Goal: Task Accomplishment & Management: Manage account settings

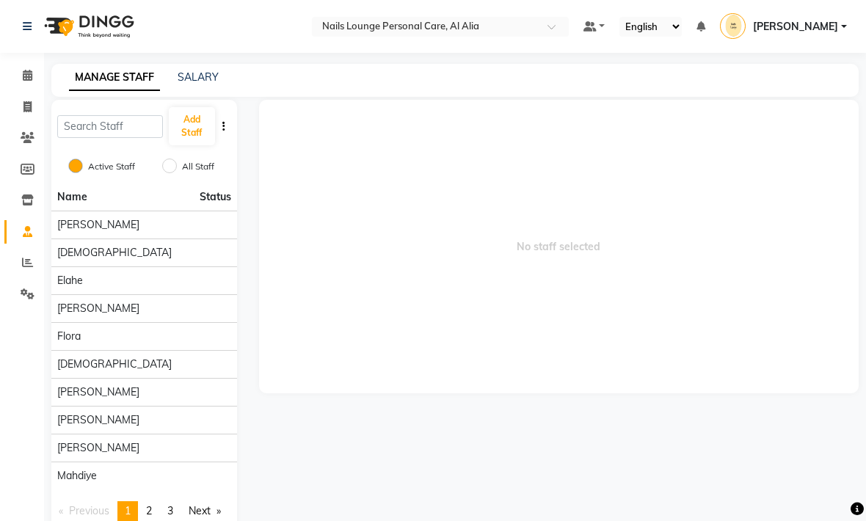
click at [82, 310] on span "[PERSON_NAME]" at bounding box center [98, 308] width 82 height 15
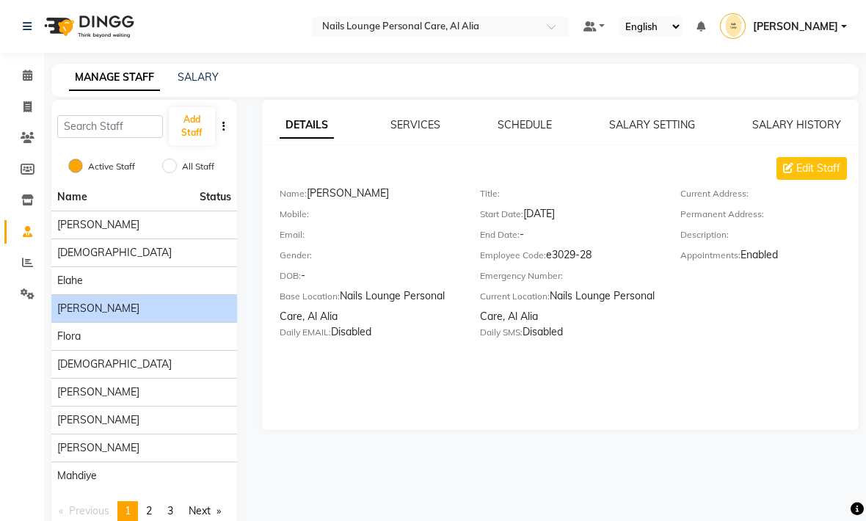
click at [78, 363] on span "[DEMOGRAPHIC_DATA]" at bounding box center [114, 364] width 114 height 15
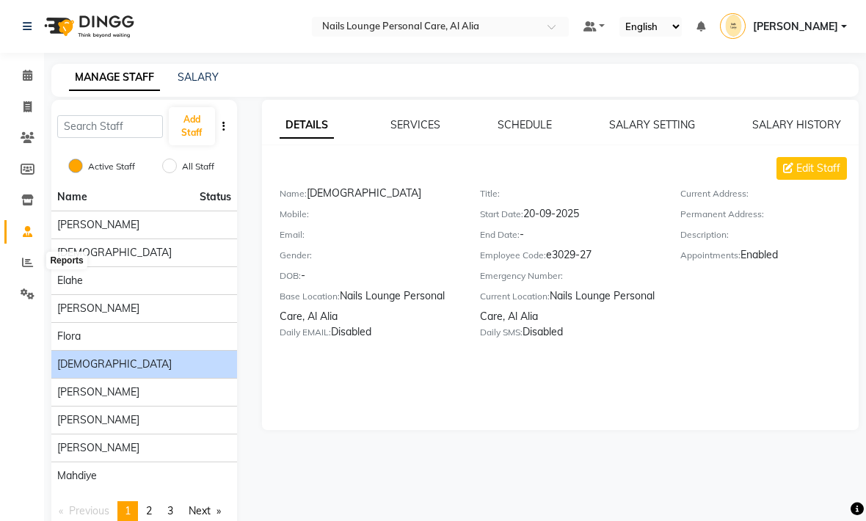
click at [25, 262] on icon at bounding box center [27, 262] width 11 height 11
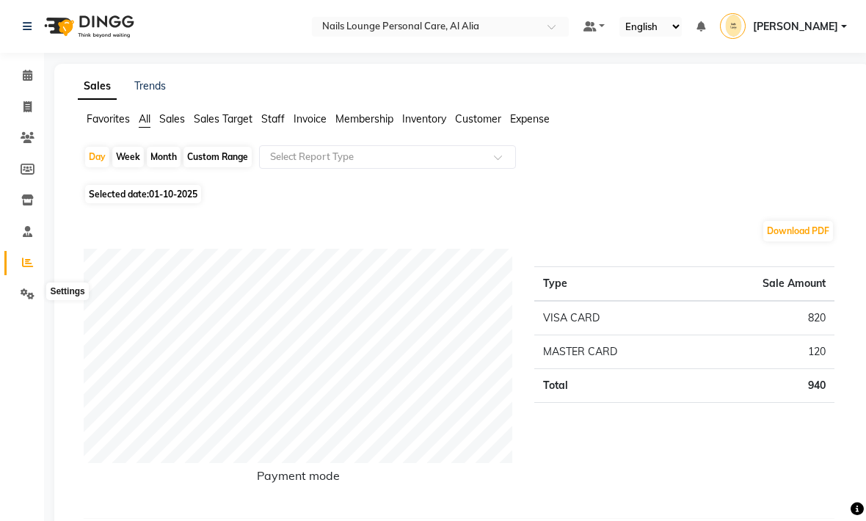
click at [32, 296] on icon at bounding box center [28, 293] width 14 height 11
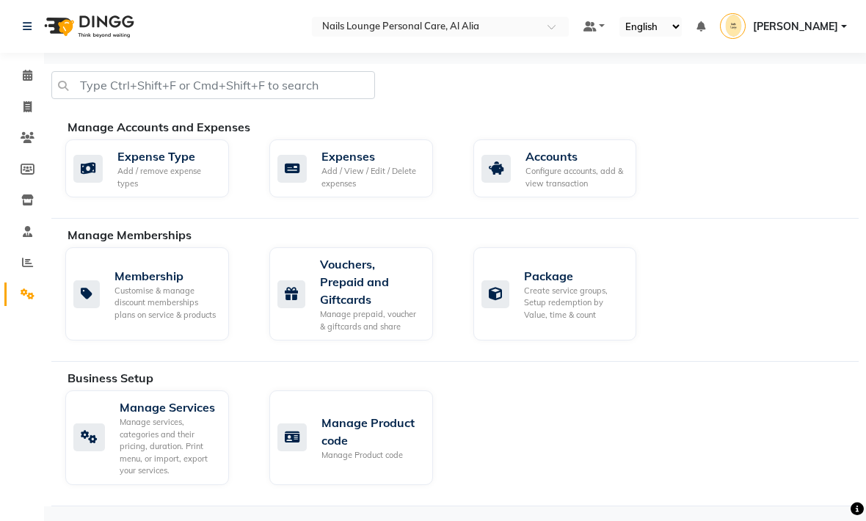
click at [339, 174] on div "Add / View / Edit / Delete expenses" at bounding box center [371, 177] width 100 height 24
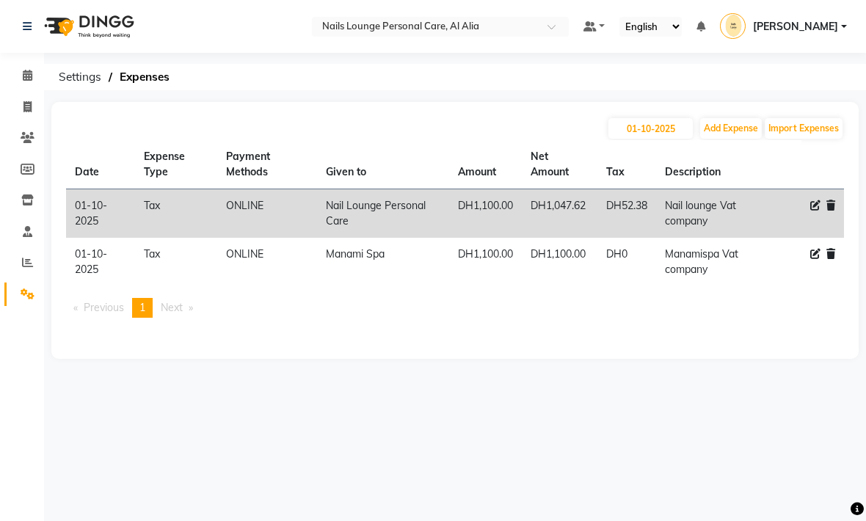
click at [722, 137] on button "Add Expense" at bounding box center [731, 128] width 62 height 21
select select "1"
select select "5948"
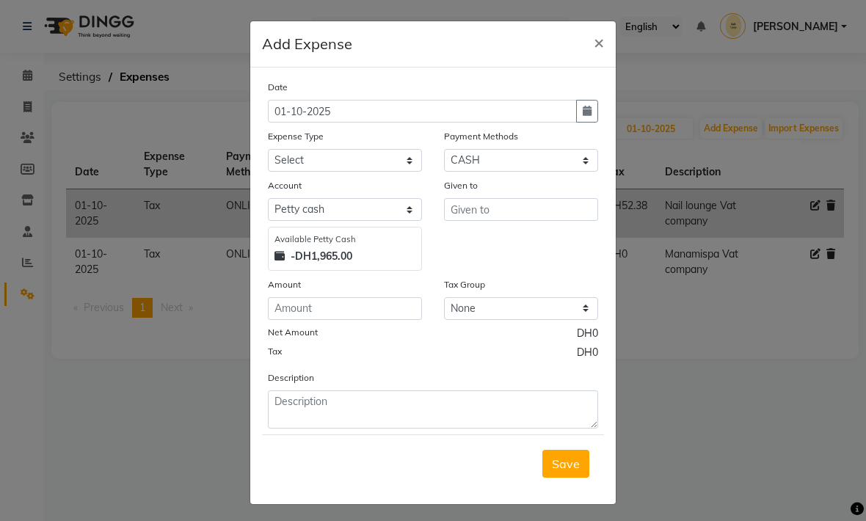
click at [583, 113] on icon "button" at bounding box center [587, 111] width 9 height 10
select select "10"
select select "2025"
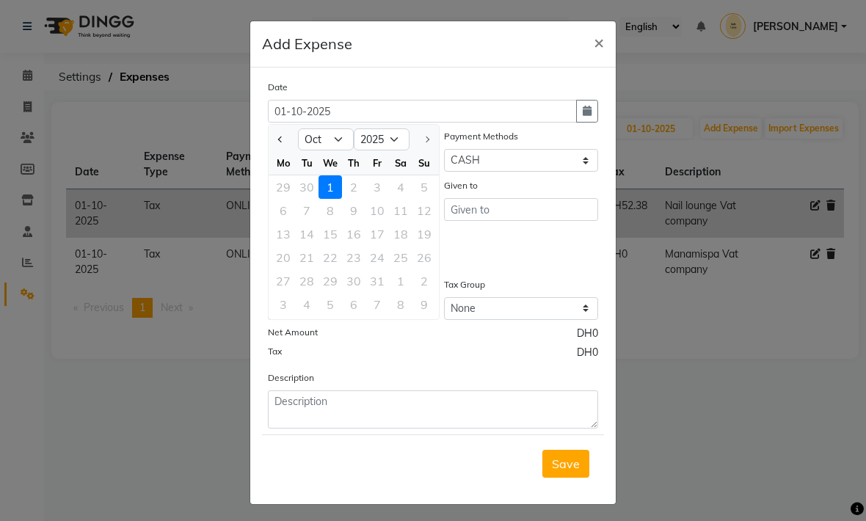
click at [282, 139] on span "Previous month" at bounding box center [281, 139] width 6 height 6
select select "9"
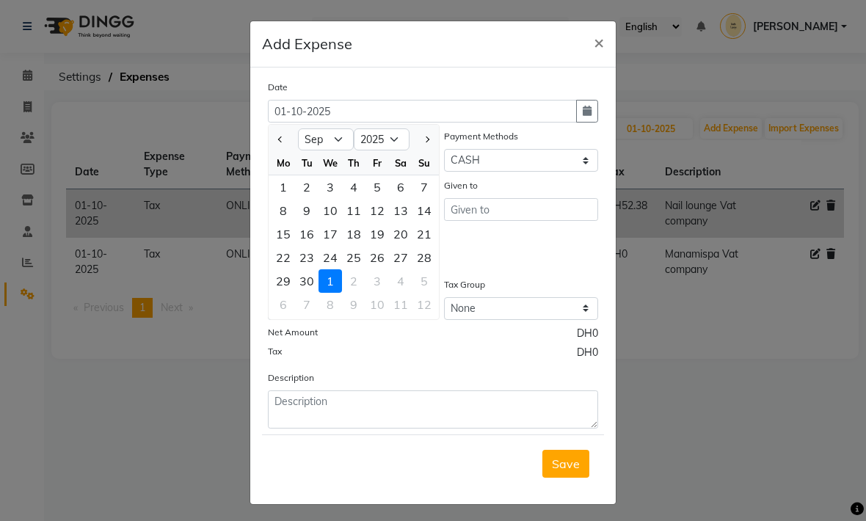
click at [307, 280] on div "30" at bounding box center [306, 280] width 23 height 23
type input "30-09-2025"
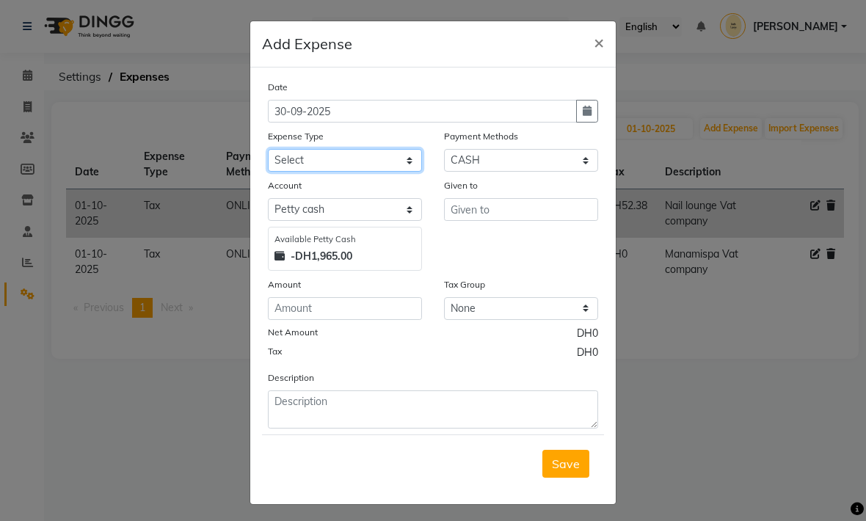
click at [416, 163] on select "Select Advance Salary Asset Bank charges Car maintenance Cash transfer to bank …" at bounding box center [345, 160] width 154 height 23
select select "20574"
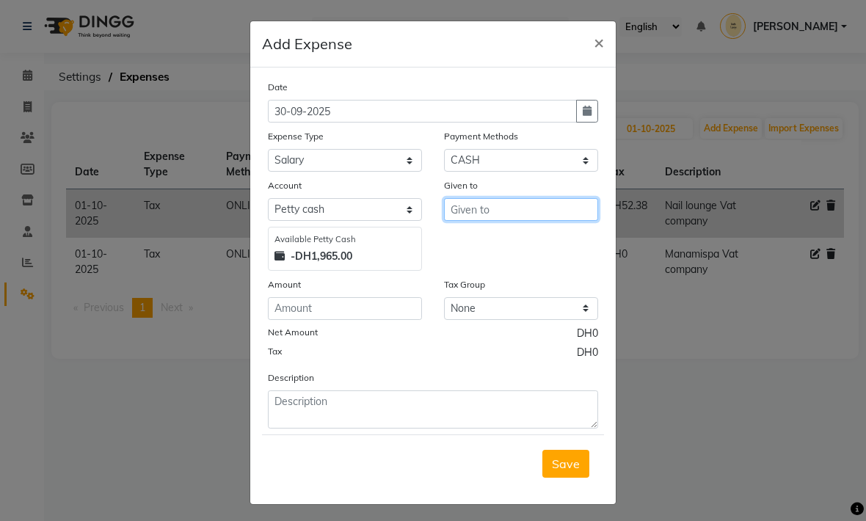
click at [467, 211] on input "text" at bounding box center [521, 209] width 154 height 23
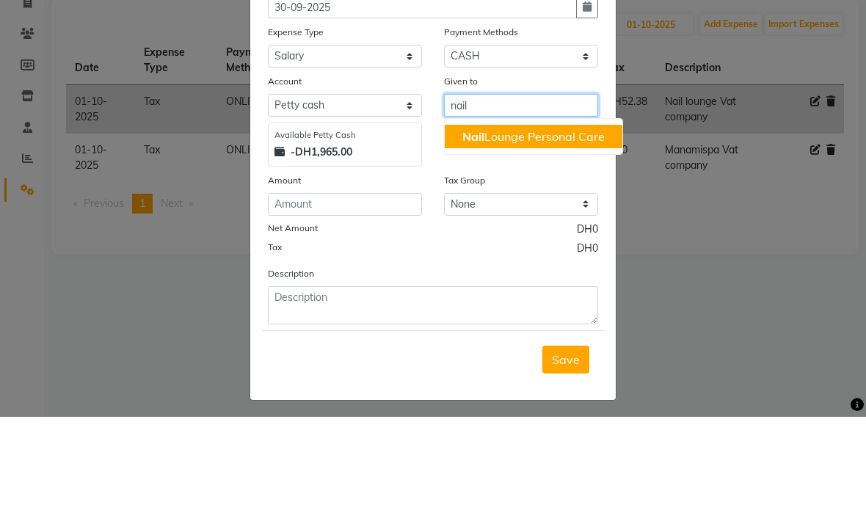
click at [486, 233] on ngb-highlight "Nail Lounge Personal Care" at bounding box center [533, 240] width 142 height 15
type input "Nail Lounge Personal Care"
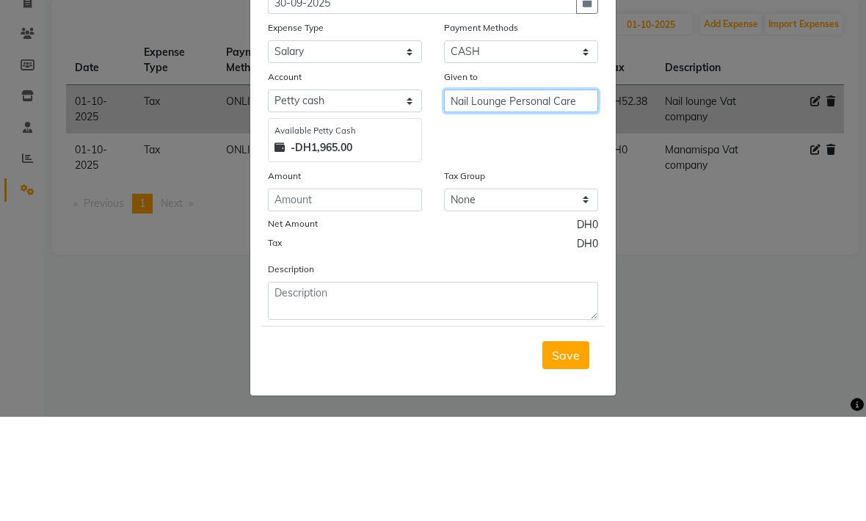
scroll to position [4, 0]
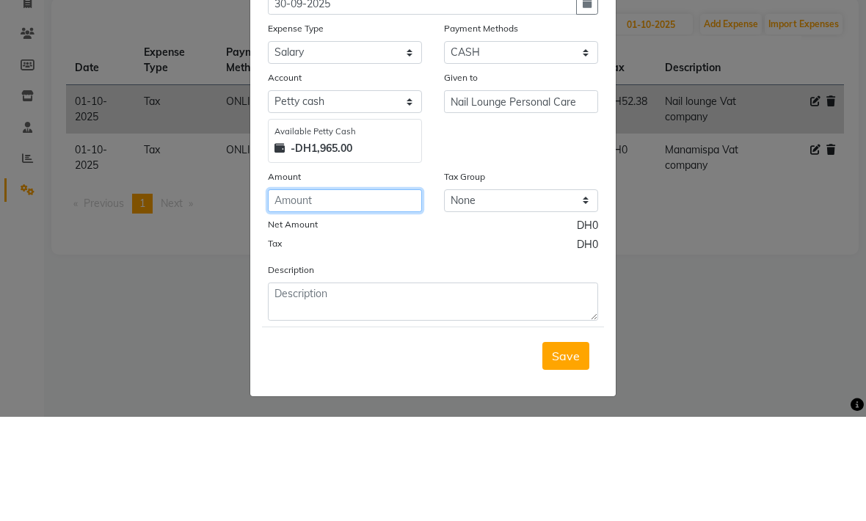
click at [285, 293] on input "number" at bounding box center [345, 304] width 154 height 23
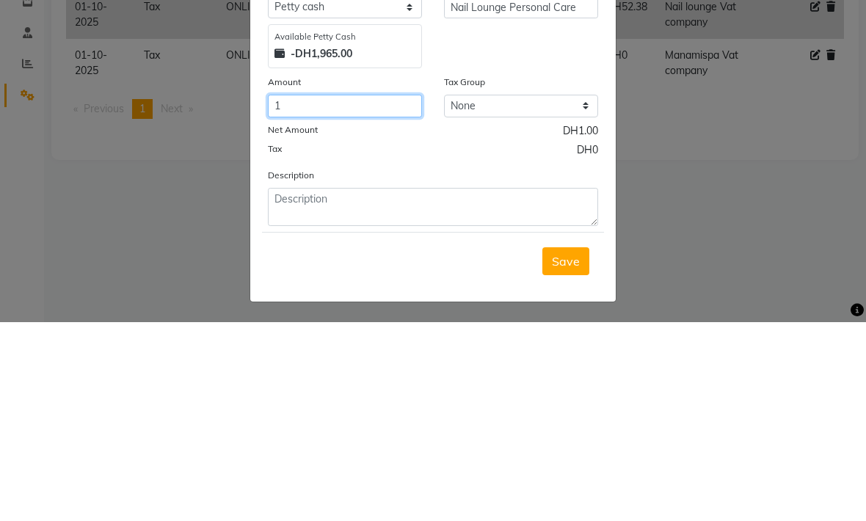
type input "1"
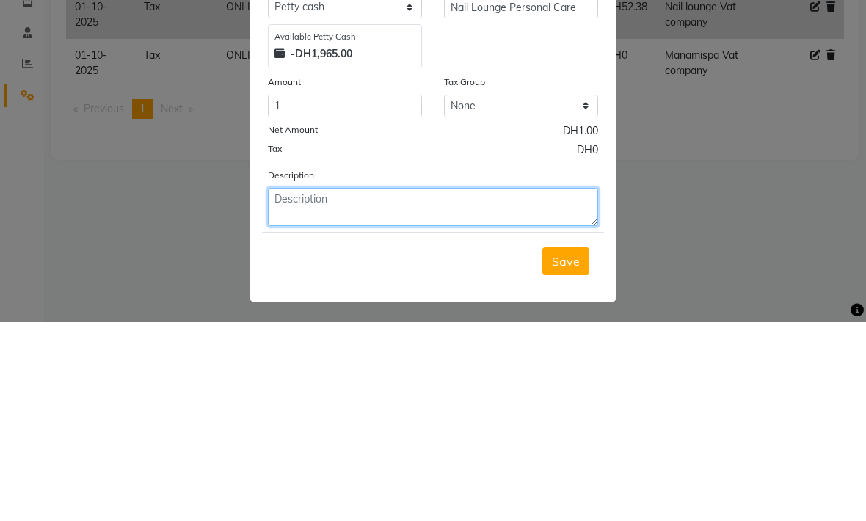
click at [356, 387] on textarea at bounding box center [433, 406] width 330 height 38
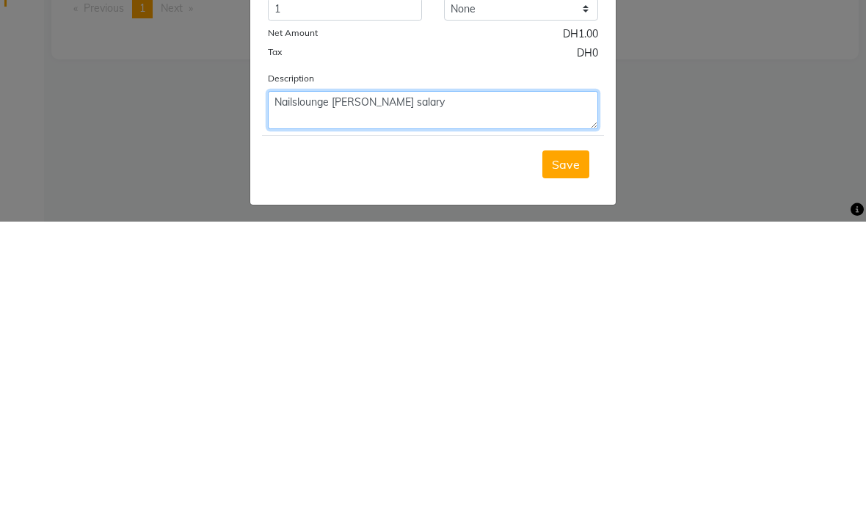
scroll to position [0, 0]
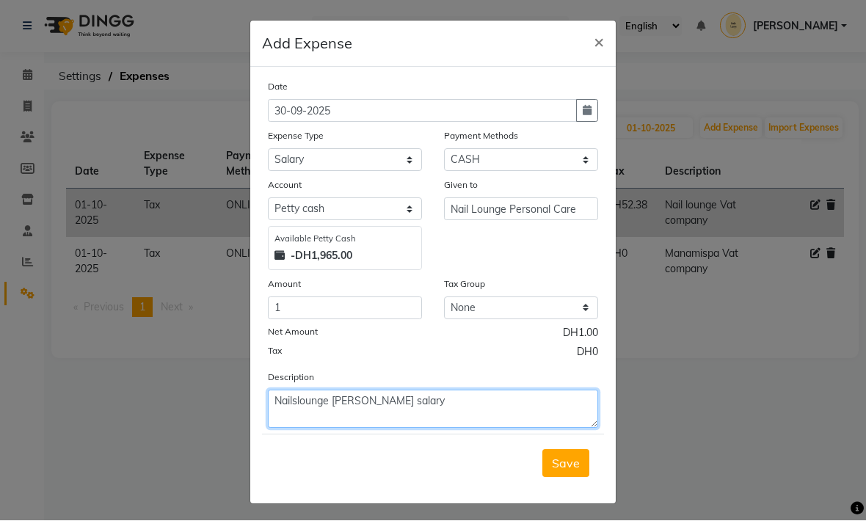
type textarea "Nailslounge Anita salary"
click at [566, 464] on span "Save" at bounding box center [566, 463] width 28 height 15
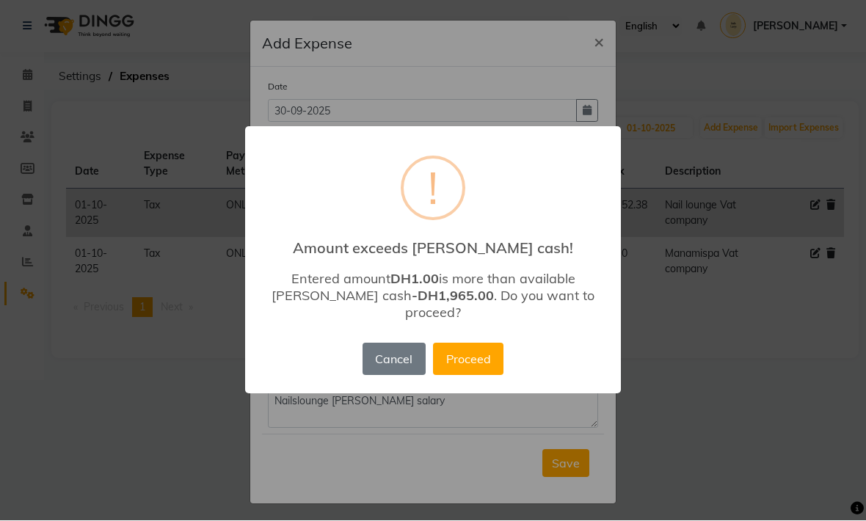
click at [466, 355] on button "Proceed" at bounding box center [468, 359] width 70 height 32
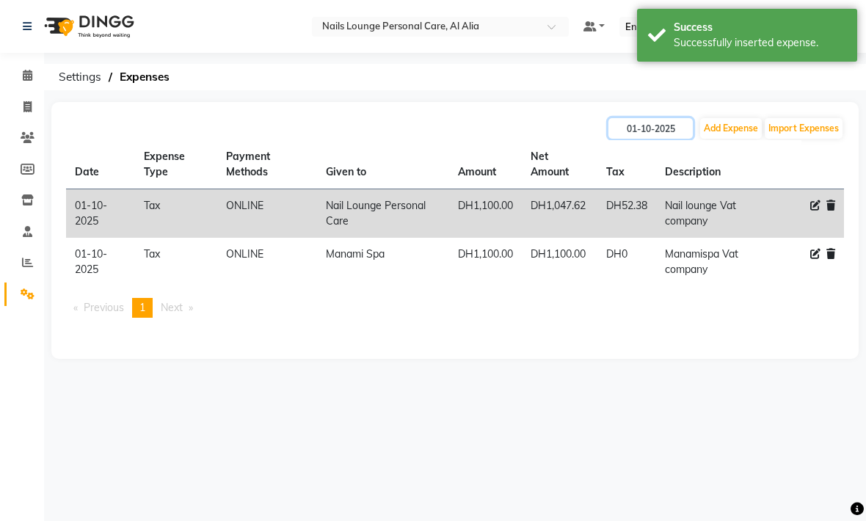
click at [632, 131] on input "01-10-2025" at bounding box center [650, 128] width 84 height 21
select select "10"
select select "2025"
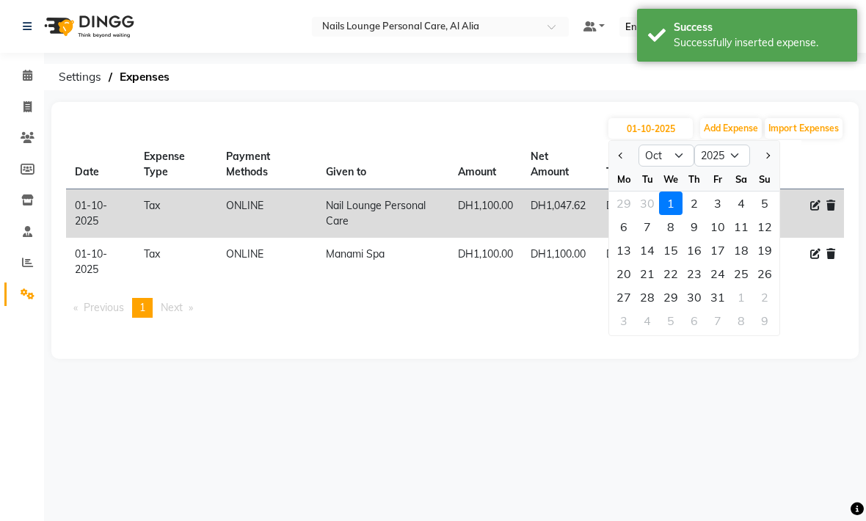
click at [516, 133] on div "01-10-2025 Jan Feb Mar Apr May Jun Jul Aug Sep Oct Nov Dec 2015 2016 2017 2018 …" at bounding box center [455, 128] width 778 height 23
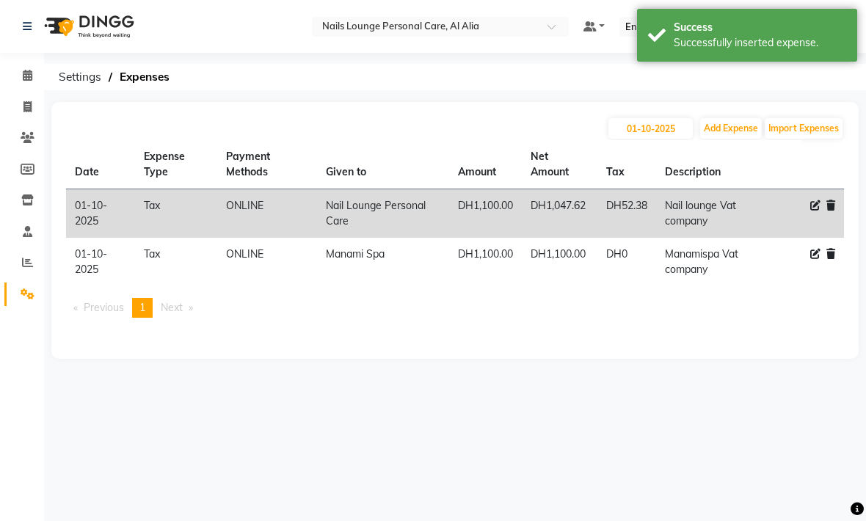
click at [718, 133] on button "Add Expense" at bounding box center [731, 128] width 62 height 21
select select "1"
select select "5948"
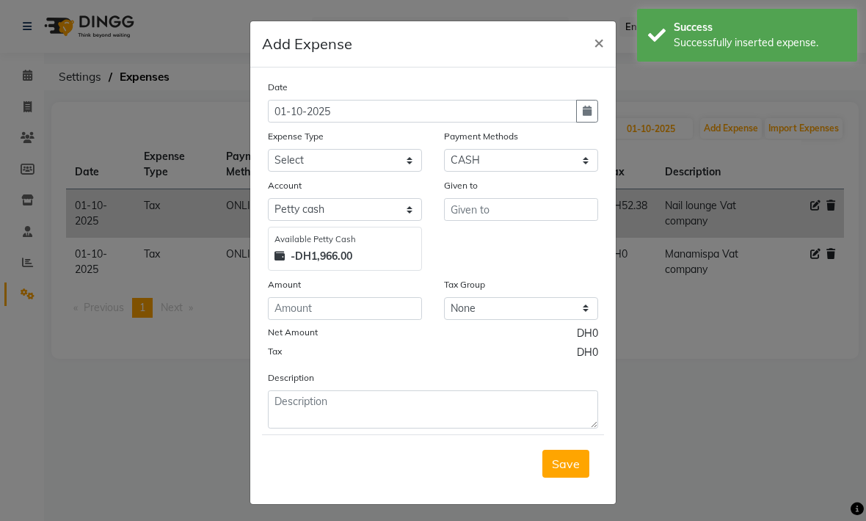
click at [734, 346] on ngb-modal-window "Add Expense × Date 01-10-2025 Expense Type Select Advance Salary Asset Bank cha…" at bounding box center [433, 260] width 866 height 521
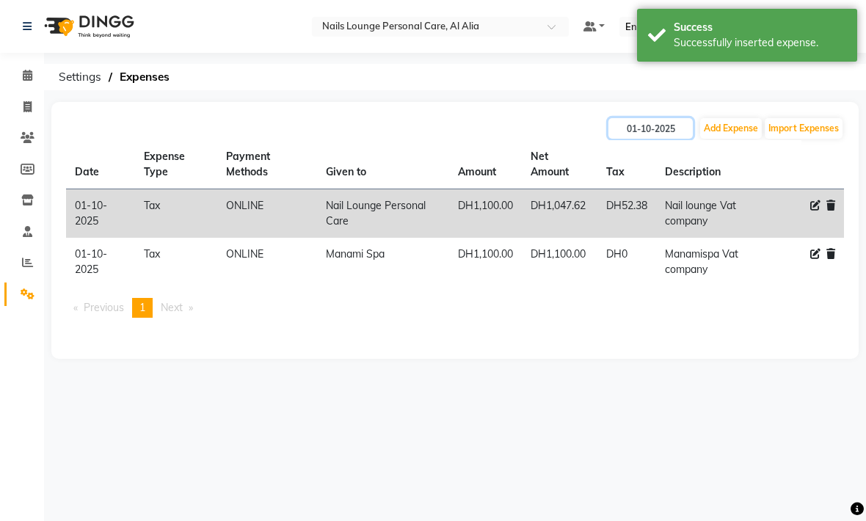
click at [650, 136] on input "01-10-2025" at bounding box center [650, 128] width 84 height 21
select select "10"
select select "2025"
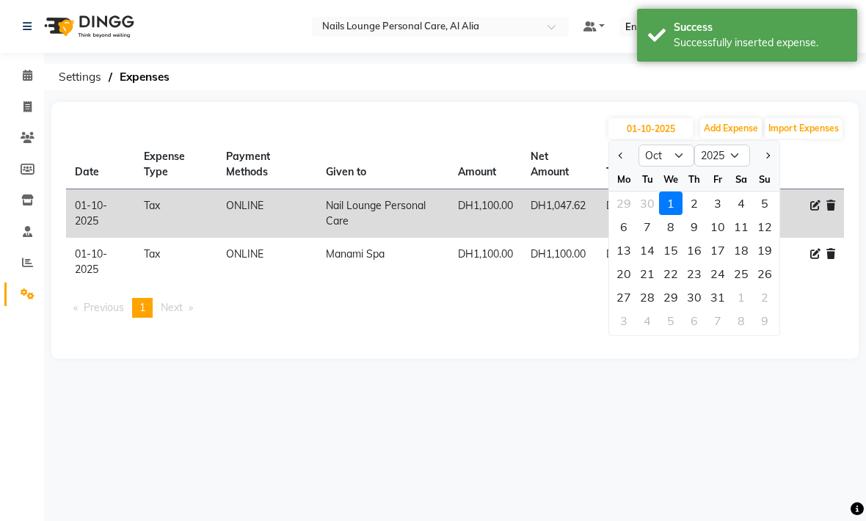
click at [618, 155] on button "Previous month" at bounding box center [621, 155] width 12 height 23
select select "9"
click at [643, 296] on div "30" at bounding box center [646, 296] width 23 height 23
type input "30-09-2025"
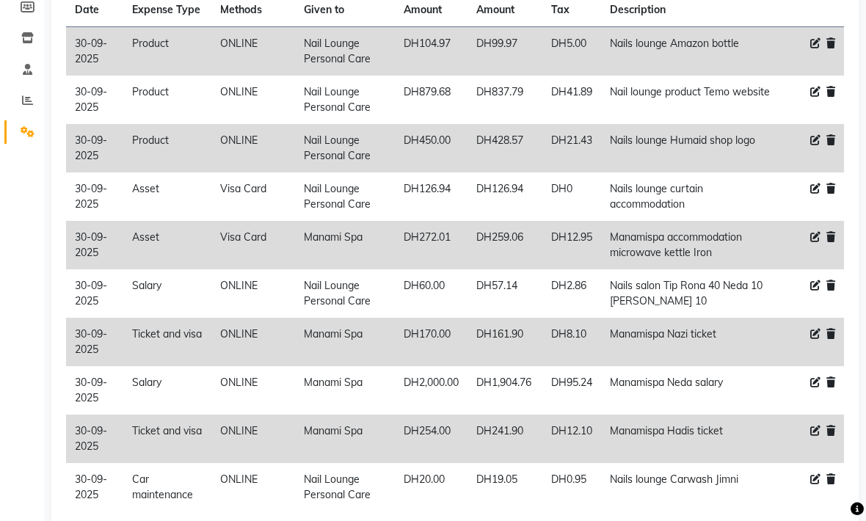
scroll to position [168, 0]
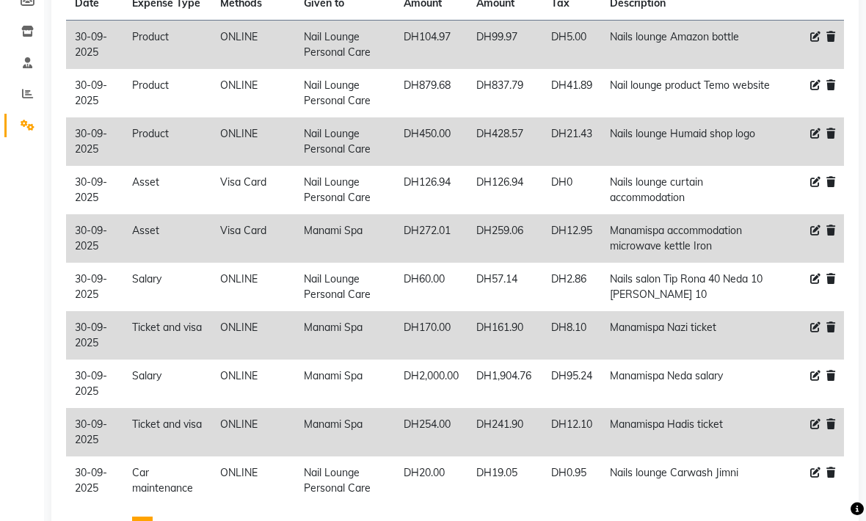
click at [200, 520] on link "Next page" at bounding box center [198, 526] width 47 height 20
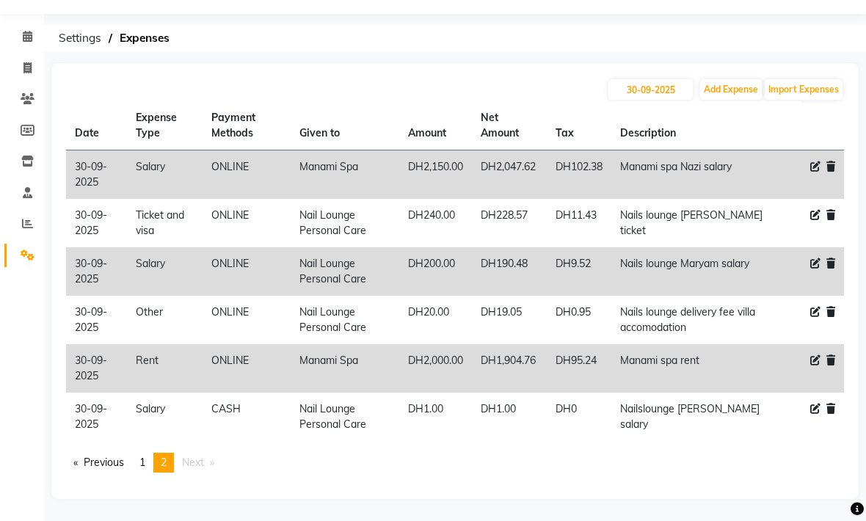
scroll to position [39, 0]
click at [722, 91] on button "Add Expense" at bounding box center [731, 89] width 62 height 21
select select "1"
select select "5948"
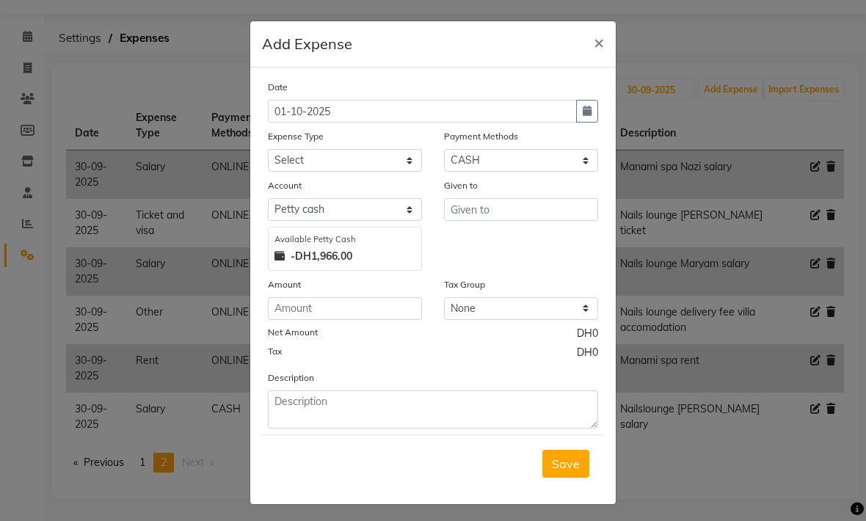
click at [588, 116] on icon "button" at bounding box center [587, 111] width 9 height 10
select select "10"
select select "2025"
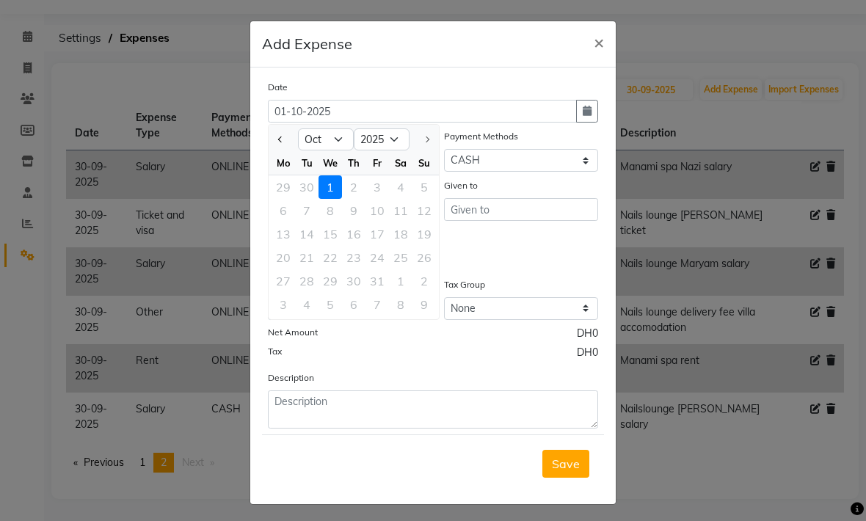
click at [285, 139] on button "Previous month" at bounding box center [280, 139] width 12 height 23
select select "9"
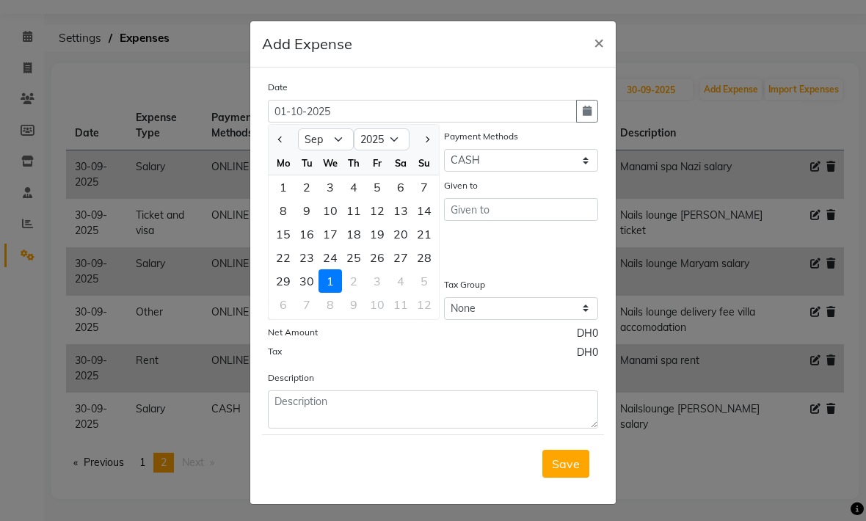
click at [307, 280] on div "30" at bounding box center [306, 280] width 23 height 23
type input "30-09-2025"
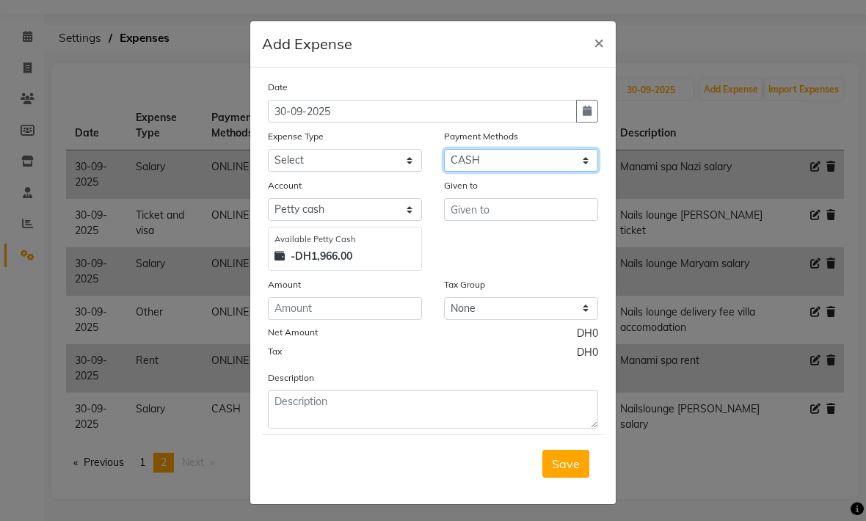
click at [582, 161] on select "Select Master Card Visa Card CASH ONLINE" at bounding box center [521, 160] width 154 height 23
select select "3"
select select "5949"
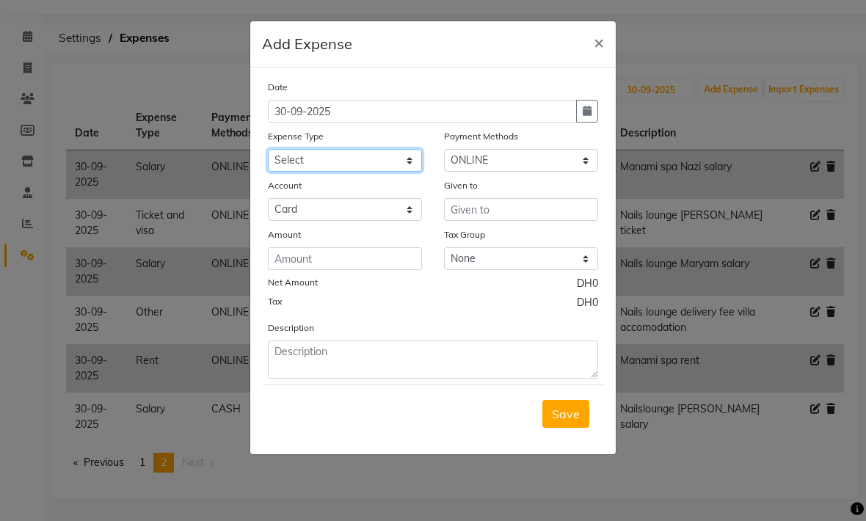
click at [416, 167] on select "Select Advance Salary Asset Bank charges Car maintenance Cash transfer to bank …" at bounding box center [345, 160] width 154 height 23
select select "20574"
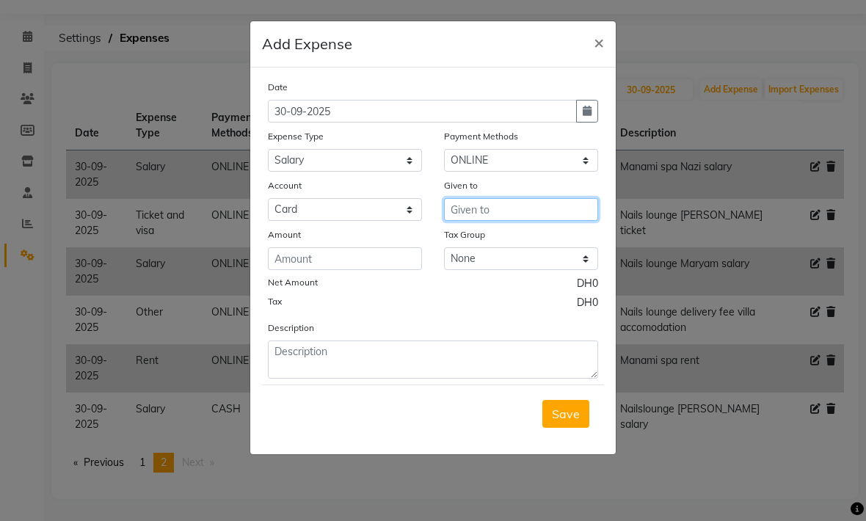
click at [470, 212] on input "text" at bounding box center [521, 209] width 154 height 23
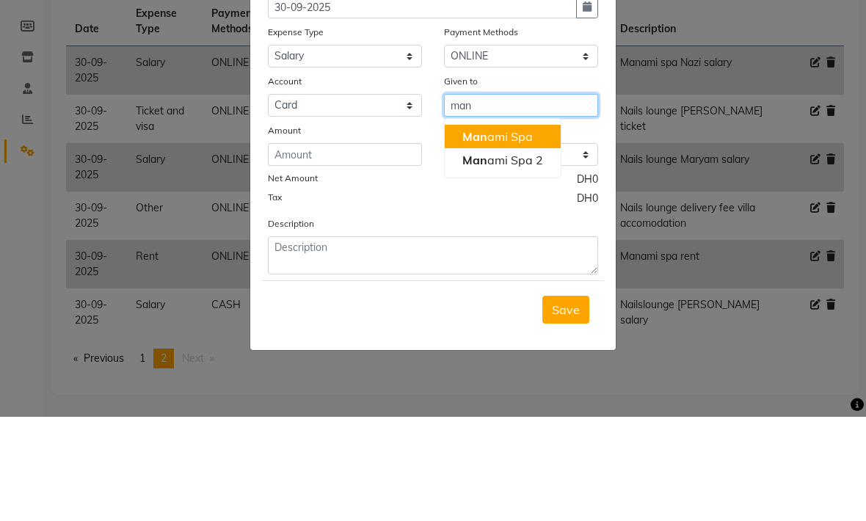
click at [488, 233] on ngb-highlight "Man ami Spa" at bounding box center [497, 240] width 70 height 15
type input "Manami Spa"
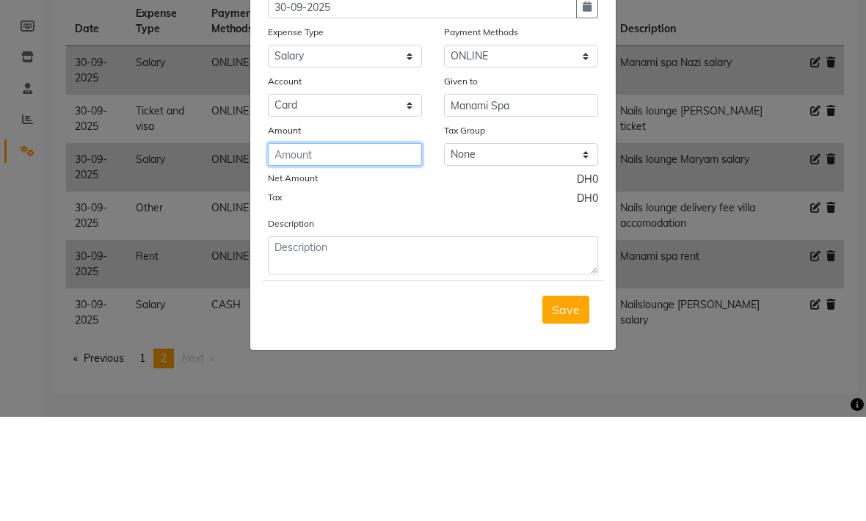
click at [296, 247] on input "number" at bounding box center [345, 258] width 154 height 23
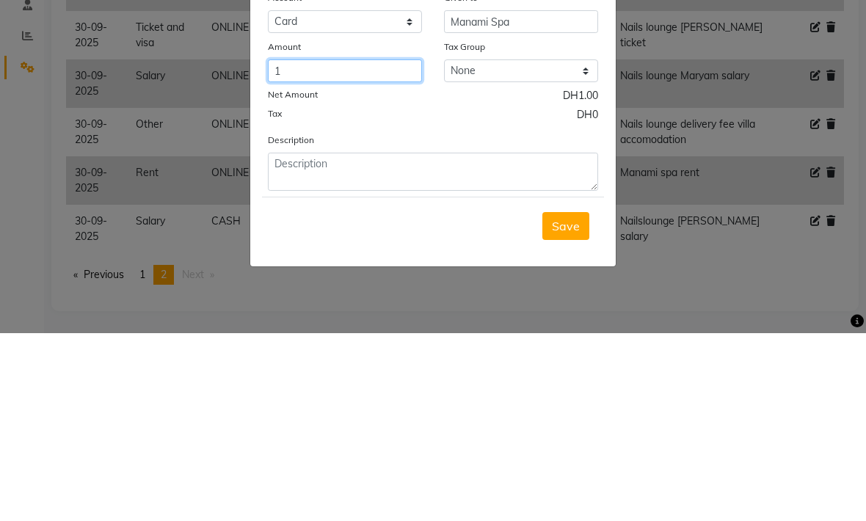
type input "1"
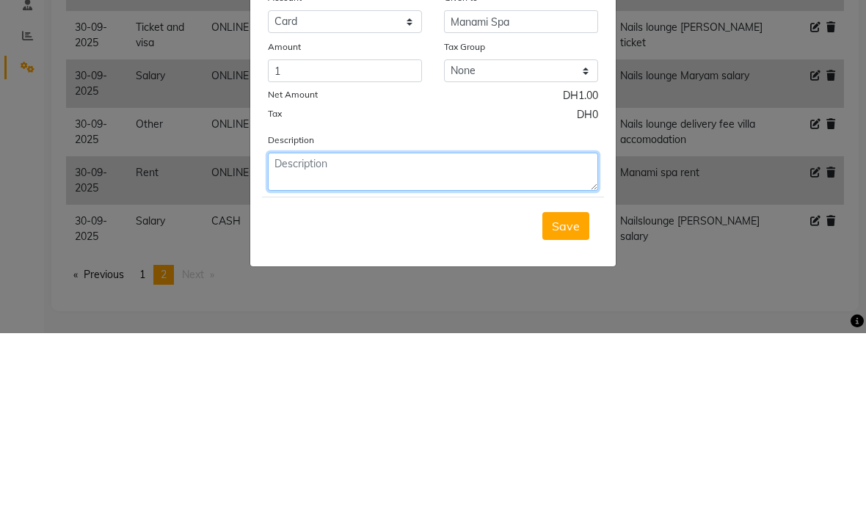
click at [301, 340] on textarea at bounding box center [433, 359] width 330 height 38
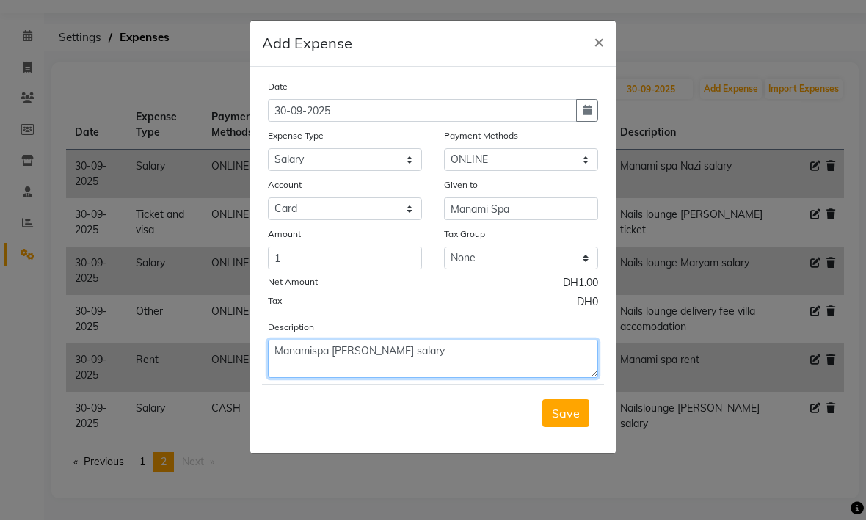
type textarea "Manamispa Cris salary"
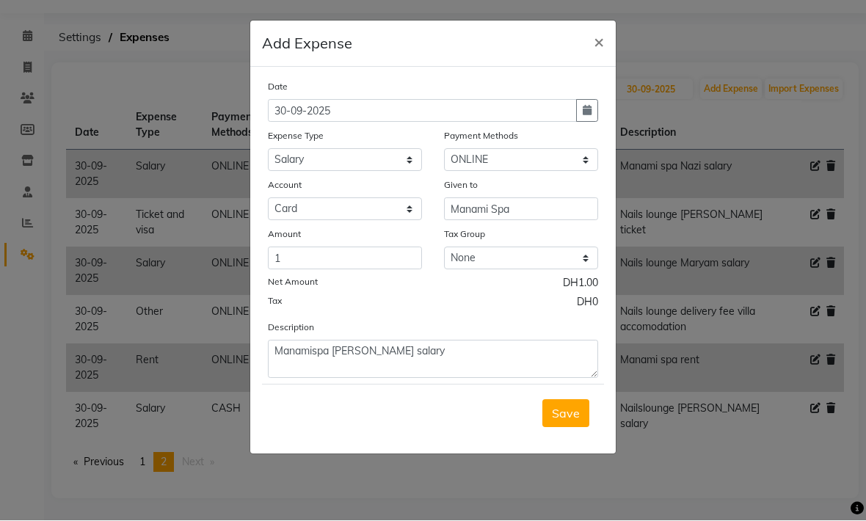
click at [565, 417] on span "Save" at bounding box center [566, 413] width 28 height 15
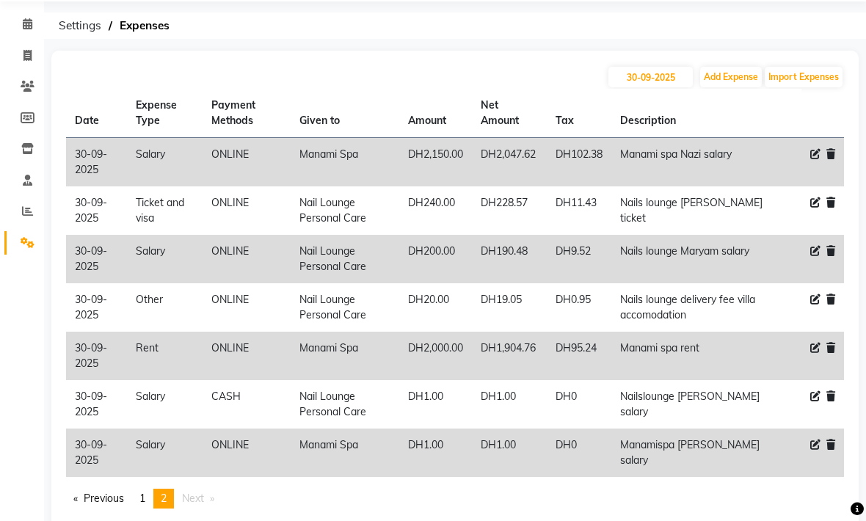
scroll to position [87, 0]
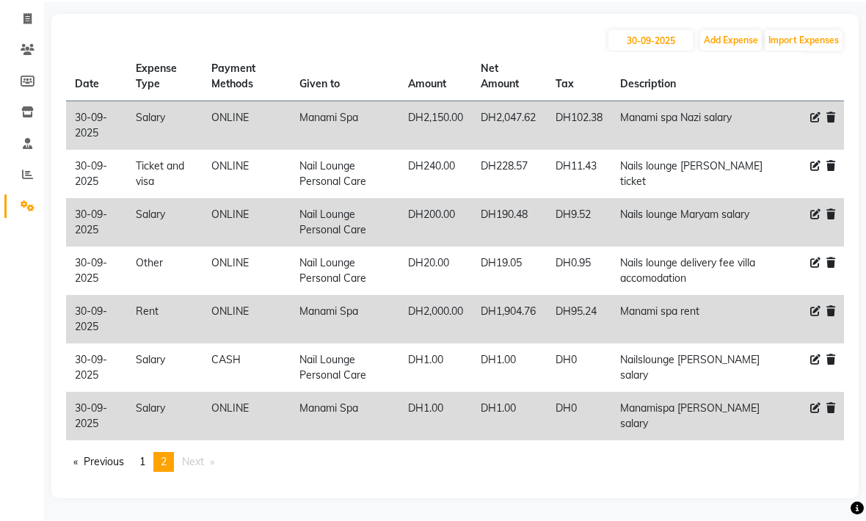
click at [145, 466] on span "1" at bounding box center [142, 462] width 6 height 13
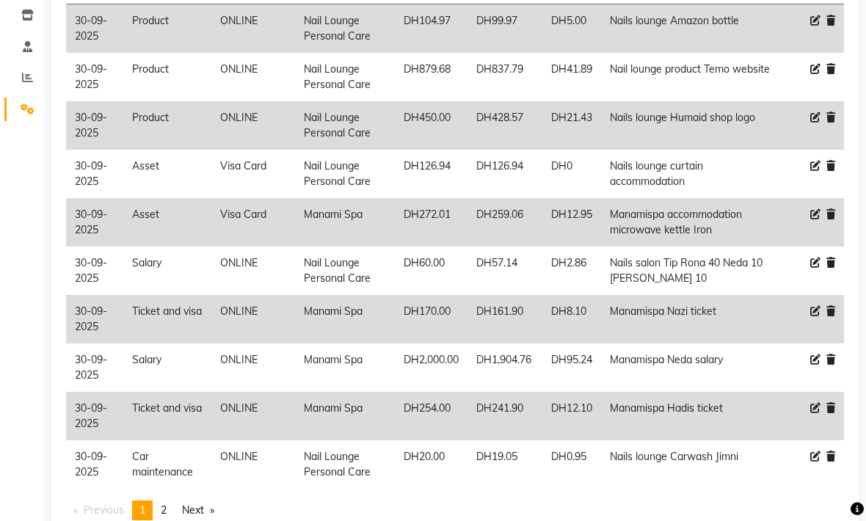
scroll to position [184, 0]
click at [174, 516] on link "page 2" at bounding box center [163, 511] width 21 height 20
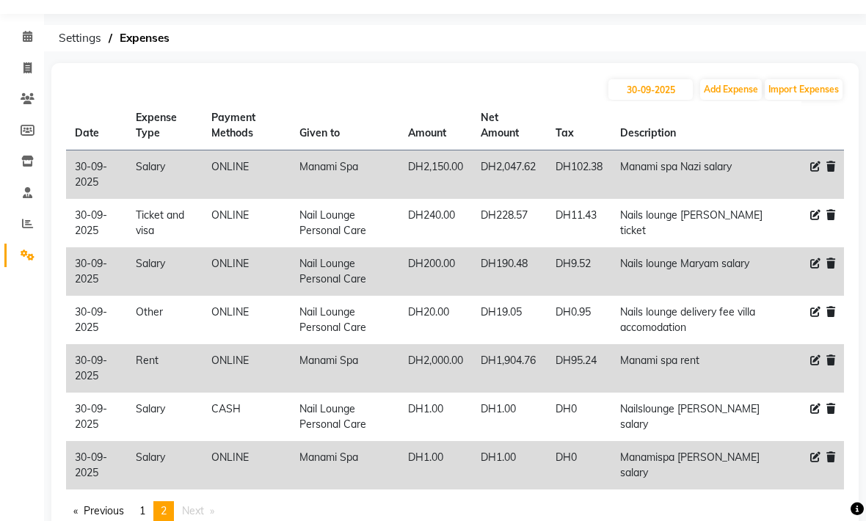
click at [737, 98] on button "Add Expense" at bounding box center [731, 89] width 62 height 21
select select "1"
select select "5948"
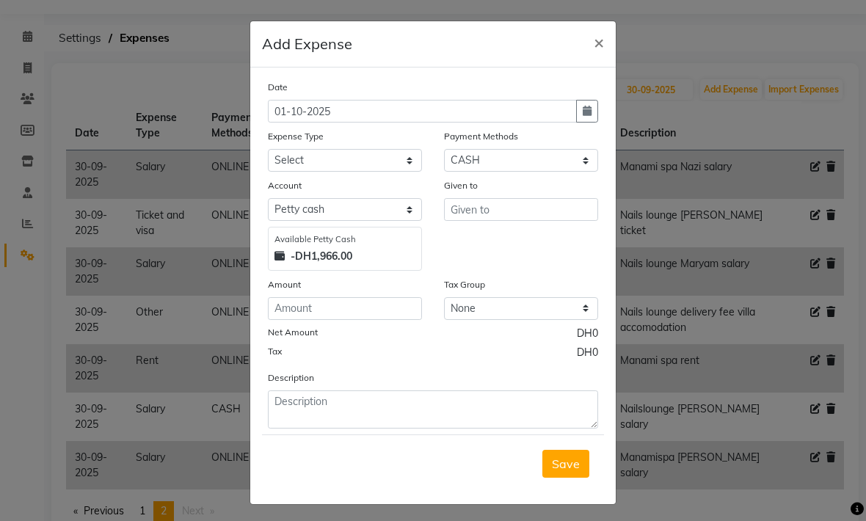
click at [585, 111] on icon "button" at bounding box center [587, 111] width 9 height 10
select select "10"
select select "2025"
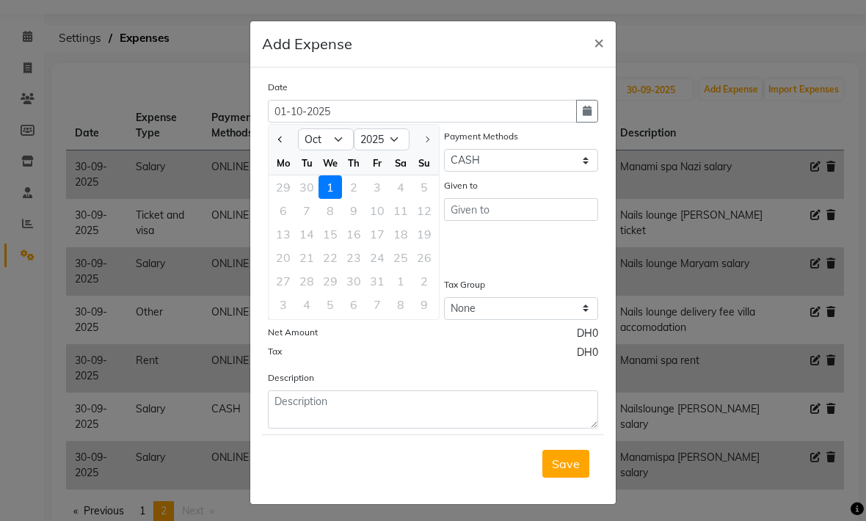
click at [285, 142] on button "Previous month" at bounding box center [280, 139] width 12 height 23
select select "9"
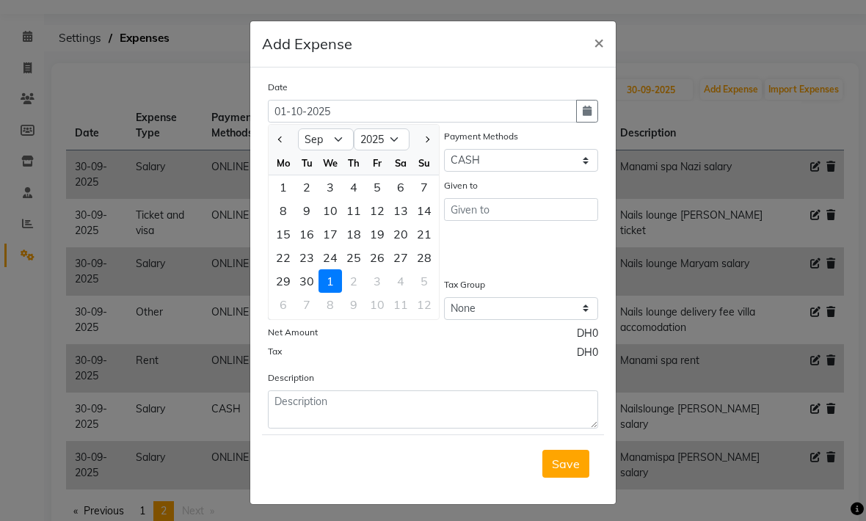
click at [308, 281] on div "30" at bounding box center [306, 280] width 23 height 23
type input "30-09-2025"
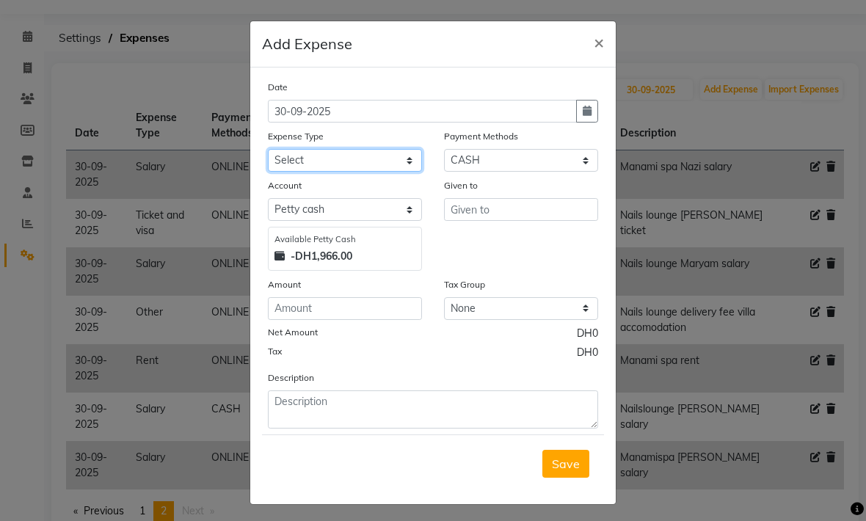
click at [297, 163] on select "Select Advance Salary Asset Bank charges Car maintenance Cash transfer to bank …" at bounding box center [345, 160] width 154 height 23
select select "20574"
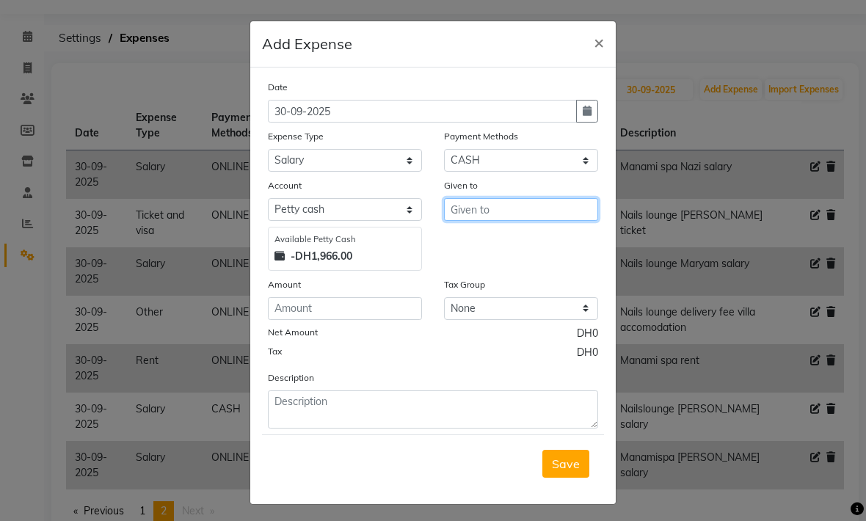
click at [477, 212] on input "text" at bounding box center [521, 209] width 154 height 23
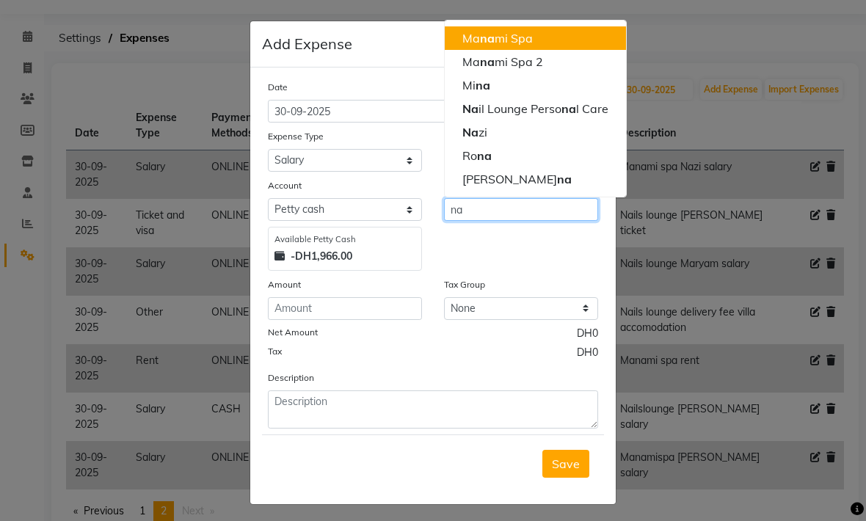
click at [519, 115] on button "Na il Lounge Perso na l Care" at bounding box center [535, 108] width 181 height 23
type input "Nail Lounge Personal Care"
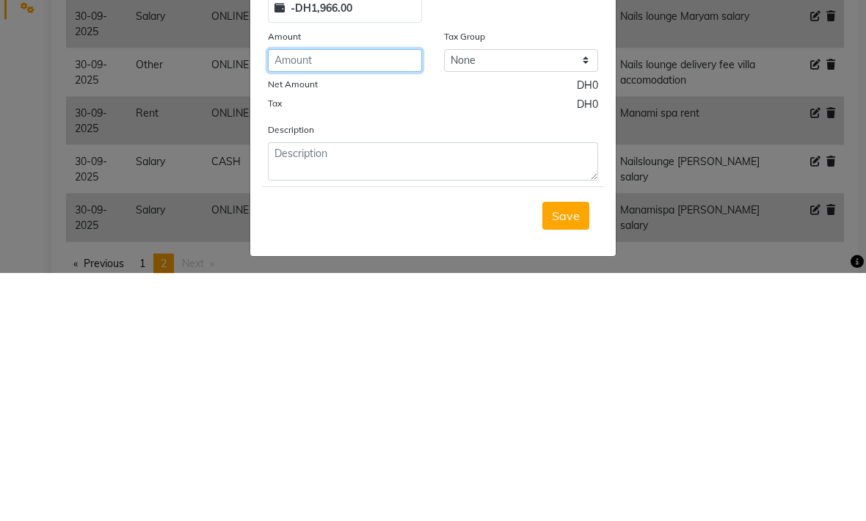
click at [287, 297] on input "number" at bounding box center [345, 308] width 154 height 23
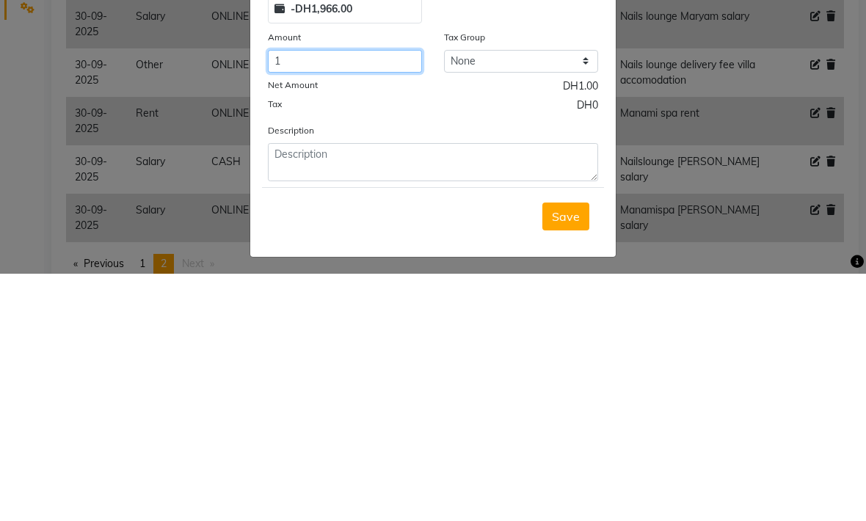
type input "1"
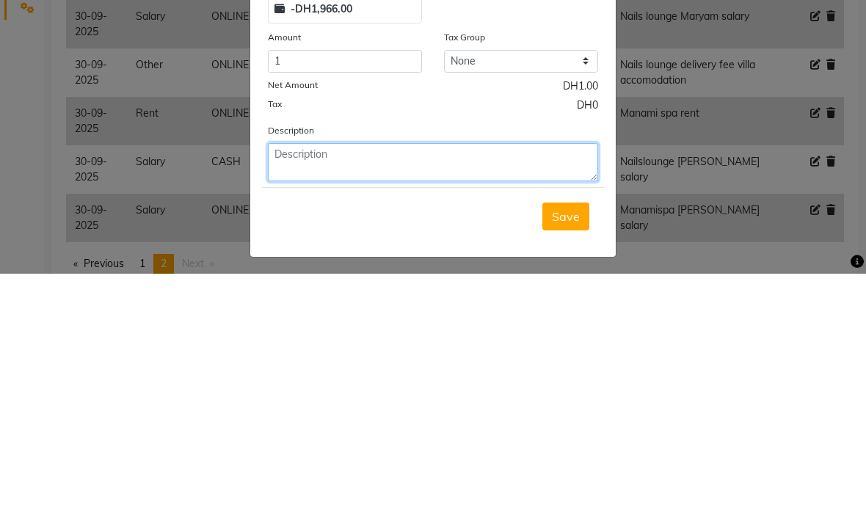
click at [312, 390] on textarea at bounding box center [433, 409] width 330 height 38
type textarea "Nailslounge Fereshteh salary"
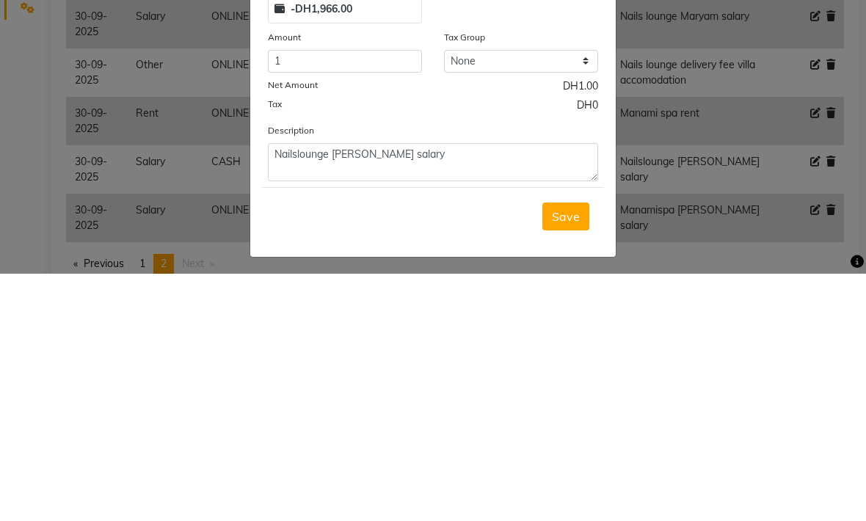
click at [562, 456] on span "Save" at bounding box center [566, 463] width 28 height 15
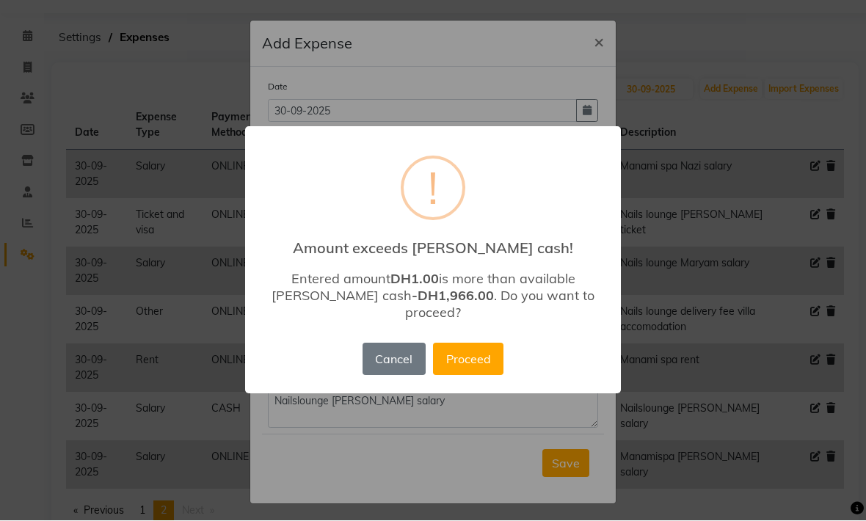
click at [466, 374] on button "Proceed" at bounding box center [468, 359] width 70 height 32
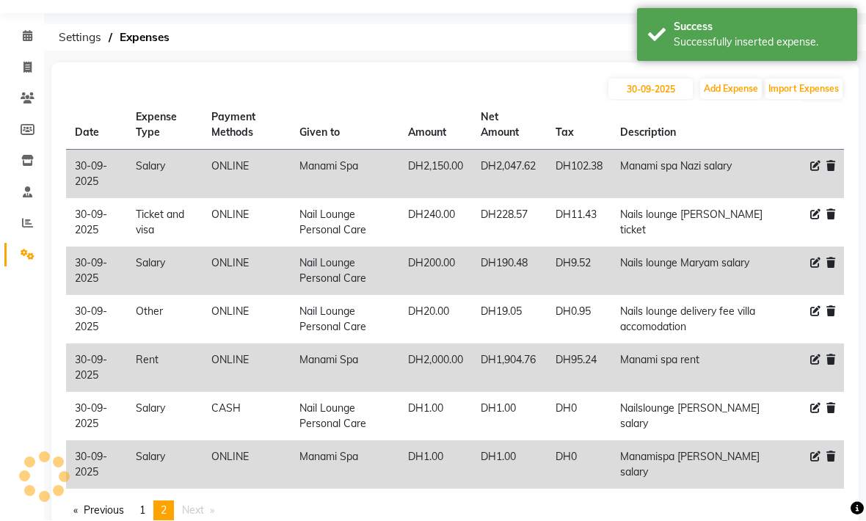
scroll to position [40, 0]
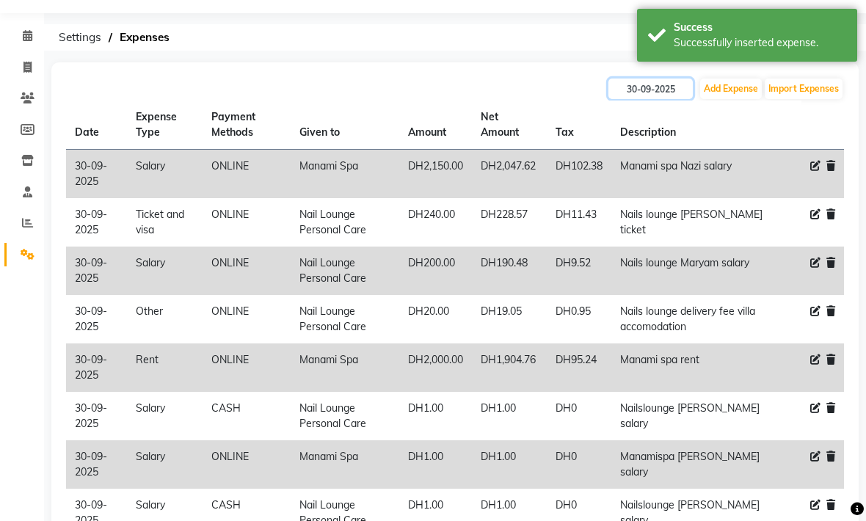
click at [637, 92] on input "30-09-2025" at bounding box center [650, 89] width 84 height 21
select select "9"
select select "2025"
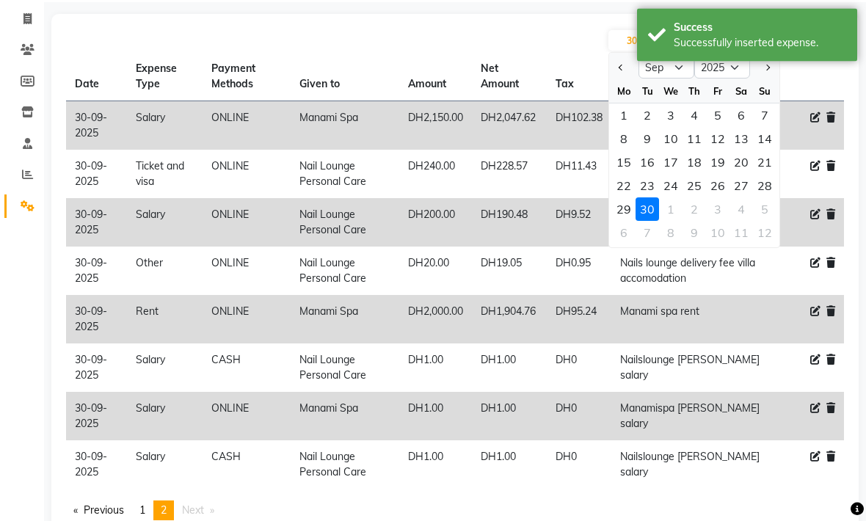
scroll to position [87, 0]
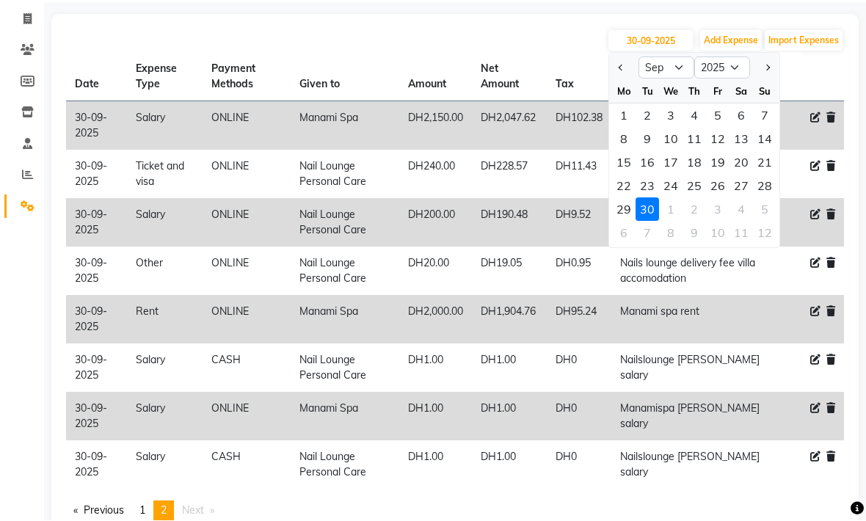
click at [715, 40] on button "Add Expense" at bounding box center [731, 41] width 62 height 21
select select "1"
select select "5948"
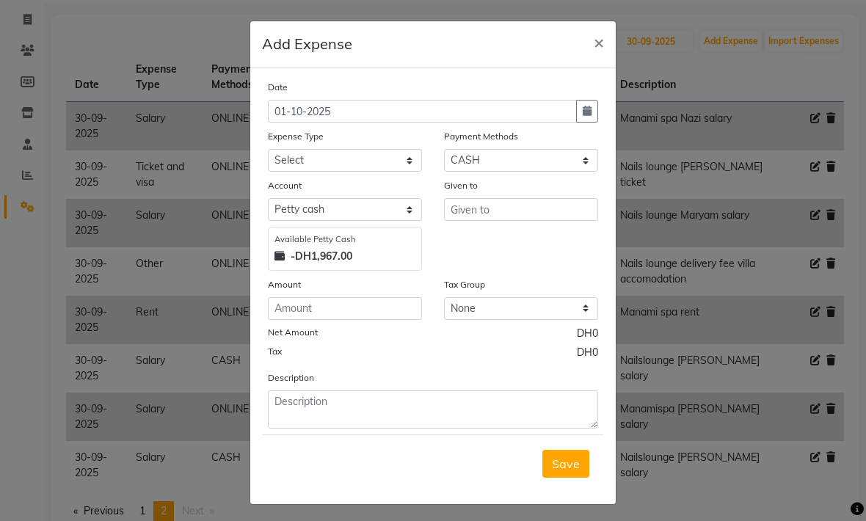
click at [591, 114] on button "button" at bounding box center [587, 111] width 22 height 23
select select "10"
select select "2025"
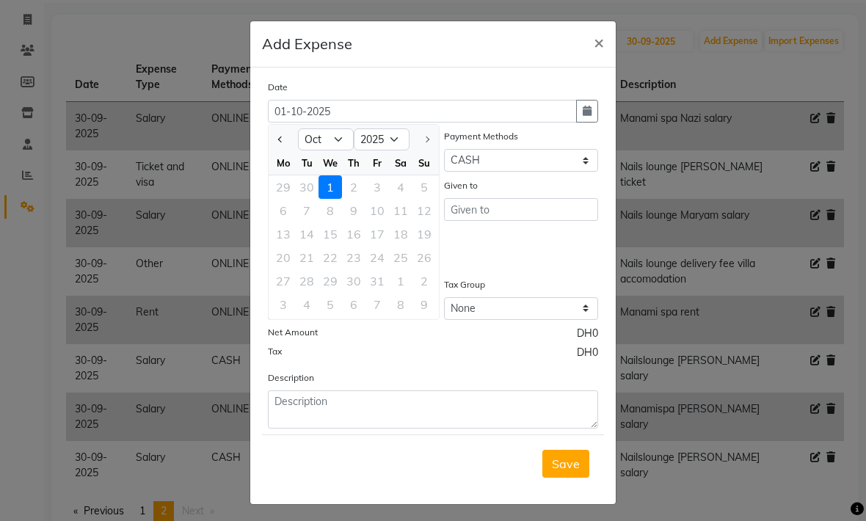
click at [285, 142] on button "Previous month" at bounding box center [280, 139] width 12 height 23
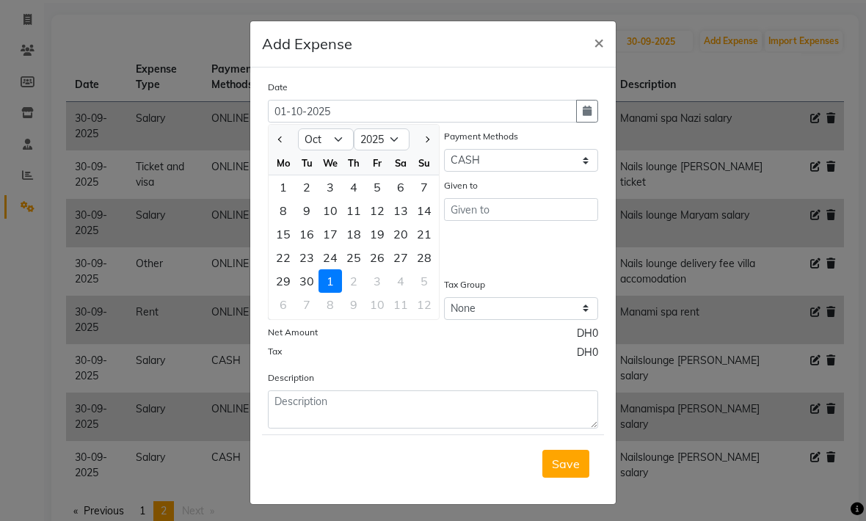
select select "9"
click at [310, 280] on div "30" at bounding box center [306, 280] width 23 height 23
type input "30-09-2025"
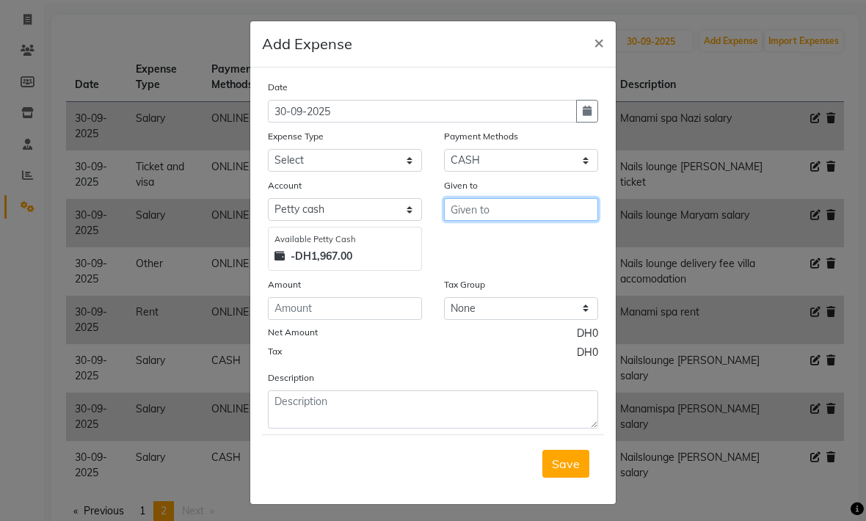
click at [469, 210] on input "text" at bounding box center [521, 209] width 154 height 23
click at [479, 156] on span "Manam" at bounding box center [483, 155] width 43 height 15
type input "Manami Spa"
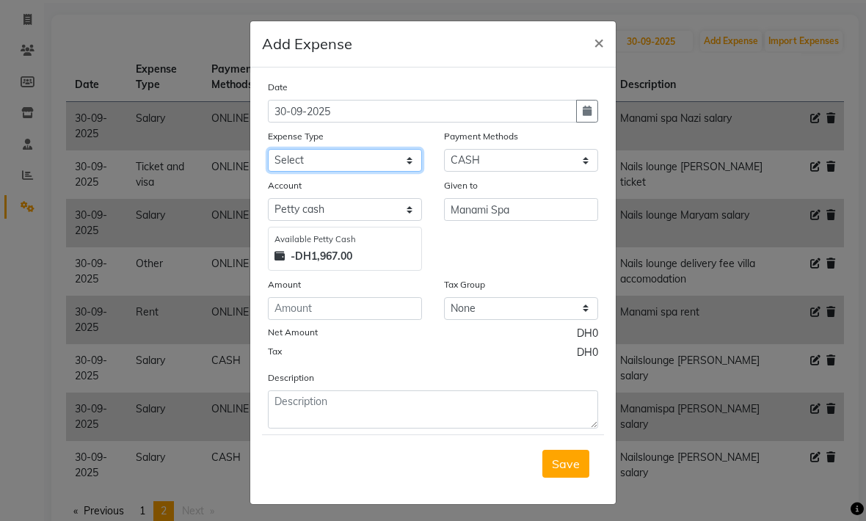
click at [320, 162] on select "Select Advance Salary Asset Bank charges Car maintenance Cash transfer to bank …" at bounding box center [345, 160] width 154 height 23
select select "20574"
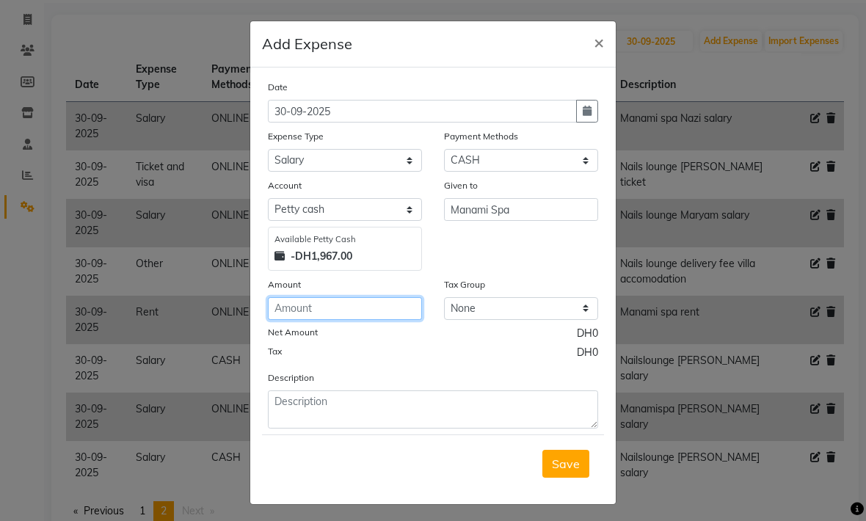
click at [307, 307] on input "number" at bounding box center [345, 308] width 154 height 23
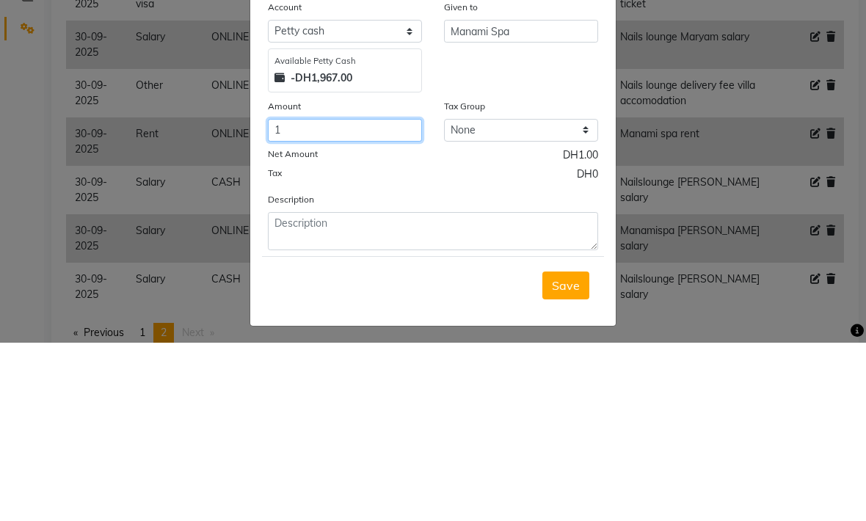
type input "1"
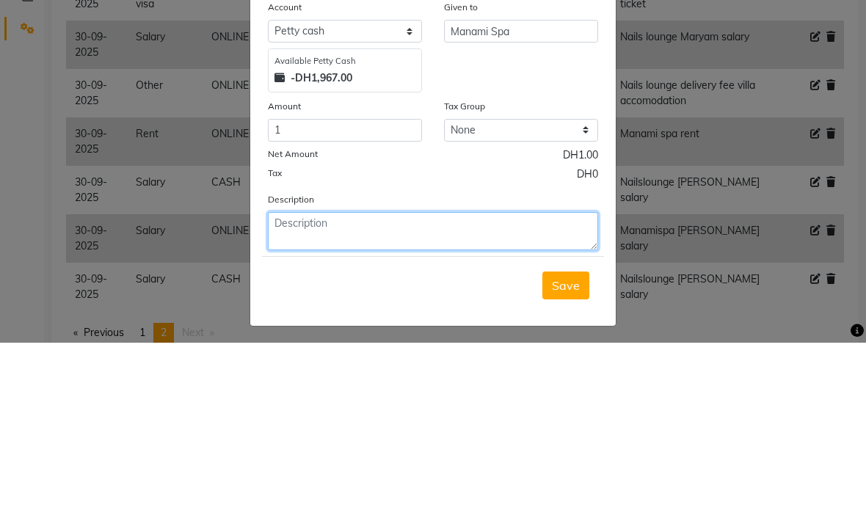
click at [351, 390] on textarea at bounding box center [433, 409] width 330 height 38
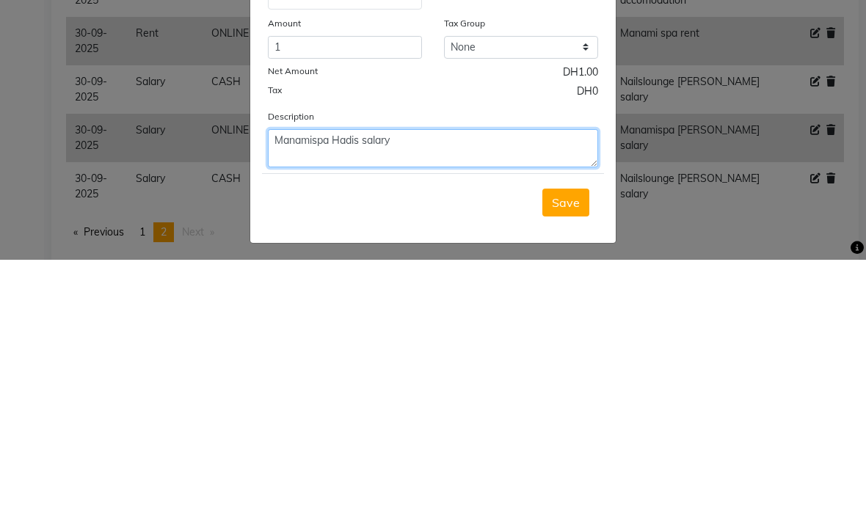
type textarea "Manamispa Hadis salary"
click at [570, 456] on span "Save" at bounding box center [566, 463] width 28 height 15
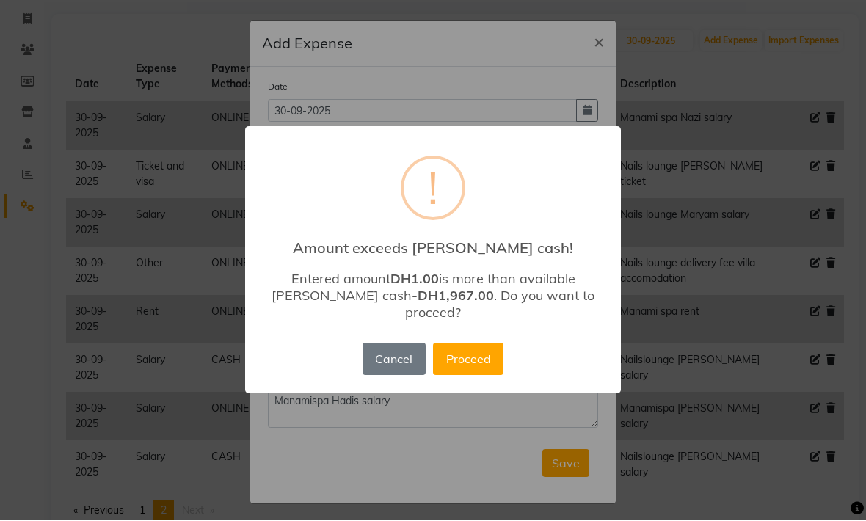
click at [451, 372] on button "Proceed" at bounding box center [468, 359] width 70 height 32
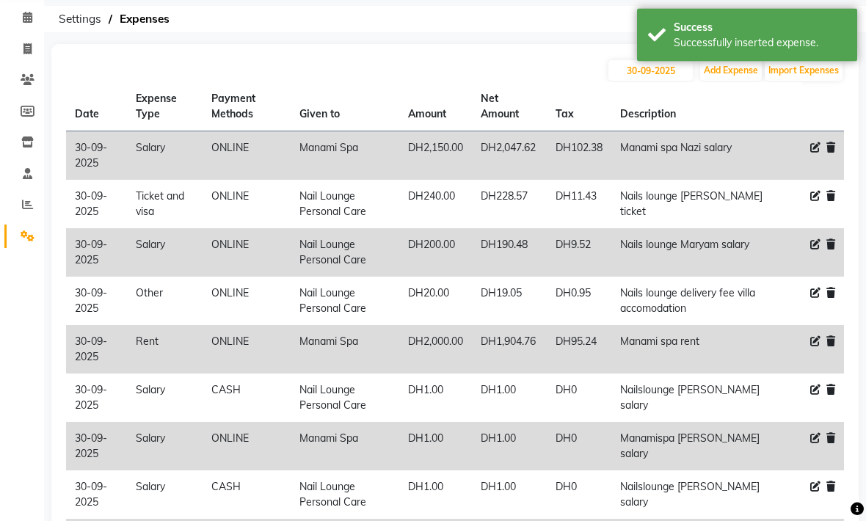
scroll to position [0, 0]
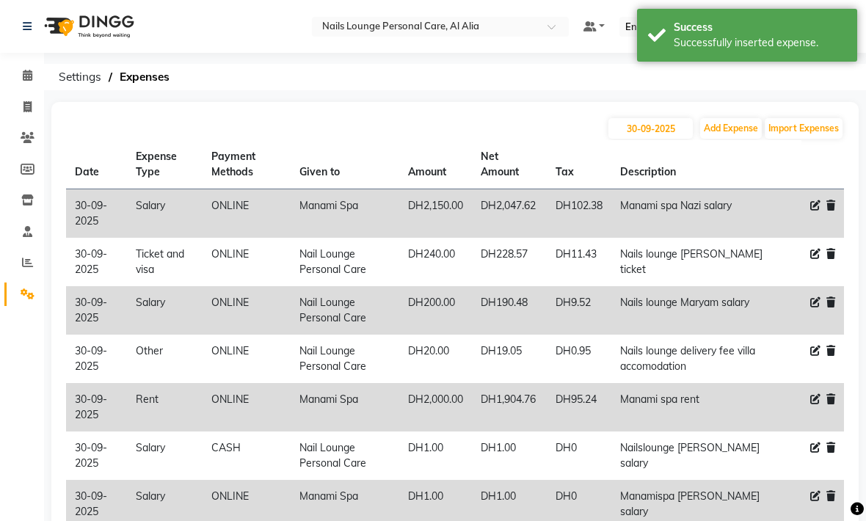
click at [731, 133] on button "Add Expense" at bounding box center [731, 128] width 62 height 21
select select "1"
select select "5948"
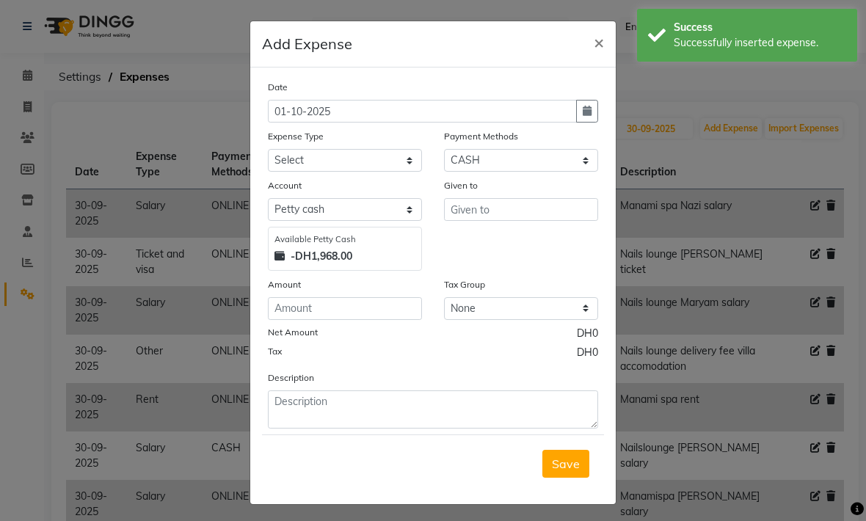
click at [590, 109] on icon "button" at bounding box center [587, 111] width 9 height 10
select select "10"
select select "2025"
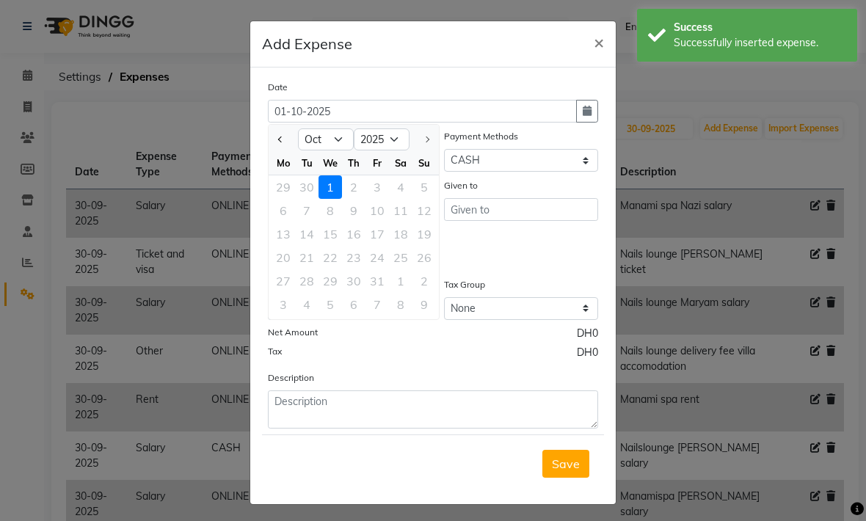
click at [282, 139] on span "Previous month" at bounding box center [281, 139] width 6 height 6
select select "9"
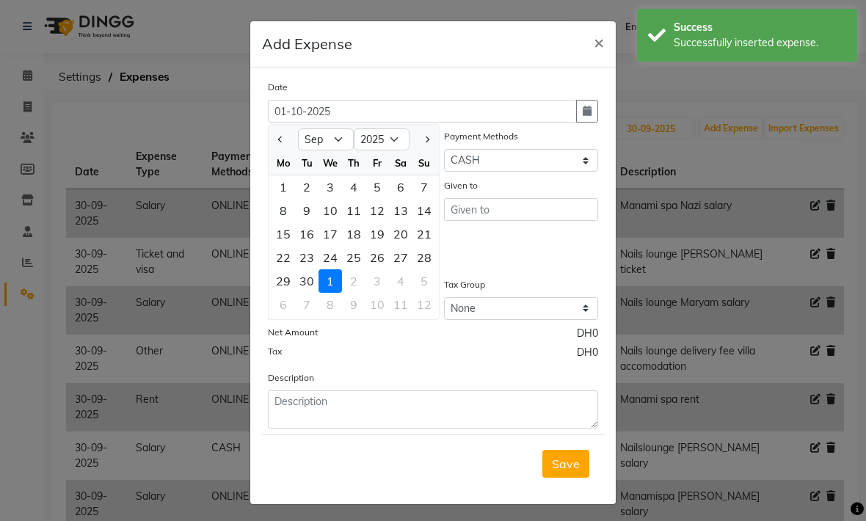
click at [306, 279] on div "30" at bounding box center [306, 280] width 23 height 23
type input "30-09-2025"
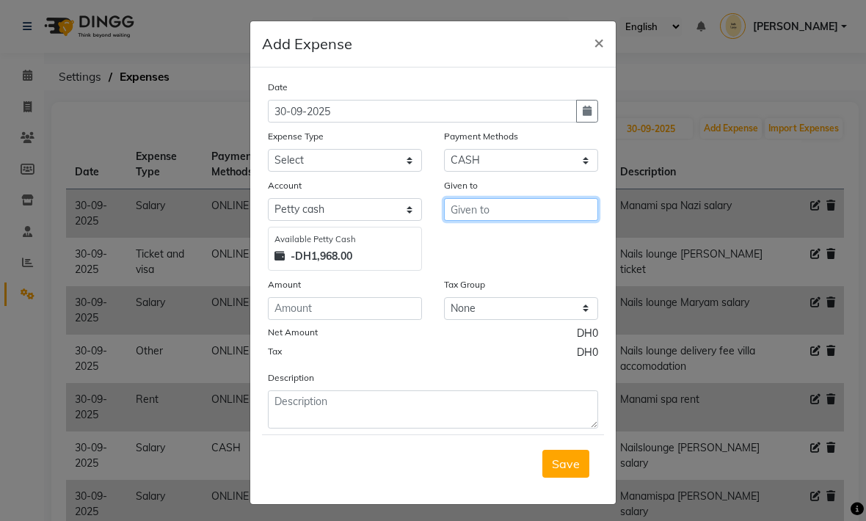
click at [535, 213] on input "text" at bounding box center [521, 209] width 154 height 23
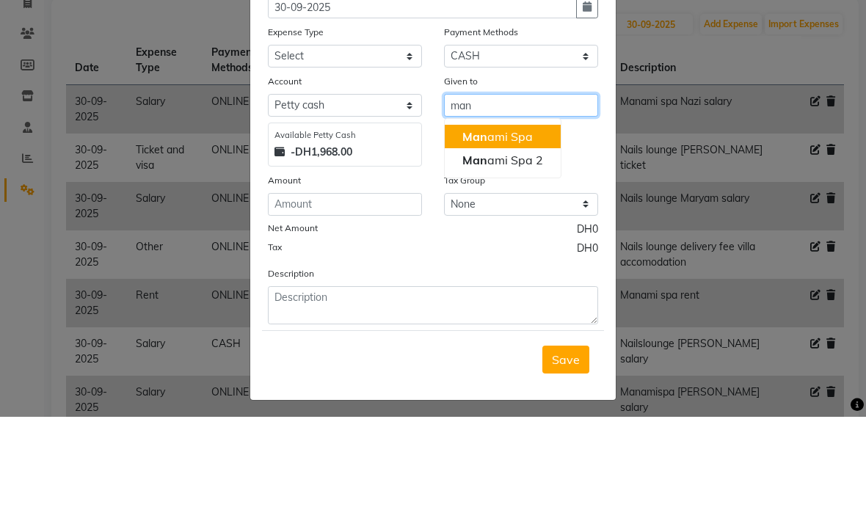
click at [480, 233] on span "Man" at bounding box center [474, 240] width 25 height 15
type input "Manami Spa"
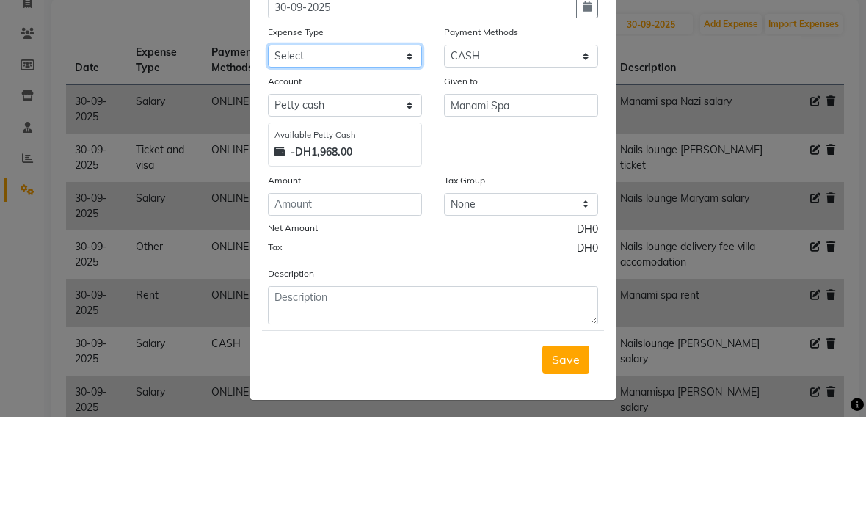
click at [292, 149] on select "Select Advance Salary Asset Bank charges Car maintenance Cash transfer to bank …" at bounding box center [345, 160] width 154 height 23
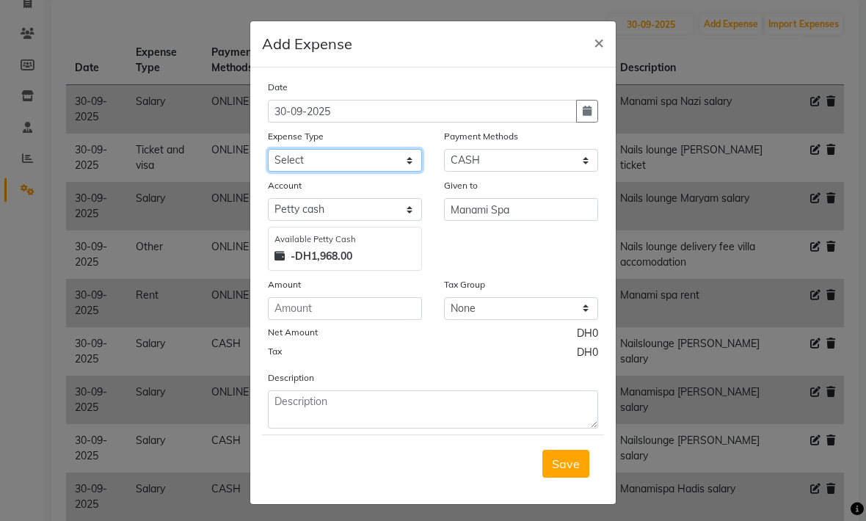
select select "20574"
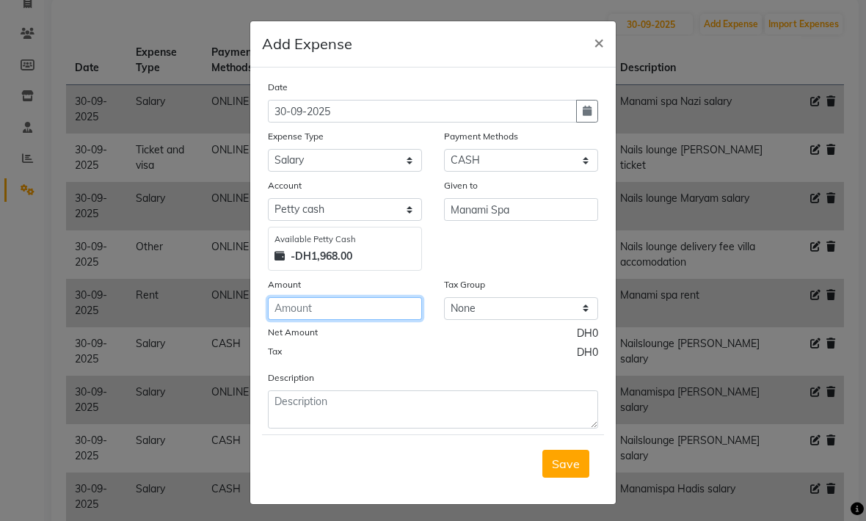
click at [331, 310] on input "number" at bounding box center [345, 308] width 154 height 23
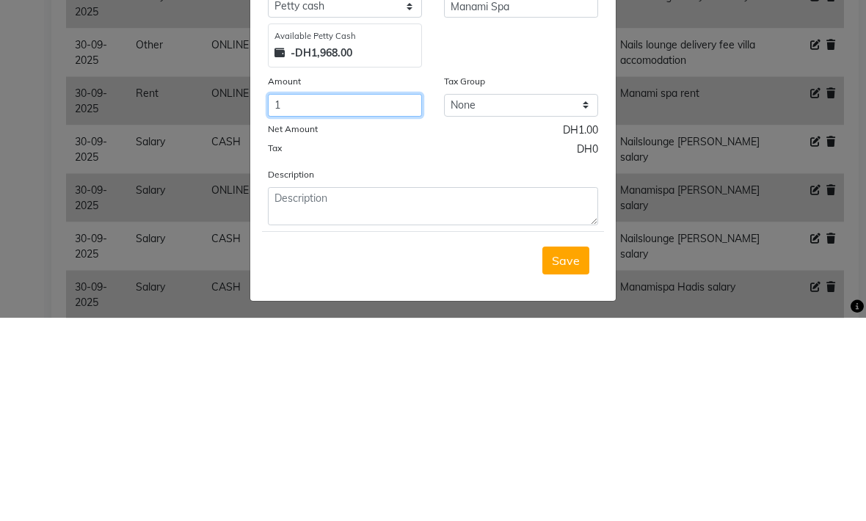
type input "1"
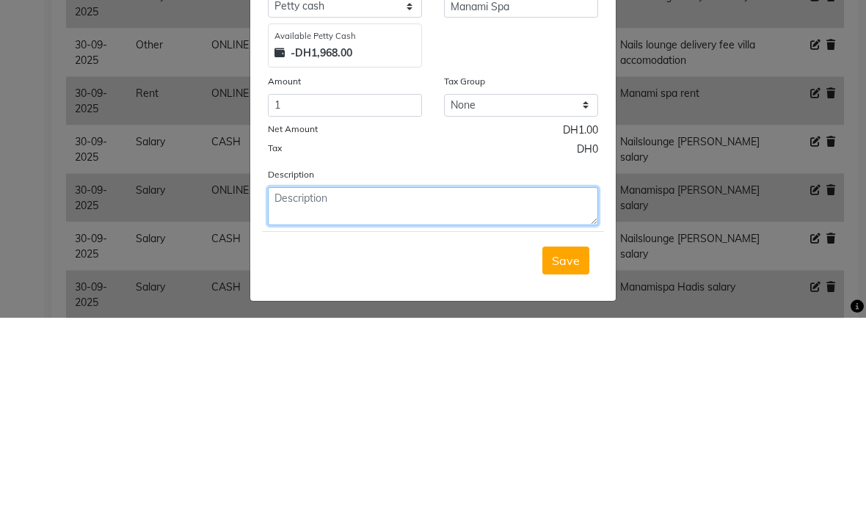
click at [339, 390] on textarea at bounding box center [433, 409] width 330 height 38
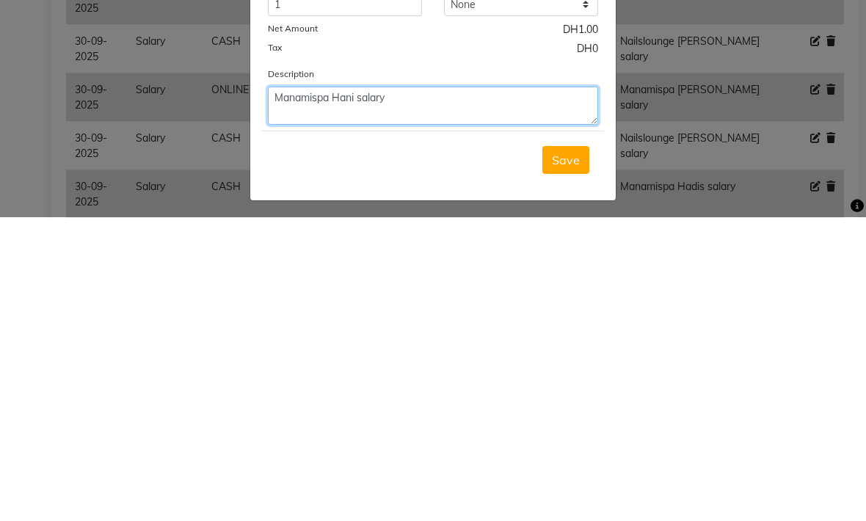
type textarea "Manamispa Hani salary"
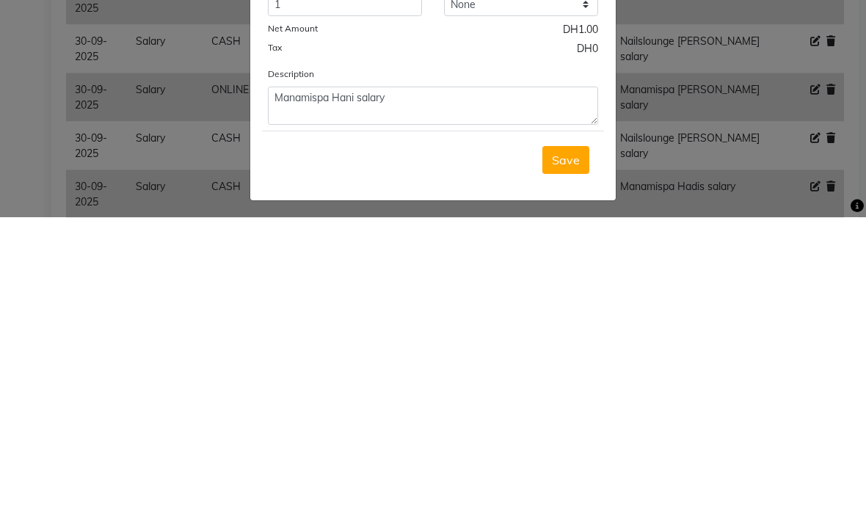
click at [573, 456] on span "Save" at bounding box center [566, 463] width 28 height 15
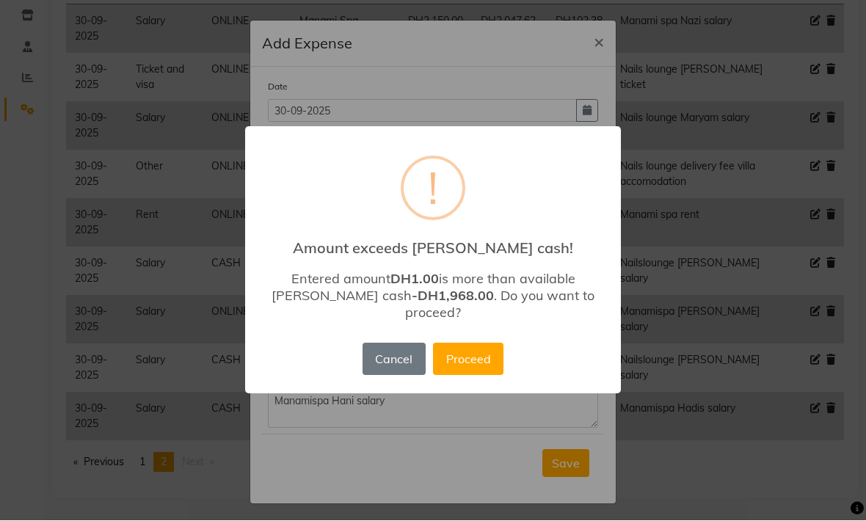
click at [454, 351] on button "Proceed" at bounding box center [468, 359] width 70 height 32
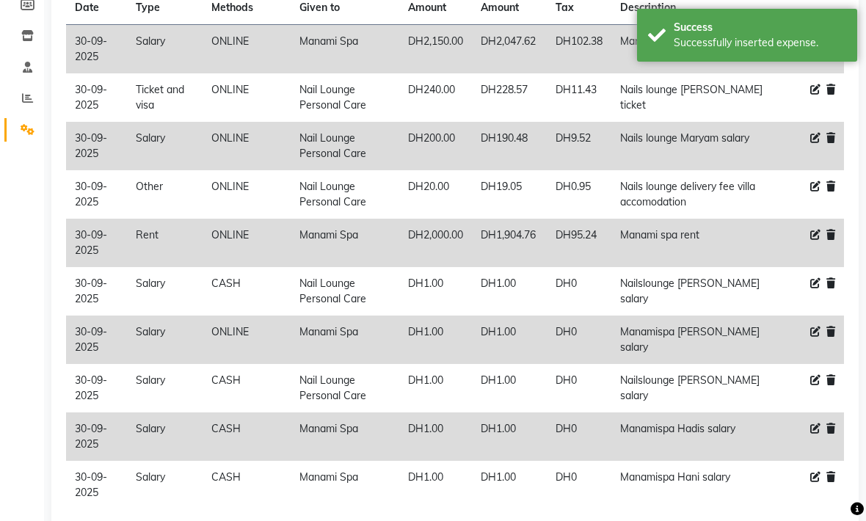
scroll to position [0, 0]
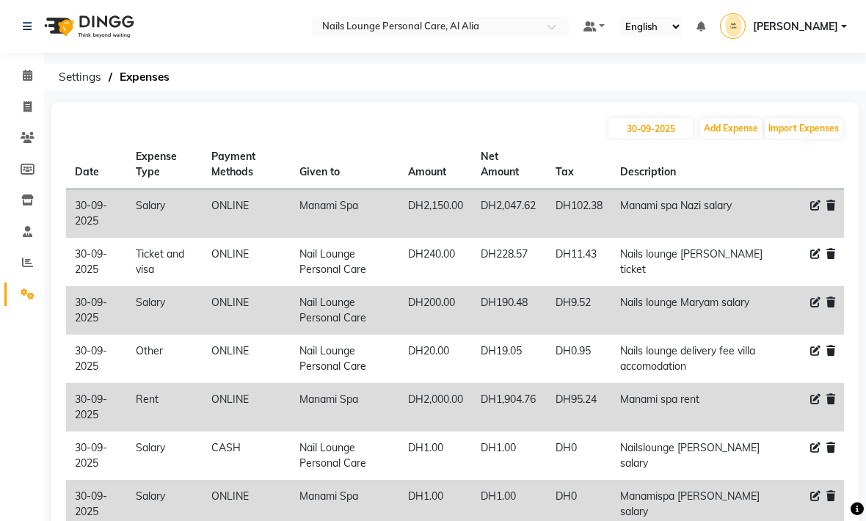
click at [710, 130] on button "Add Expense" at bounding box center [731, 128] width 62 height 21
select select "1"
select select "5948"
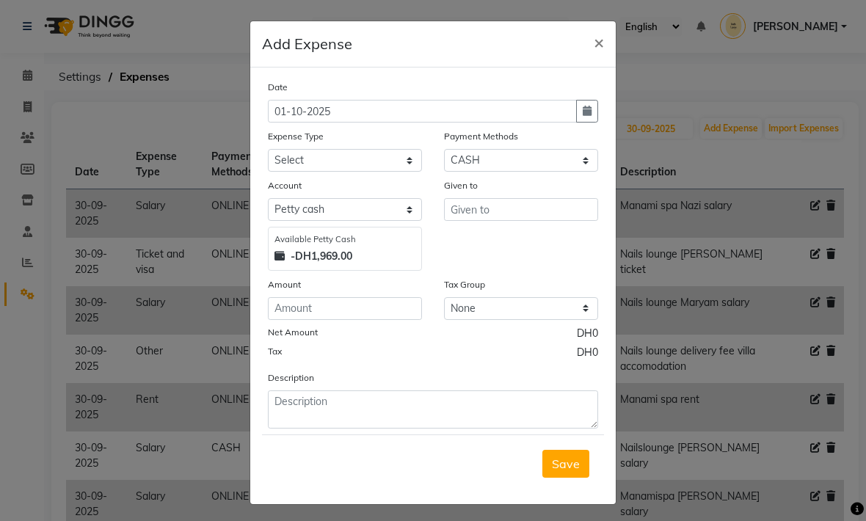
click at [585, 118] on button "button" at bounding box center [587, 111] width 22 height 23
select select "10"
select select "2025"
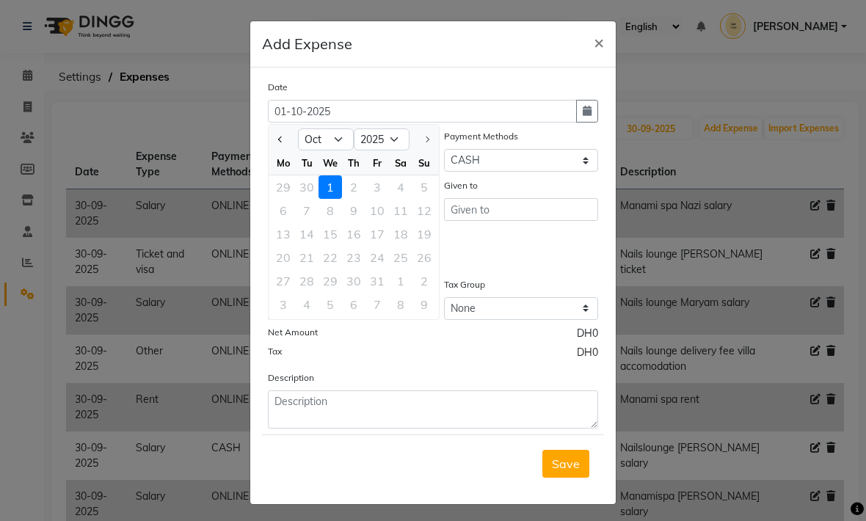
click at [281, 139] on span "Previous month" at bounding box center [281, 139] width 6 height 6
select select "9"
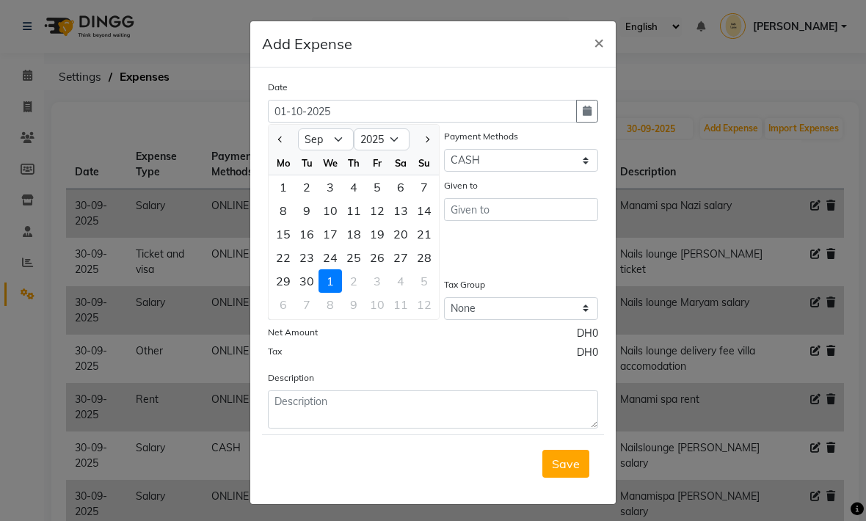
click at [305, 281] on div "30" at bounding box center [306, 280] width 23 height 23
type input "30-09-2025"
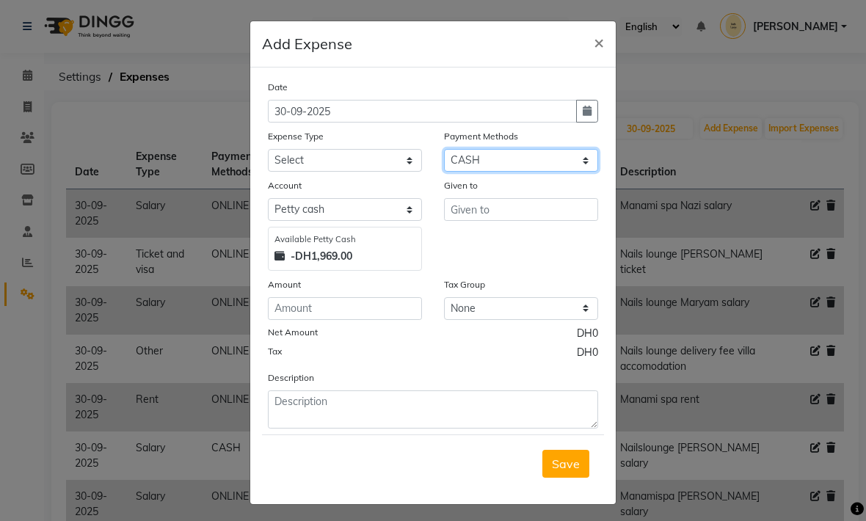
click at [475, 164] on select "Select Master Card Visa Card CASH ONLINE" at bounding box center [521, 160] width 154 height 23
select select "3"
select select "5949"
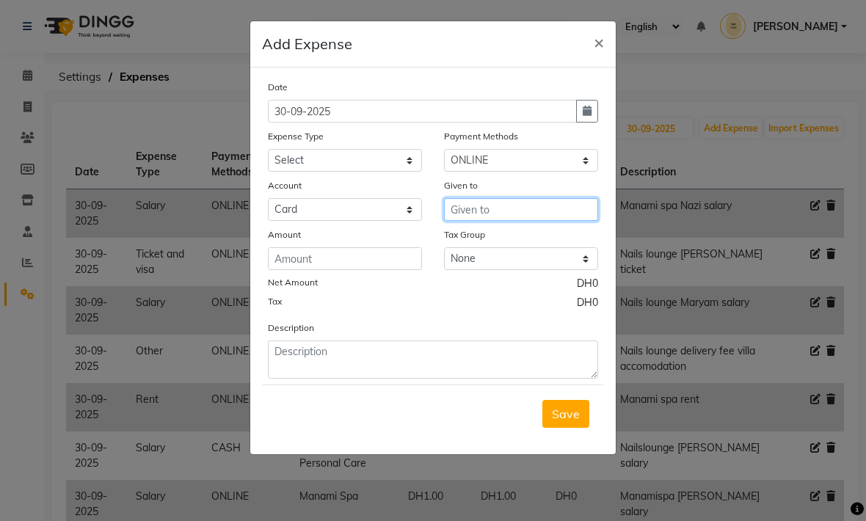
click at [475, 213] on input "text" at bounding box center [521, 209] width 154 height 23
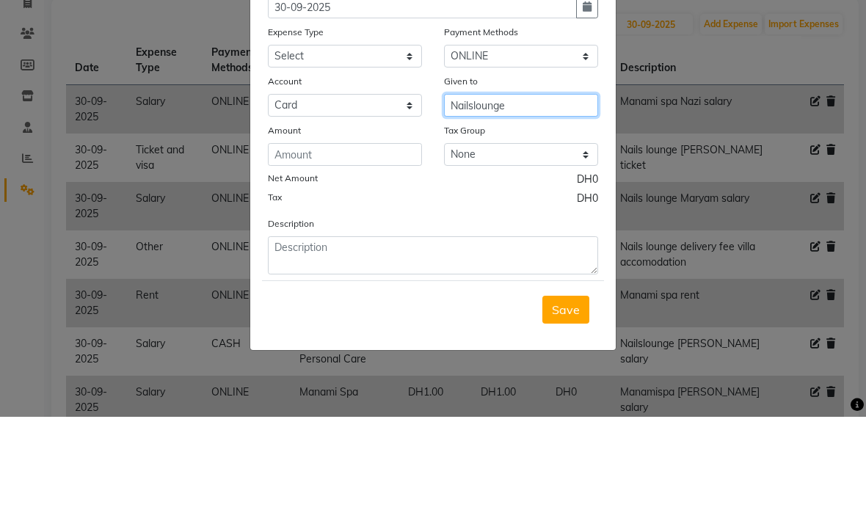
type input "Nailslounge"
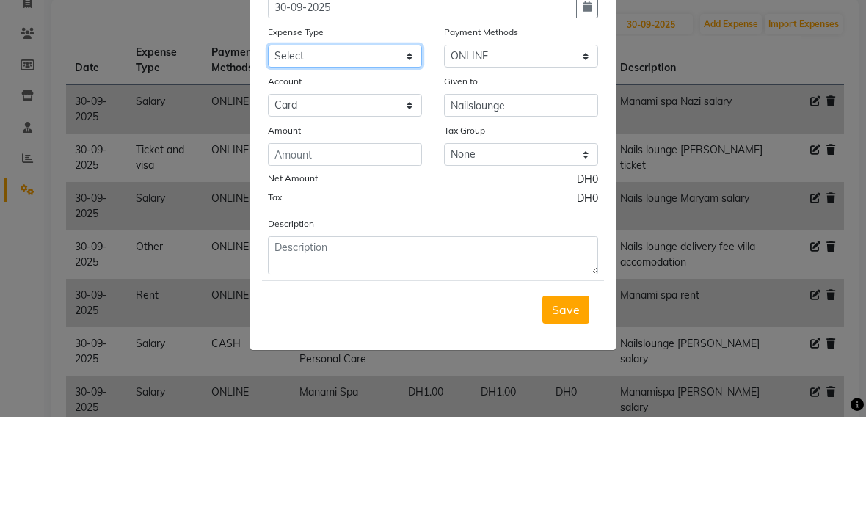
click at [287, 149] on select "Select Advance Salary Asset Bank charges Car maintenance Cash transfer to bank …" at bounding box center [345, 160] width 154 height 23
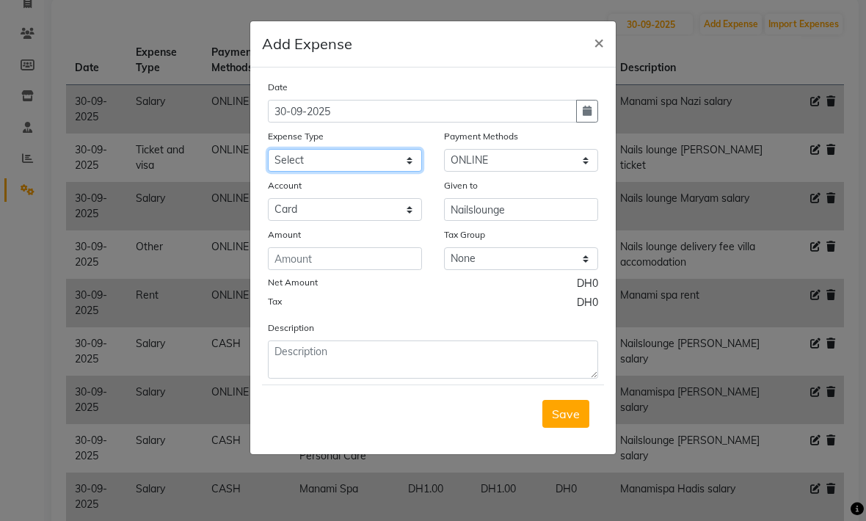
select select "20574"
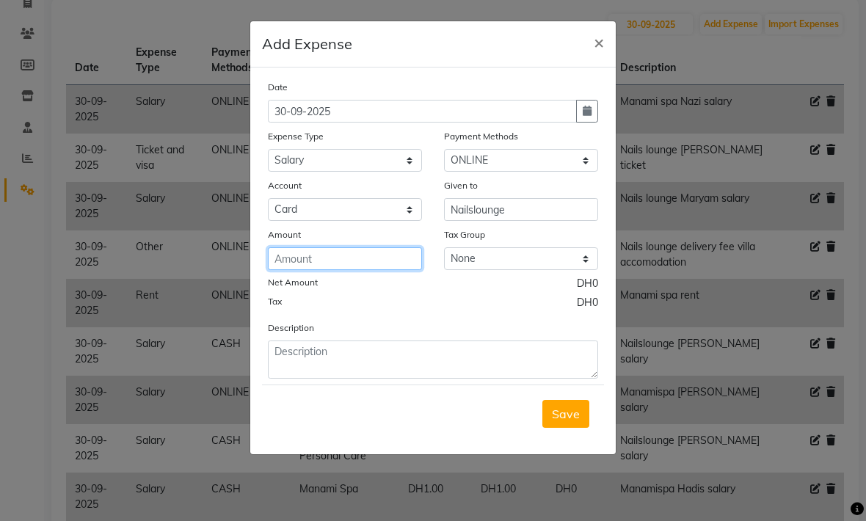
click at [297, 263] on input "number" at bounding box center [345, 258] width 154 height 23
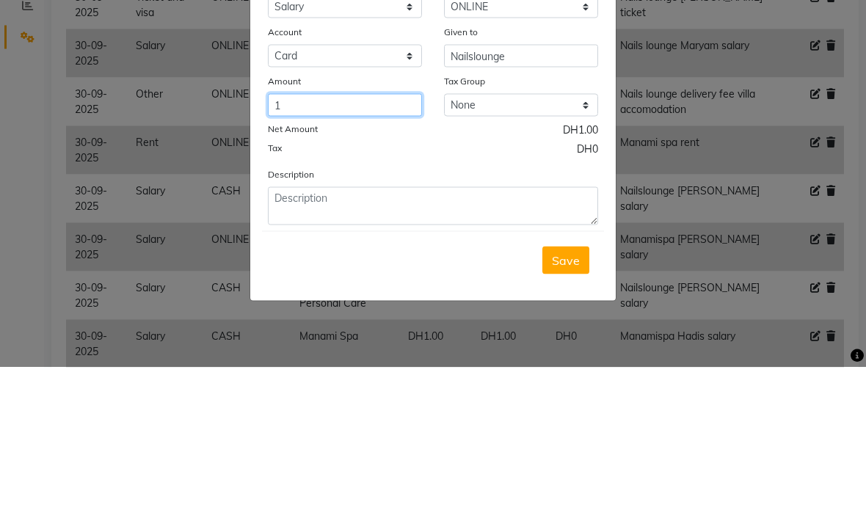
type input "1"
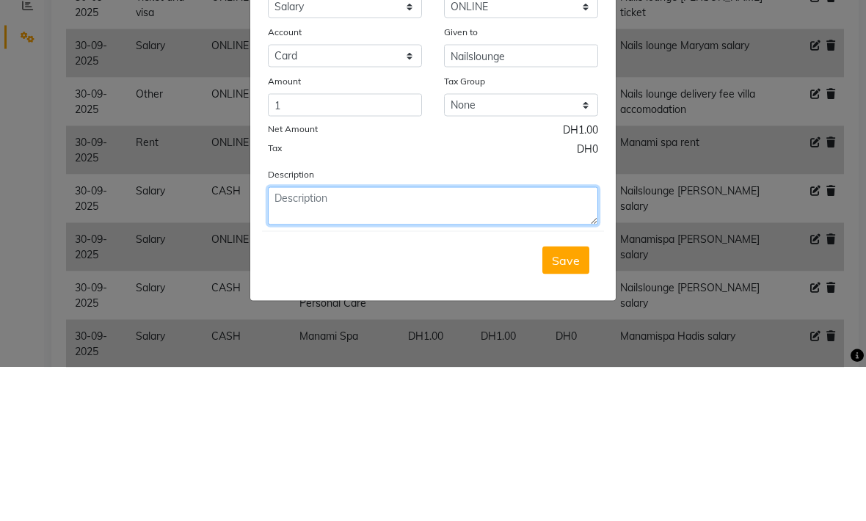
click at [331, 340] on textarea at bounding box center [433, 359] width 330 height 38
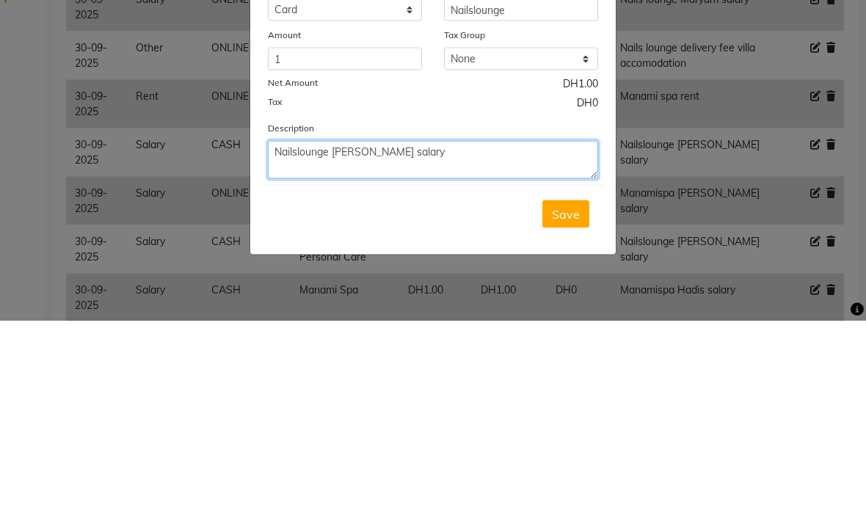
type textarea "Nailslounge Jossi salary"
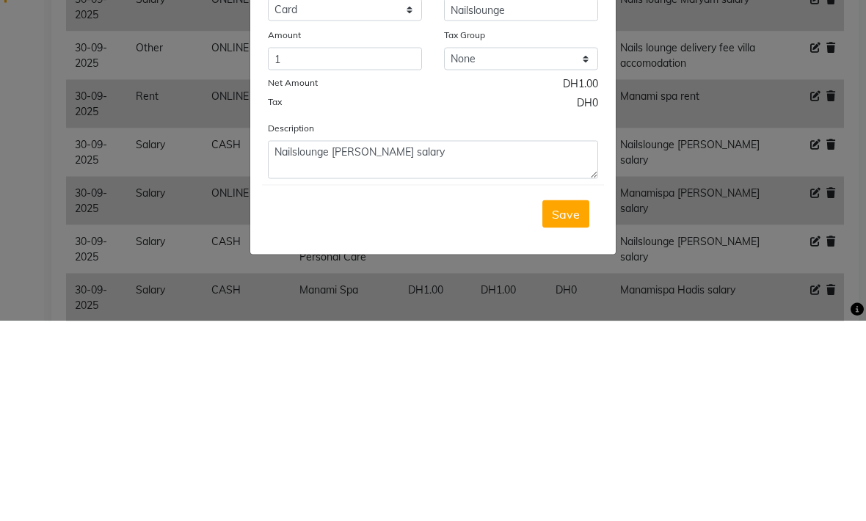
click at [567, 406] on span "Save" at bounding box center [566, 413] width 28 height 15
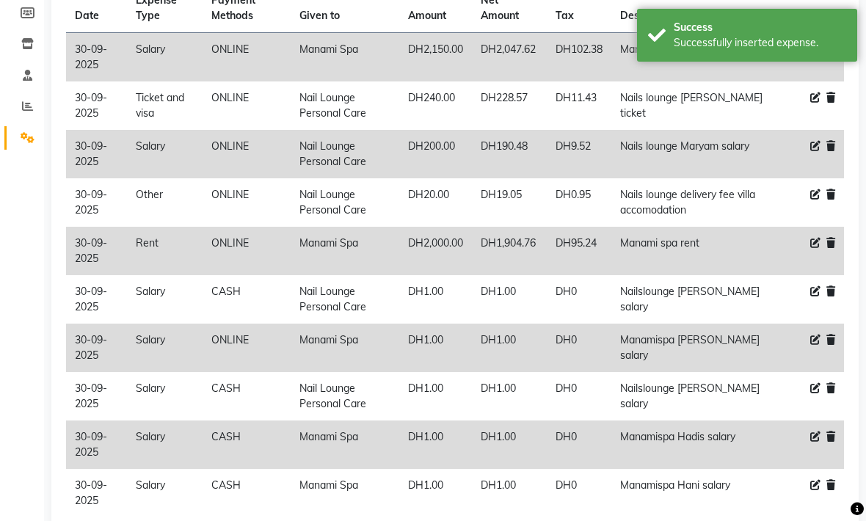
scroll to position [0, 0]
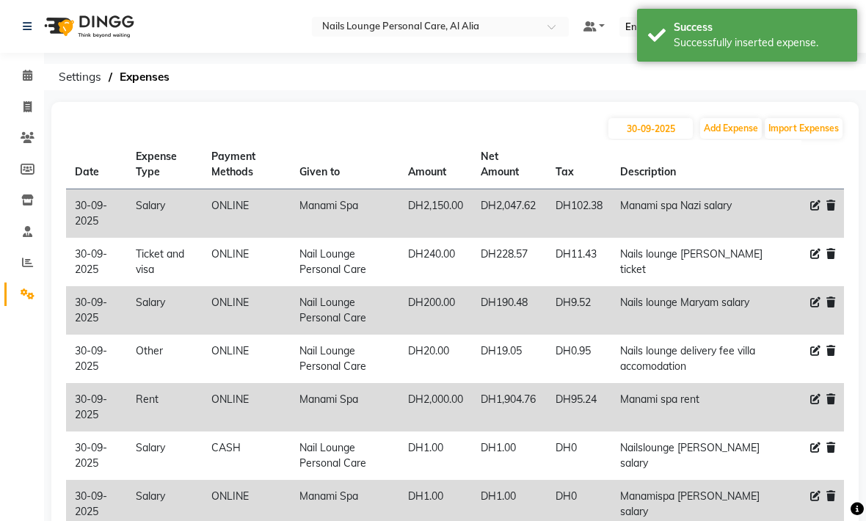
click at [723, 132] on button "Add Expense" at bounding box center [731, 128] width 62 height 21
select select "1"
select select "5948"
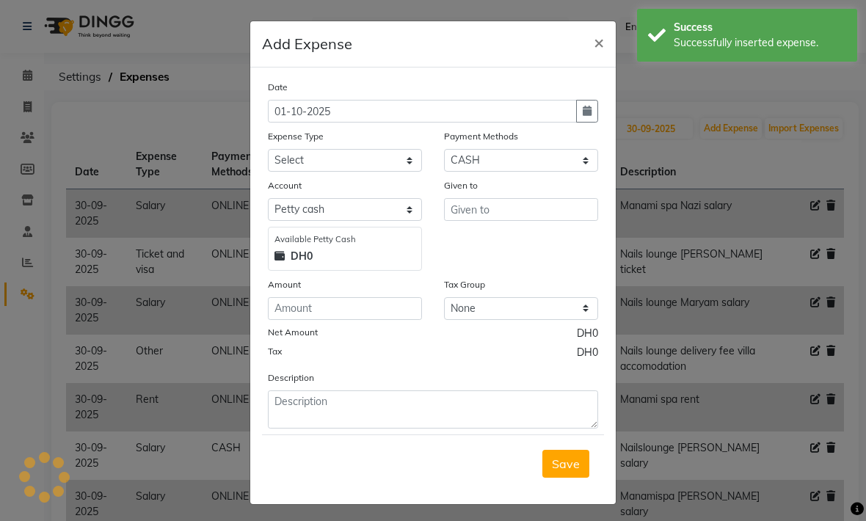
click at [589, 116] on icon "button" at bounding box center [587, 111] width 9 height 10
select select "10"
select select "2025"
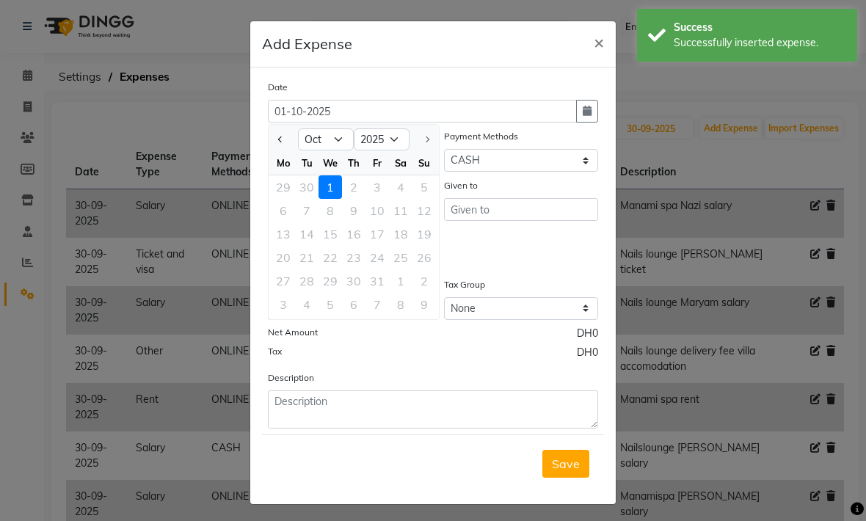
click at [280, 138] on span "Previous month" at bounding box center [281, 139] width 6 height 6
select select "9"
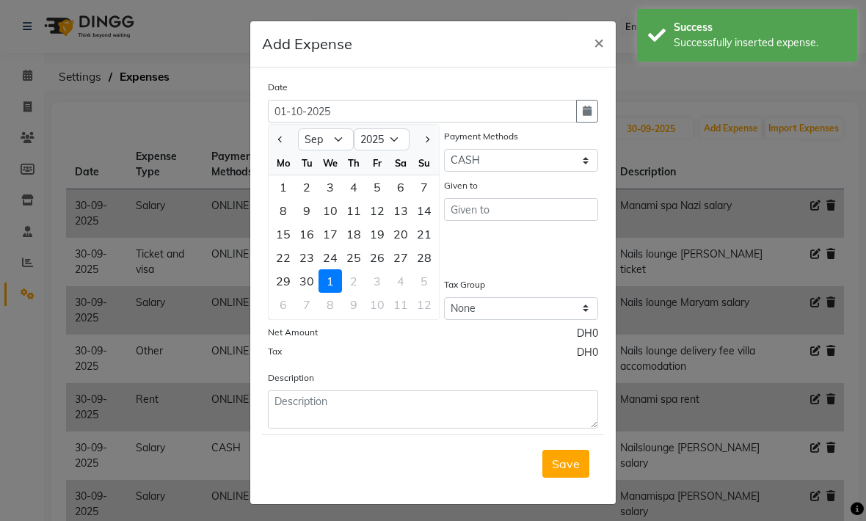
click at [310, 280] on div "30" at bounding box center [306, 280] width 23 height 23
type input "30-09-2025"
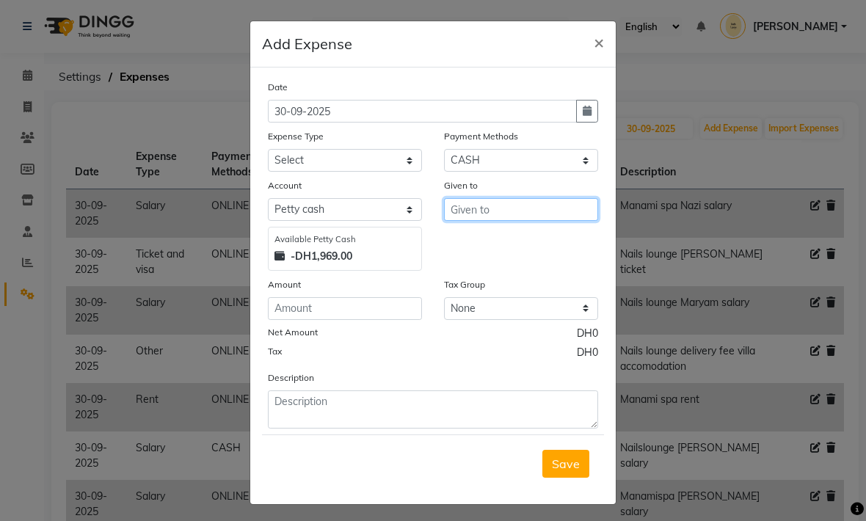
click at [479, 214] on input "text" at bounding box center [521, 209] width 154 height 23
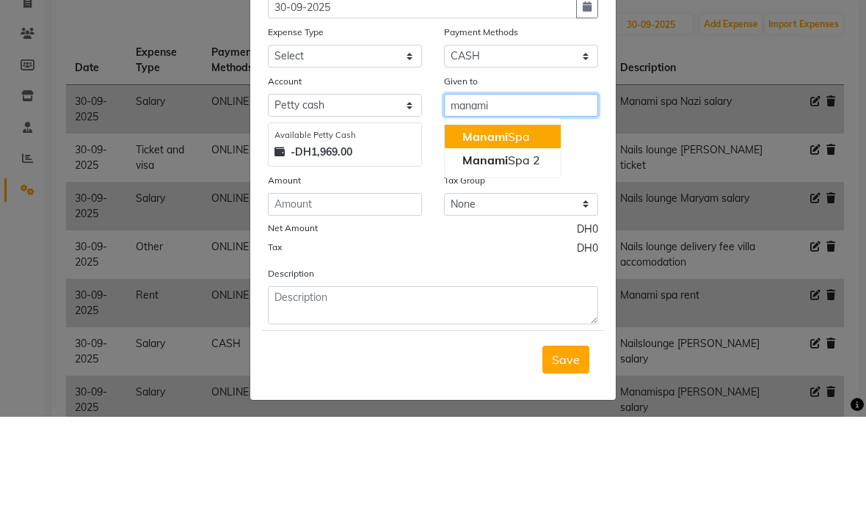
click at [483, 233] on span "Manami" at bounding box center [484, 240] width 45 height 15
type input "Manami Spa"
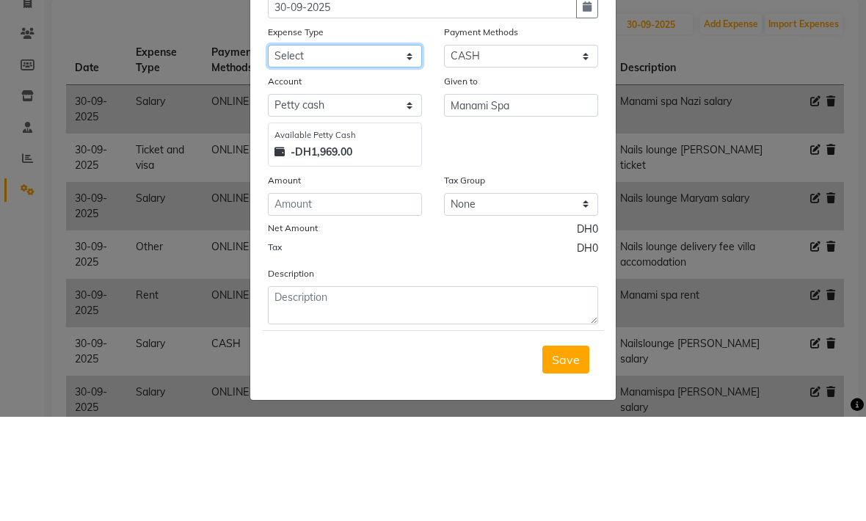
click at [308, 149] on select "Select Advance Salary Asset Bank charges Car maintenance Cash transfer to bank …" at bounding box center [345, 160] width 154 height 23
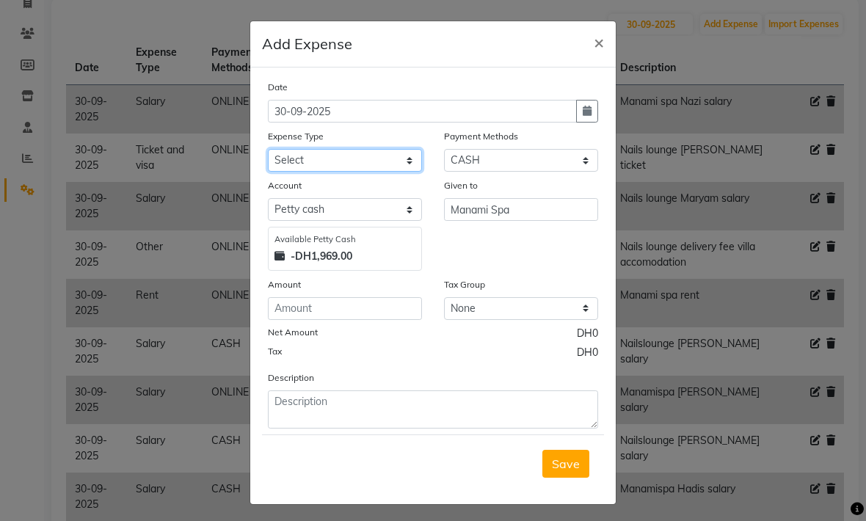
select select "20574"
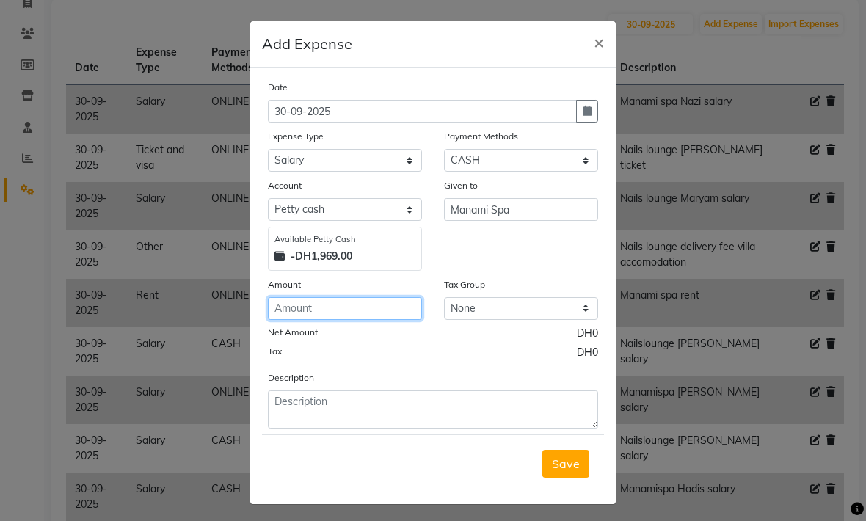
click at [318, 307] on input "number" at bounding box center [345, 308] width 154 height 23
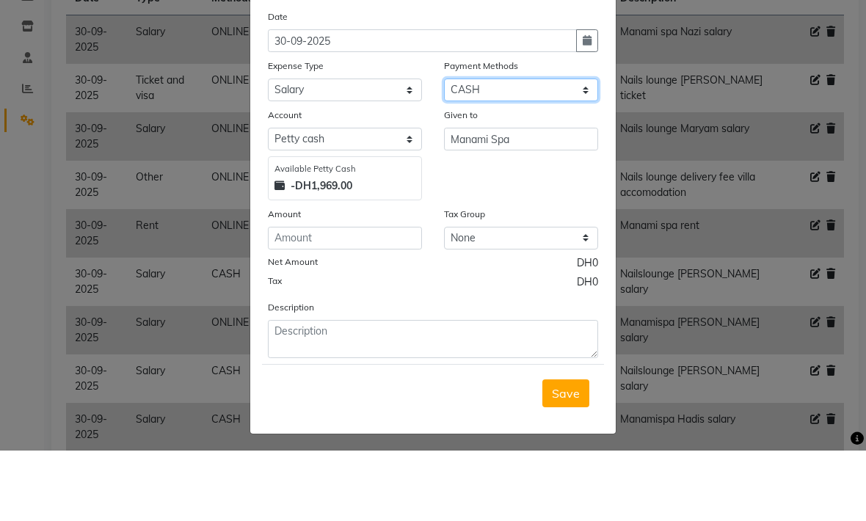
click at [585, 149] on select "Select Master Card Visa Card CASH ONLINE" at bounding box center [521, 160] width 154 height 23
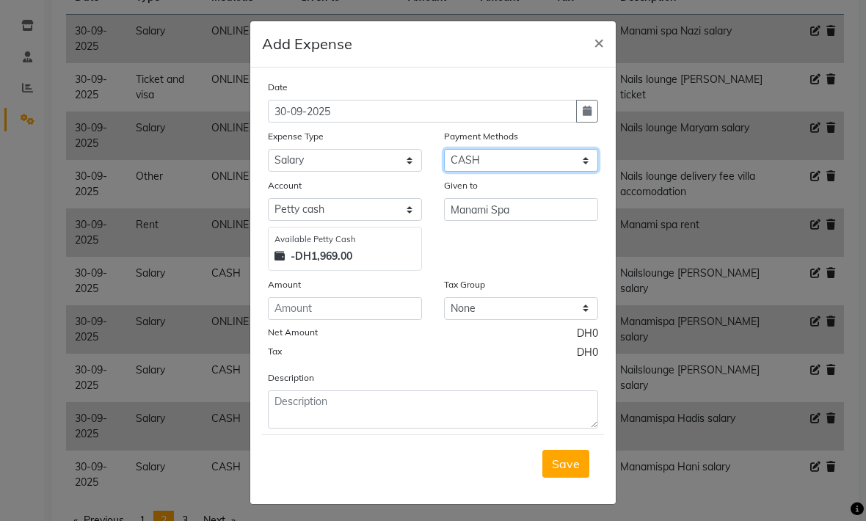
select select "3"
select select "5949"
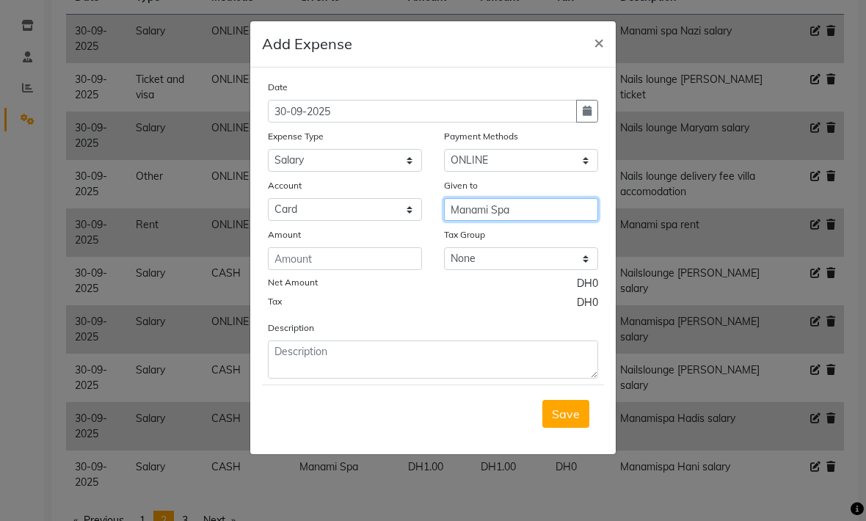
click at [489, 211] on input "Manami Spa" at bounding box center [521, 209] width 154 height 23
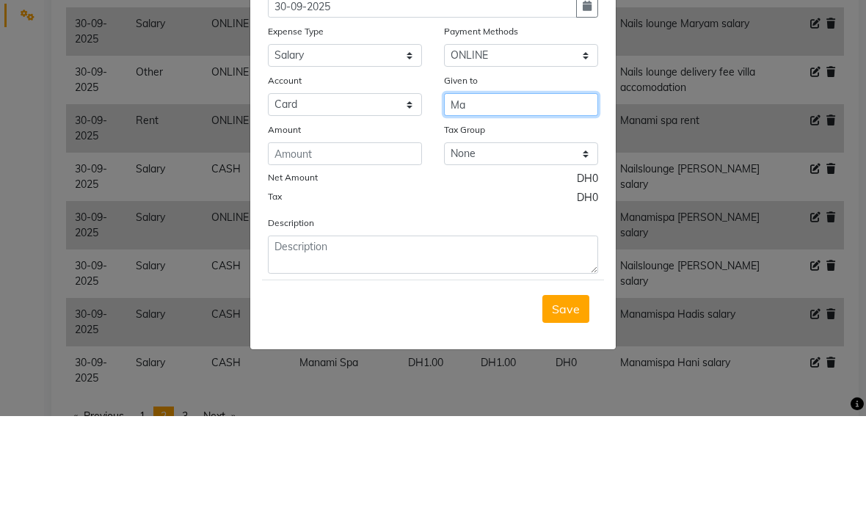
type input "M"
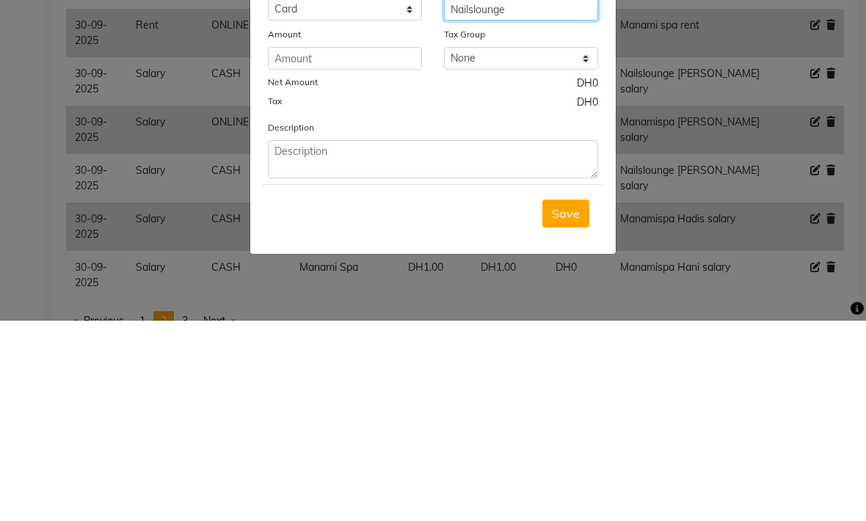
type input "Nailslounge"
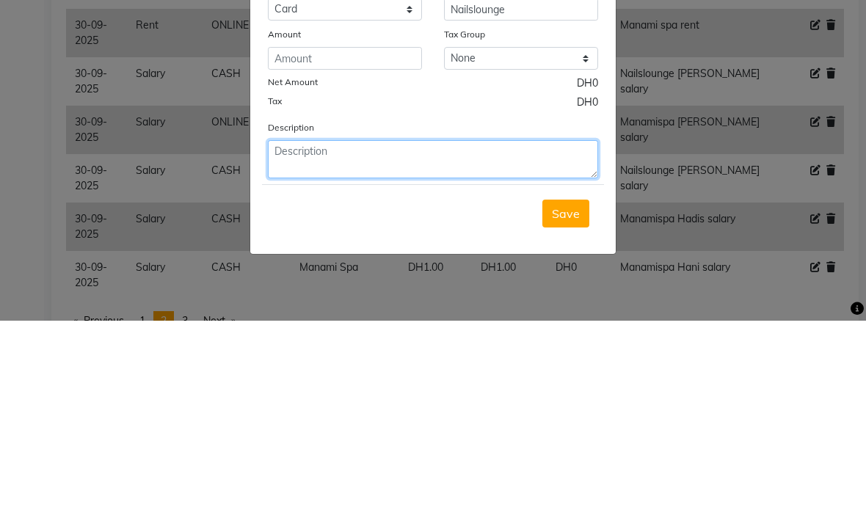
click at [299, 340] on textarea at bounding box center [433, 359] width 330 height 38
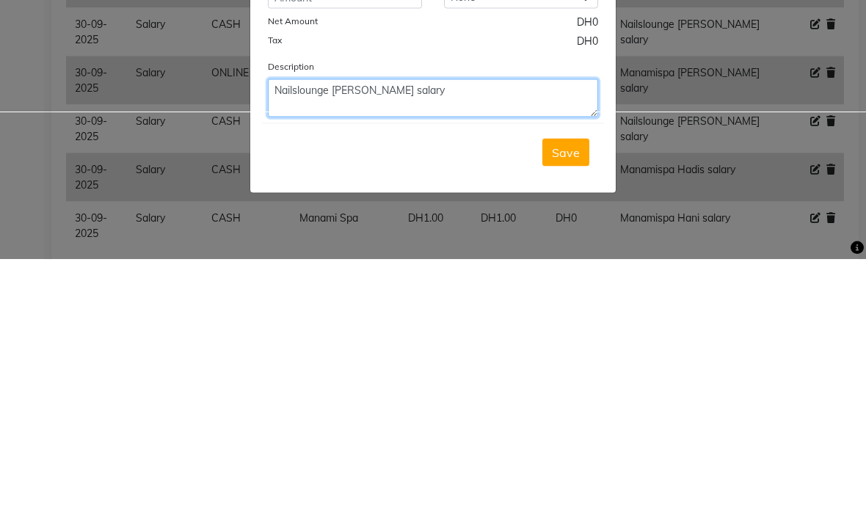
type textarea "Nailslounge Rona salary"
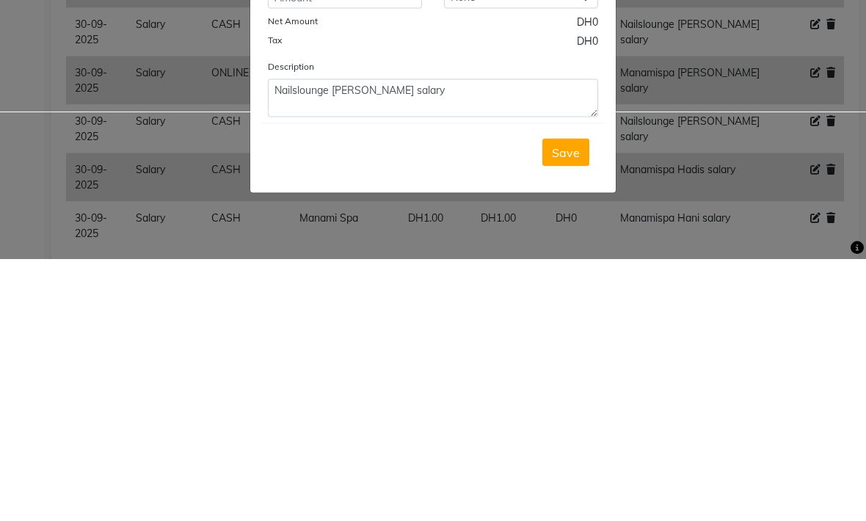
click at [564, 406] on span "Save" at bounding box center [566, 413] width 28 height 15
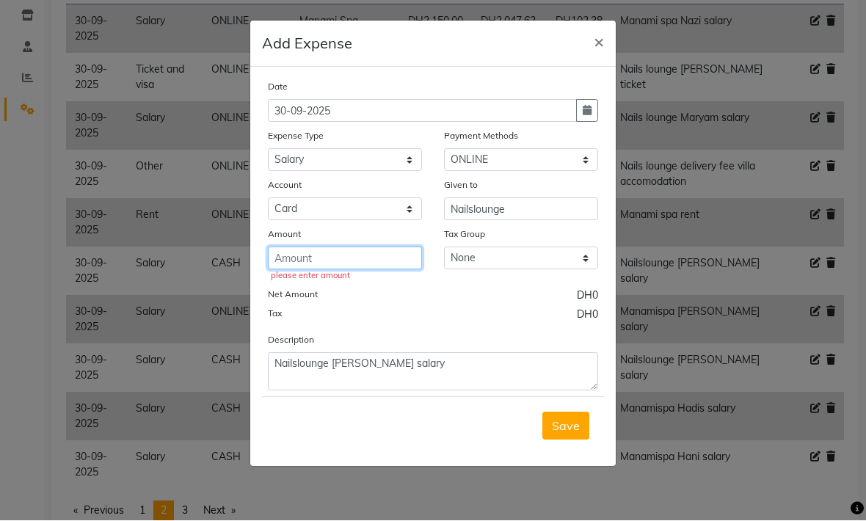
click at [288, 265] on input "number" at bounding box center [345, 258] width 154 height 23
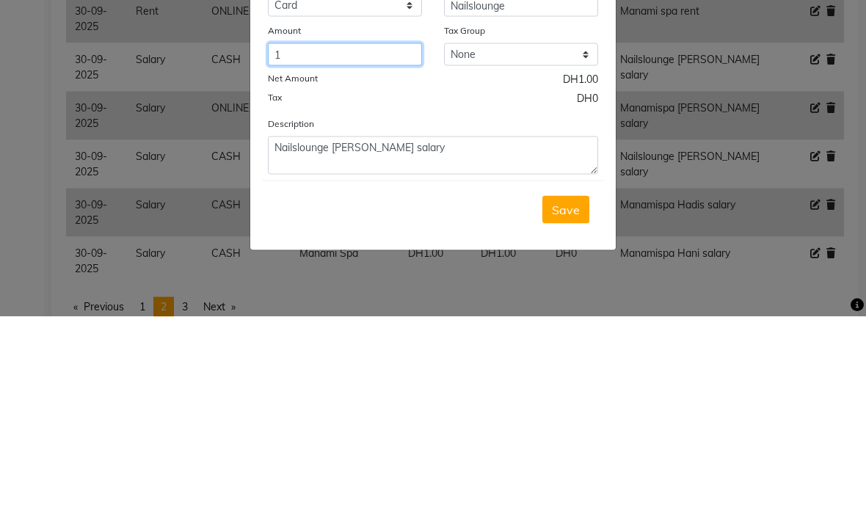
type input "1"
click at [566, 406] on span "Save" at bounding box center [566, 413] width 28 height 15
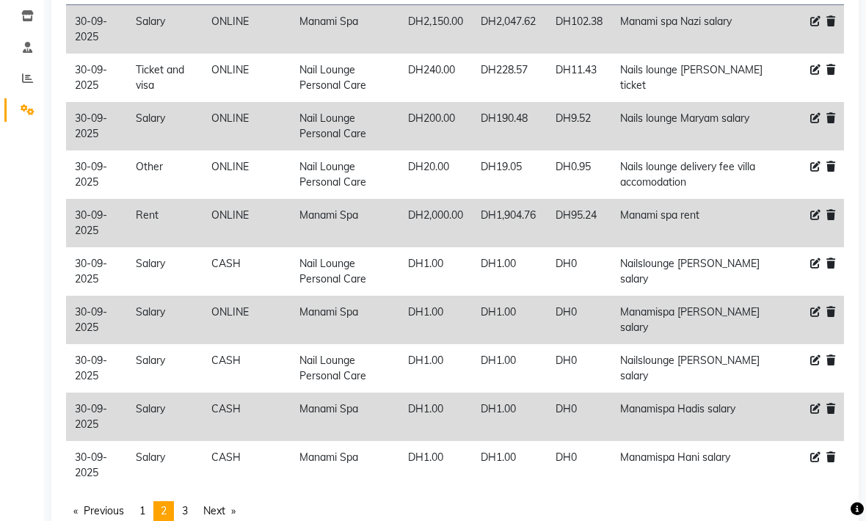
click at [192, 515] on link "page 3" at bounding box center [185, 511] width 21 height 20
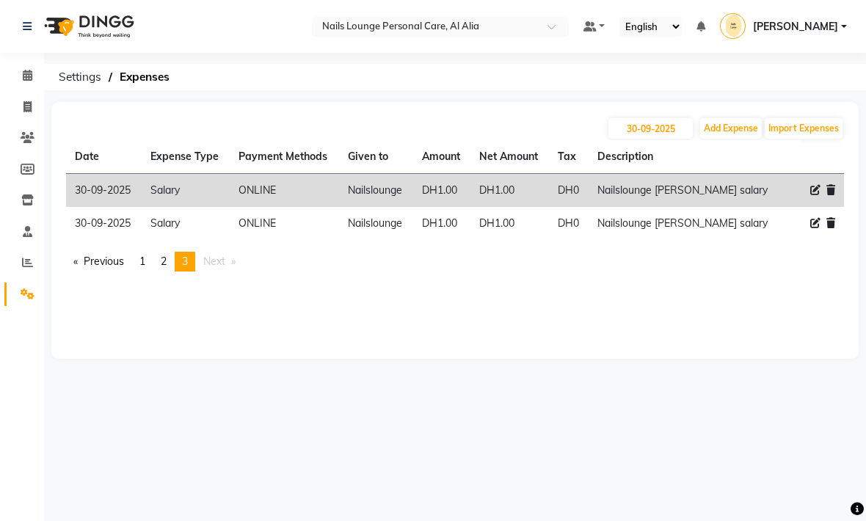
scroll to position [0, 0]
click at [722, 132] on button "Add Expense" at bounding box center [731, 128] width 62 height 21
select select "1"
select select "5948"
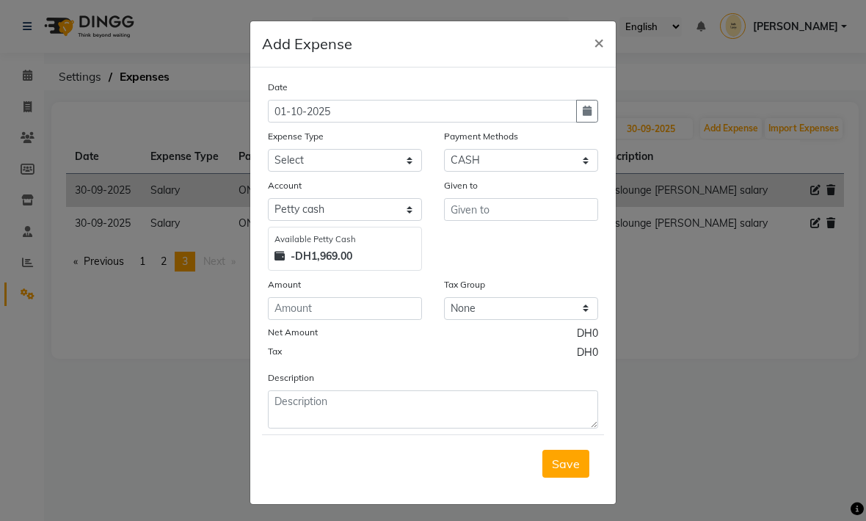
click at [594, 110] on button "button" at bounding box center [587, 111] width 22 height 23
select select "10"
select select "2025"
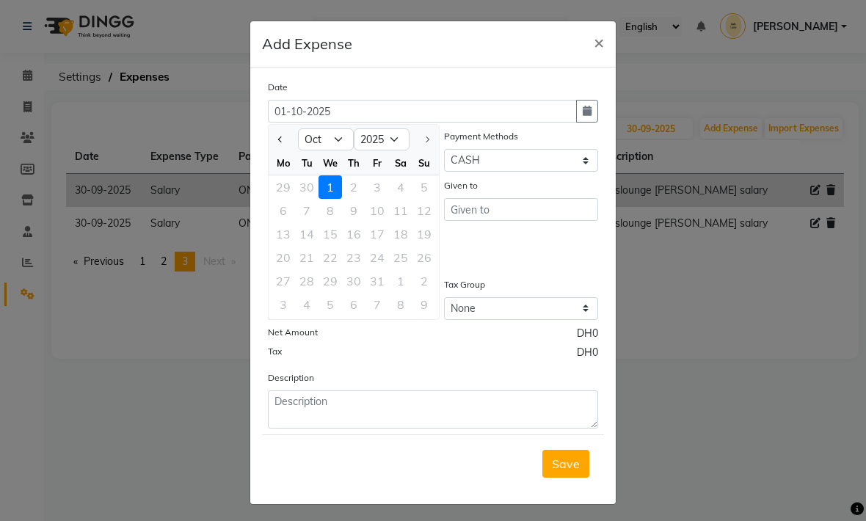
click at [284, 141] on button "Previous month" at bounding box center [280, 139] width 12 height 23
select select "9"
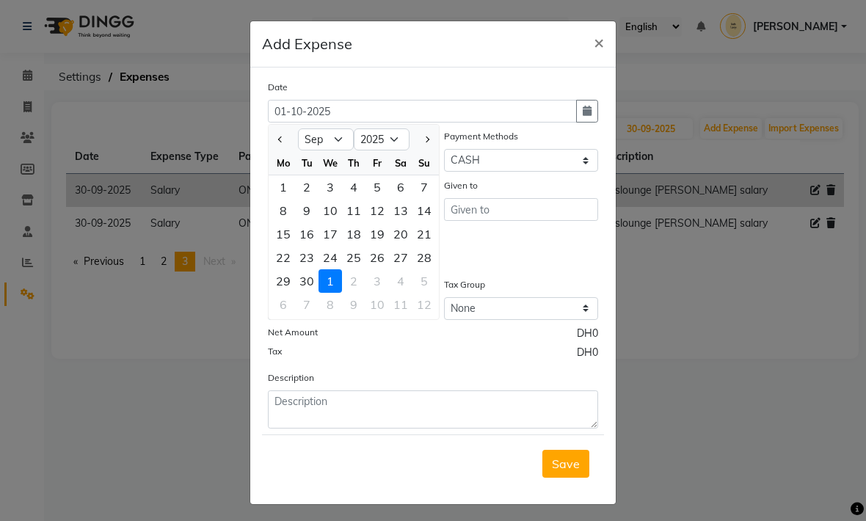
click at [314, 280] on div "30" at bounding box center [306, 280] width 23 height 23
type input "30-09-2025"
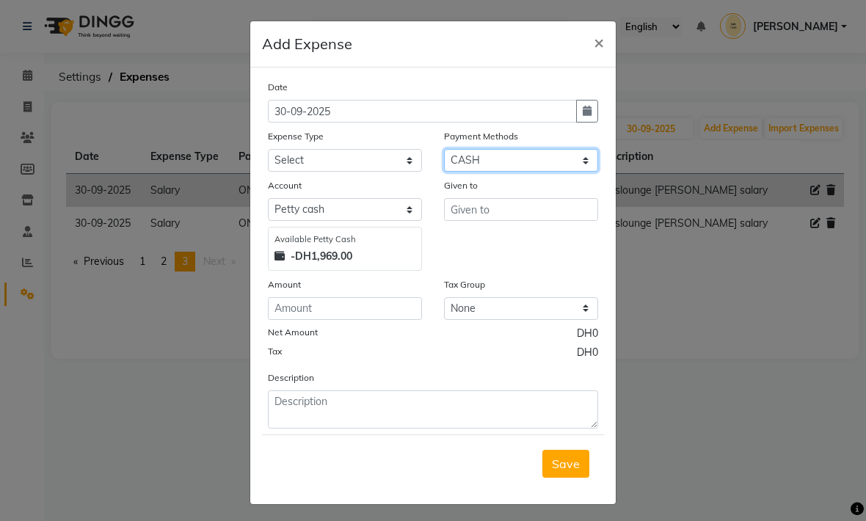
click at [585, 164] on select "Select Master Card Visa Card CASH ONLINE" at bounding box center [521, 160] width 154 height 23
select select "3"
select select "5949"
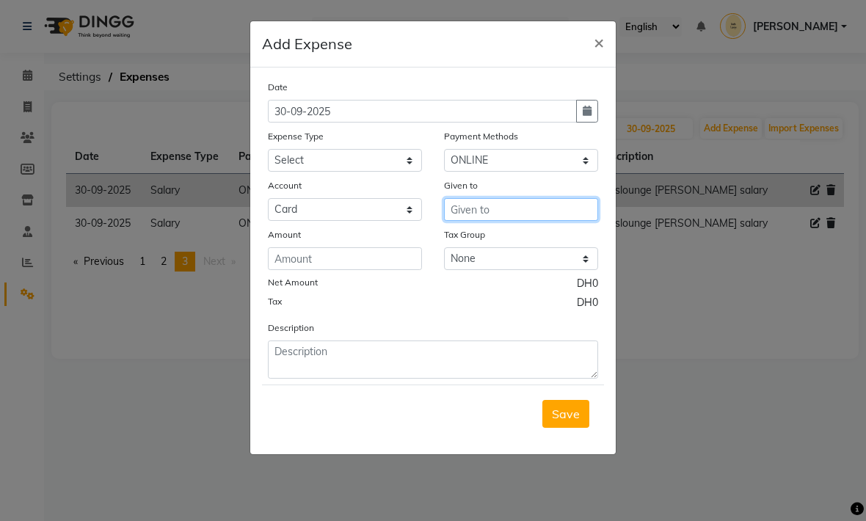
click at [475, 208] on input "text" at bounding box center [521, 209] width 154 height 23
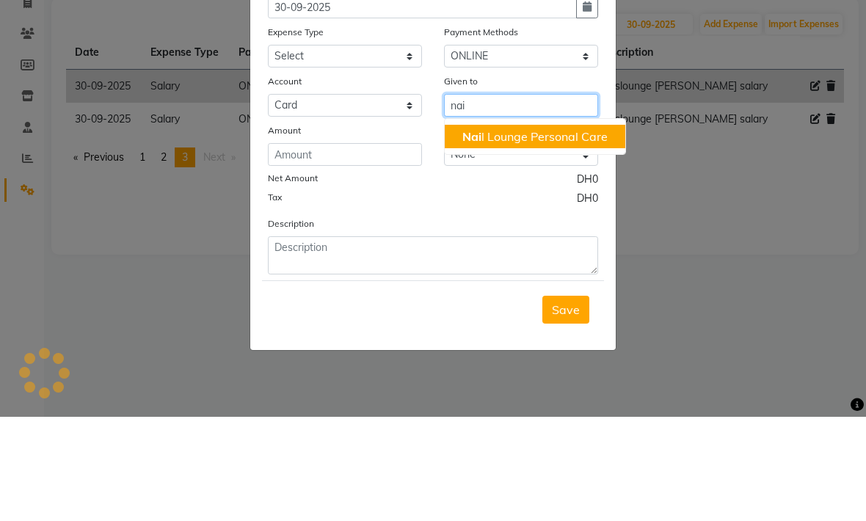
click at [529, 233] on ngb-highlight "Nai l Lounge Personal Care" at bounding box center [534, 240] width 145 height 15
type input "Nail Lounge Personal Care"
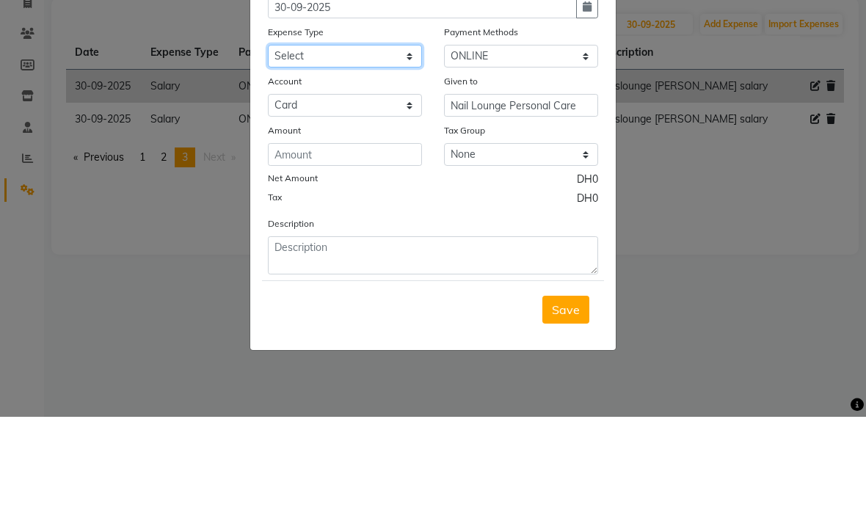
click at [296, 149] on select "Select Advance Salary Asset Bank charges Car maintenance Cash transfer to bank …" at bounding box center [345, 160] width 154 height 23
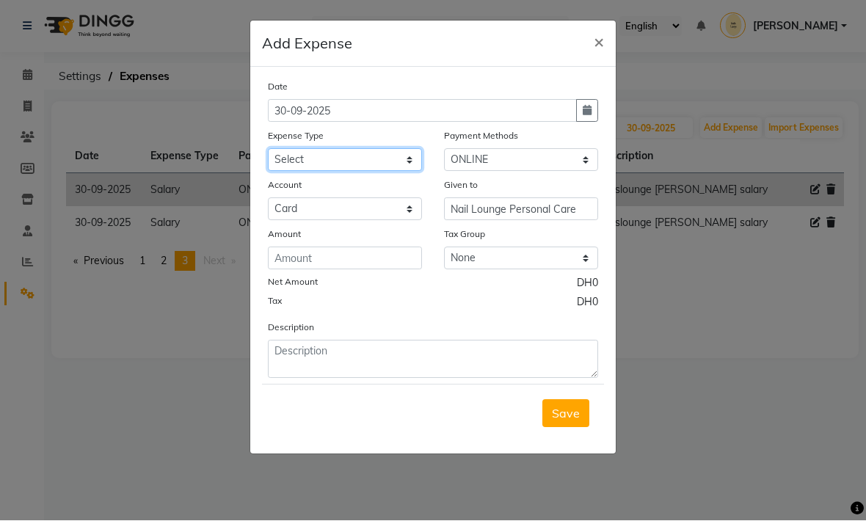
select select "20574"
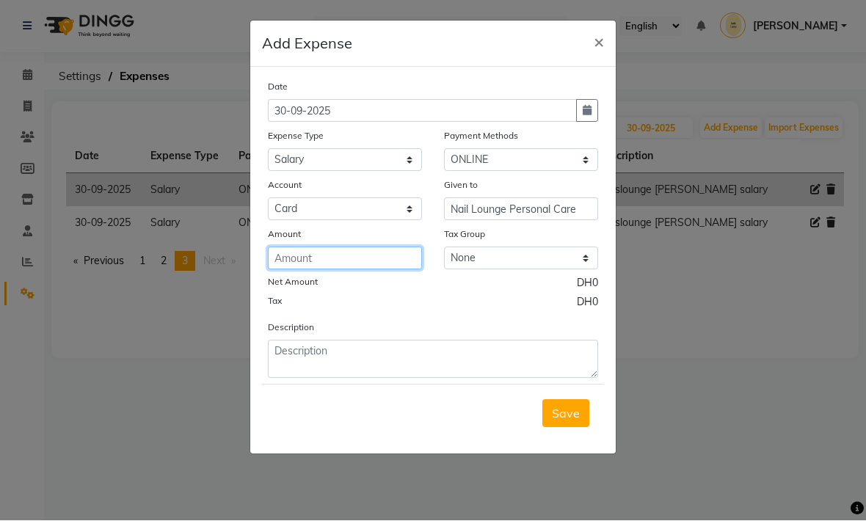
click at [291, 260] on input "number" at bounding box center [345, 258] width 154 height 23
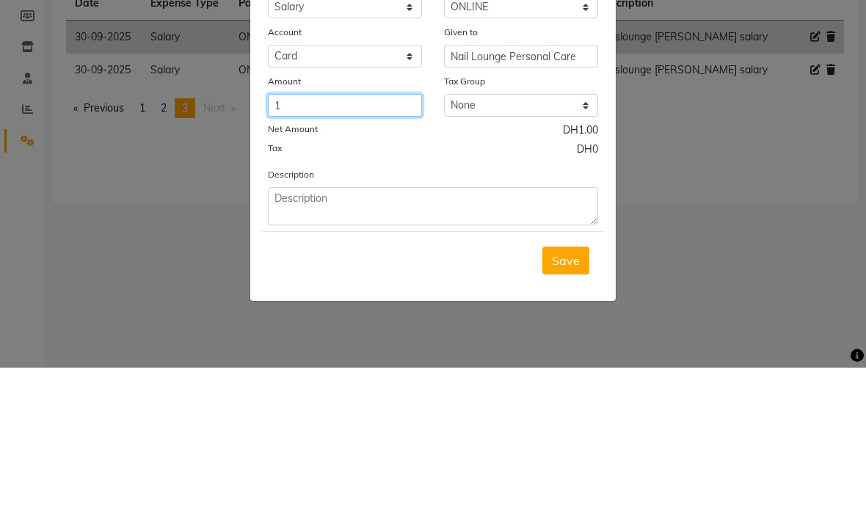
type input "1"
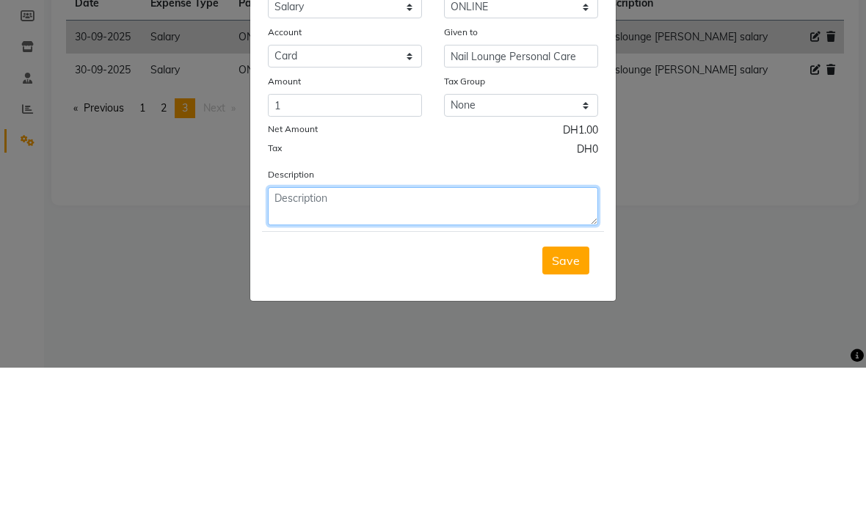
click at [416, 340] on textarea at bounding box center [433, 359] width 330 height 38
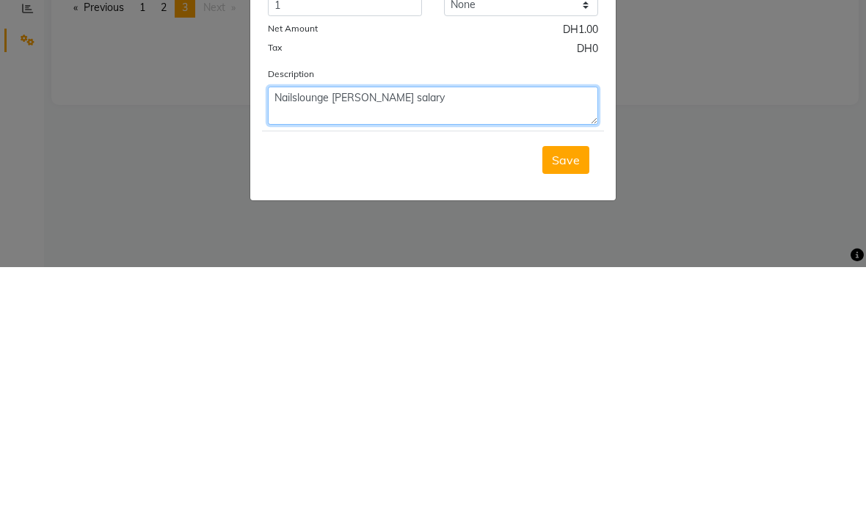
type textarea "Nailslounge Rowena salary"
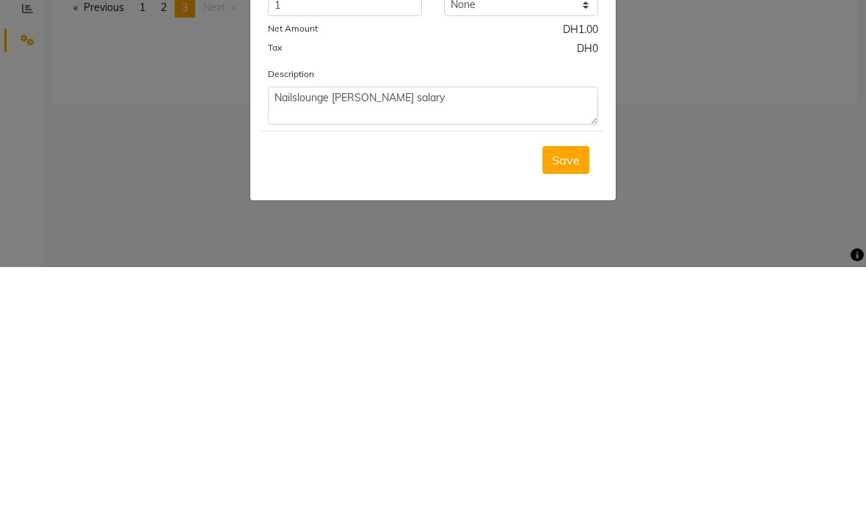
click at [575, 406] on span "Save" at bounding box center [566, 413] width 28 height 15
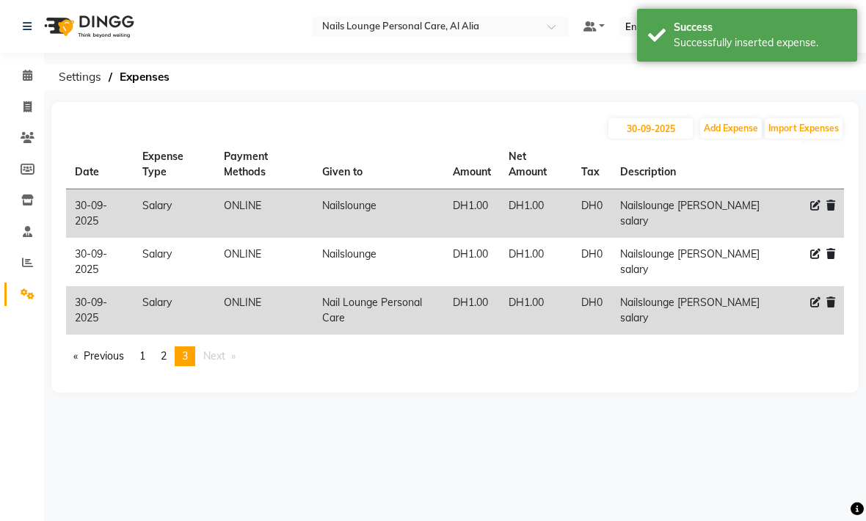
click at [723, 136] on button "Add Expense" at bounding box center [731, 128] width 62 height 21
select select "1"
select select "5948"
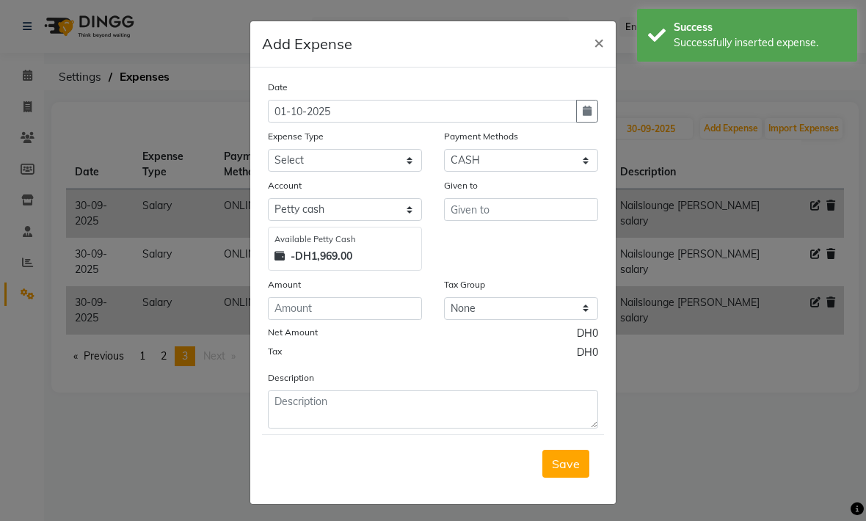
click at [594, 115] on button "button" at bounding box center [587, 111] width 22 height 23
select select "10"
select select "2025"
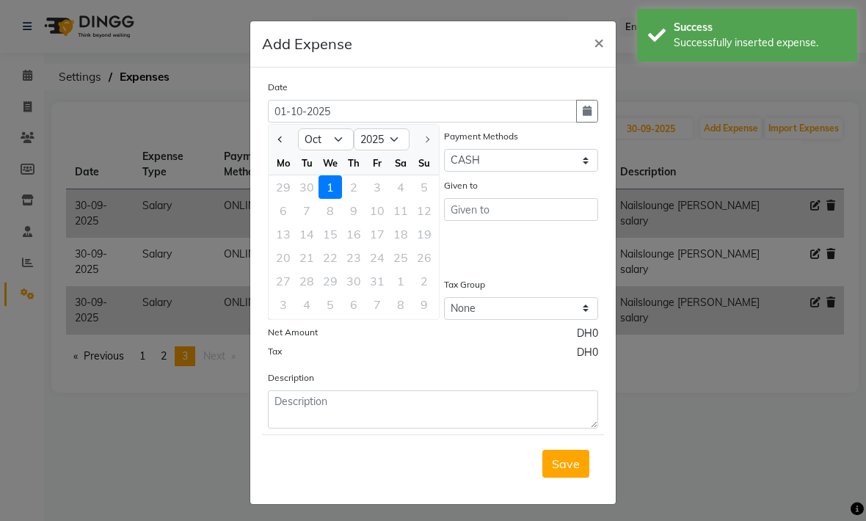
click at [282, 141] on span "Previous month" at bounding box center [281, 139] width 6 height 6
select select "9"
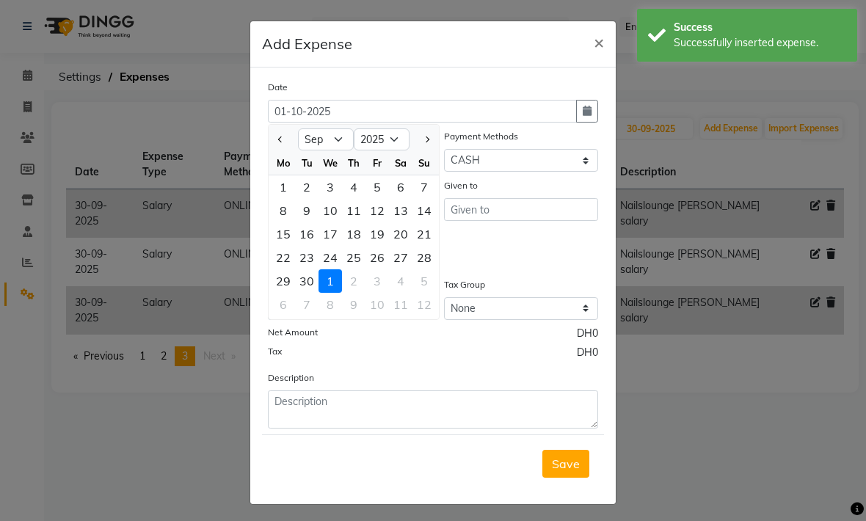
click at [307, 279] on div "30" at bounding box center [306, 280] width 23 height 23
type input "30-09-2025"
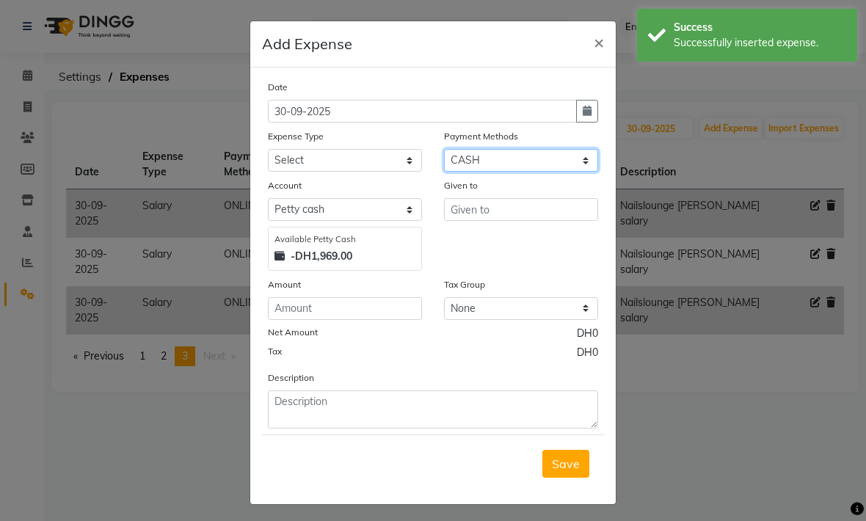
click at [462, 162] on select "Select Master Card Visa Card CASH ONLINE" at bounding box center [521, 160] width 154 height 23
select select "3"
select select "5949"
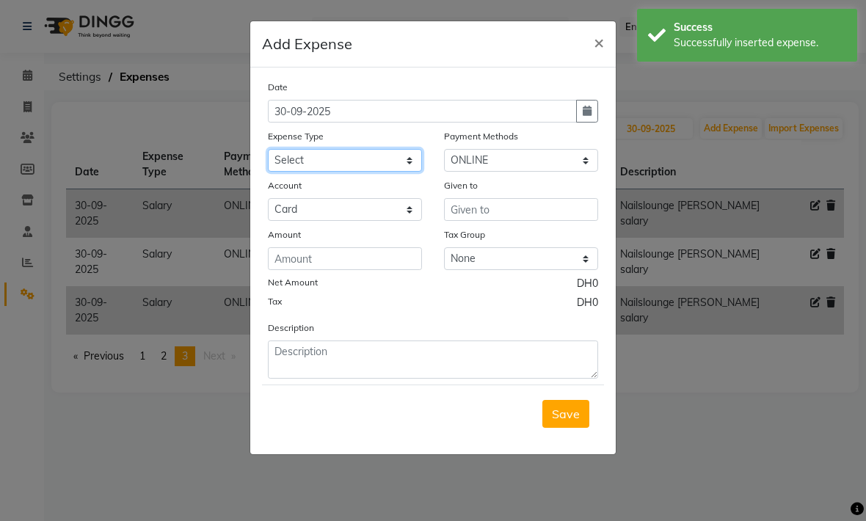
click at [303, 161] on select "Select Advance Salary Asset Bank charges Car maintenance Cash transfer to bank …" at bounding box center [345, 160] width 154 height 23
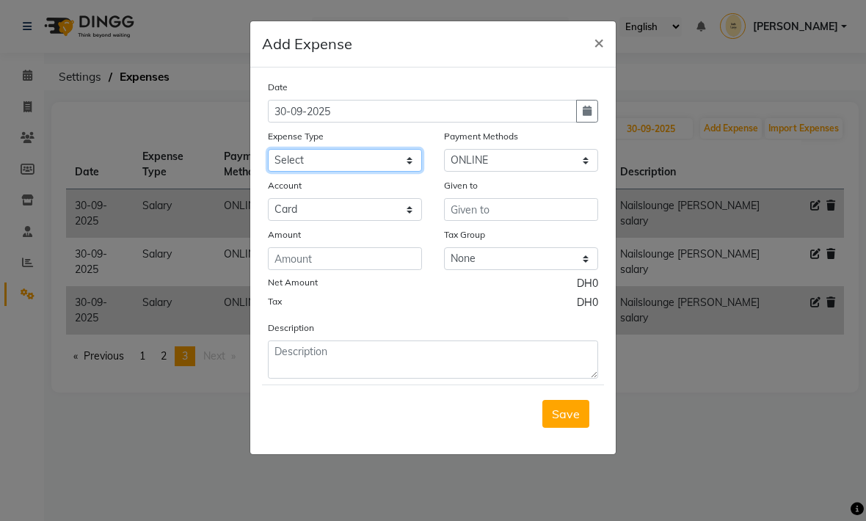
select select "20574"
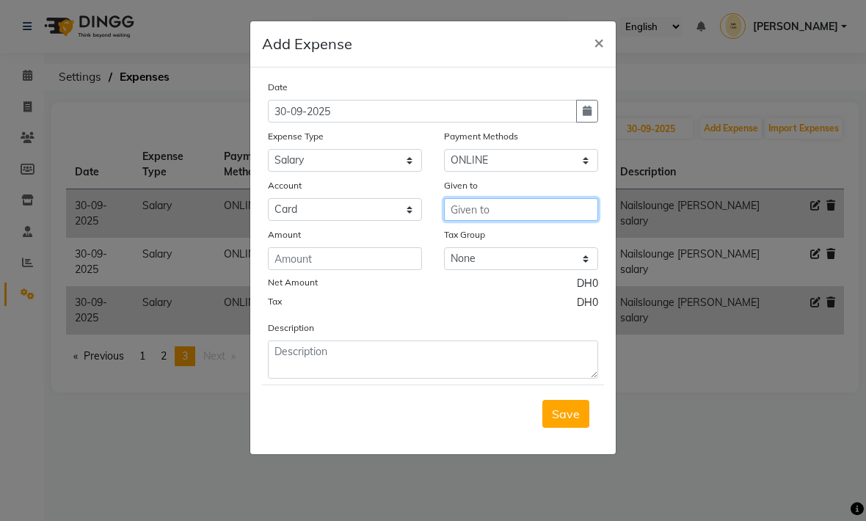
click at [481, 213] on input "text" at bounding box center [521, 209] width 154 height 23
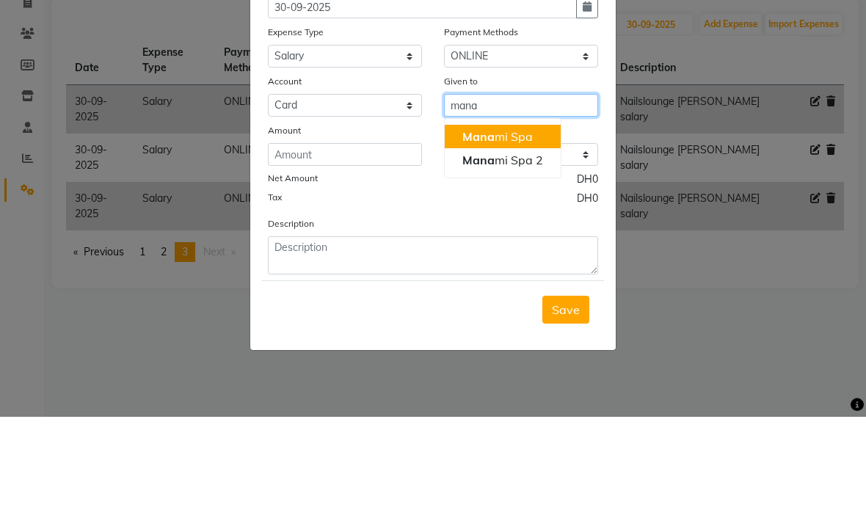
click at [485, 233] on span "Mana" at bounding box center [478, 240] width 32 height 15
type input "Manami Spa"
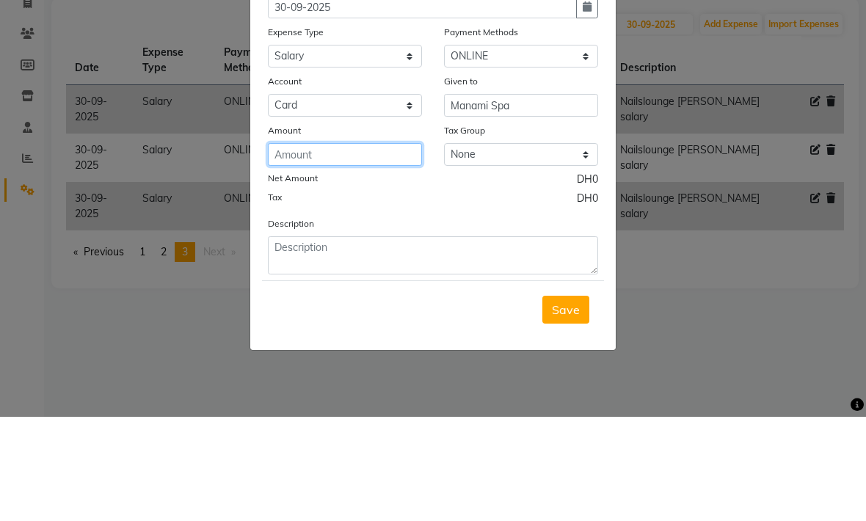
click at [293, 247] on input "number" at bounding box center [345, 258] width 154 height 23
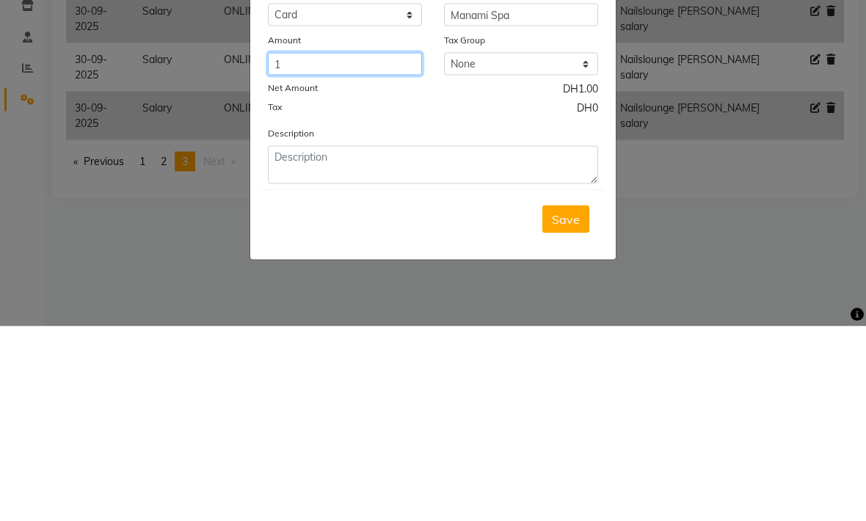
type input "1"
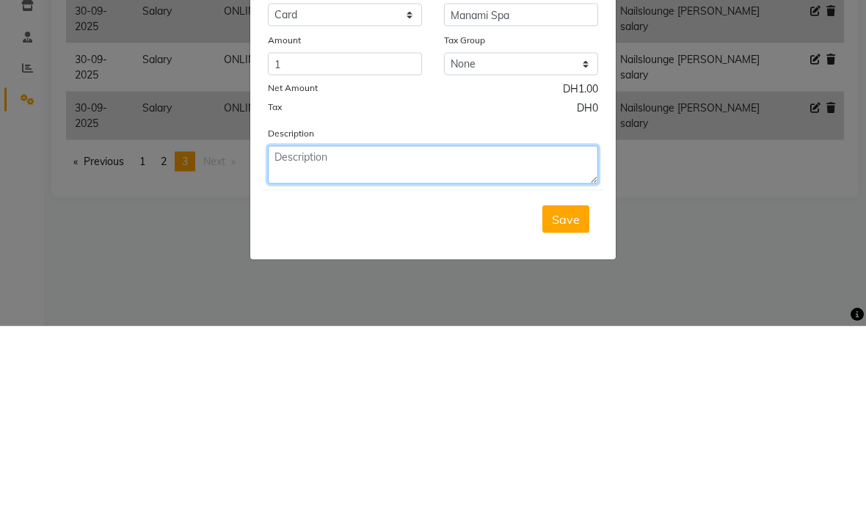
click at [298, 340] on textarea at bounding box center [433, 359] width 330 height 38
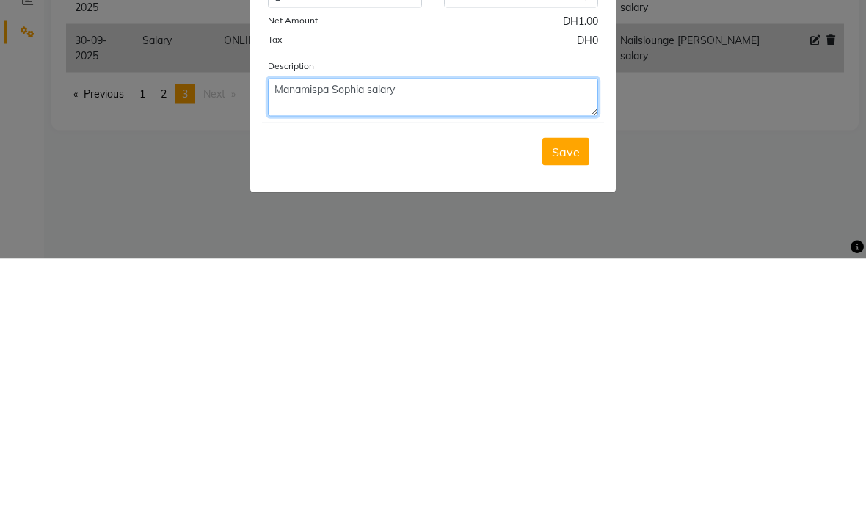
type textarea "Manamispa Sophia salary"
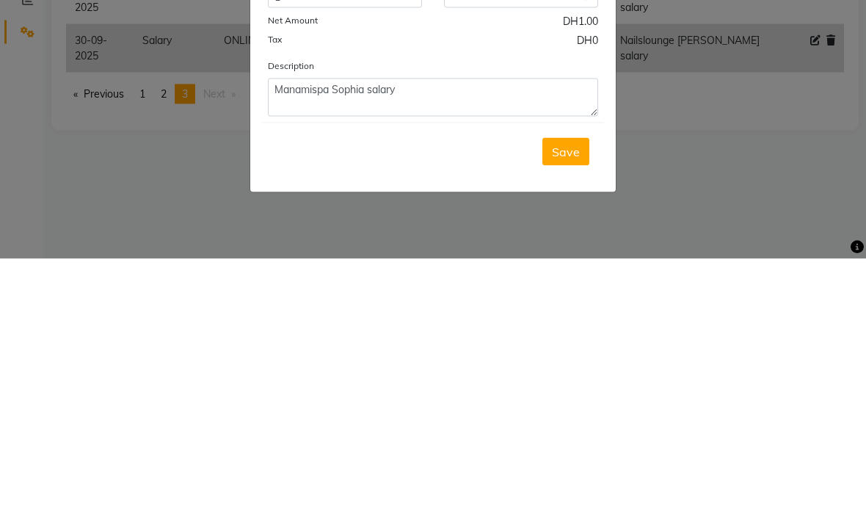
click at [565, 406] on span "Save" at bounding box center [566, 413] width 28 height 15
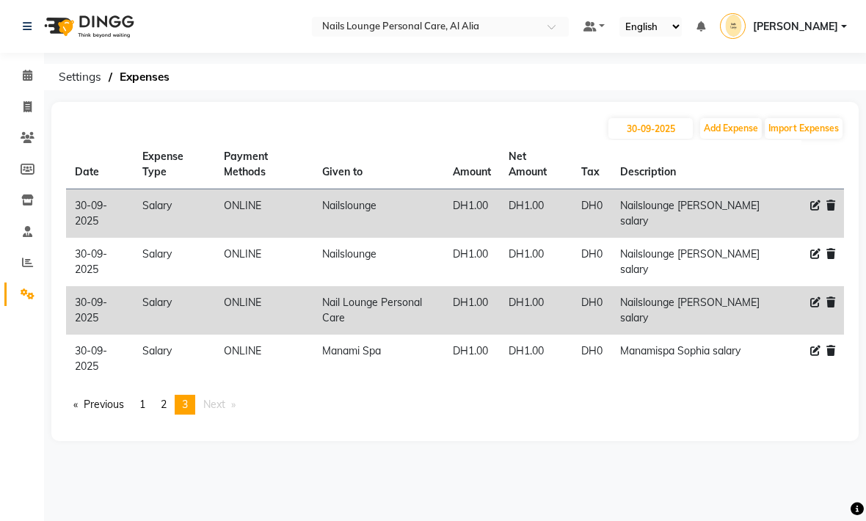
click at [728, 130] on button "Add Expense" at bounding box center [731, 128] width 62 height 21
select select "1"
select select "5948"
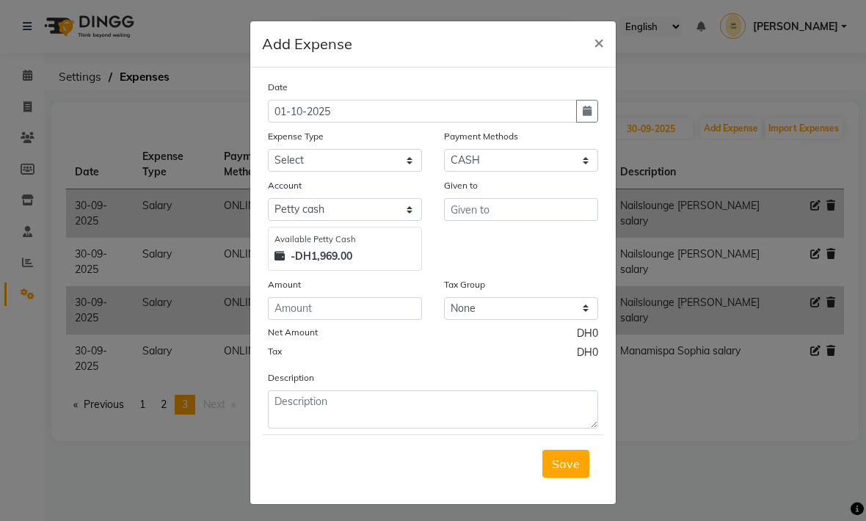
click at [593, 110] on button "button" at bounding box center [587, 111] width 22 height 23
select select "10"
select select "2025"
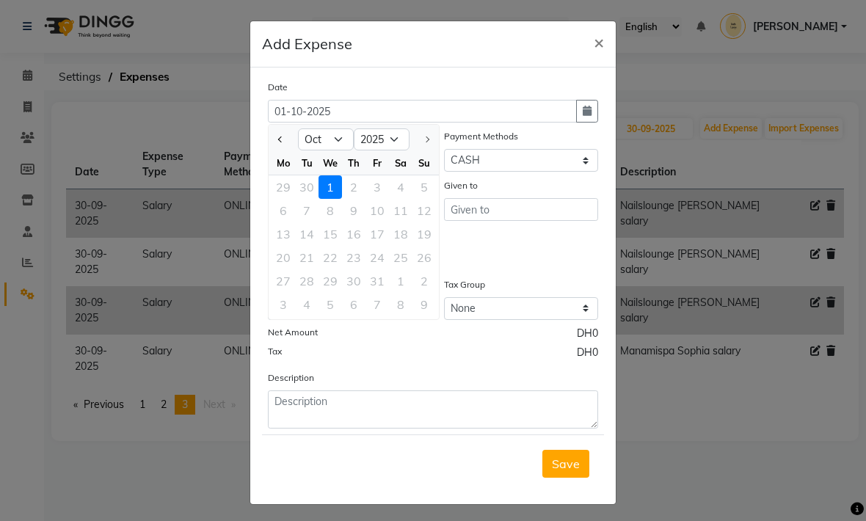
click at [277, 136] on button "Previous month" at bounding box center [280, 139] width 12 height 23
select select "9"
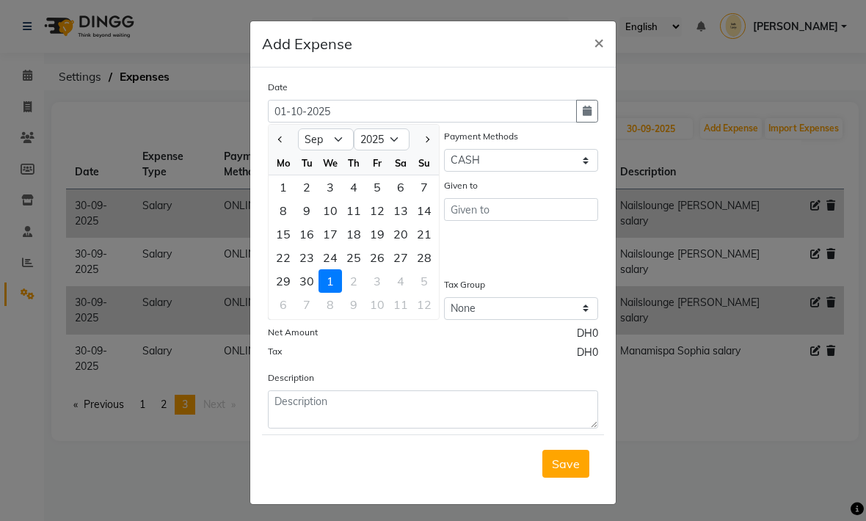
click at [304, 275] on div "30" at bounding box center [306, 280] width 23 height 23
type input "30-09-2025"
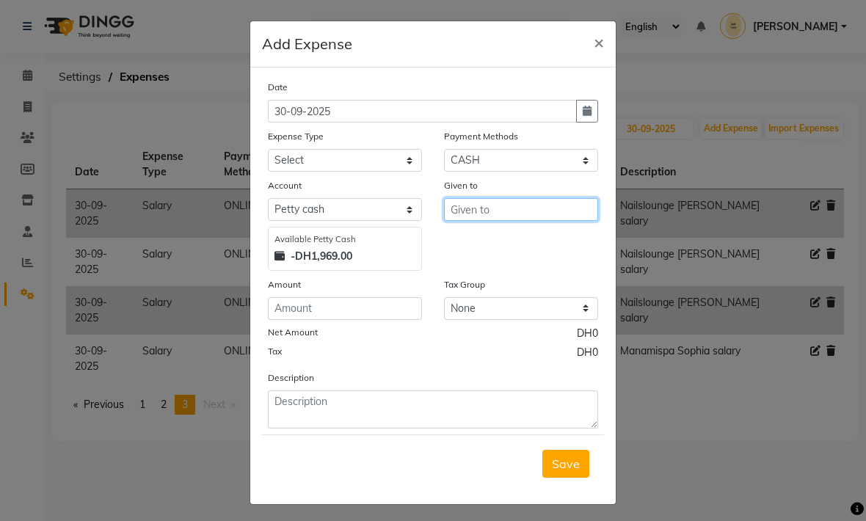
click at [487, 210] on input "text" at bounding box center [521, 209] width 154 height 23
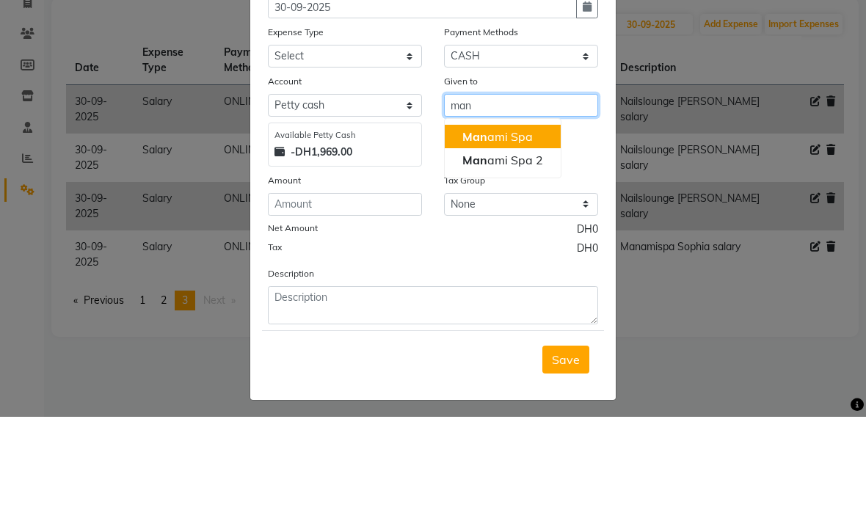
click at [480, 233] on span "Man" at bounding box center [474, 240] width 25 height 15
type input "Manami Spa"
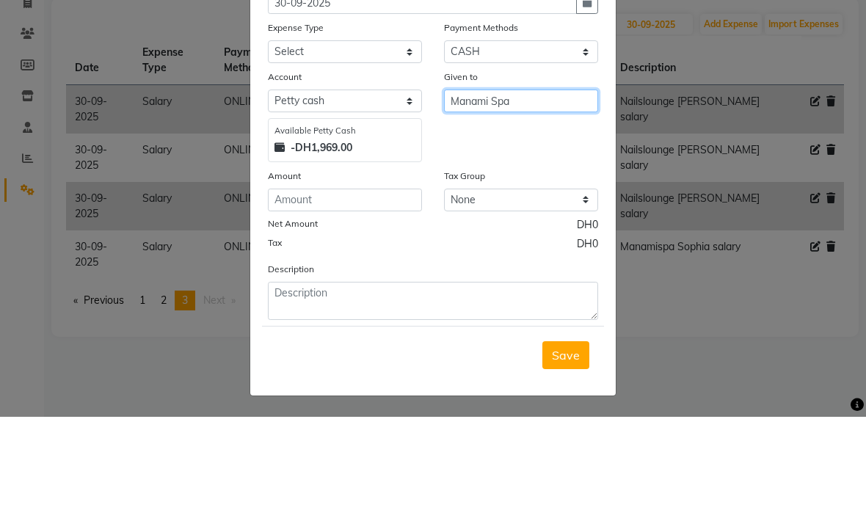
scroll to position [4, 0]
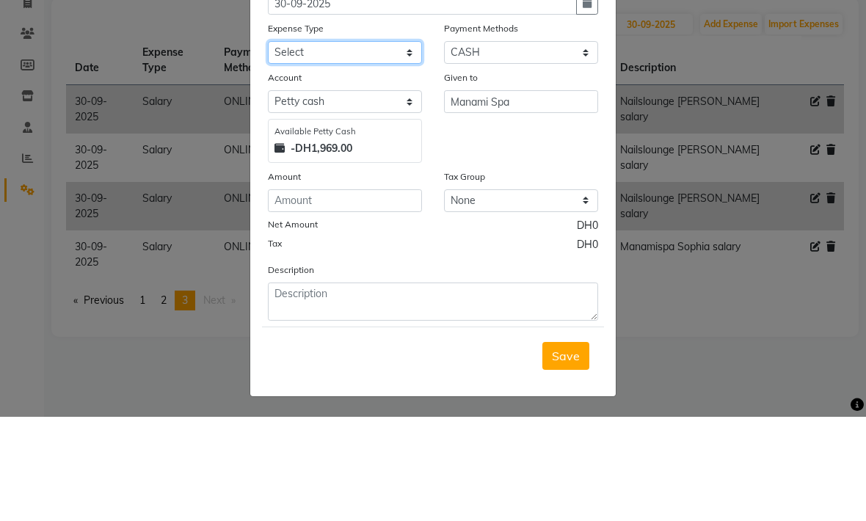
click at [303, 145] on select "Select Advance Salary Asset Bank charges Car maintenance Cash transfer to bank …" at bounding box center [345, 156] width 154 height 23
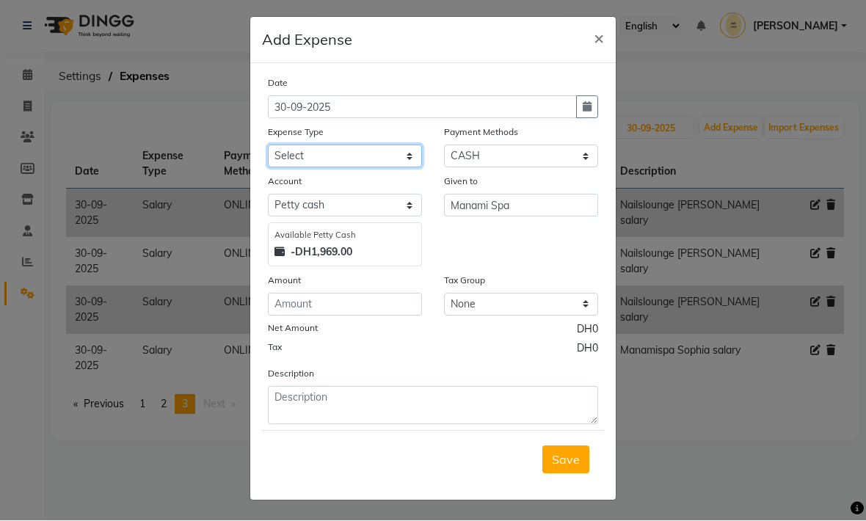
select select "20574"
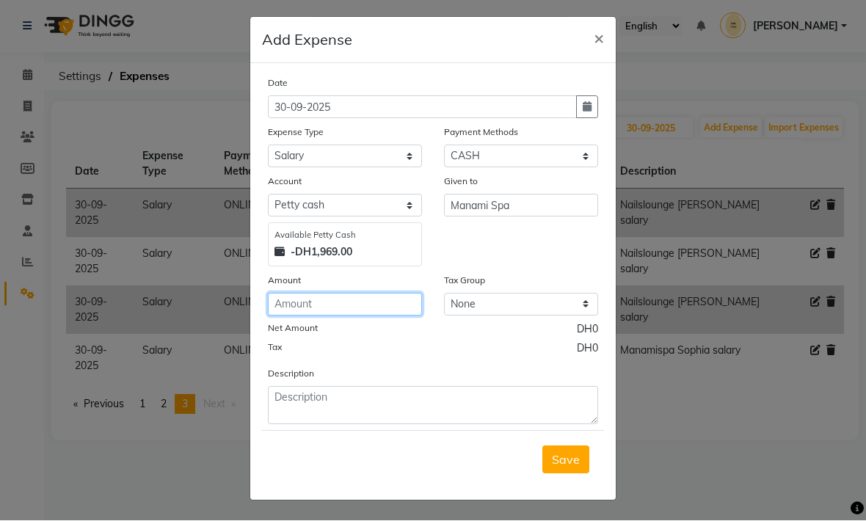
click at [293, 309] on input "number" at bounding box center [345, 304] width 154 height 23
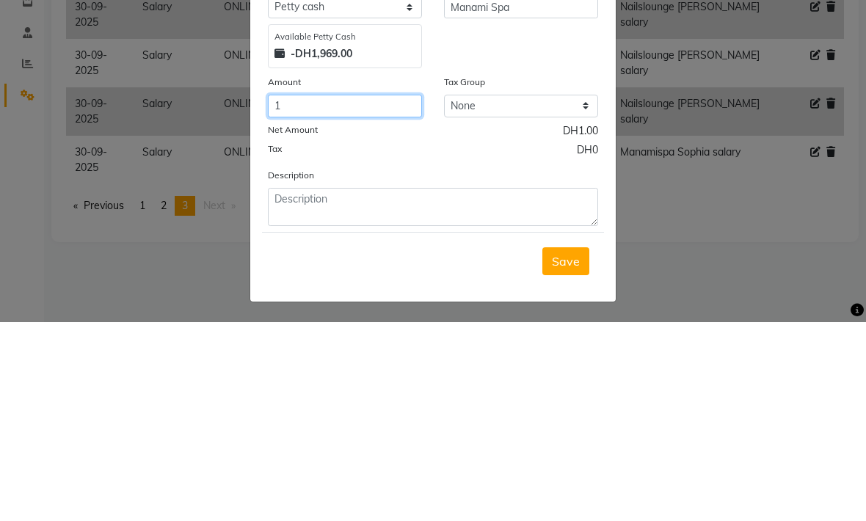
type input "1"
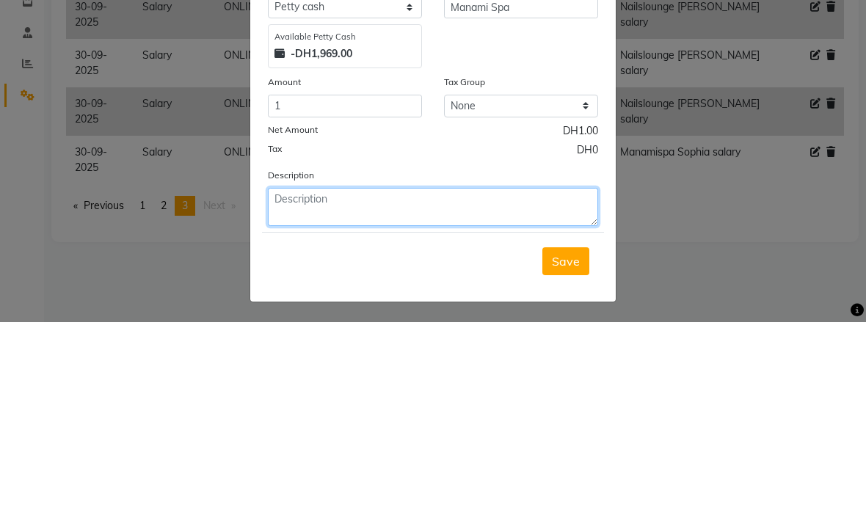
click at [396, 387] on textarea at bounding box center [433, 406] width 330 height 38
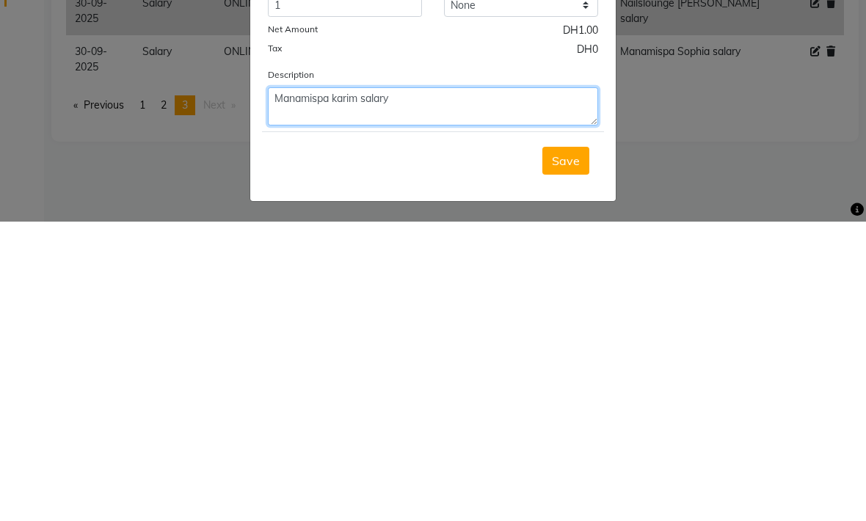
type textarea "Manamispa karim salary"
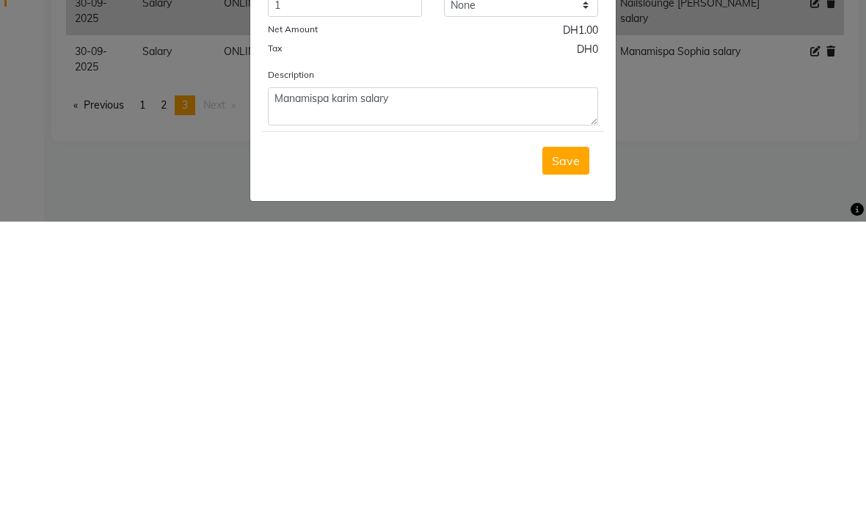
click at [580, 446] on button "Save" at bounding box center [565, 460] width 47 height 28
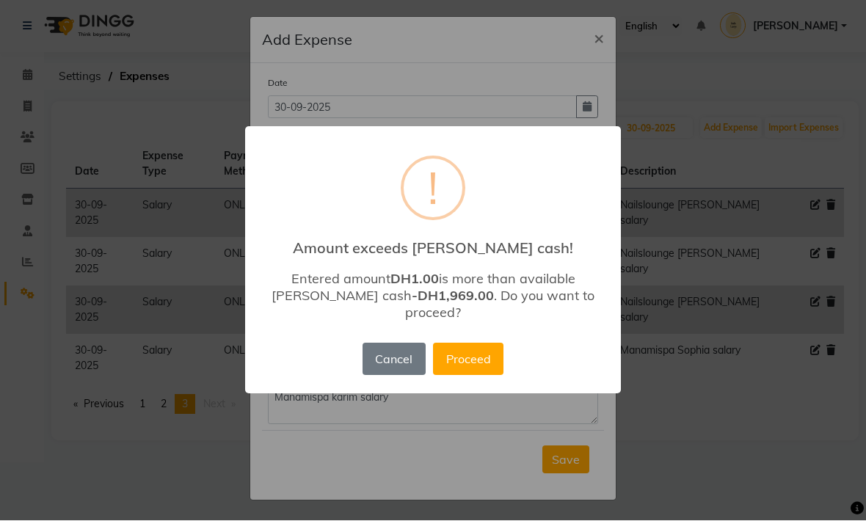
click at [467, 358] on button "Proceed" at bounding box center [468, 359] width 70 height 32
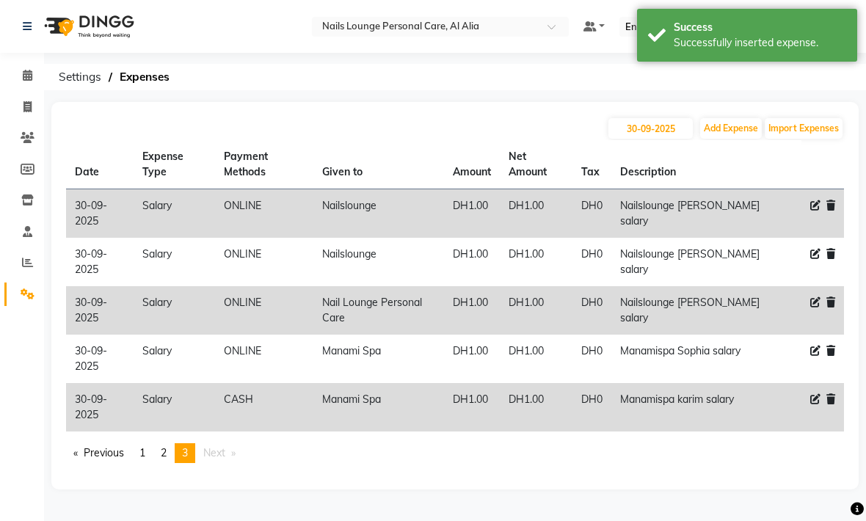
click at [720, 134] on button "Add Expense" at bounding box center [731, 128] width 62 height 21
select select "1"
select select "5948"
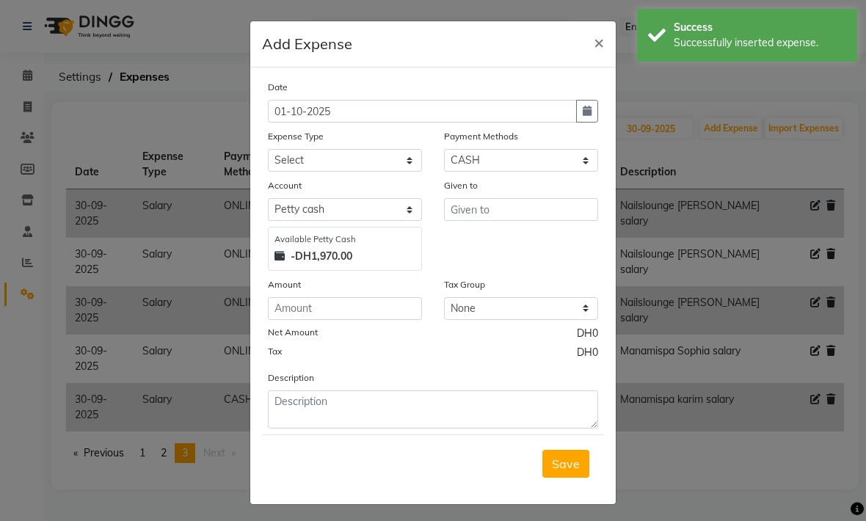
click at [593, 118] on button "button" at bounding box center [587, 111] width 22 height 23
select select "10"
select select "2025"
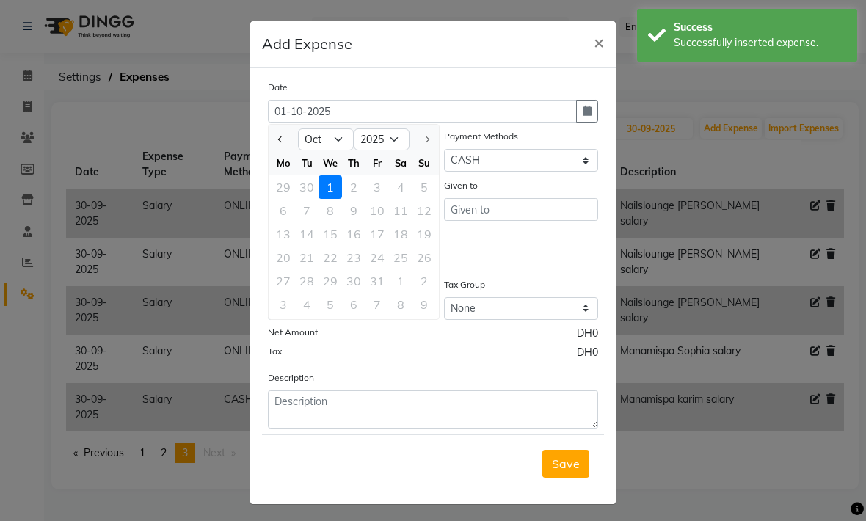
click at [284, 140] on button "Previous month" at bounding box center [280, 139] width 12 height 23
select select "9"
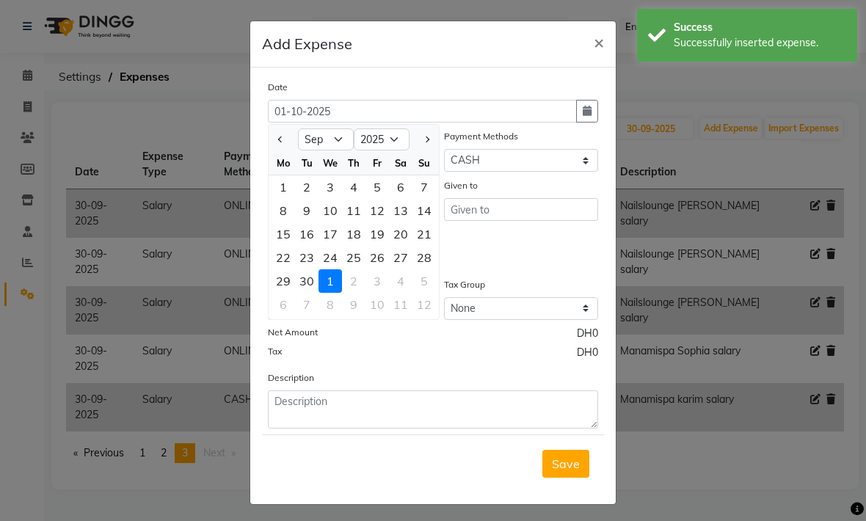
click at [309, 282] on div "30" at bounding box center [306, 280] width 23 height 23
type input "30-09-2025"
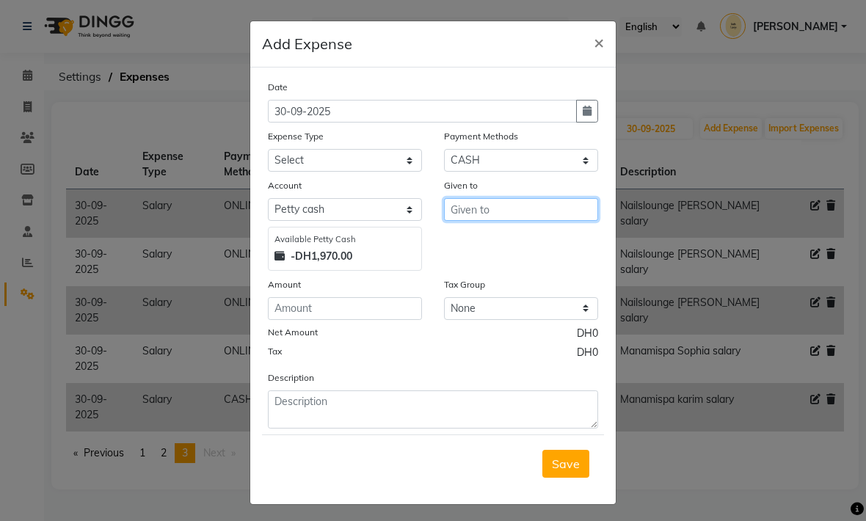
click at [468, 210] on input "text" at bounding box center [521, 209] width 154 height 23
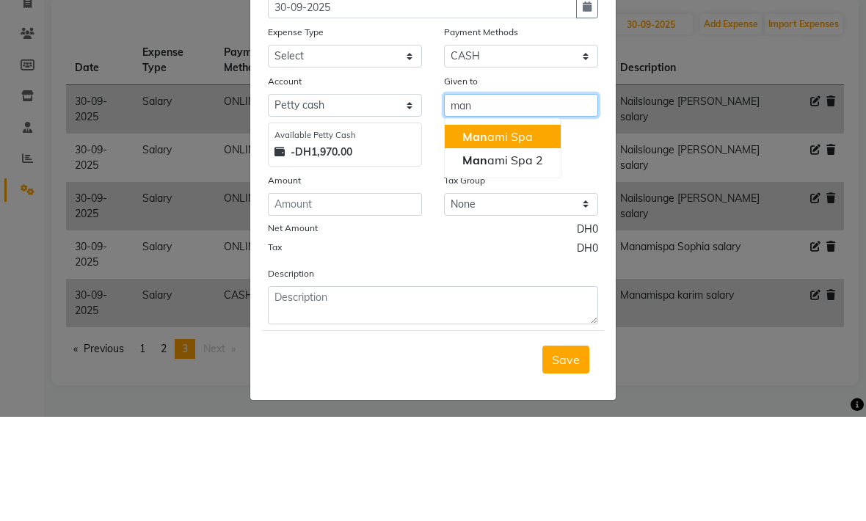
click at [488, 233] on ngb-highlight "Man ami Spa" at bounding box center [497, 240] width 70 height 15
type input "Manami Spa"
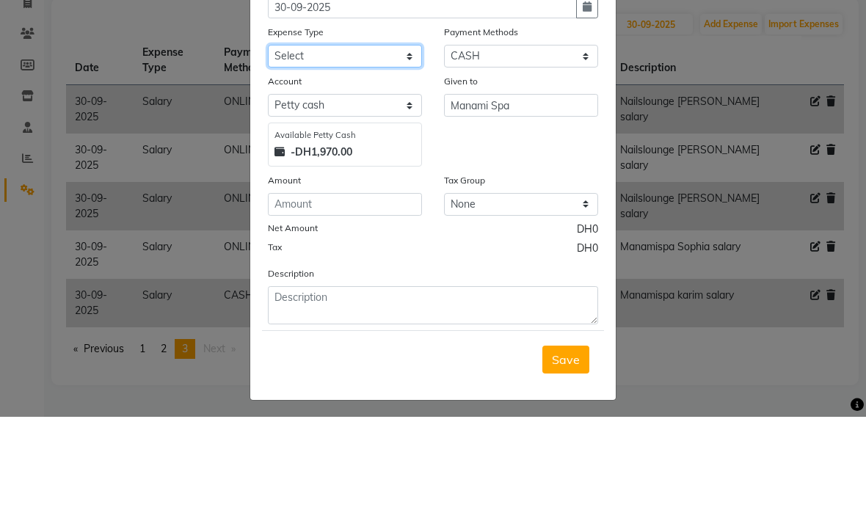
click at [287, 149] on select "Select Advance Salary Asset Bank charges Car maintenance Cash transfer to bank …" at bounding box center [345, 160] width 154 height 23
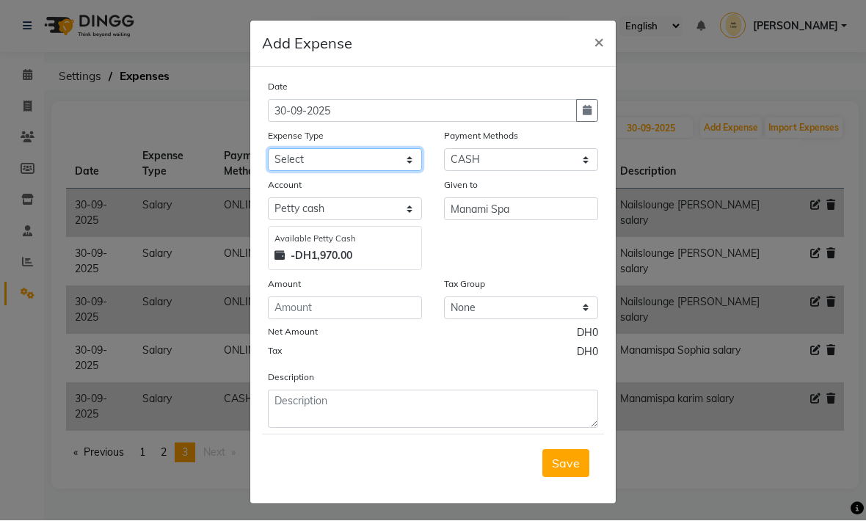
select select "20574"
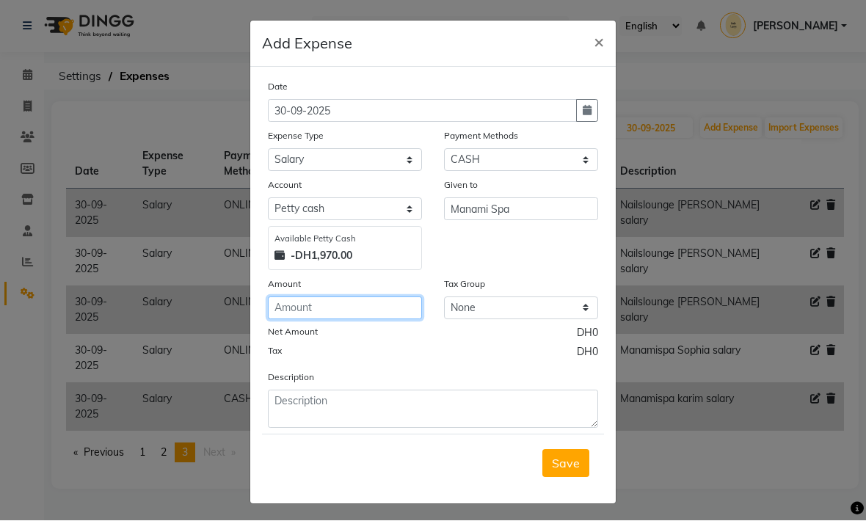
click at [314, 304] on input "number" at bounding box center [345, 308] width 154 height 23
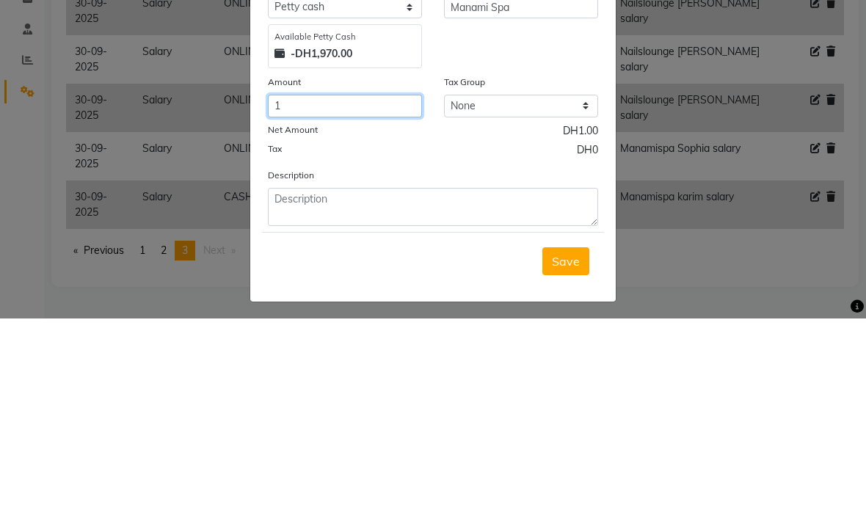
type input "1"
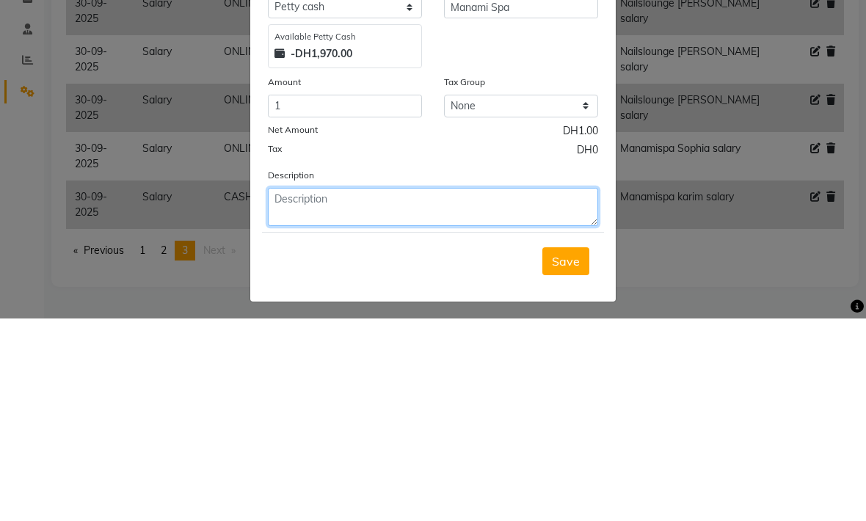
click at [342, 390] on textarea at bounding box center [433, 409] width 330 height 38
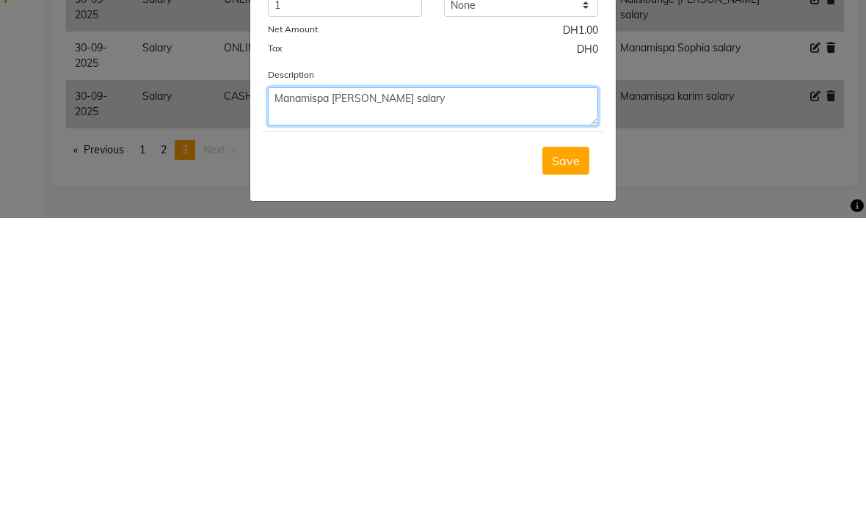
type textarea "Manamispa Mohammed salary"
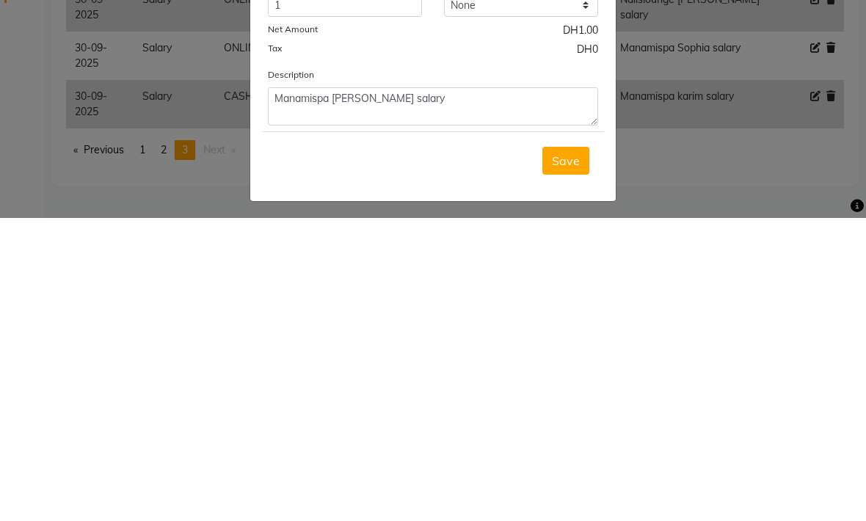
click at [569, 456] on span "Save" at bounding box center [566, 463] width 28 height 15
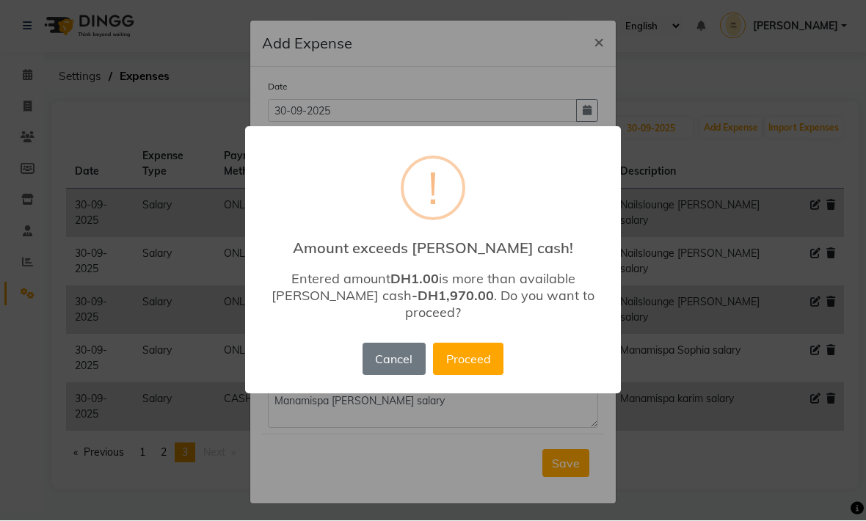
click at [466, 350] on button "Proceed" at bounding box center [468, 359] width 70 height 32
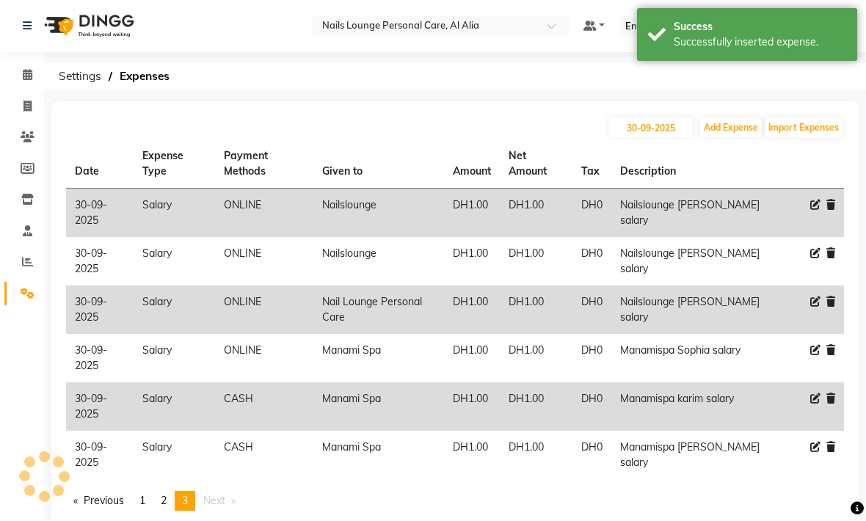
scroll to position [1, 0]
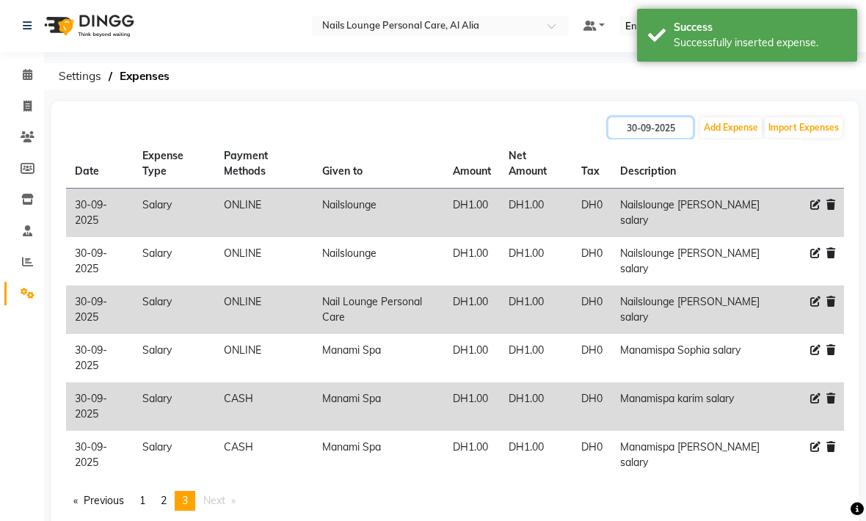
click at [644, 128] on input "30-09-2025" at bounding box center [650, 127] width 84 height 21
select select "9"
select select "2025"
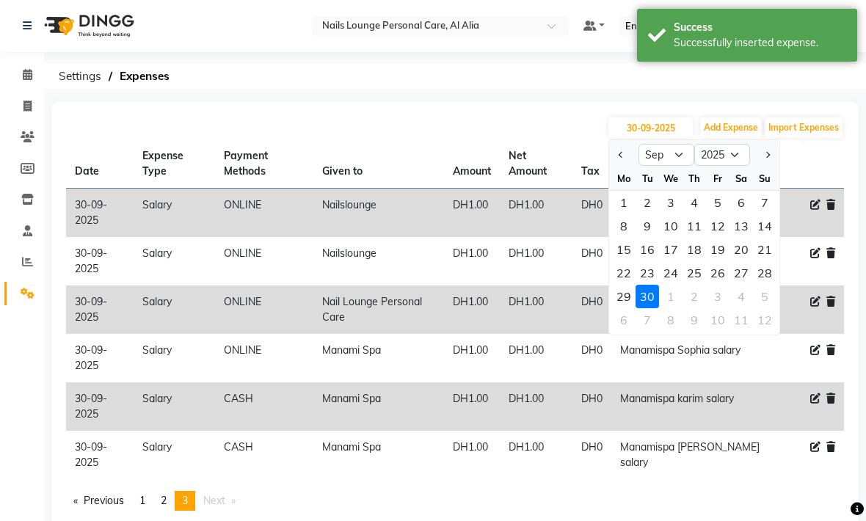
click at [725, 131] on button "Add Expense" at bounding box center [731, 127] width 62 height 21
select select "1"
select select "5948"
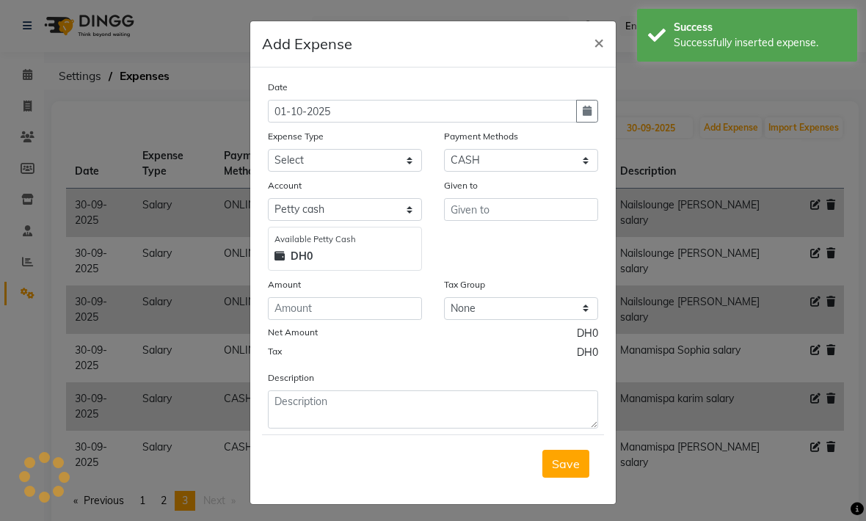
click at [596, 117] on button "button" at bounding box center [587, 111] width 22 height 23
select select "10"
select select "2025"
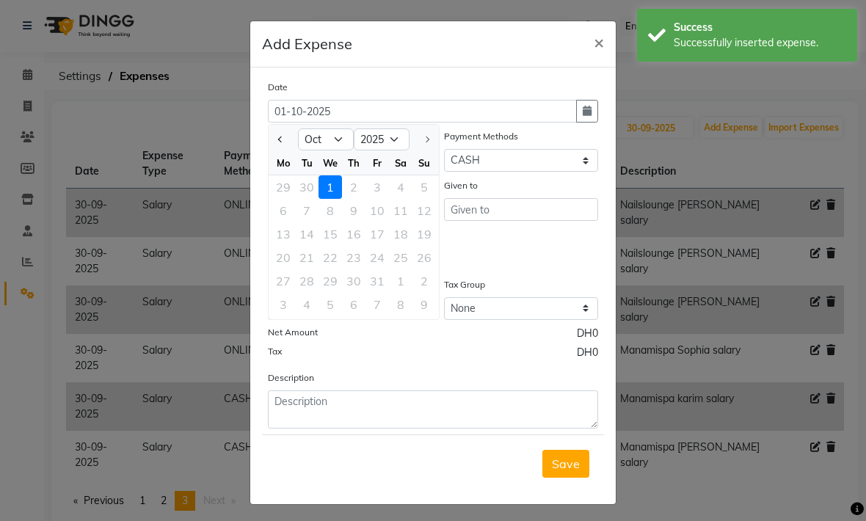
click at [280, 139] on span "Previous month" at bounding box center [281, 139] width 6 height 6
select select "9"
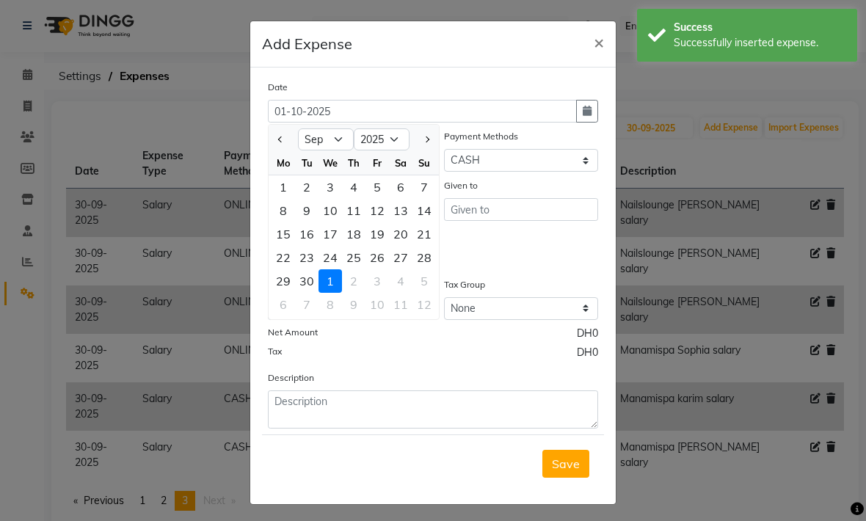
click at [306, 277] on div "30" at bounding box center [306, 280] width 23 height 23
type input "30-09-2025"
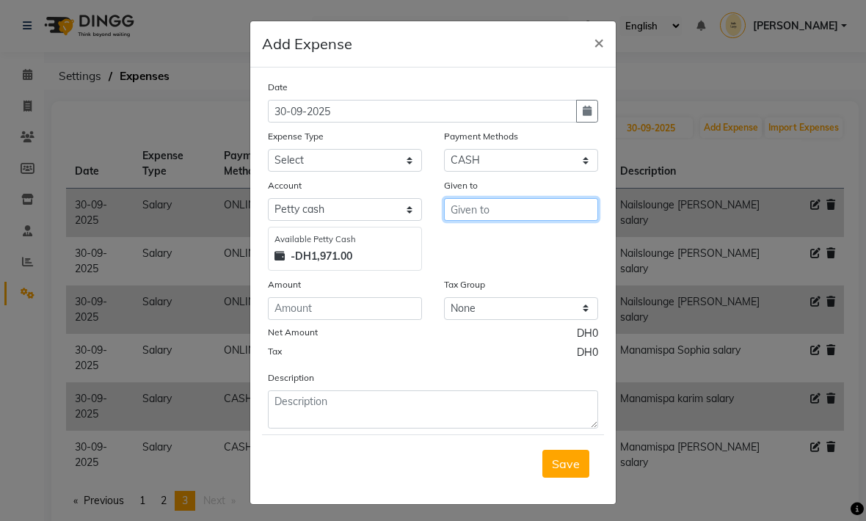
click at [469, 208] on input "text" at bounding box center [521, 209] width 154 height 23
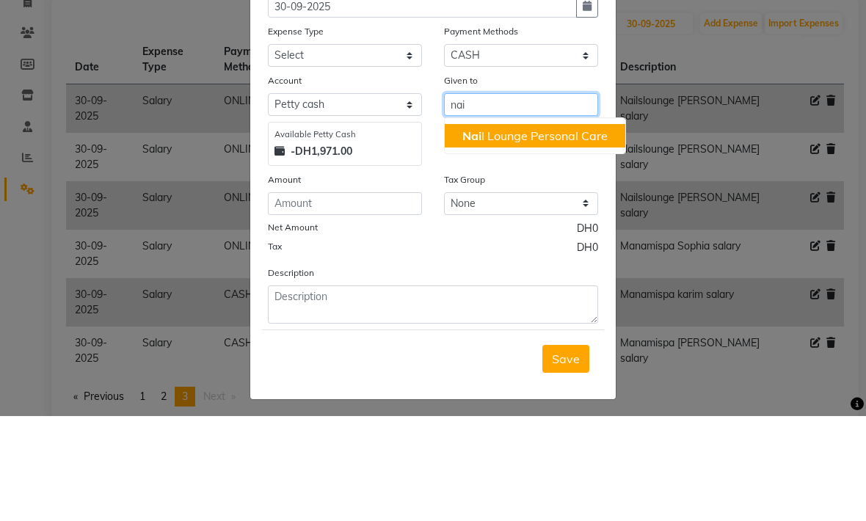
click at [472, 233] on span "Nai" at bounding box center [471, 240] width 19 height 15
type input "Nail Lounge Personal Care"
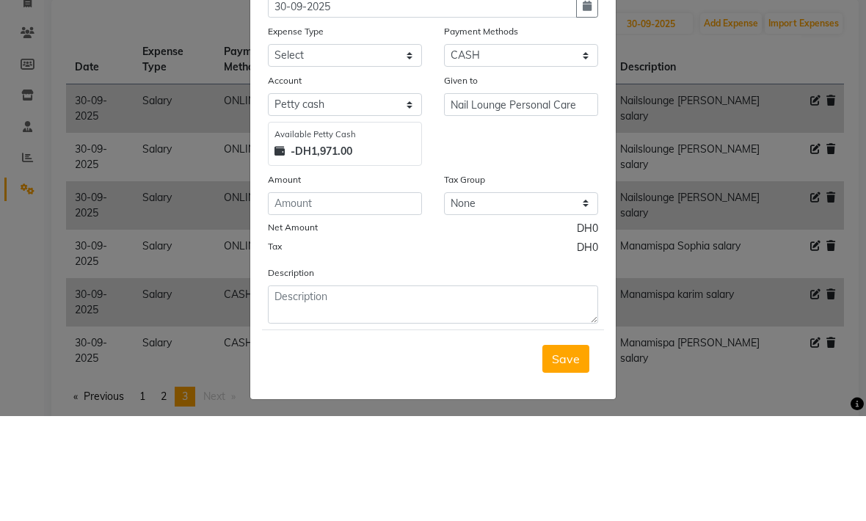
scroll to position [39, 0]
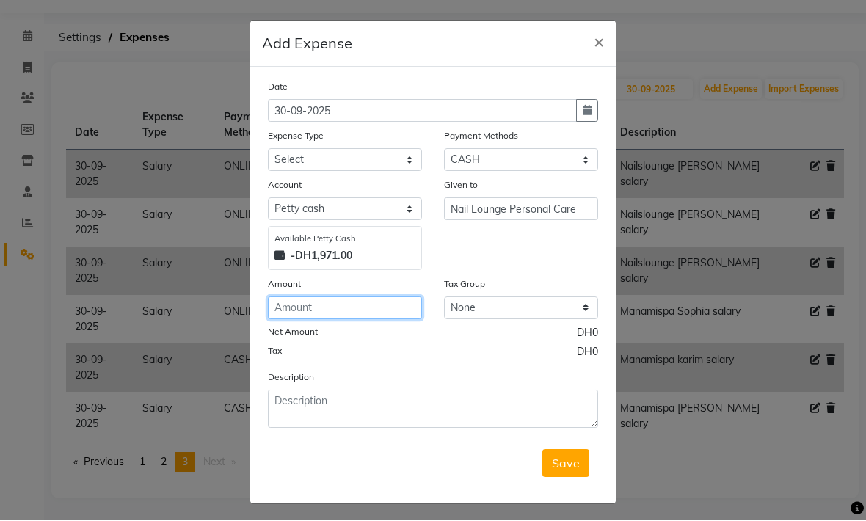
click at [296, 311] on input "number" at bounding box center [345, 308] width 154 height 23
click at [291, 306] on input "number" at bounding box center [345, 308] width 154 height 23
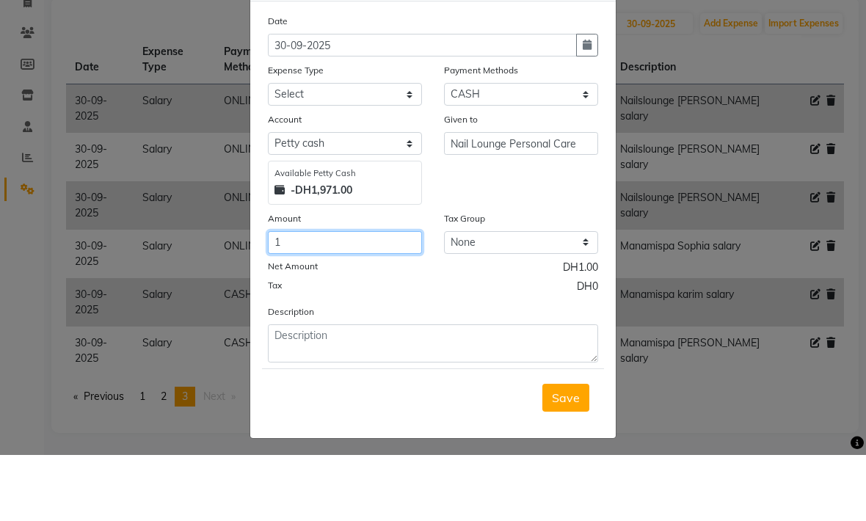
type input "1"
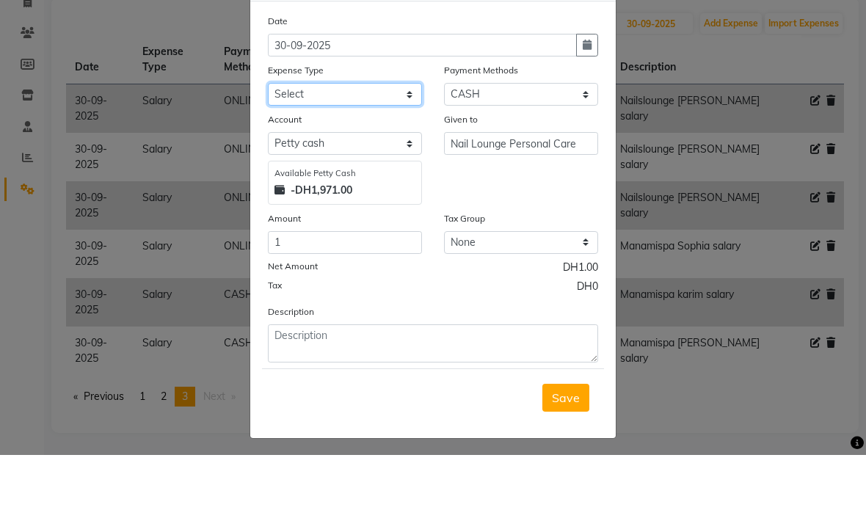
click at [329, 149] on select "Select Advance Salary Asset Bank charges Car maintenance Cash transfer to bank …" at bounding box center [345, 160] width 154 height 23
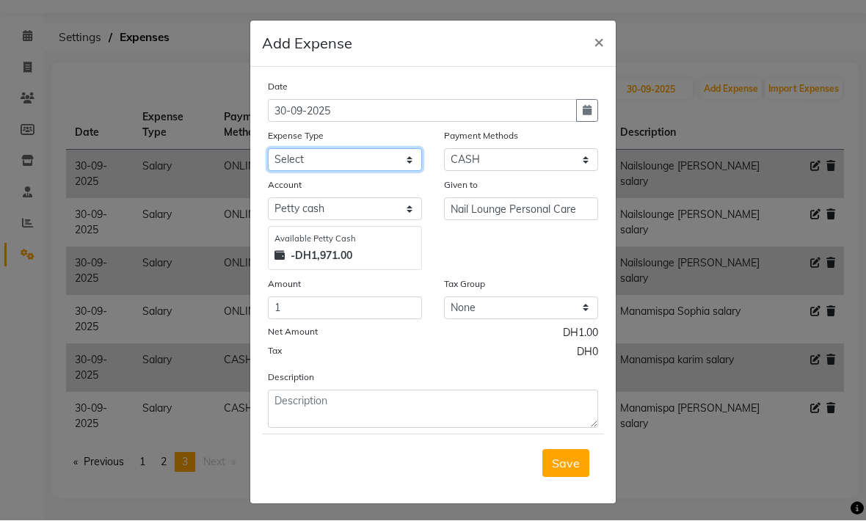
select select "20574"
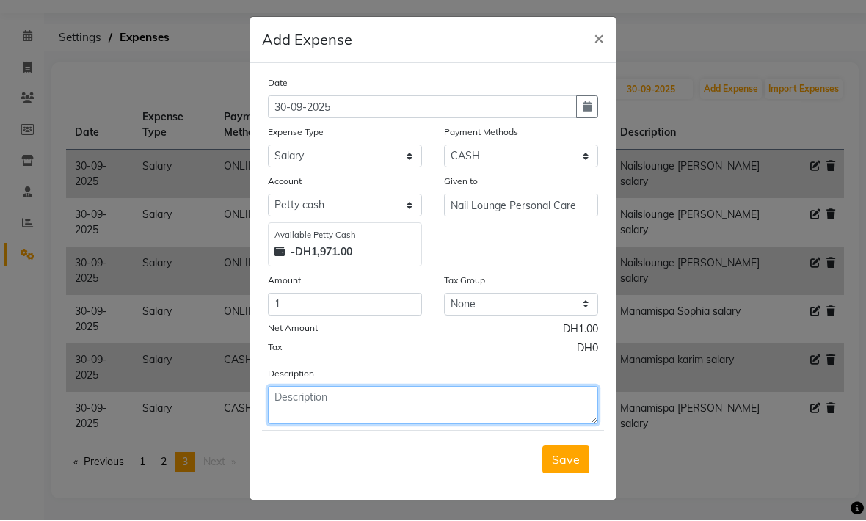
click at [302, 407] on textarea at bounding box center [433, 406] width 330 height 38
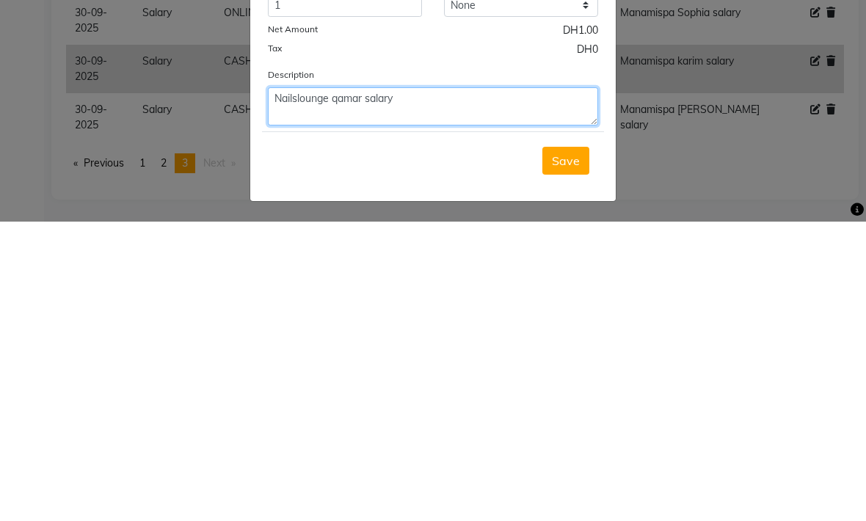
type textarea "Nailslounge qamar salary"
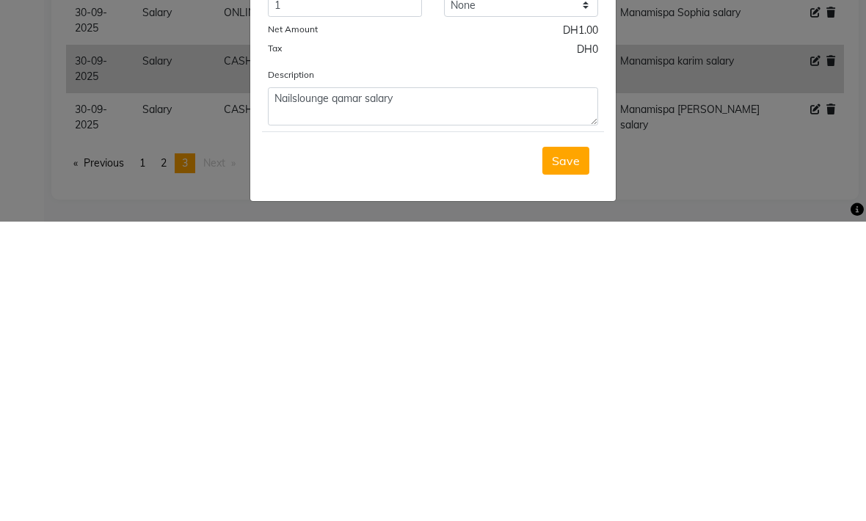
click at [557, 453] on span "Save" at bounding box center [566, 460] width 28 height 15
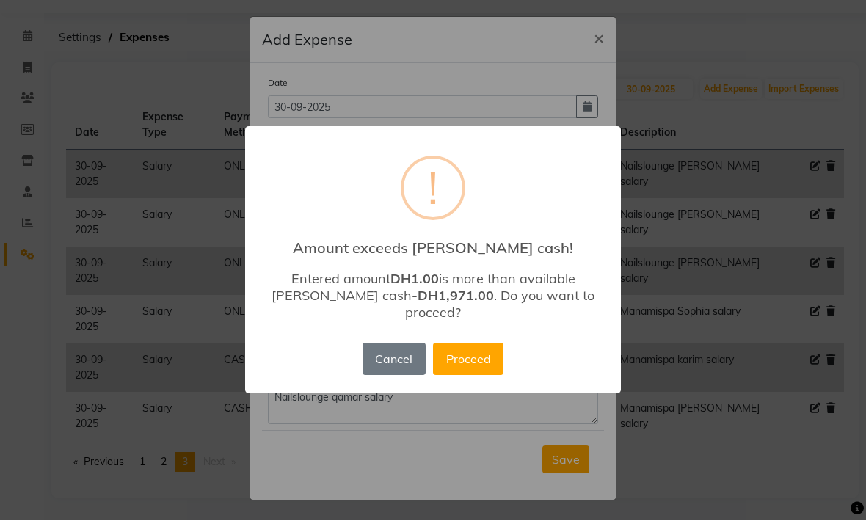
click at [464, 352] on button "Proceed" at bounding box center [468, 359] width 70 height 32
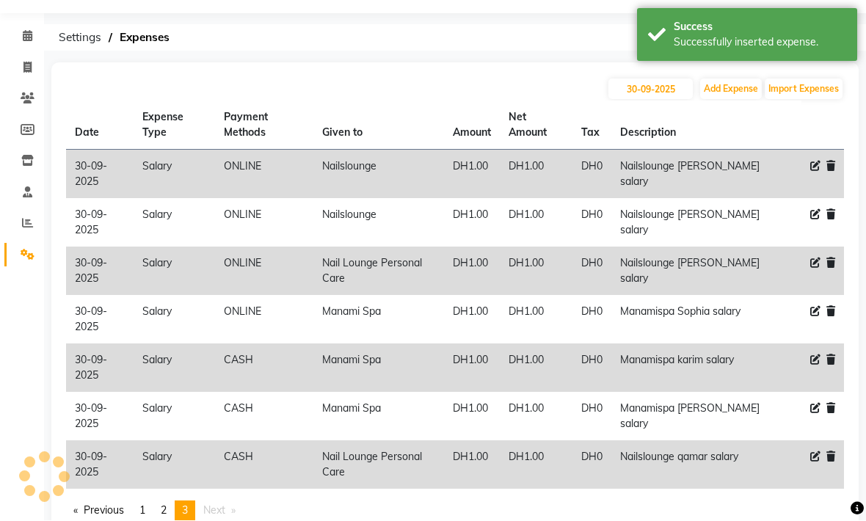
scroll to position [40, 0]
click at [734, 90] on button "Add Expense" at bounding box center [731, 89] width 62 height 21
select select "1"
select select "5948"
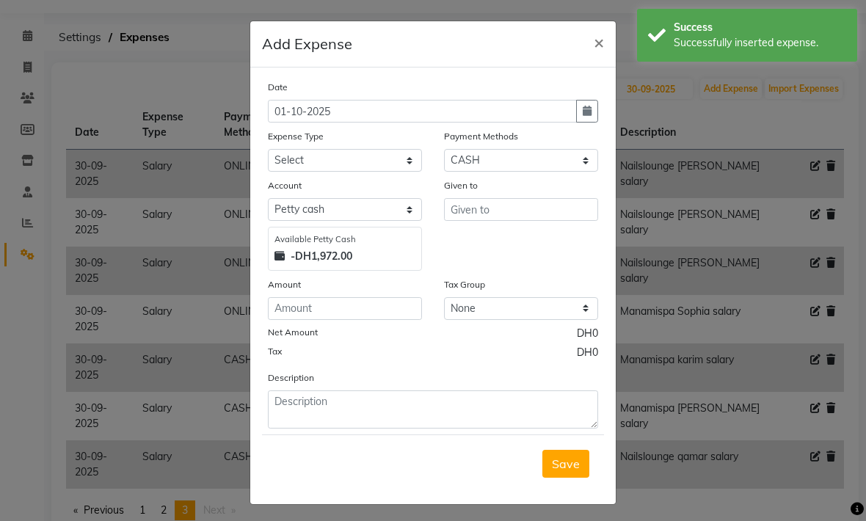
click at [589, 113] on icon "button" at bounding box center [587, 111] width 9 height 10
select select "10"
select select "2025"
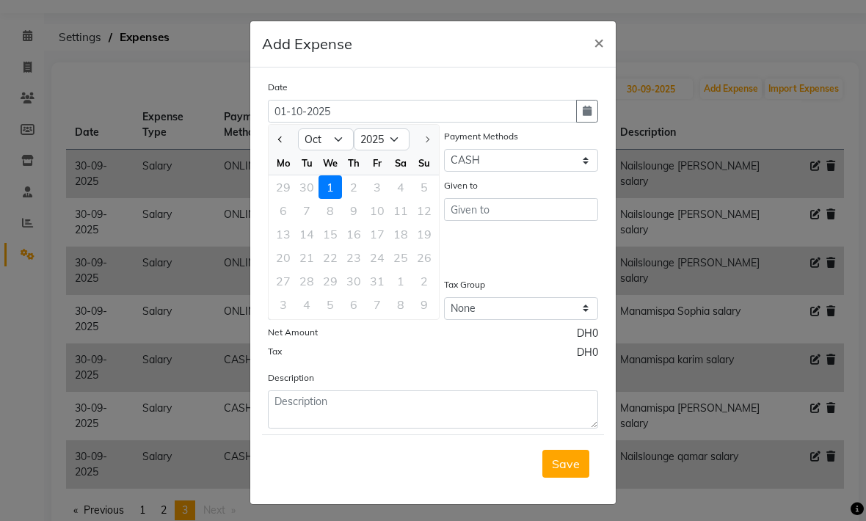
click at [280, 139] on span "Previous month" at bounding box center [281, 139] width 6 height 6
select select "9"
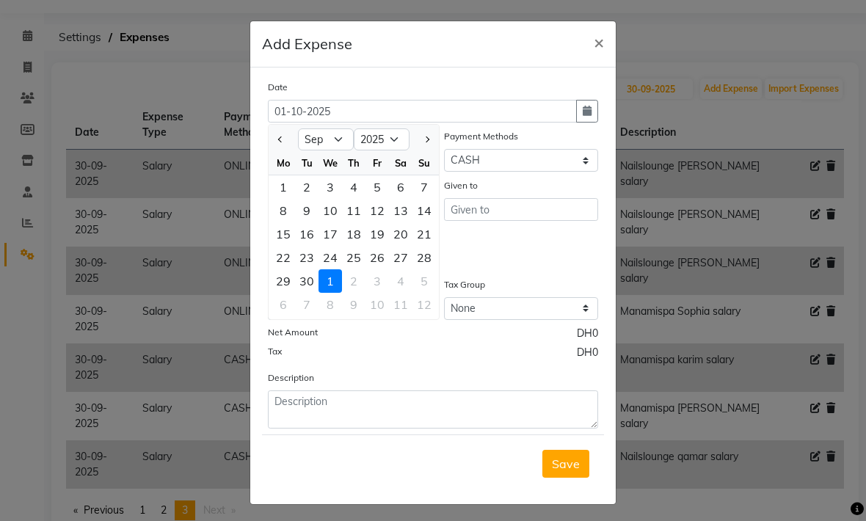
click at [304, 279] on div "30" at bounding box center [306, 280] width 23 height 23
type input "30-09-2025"
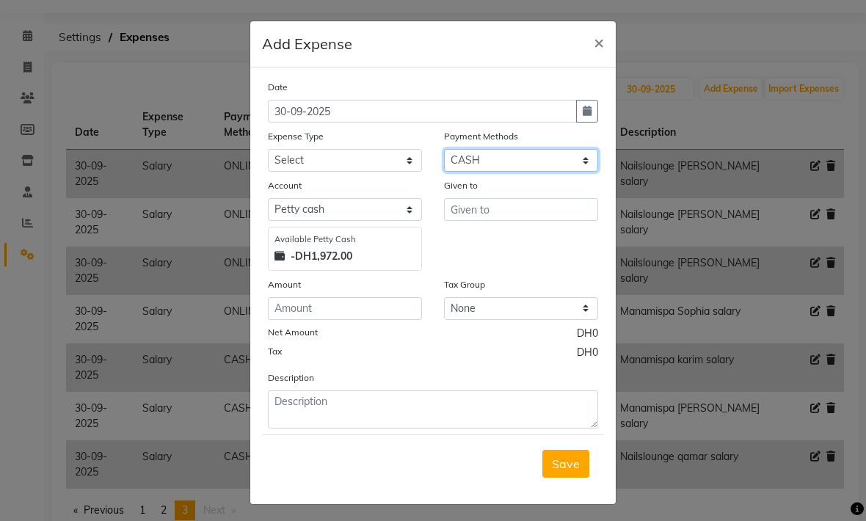
click at [588, 163] on select "Select Master Card Visa Card CASH ONLINE" at bounding box center [521, 160] width 154 height 23
select select "3"
select select "5949"
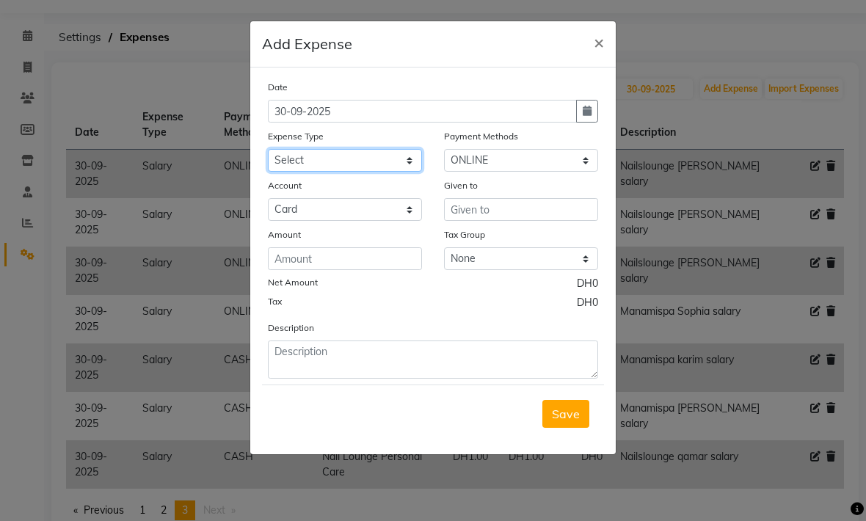
click at [412, 164] on select "Select Advance Salary Asset Bank charges Car maintenance Cash transfer to bank …" at bounding box center [345, 160] width 154 height 23
click at [326, 165] on select "Select Advance Salary Asset Bank charges Car maintenance Cash transfer to bank …" at bounding box center [345, 160] width 154 height 23
select select "20574"
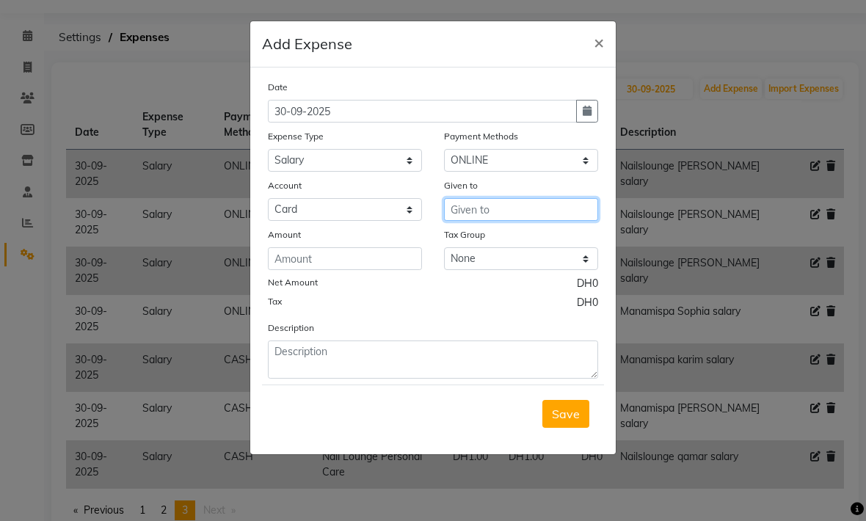
click at [470, 205] on input "text" at bounding box center [521, 209] width 154 height 23
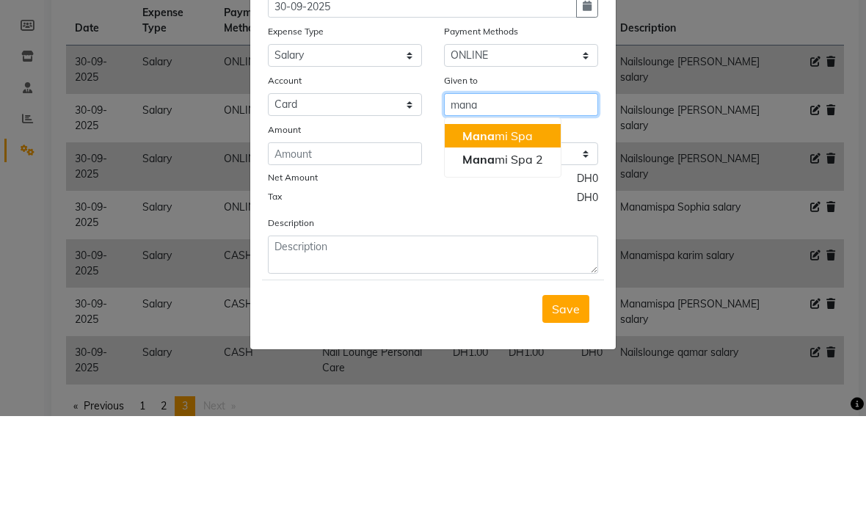
click at [475, 233] on span "Mana" at bounding box center [478, 240] width 32 height 15
type input "Manami Spa"
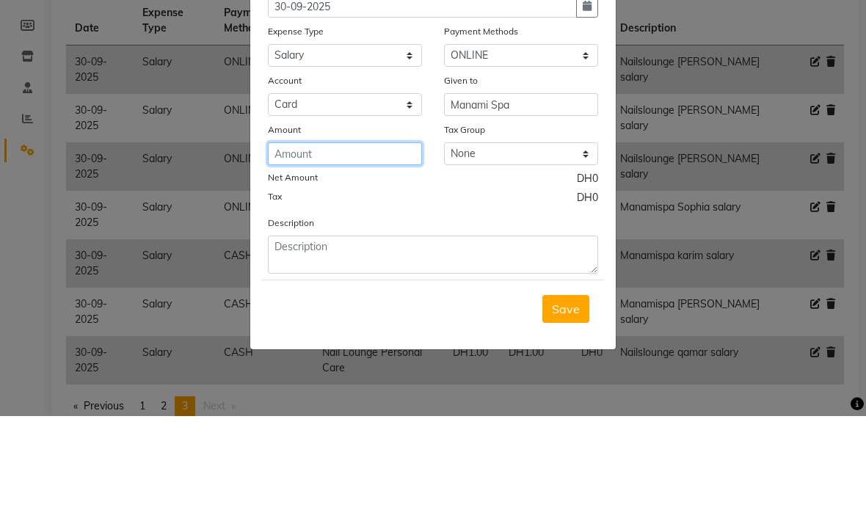
click at [299, 247] on input "number" at bounding box center [345, 258] width 154 height 23
type input "10000"
click at [422, 295] on div "Tax DH0" at bounding box center [433, 304] width 330 height 19
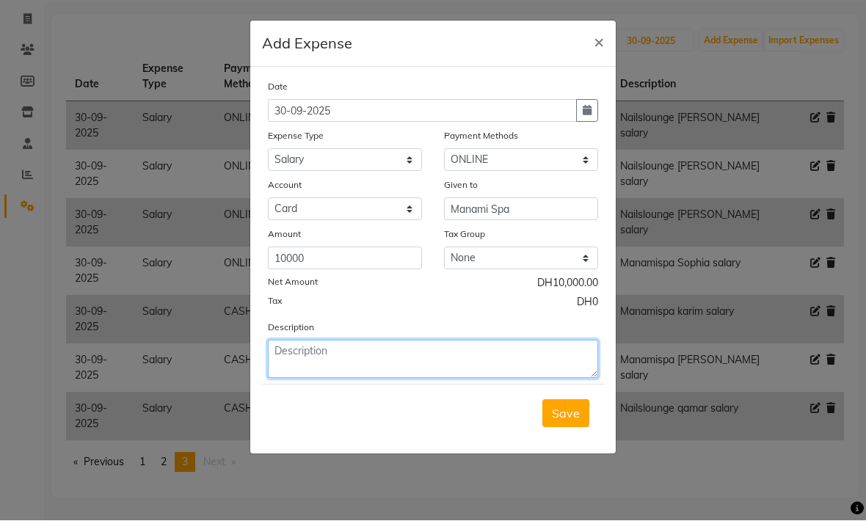
click at [318, 354] on textarea at bounding box center [433, 359] width 330 height 38
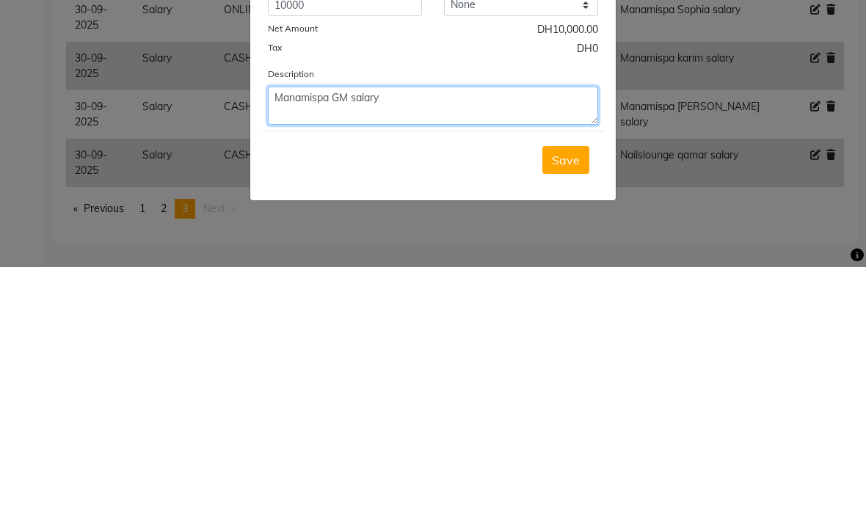
type textarea "Manamispa GM salary"
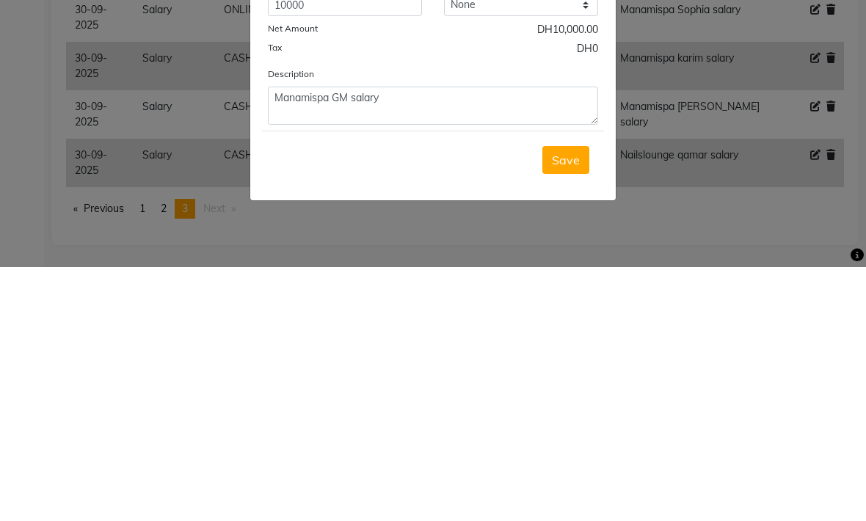
click at [566, 406] on span "Save" at bounding box center [566, 413] width 28 height 15
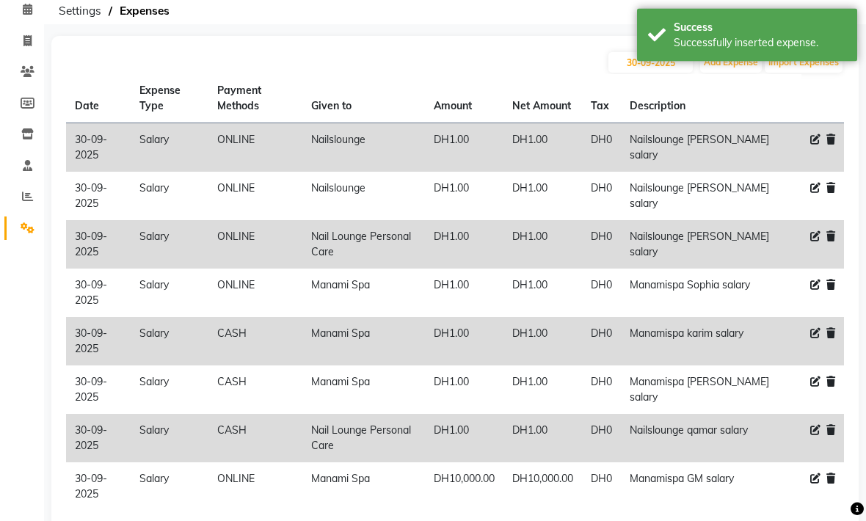
scroll to position [0, 0]
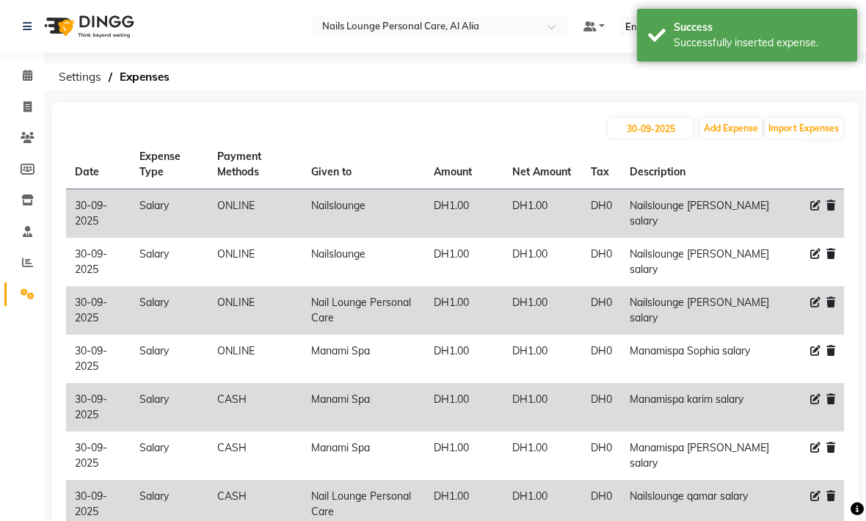
click at [728, 136] on button "Add Expense" at bounding box center [731, 128] width 62 height 21
select select "1"
select select "5948"
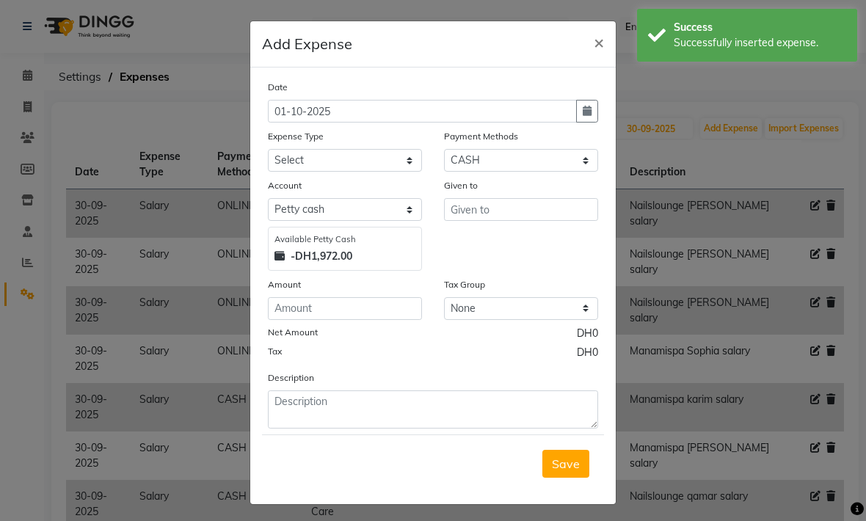
click at [580, 115] on button "button" at bounding box center [587, 111] width 22 height 23
select select "10"
select select "2025"
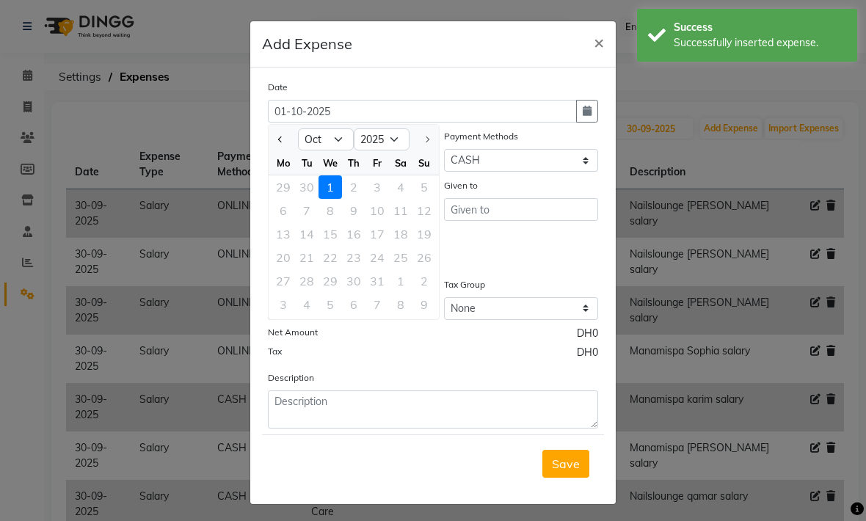
click at [287, 142] on button "Previous month" at bounding box center [280, 139] width 12 height 23
select select "9"
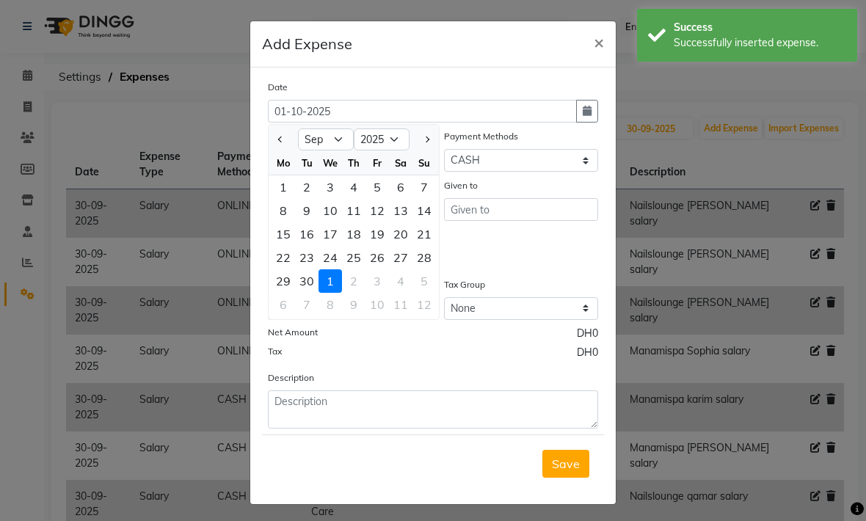
click at [305, 280] on div "30" at bounding box center [306, 280] width 23 height 23
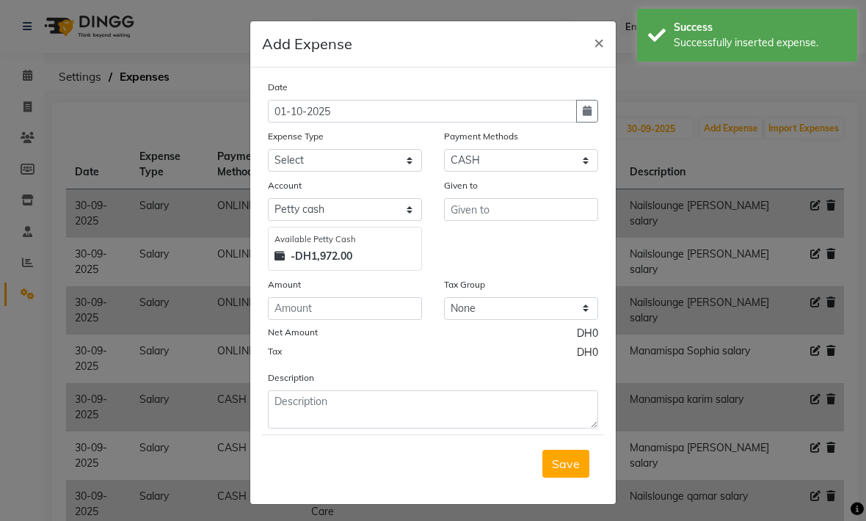
type input "30-09-2025"
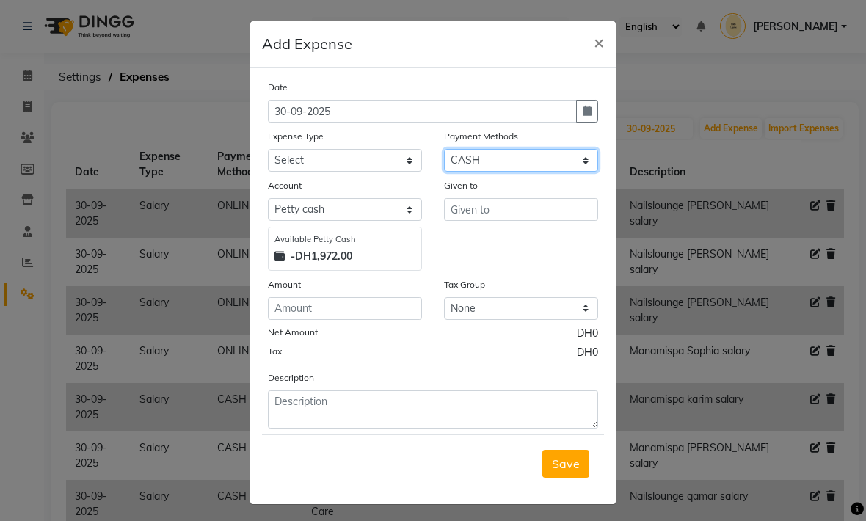
click at [523, 164] on select "Select Master Card Visa Card CASH ONLINE" at bounding box center [521, 160] width 154 height 23
select select "3"
select select "5949"
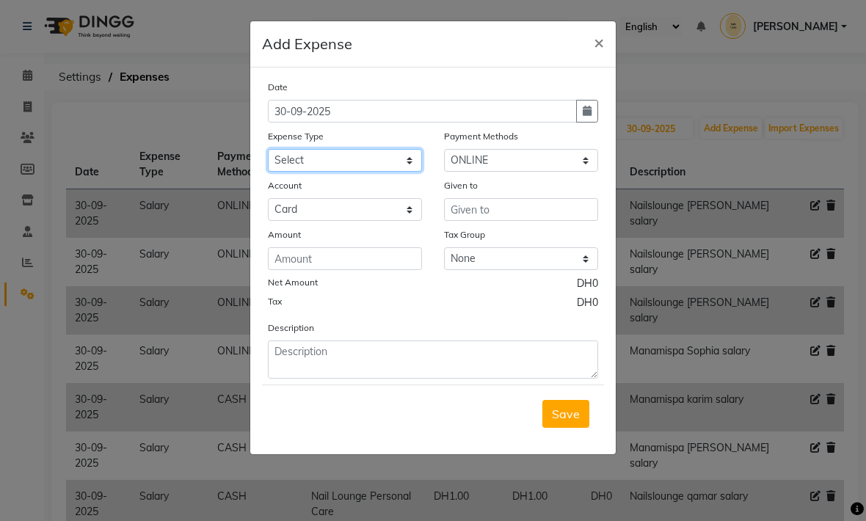
click at [409, 162] on select "Select Advance Salary Asset Bank charges Car maintenance Cash transfer to bank …" at bounding box center [345, 160] width 154 height 23
select select "20574"
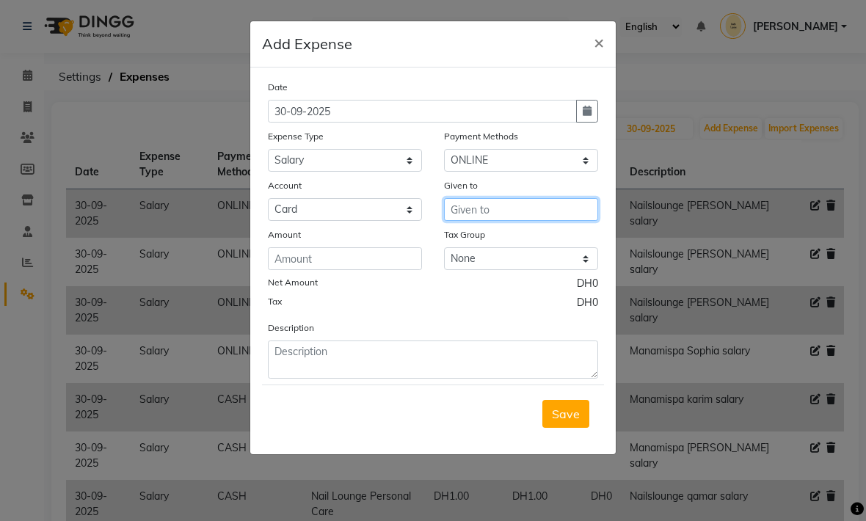
click at [470, 212] on input "text" at bounding box center [521, 209] width 154 height 23
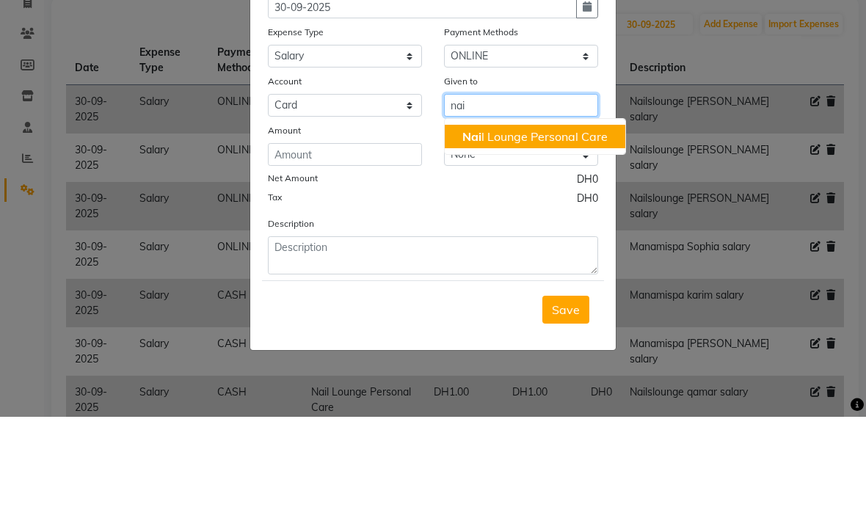
click at [511, 233] on ngb-highlight "Nai l Lounge Personal Care" at bounding box center [534, 240] width 145 height 15
type input "Nail Lounge Personal Care"
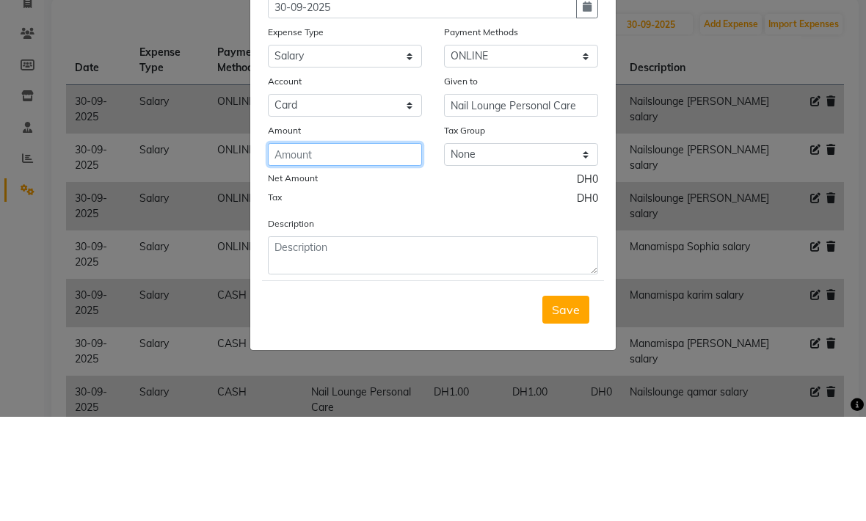
click at [289, 247] on input "number" at bounding box center [345, 258] width 154 height 23
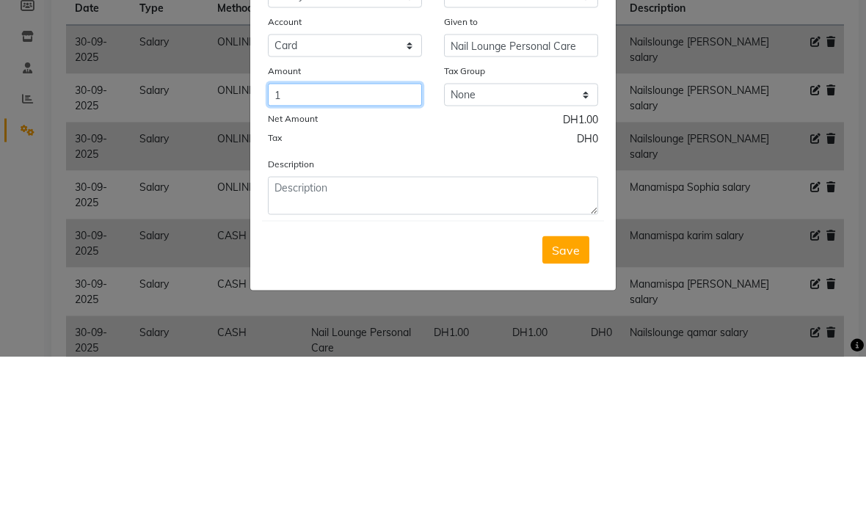
type input "1"
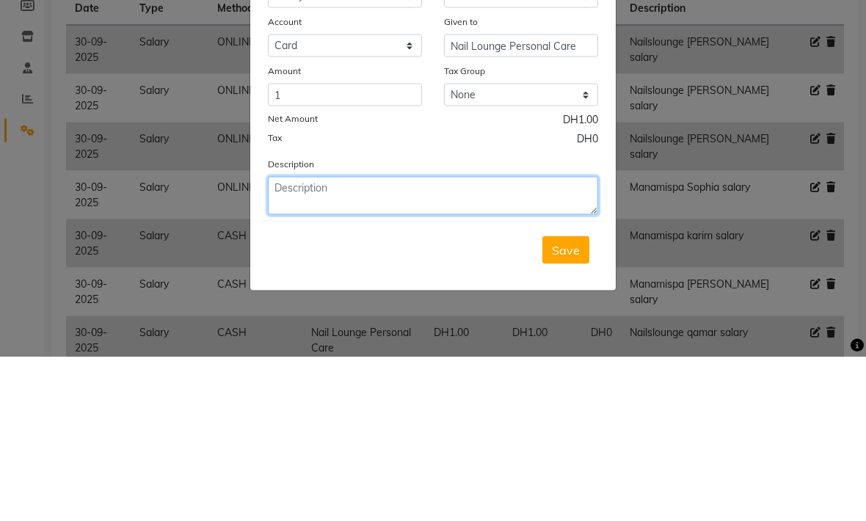
click at [362, 340] on textarea at bounding box center [433, 359] width 330 height 38
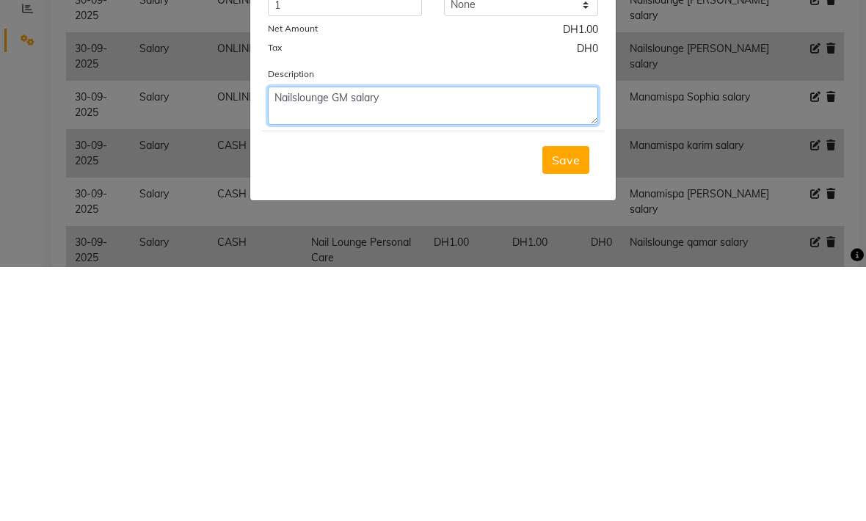
type textarea "Nailslounge GM salary"
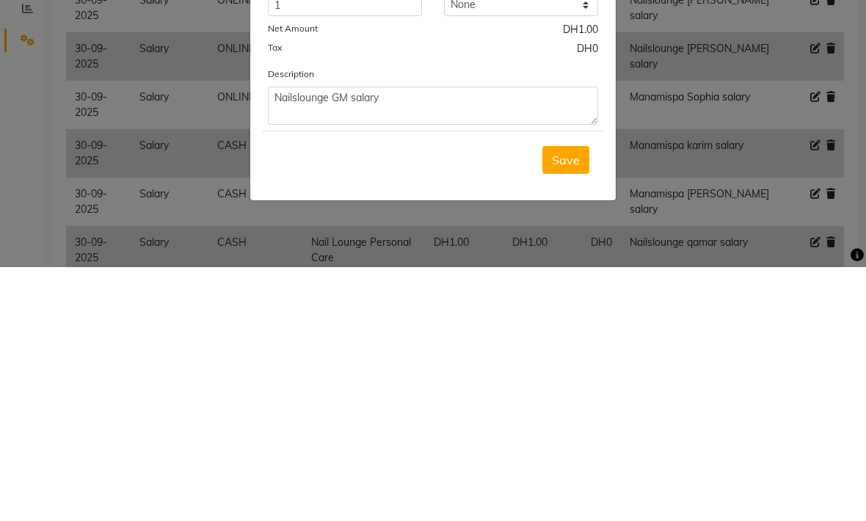
click at [561, 406] on span "Save" at bounding box center [566, 413] width 28 height 15
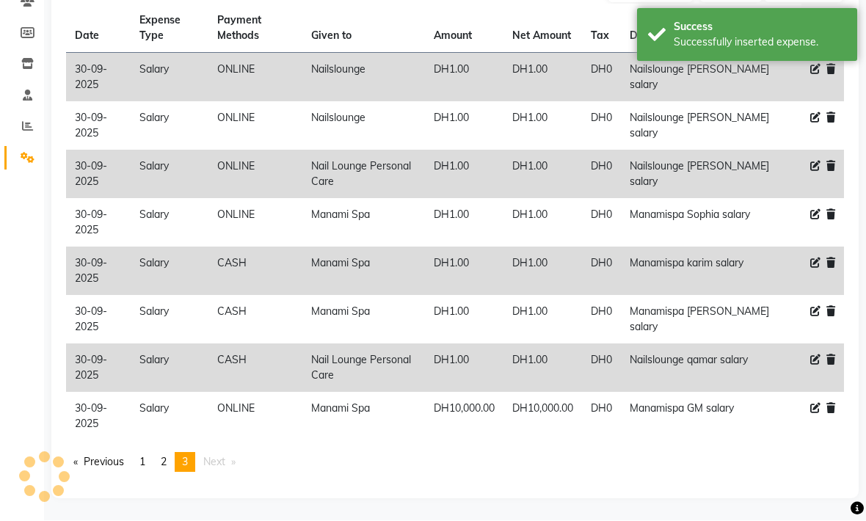
scroll to position [136, 0]
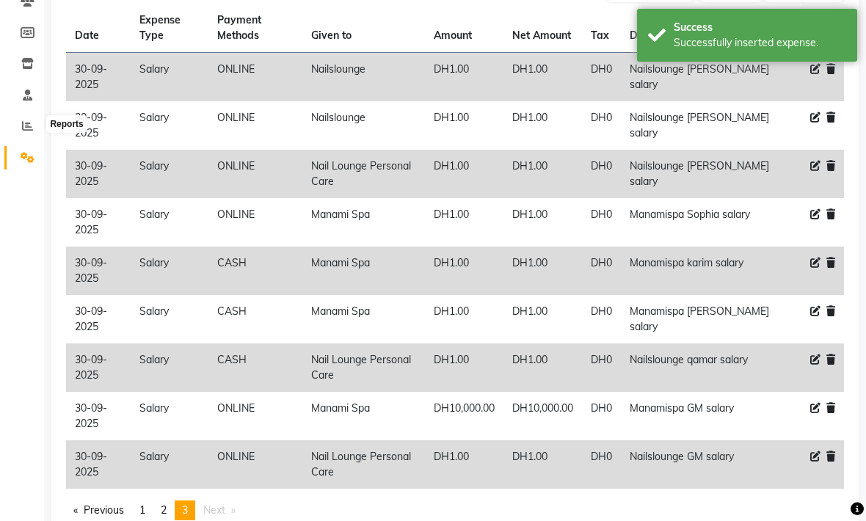
click at [34, 128] on span at bounding box center [28, 126] width 26 height 17
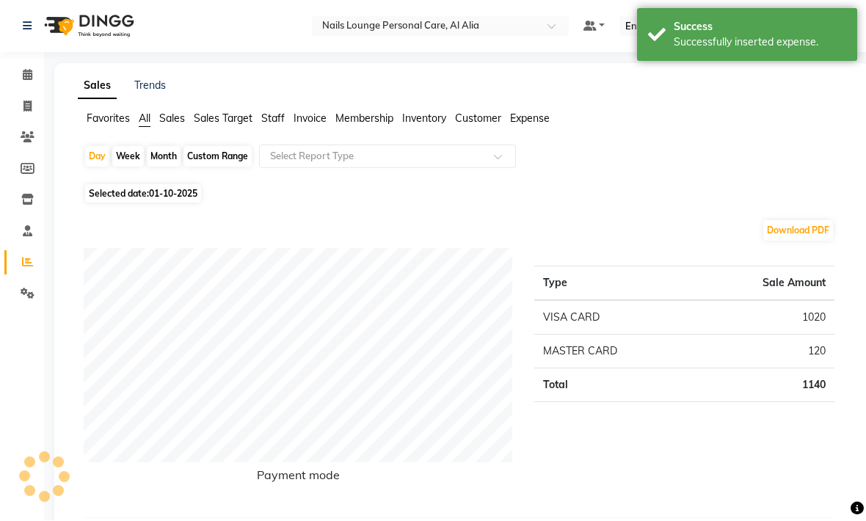
scroll to position [1, 0]
click at [205, 157] on div "Custom Range" at bounding box center [217, 156] width 68 height 21
select select "10"
select select "2025"
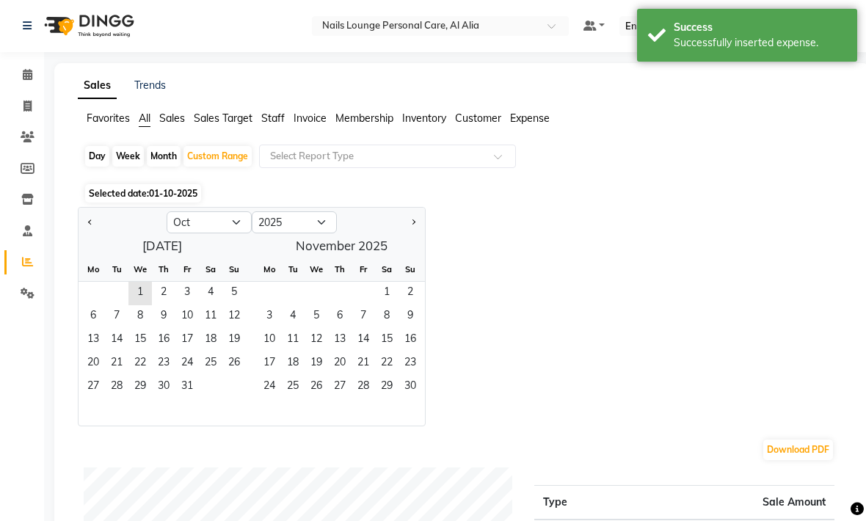
click at [167, 161] on div "Month" at bounding box center [164, 156] width 34 height 21
select select "10"
select select "2025"
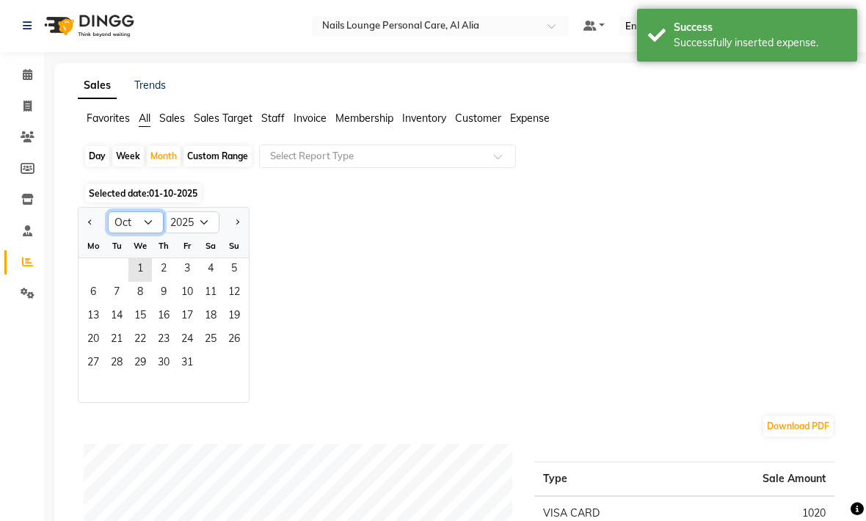
click at [153, 219] on select "Jan Feb Mar Apr May Jun [DATE] Aug Sep Oct Nov Dec" at bounding box center [136, 222] width 56 height 22
select select "9"
click at [96, 269] on span "1" at bounding box center [92, 269] width 23 height 23
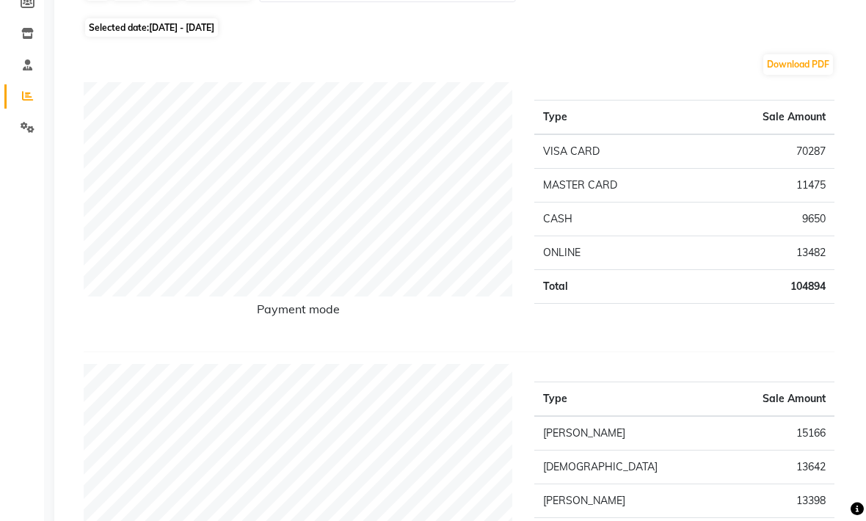
scroll to position [0, 0]
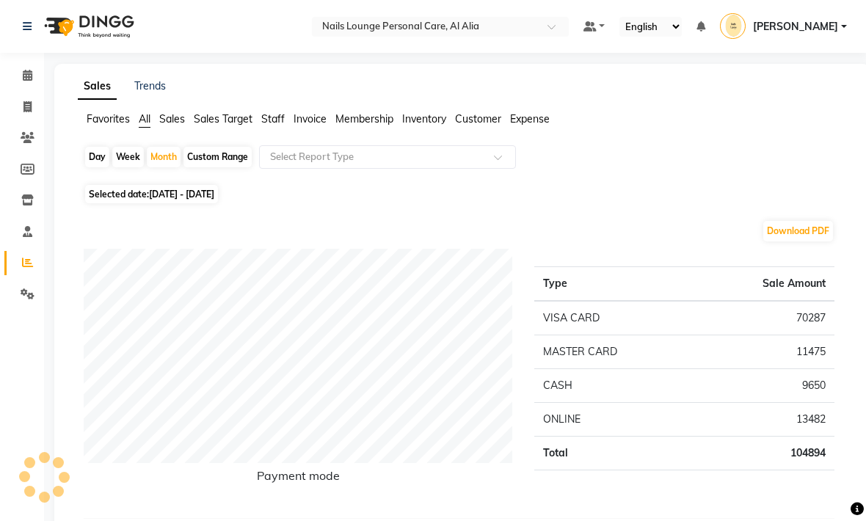
click at [32, 293] on icon at bounding box center [28, 293] width 14 height 11
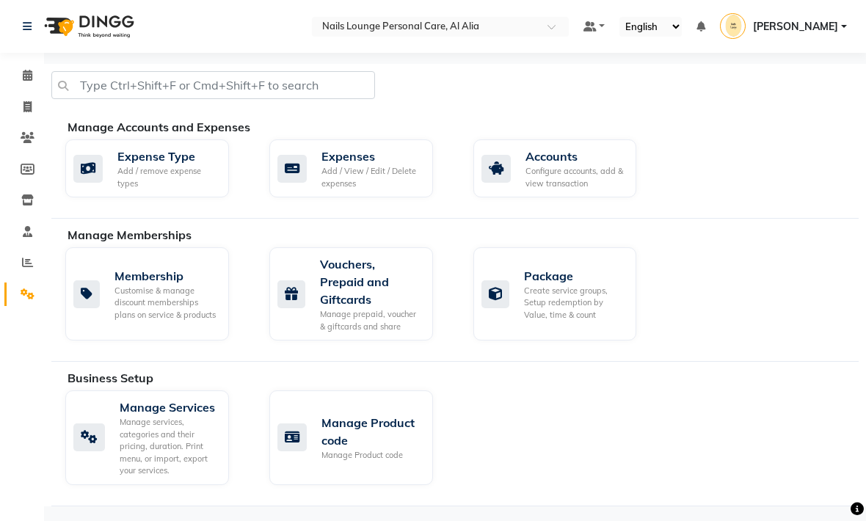
click at [354, 169] on div "Add / View / Edit / Delete expenses" at bounding box center [371, 177] width 100 height 24
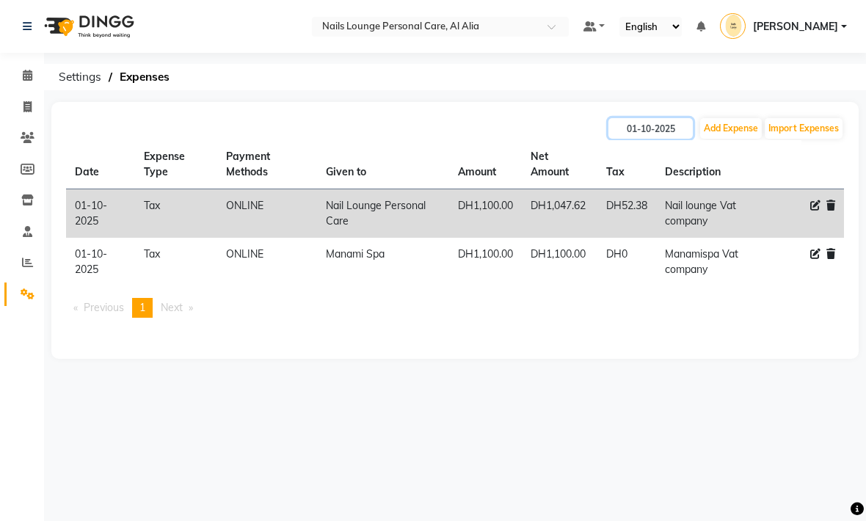
click at [620, 132] on input "01-10-2025" at bounding box center [650, 128] width 84 height 21
select select "10"
select select "2025"
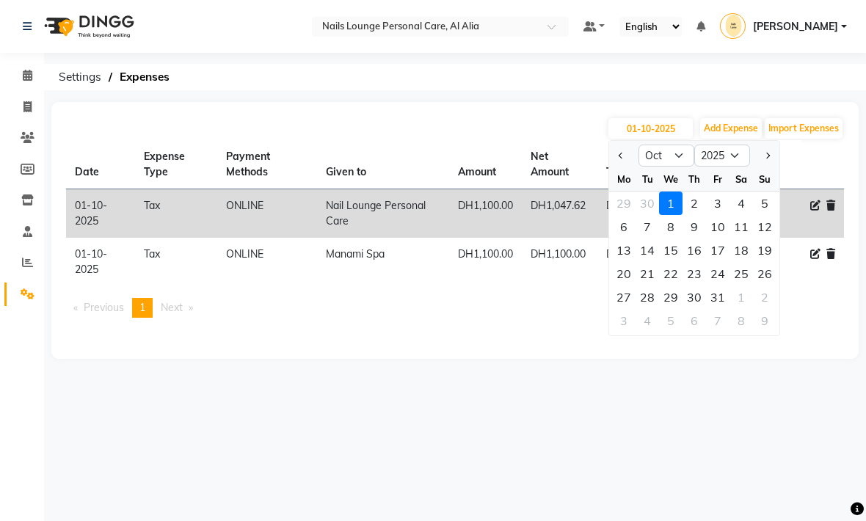
click at [621, 156] on span "Previous month" at bounding box center [621, 156] width 6 height 6
select select "9"
click at [650, 296] on div "30" at bounding box center [646, 296] width 23 height 23
type input "30-09-2025"
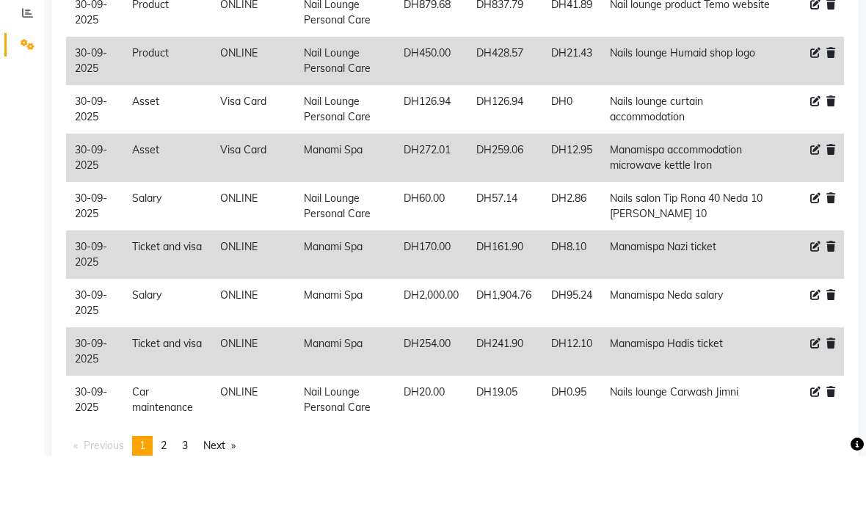
scroll to position [184, 0]
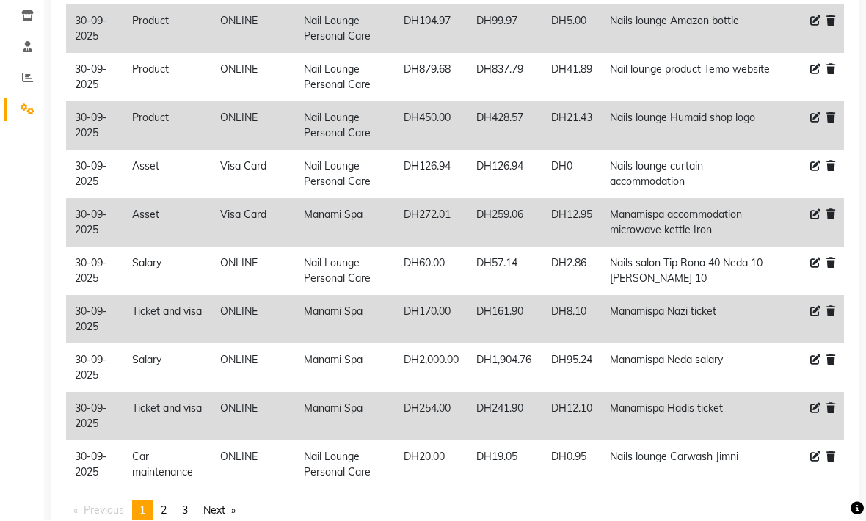
click at [193, 511] on link "page 3" at bounding box center [185, 511] width 21 height 20
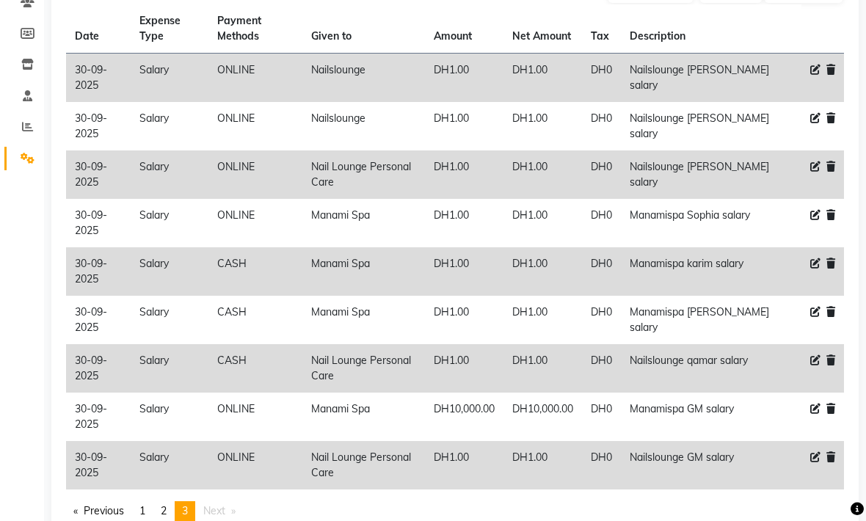
click at [813, 459] on icon at bounding box center [815, 457] width 10 height 10
select select "20574"
select select "3"
select select "5949"
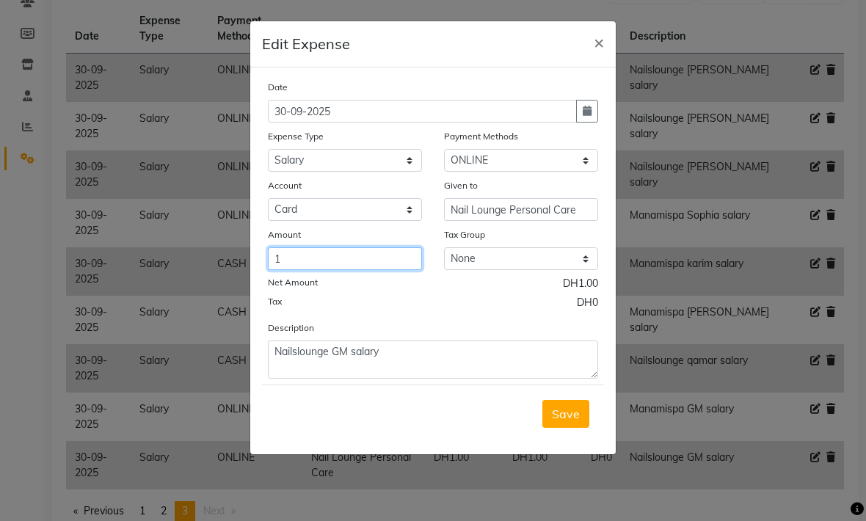
click at [291, 258] on input "1" at bounding box center [345, 258] width 154 height 23
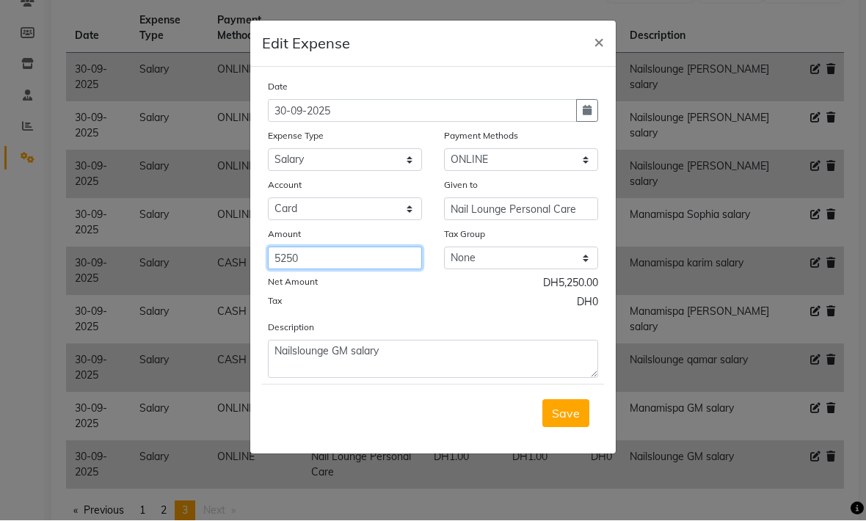
type input "5250"
click at [555, 412] on span "Save" at bounding box center [566, 413] width 28 height 15
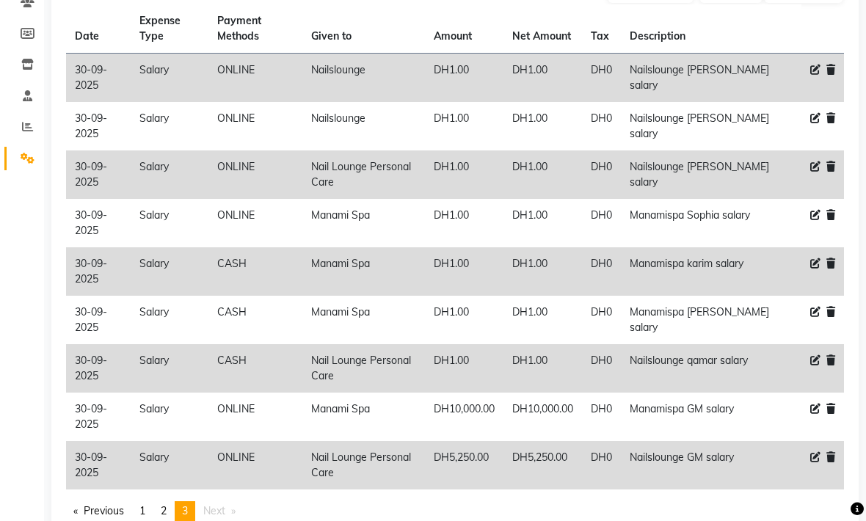
scroll to position [0, 0]
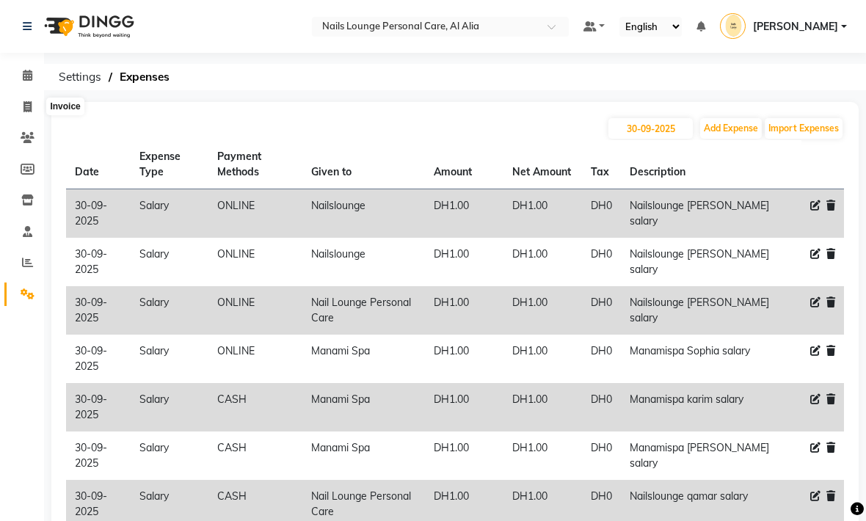
click at [24, 110] on icon at bounding box center [27, 106] width 8 height 11
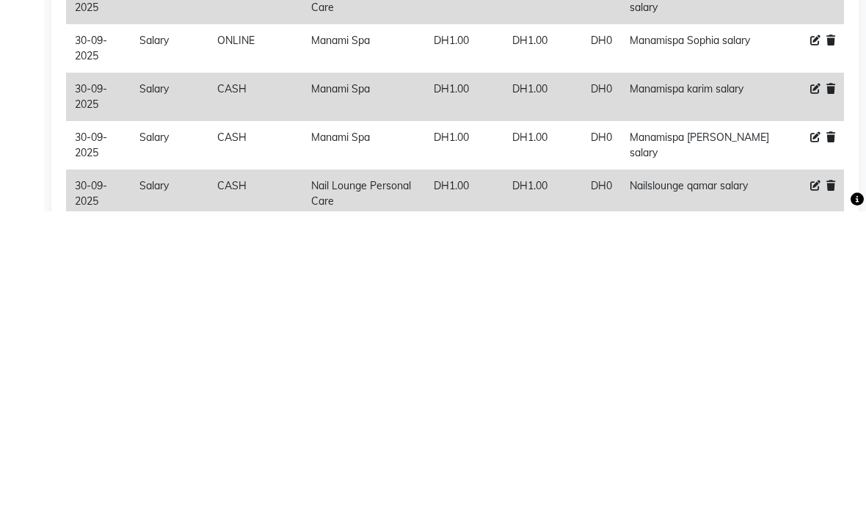
select select "6884"
select select "service"
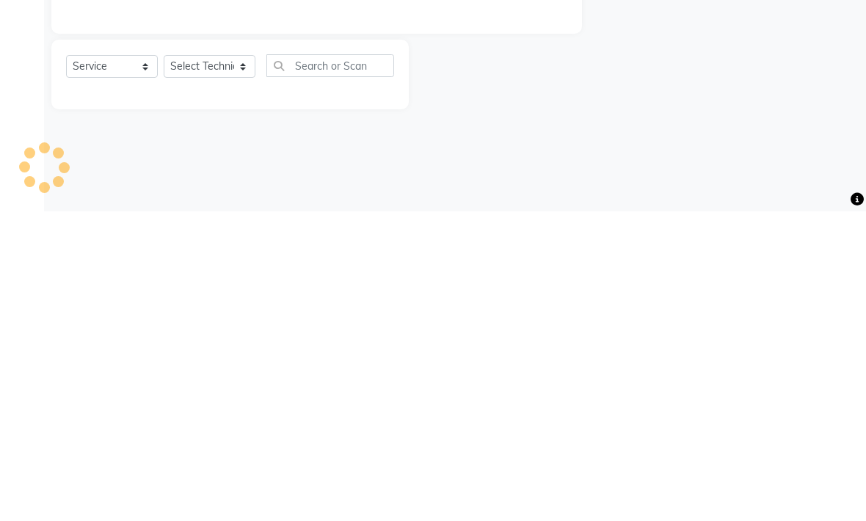
scroll to position [0, 0]
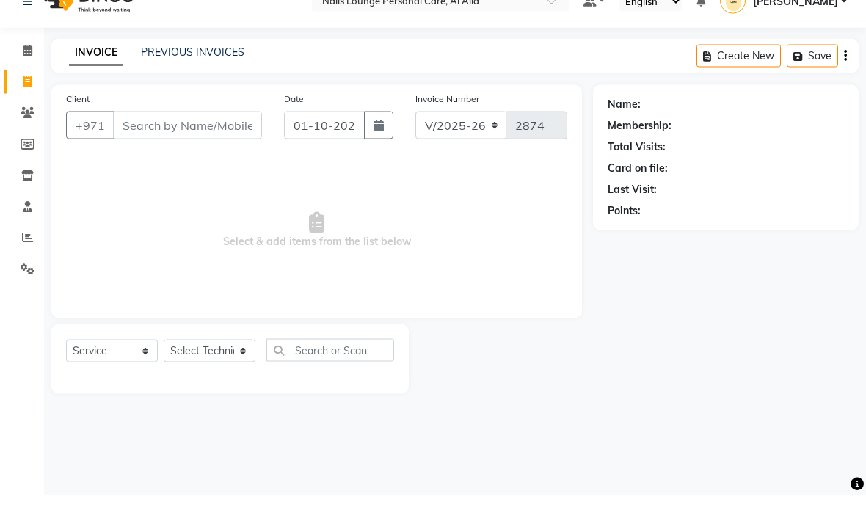
click at [182, 70] on link "PREVIOUS INVOICES" at bounding box center [192, 76] width 103 height 13
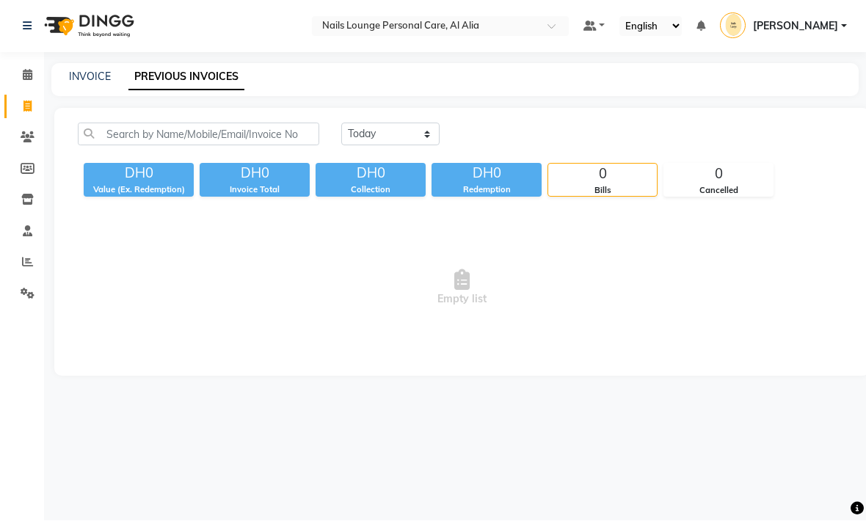
scroll to position [1, 0]
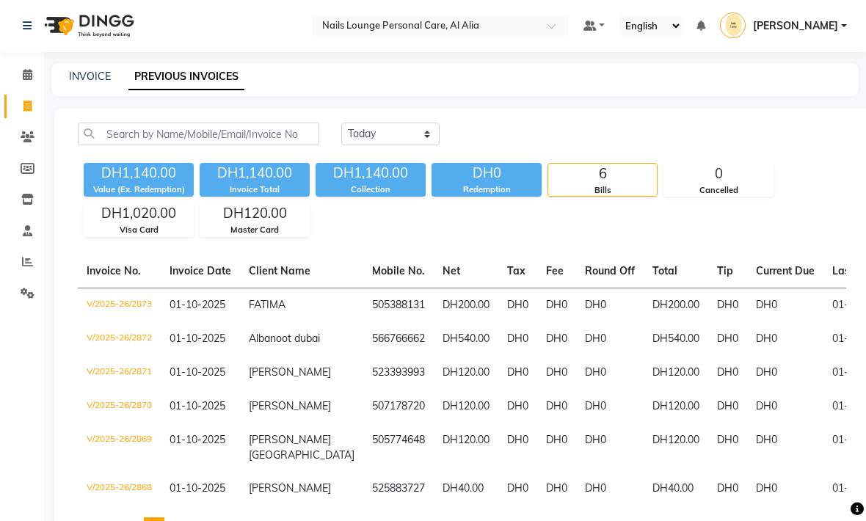
click at [643, 299] on td "DH200.00" at bounding box center [675, 305] width 65 height 34
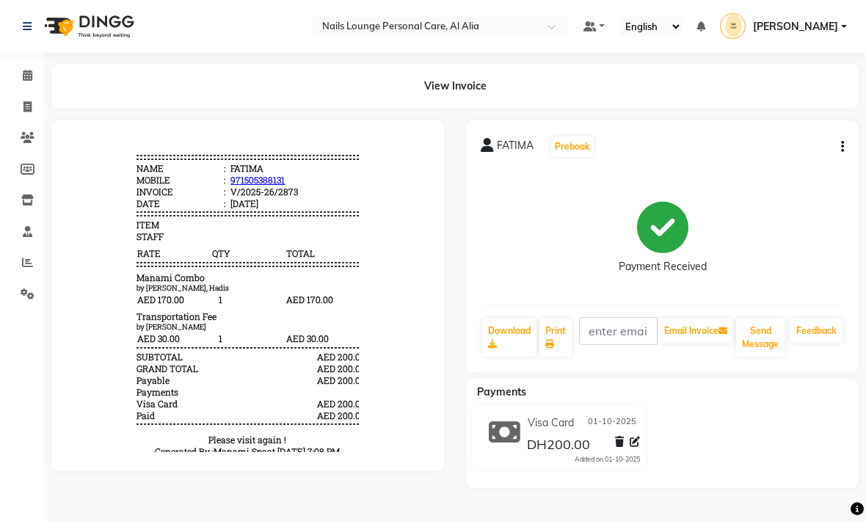
click at [843, 147] on icon "button" at bounding box center [842, 147] width 3 height 1
click at [739, 157] on div "Edit Item Staff" at bounding box center [768, 156] width 101 height 18
select select
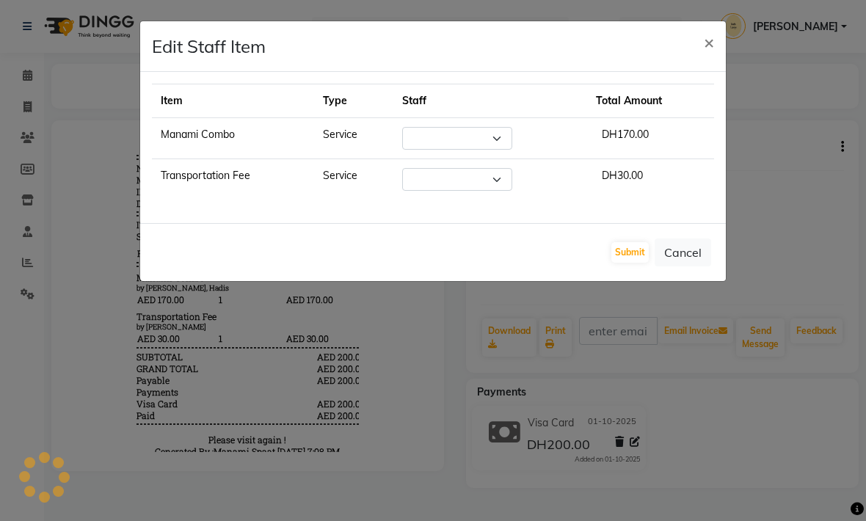
select select "92342"
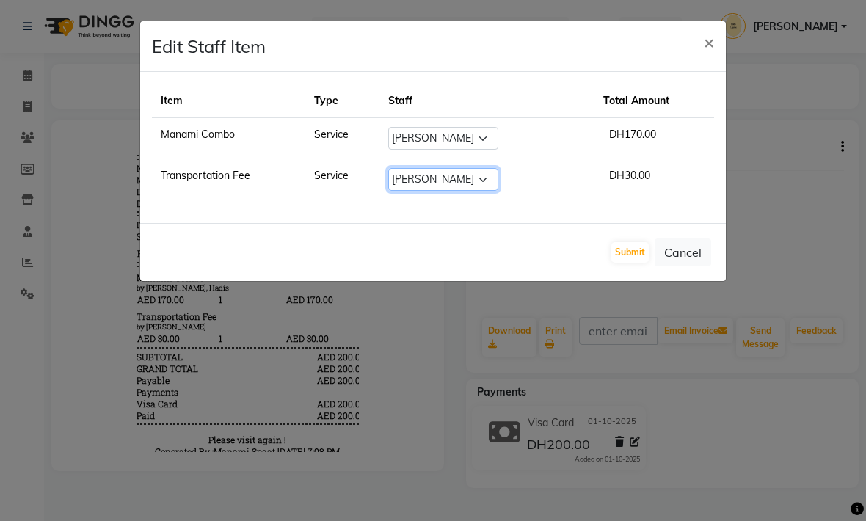
click at [487, 183] on select "Select [PERSON_NAME] [PERSON_NAME] [PERSON_NAME] [PERSON_NAME] Spa Manami Spa 2…" at bounding box center [443, 179] width 110 height 23
select select "54334"
click at [627, 258] on button "Submit" at bounding box center [629, 252] width 37 height 21
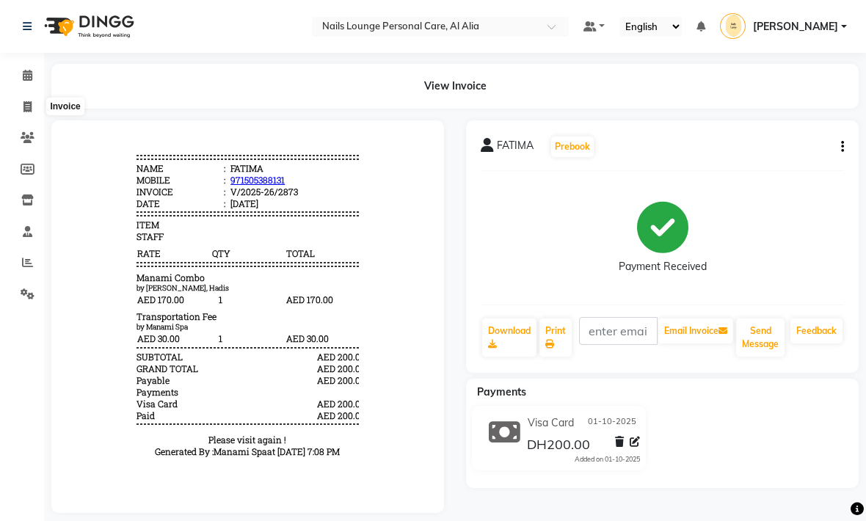
click at [26, 107] on icon at bounding box center [27, 106] width 8 height 11
select select "6884"
select select "service"
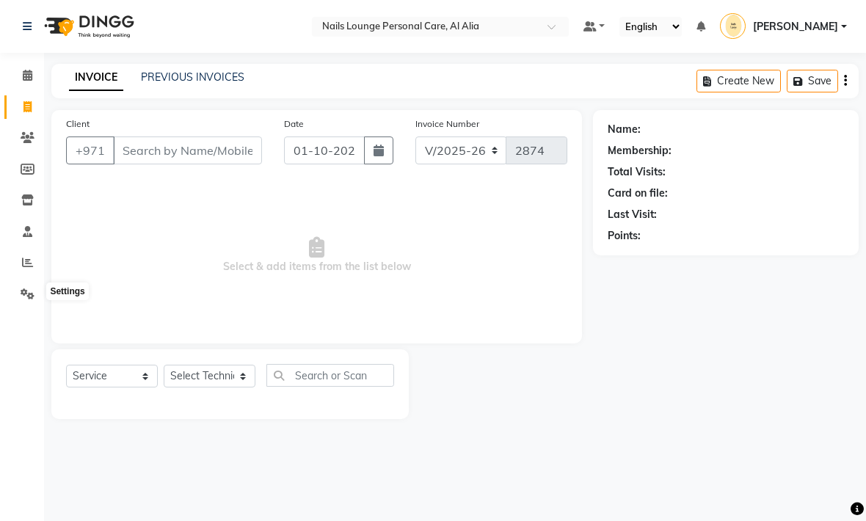
click at [32, 296] on icon at bounding box center [28, 293] width 14 height 11
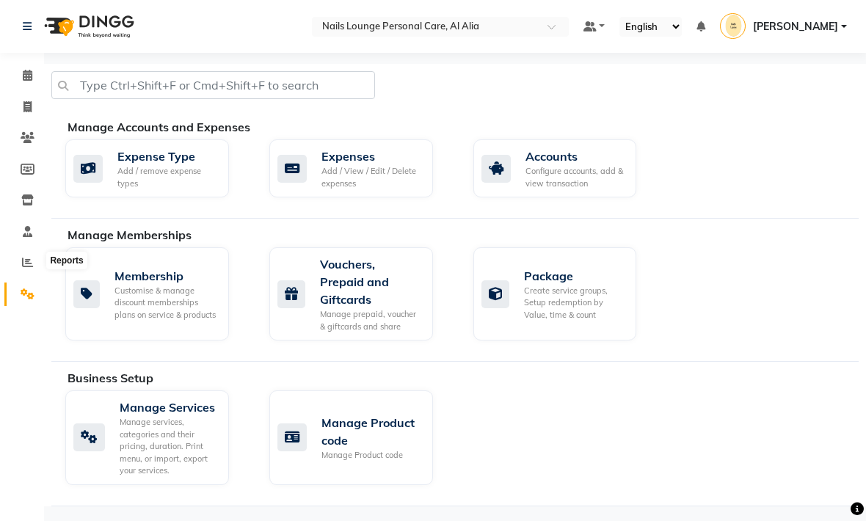
click at [29, 264] on icon at bounding box center [27, 262] width 11 height 11
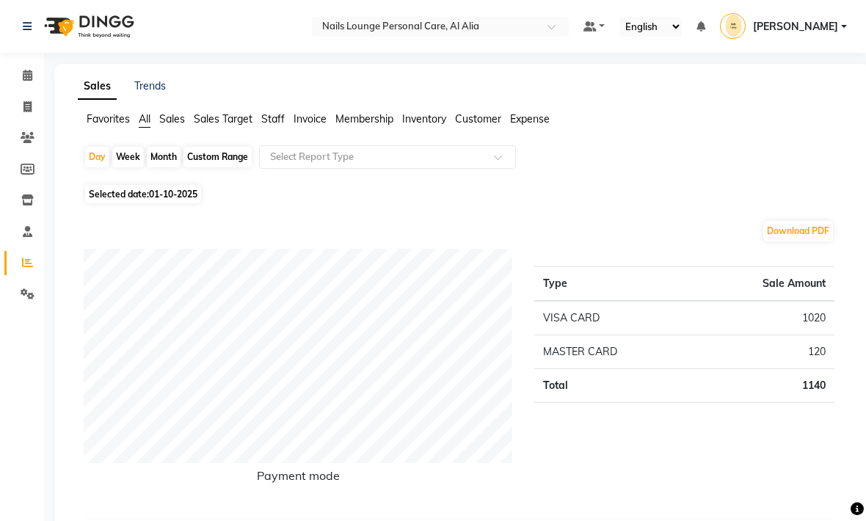
click at [167, 161] on div "Month" at bounding box center [164, 157] width 34 height 21
select select "10"
select select "2025"
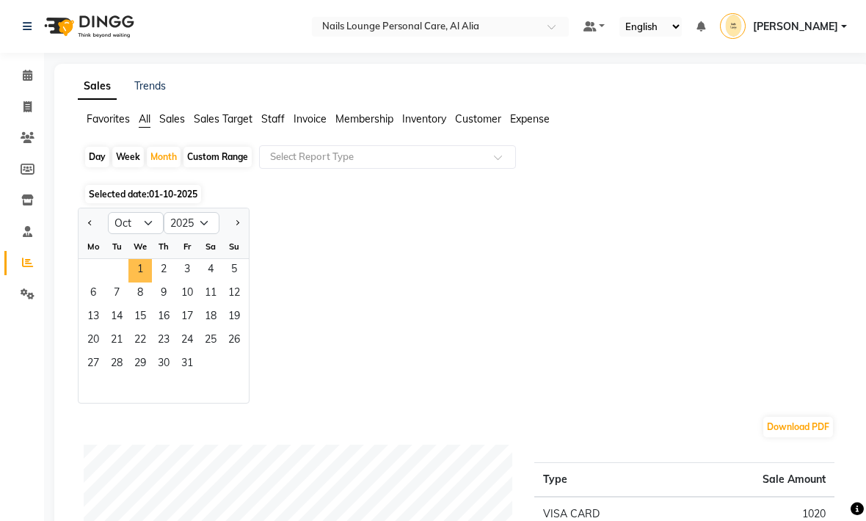
click at [138, 271] on span "1" at bounding box center [139, 270] width 23 height 23
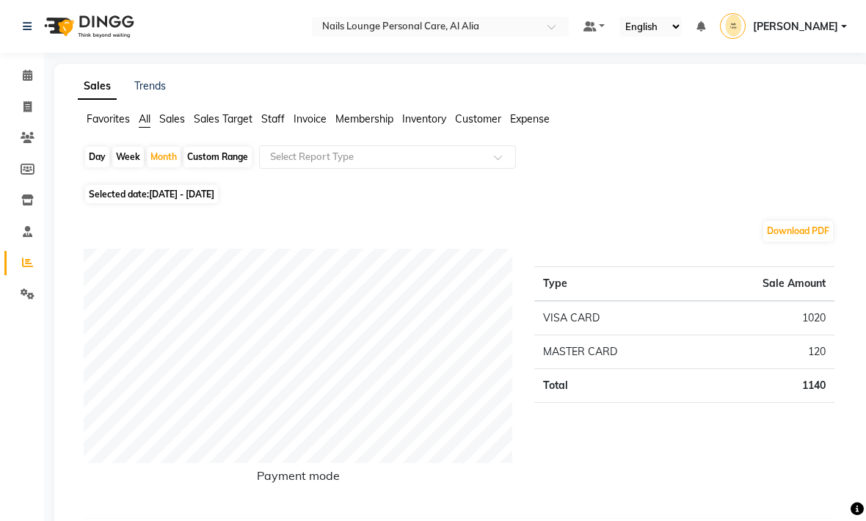
click at [152, 225] on div "Download PDF" at bounding box center [459, 230] width 751 height 23
click at [167, 161] on div "Month" at bounding box center [164, 157] width 34 height 21
select select "10"
select select "2025"
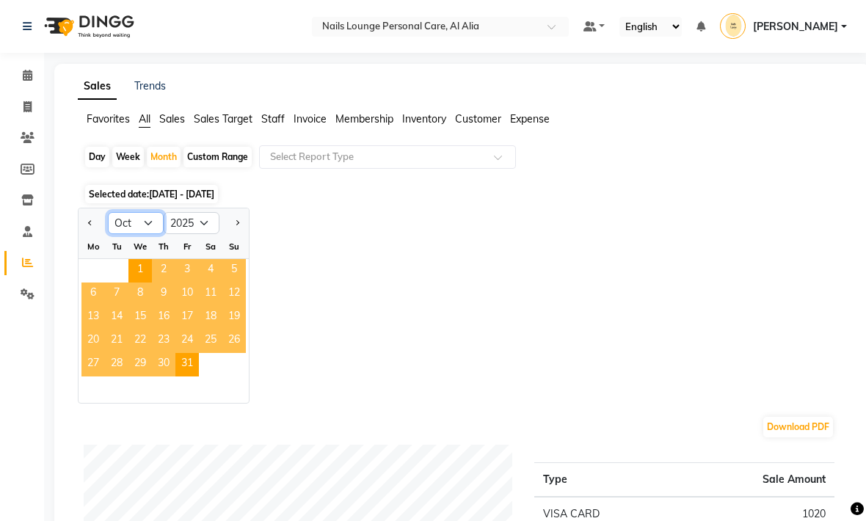
click at [128, 223] on select "Jan Feb Mar Apr May Jun [DATE] Aug Sep Oct Nov Dec" at bounding box center [136, 223] width 56 height 22
select select "9"
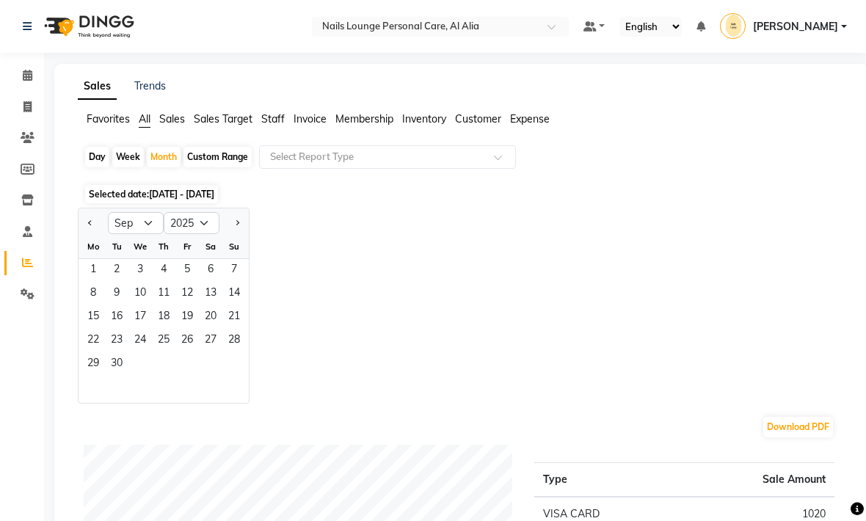
click at [93, 271] on span "1" at bounding box center [92, 270] width 23 height 23
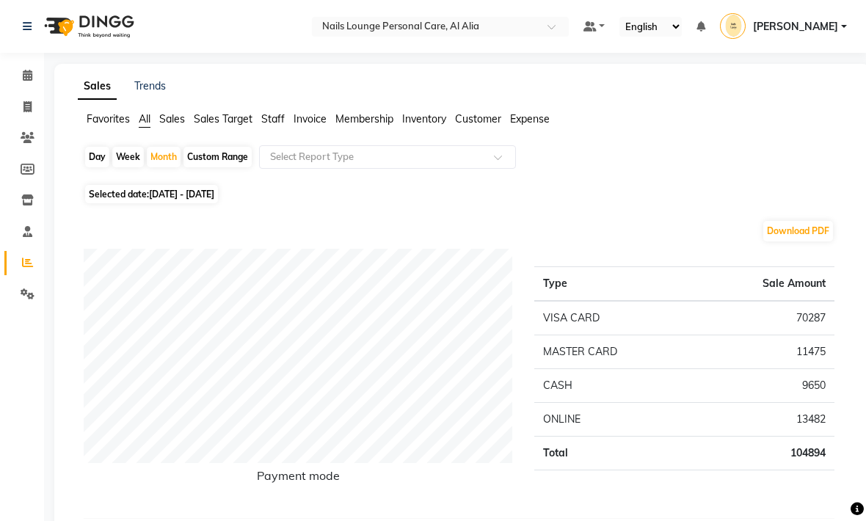
click at [479, 123] on span "Customer" at bounding box center [478, 118] width 46 height 13
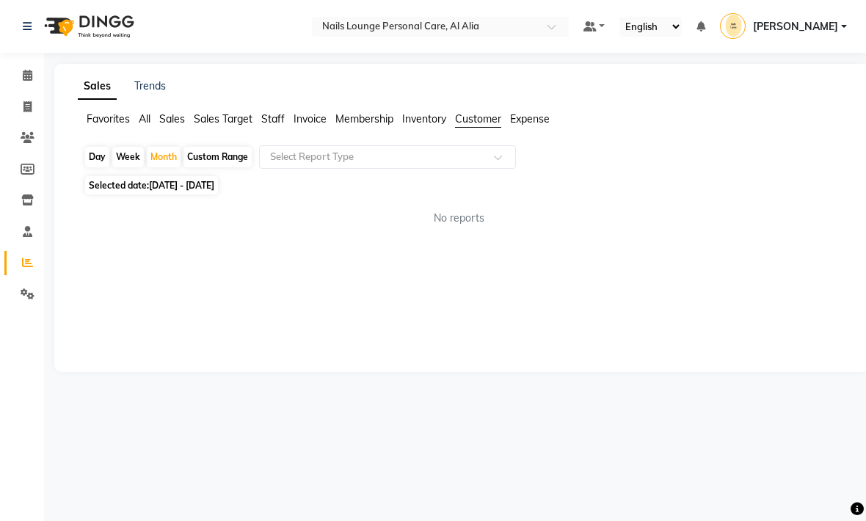
click at [478, 154] on input "text" at bounding box center [372, 157] width 211 height 15
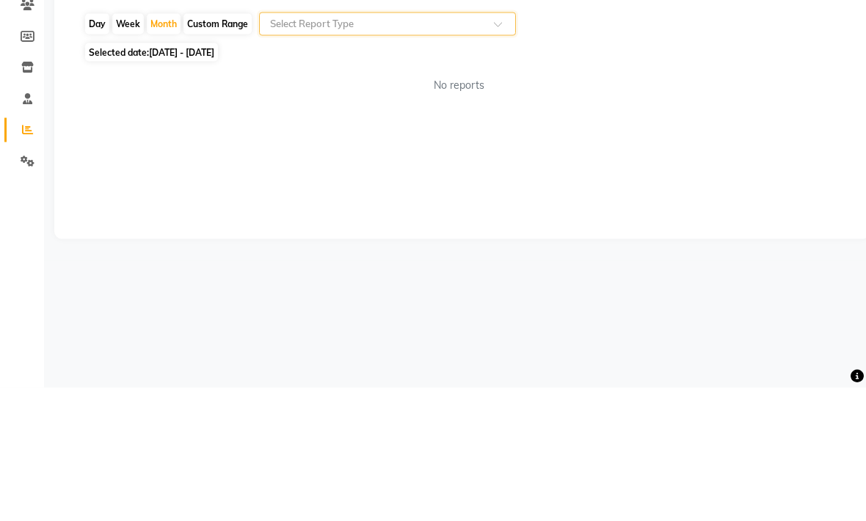
click at [500, 154] on span at bounding box center [503, 161] width 18 height 15
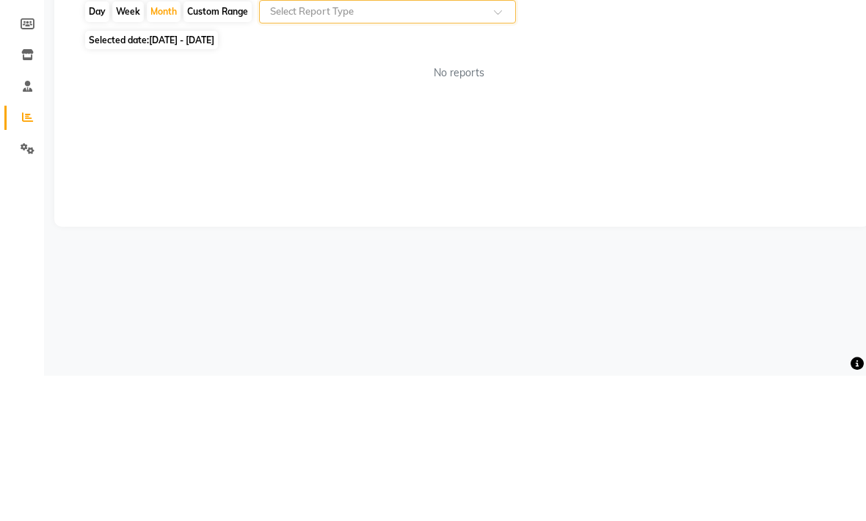
click at [317, 150] on input "text" at bounding box center [372, 157] width 211 height 15
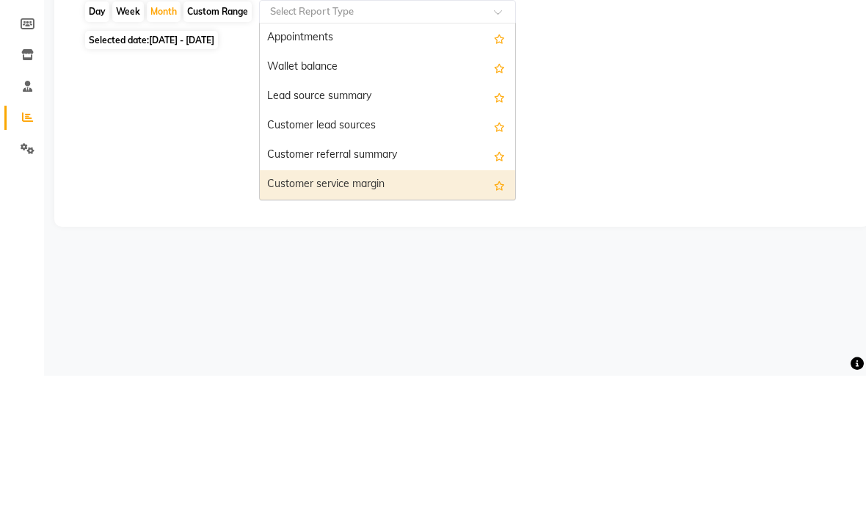
click at [328, 315] on div "Customer service margin" at bounding box center [387, 329] width 255 height 29
select select "full_report"
select select "csv"
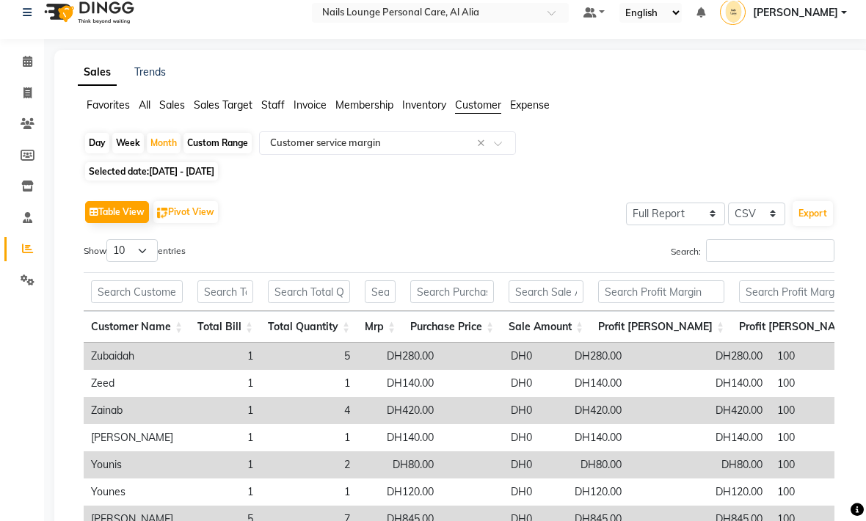
scroll to position [14, 0]
click at [170, 106] on span "Sales" at bounding box center [172, 104] width 26 height 13
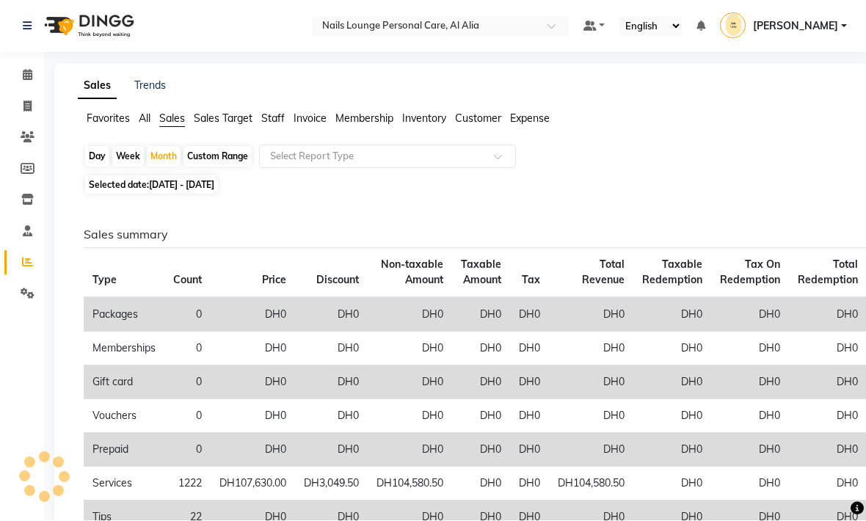
scroll to position [1, 0]
click at [492, 158] on div at bounding box center [387, 156] width 255 height 15
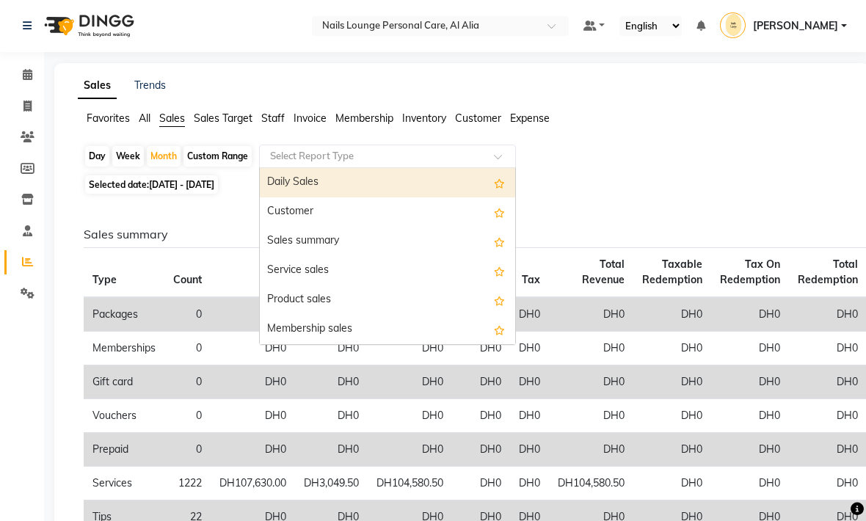
scroll to position [0, 0]
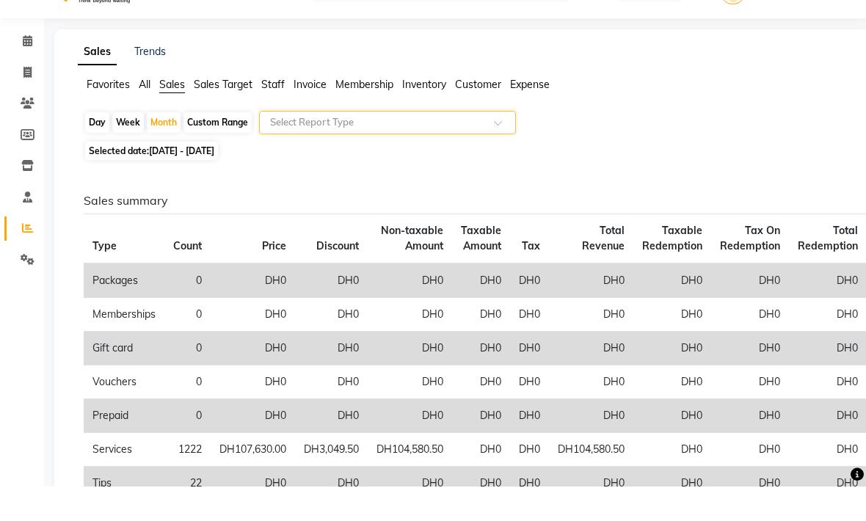
click at [314, 150] on input "text" at bounding box center [372, 157] width 211 height 15
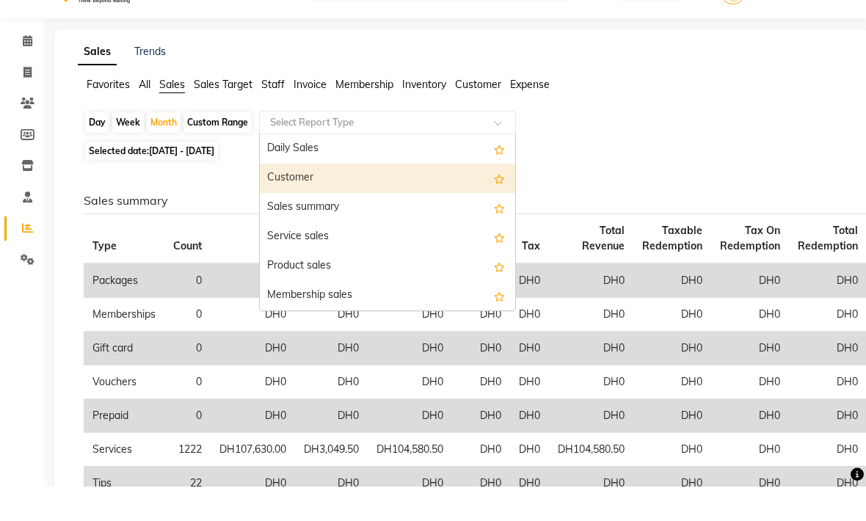
click at [289, 198] on div "Customer" at bounding box center [387, 212] width 255 height 29
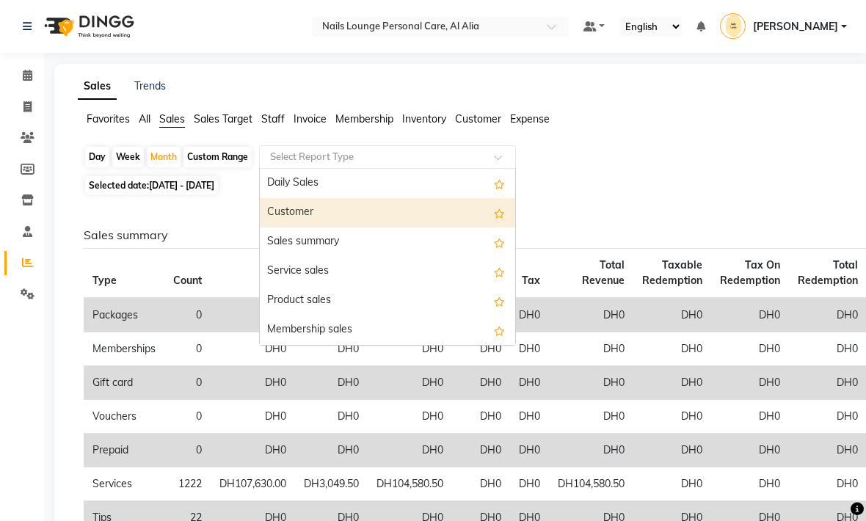
select select "full_report"
select select "csv"
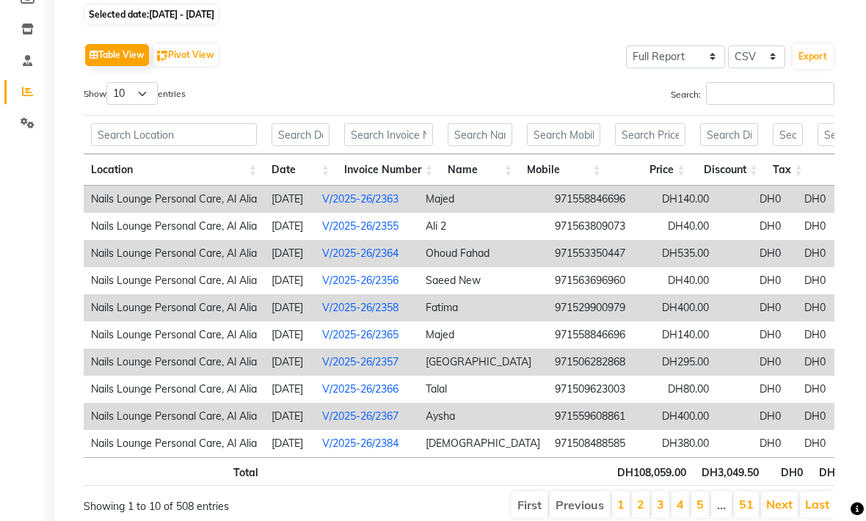
scroll to position [170, 0]
click at [815, 54] on button "Export" at bounding box center [812, 57] width 40 height 25
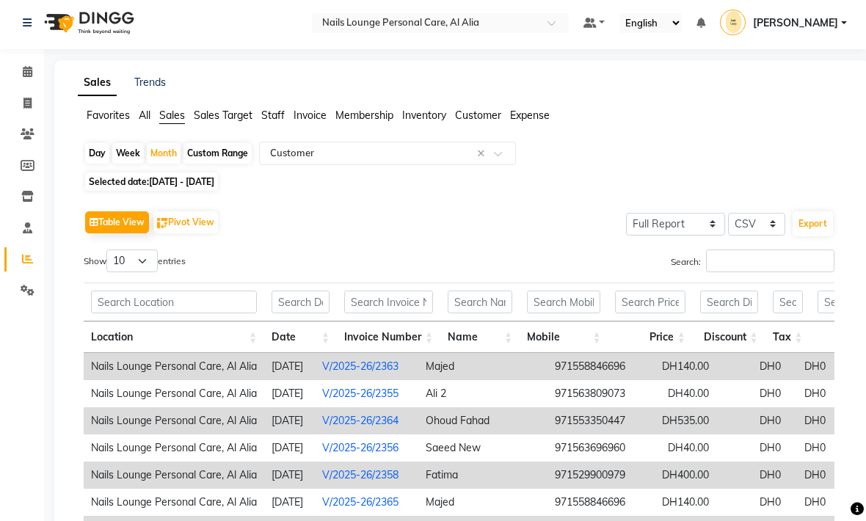
scroll to position [0, 0]
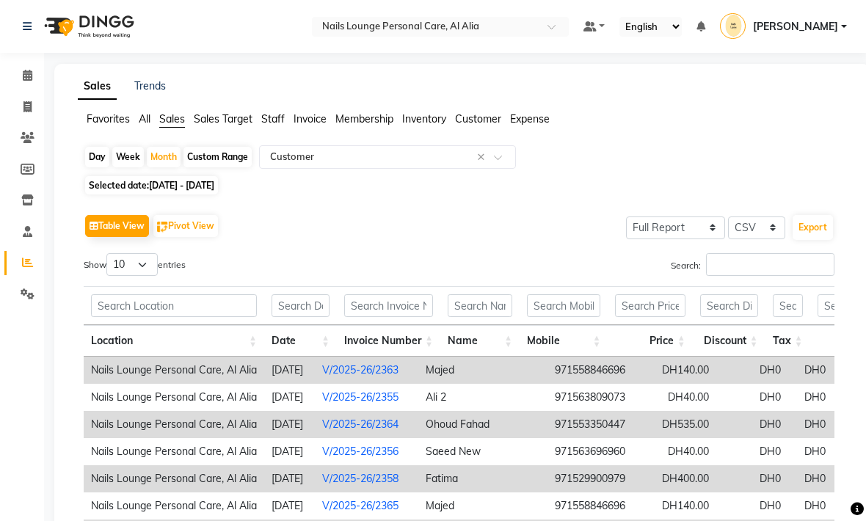
click at [500, 162] on span at bounding box center [503, 161] width 18 height 15
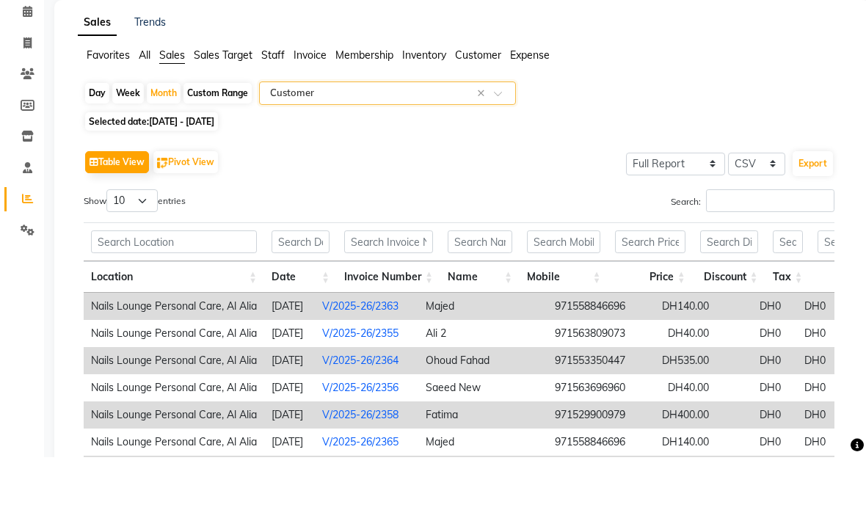
click at [500, 154] on span at bounding box center [503, 161] width 18 height 15
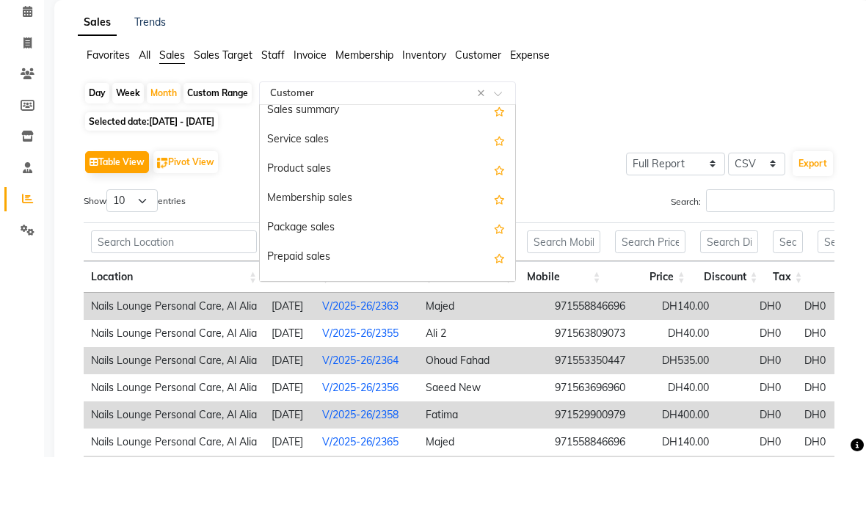
scroll to position [73, 0]
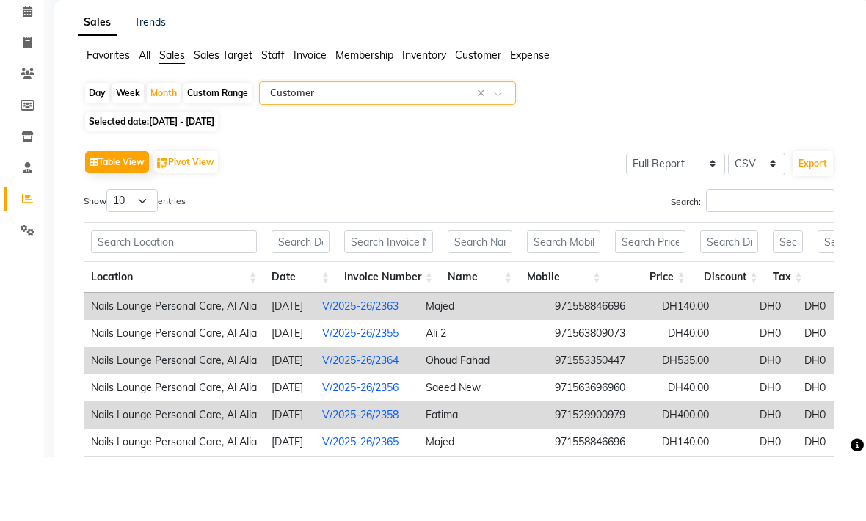
click at [602, 145] on div "Day Week Month Custom Range Select Report Type × Customer ×" at bounding box center [462, 158] width 756 height 26
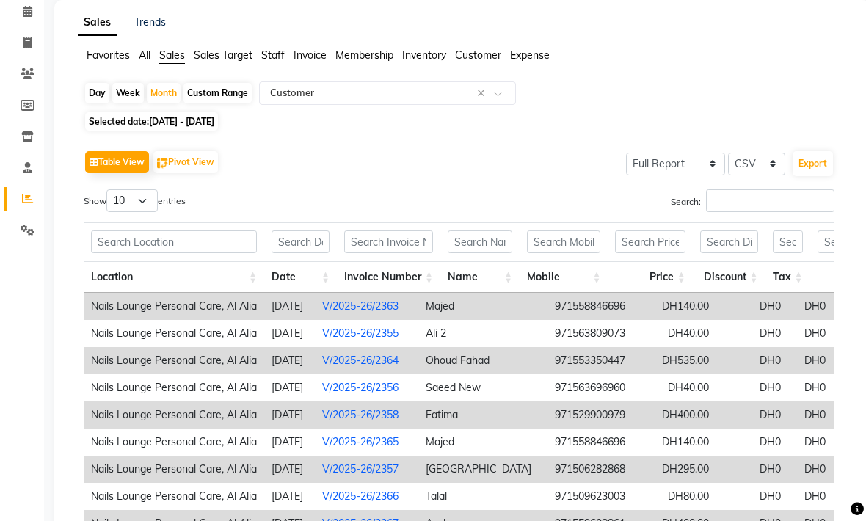
click at [815, 160] on button "Export" at bounding box center [812, 163] width 40 height 25
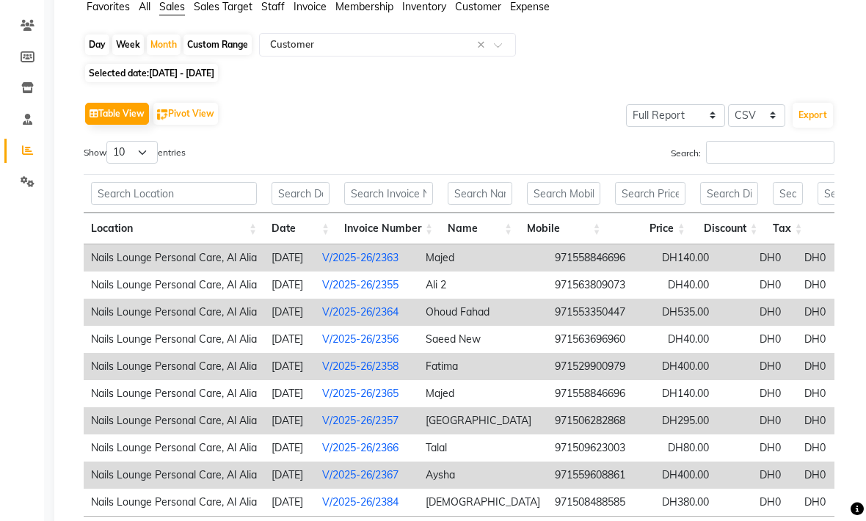
scroll to position [0, 0]
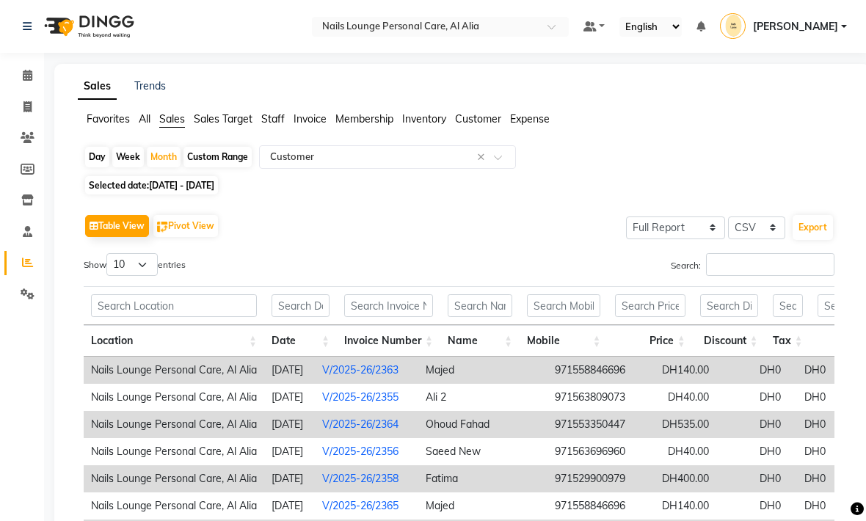
click at [844, 35] on link "[PERSON_NAME]" at bounding box center [783, 27] width 127 height 24
click at [628, 159] on div "Day Week Month Custom Range Select Report Type × Customer ×" at bounding box center [462, 158] width 756 height 26
click at [22, 109] on span at bounding box center [28, 107] width 26 height 17
select select "service"
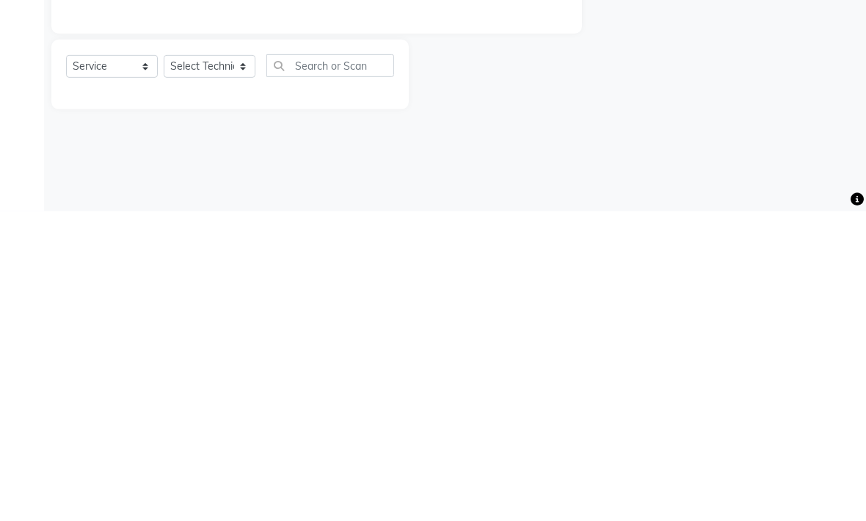
type input "2875"
select select "6884"
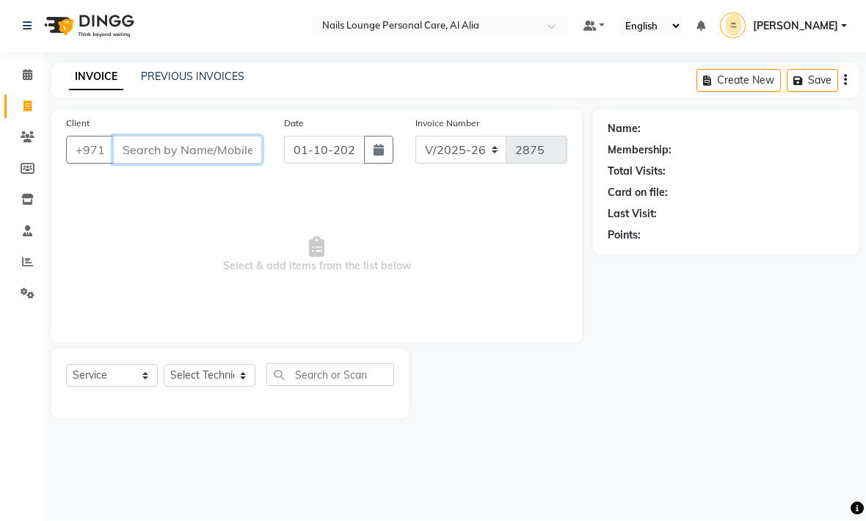
click at [167, 147] on input "Client" at bounding box center [187, 150] width 149 height 28
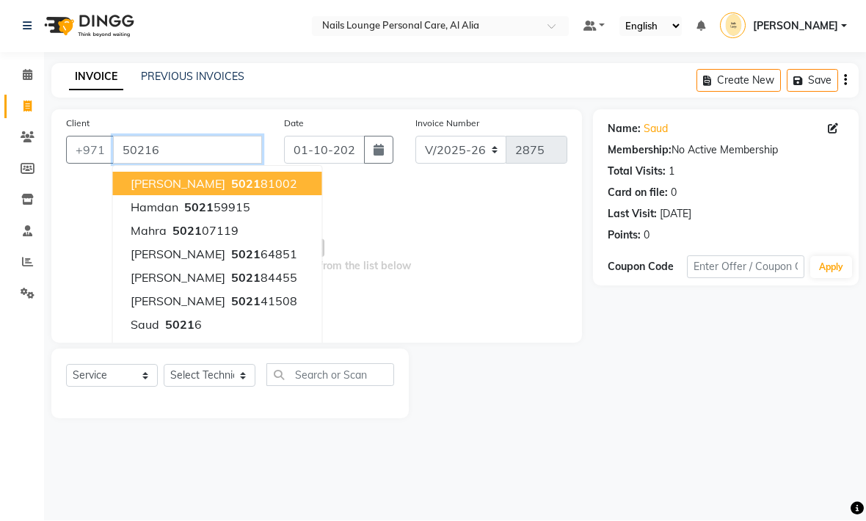
click at [194, 146] on input "50216" at bounding box center [187, 150] width 149 height 28
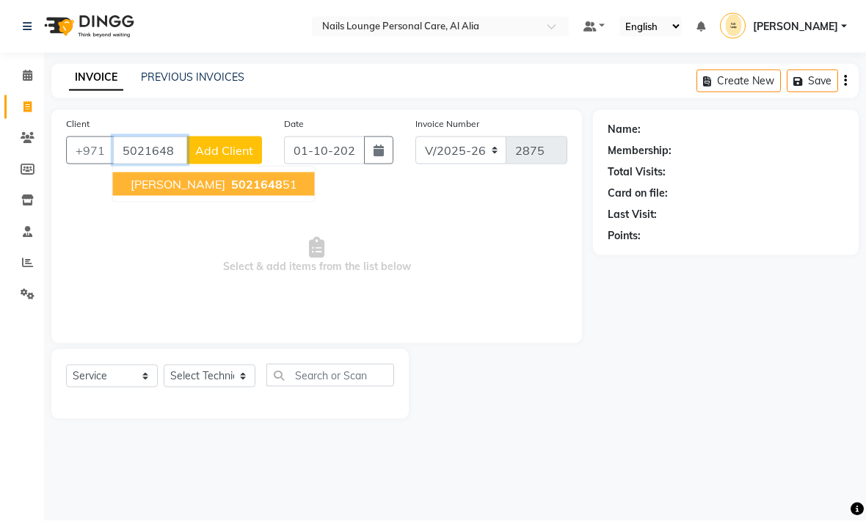
click at [231, 183] on span "5021648" at bounding box center [256, 184] width 51 height 15
type input "502164851"
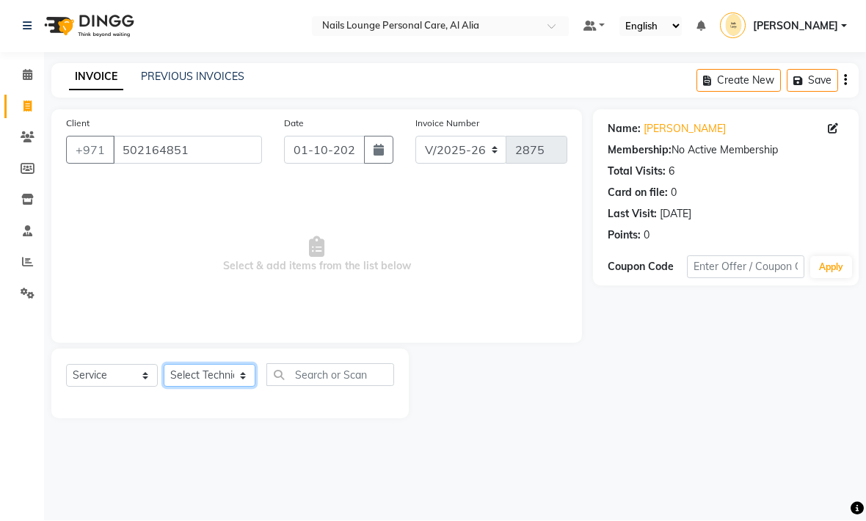
click at [213, 387] on select "Select Technician [PERSON_NAME] [PERSON_NAME] [PERSON_NAME] [PERSON_NAME] Manam…" at bounding box center [210, 376] width 92 height 23
select select "81230"
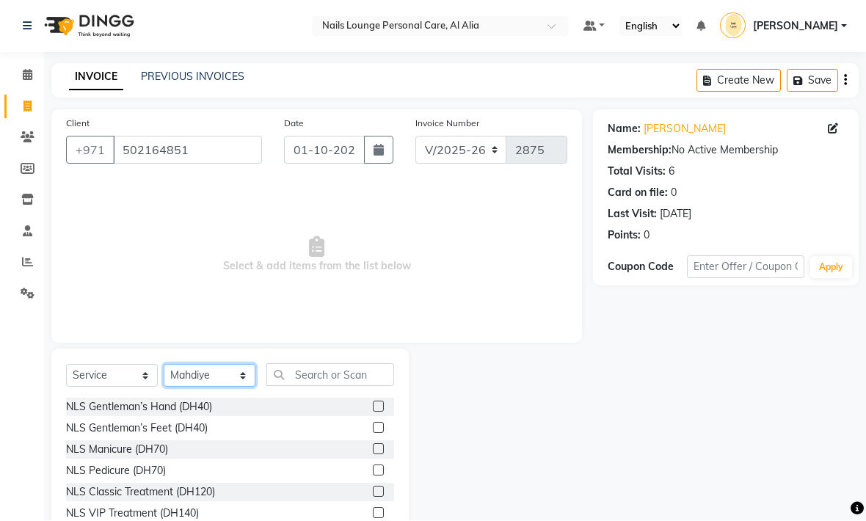
scroll to position [1, 0]
click at [316, 380] on input "text" at bounding box center [330, 374] width 128 height 23
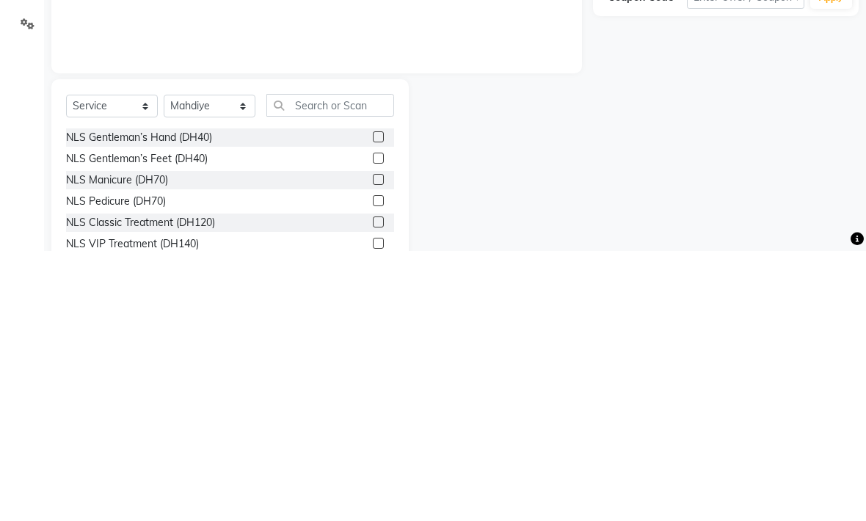
click at [180, 421] on div "NLS Gentleman’s Feet (DH40)" at bounding box center [137, 428] width 142 height 15
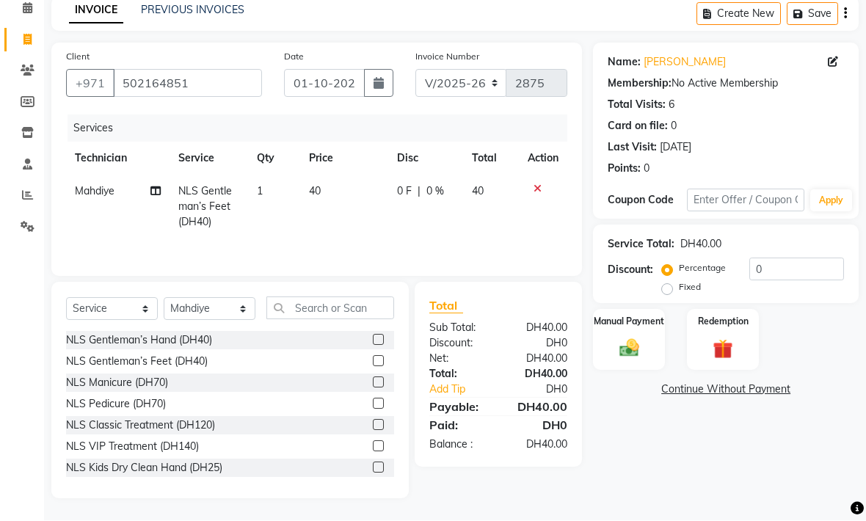
checkbox input "false"
click at [633, 349] on img at bounding box center [629, 348] width 32 height 23
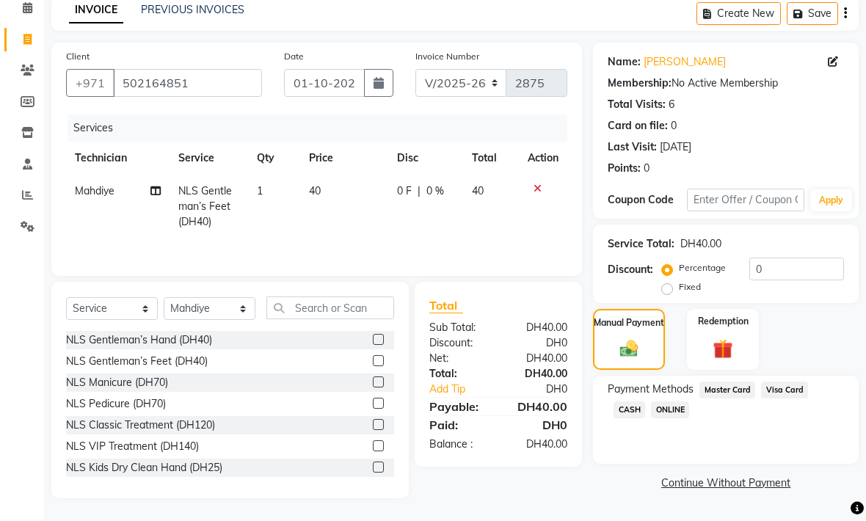
click at [731, 399] on span "Master Card" at bounding box center [727, 390] width 56 height 17
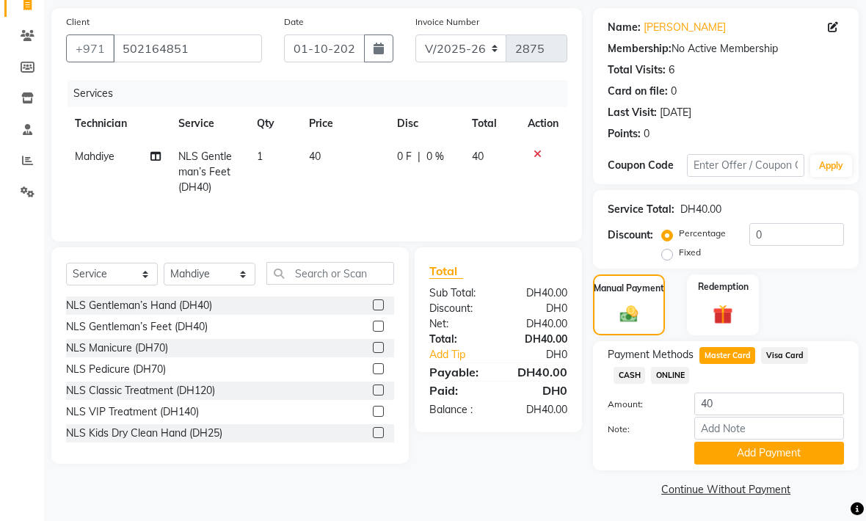
scroll to position [106, 0]
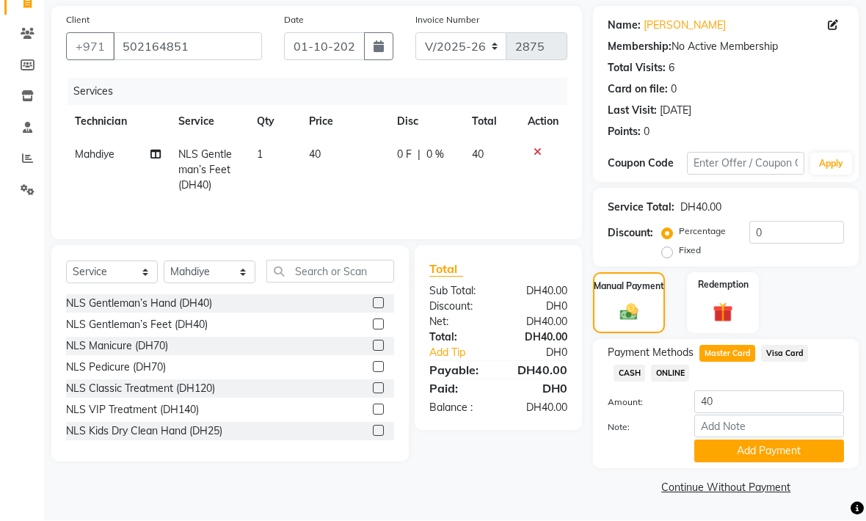
click at [28, 162] on link "Reports" at bounding box center [21, 159] width 35 height 24
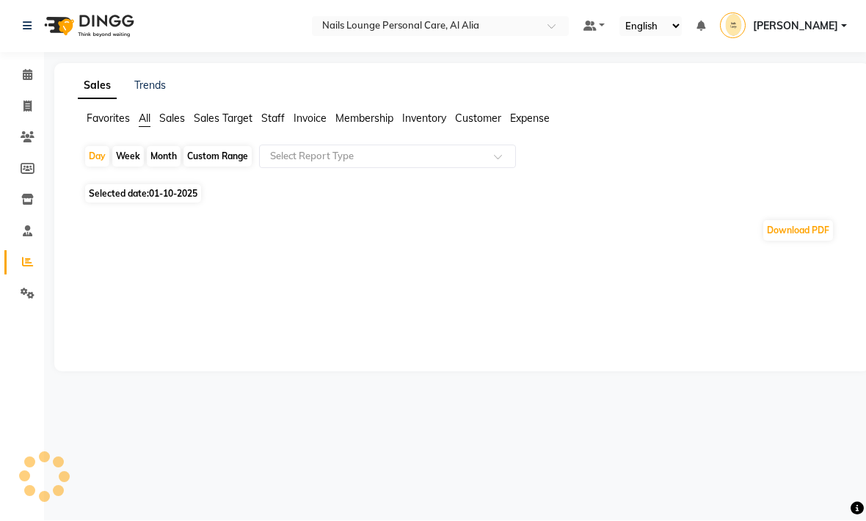
scroll to position [1, 0]
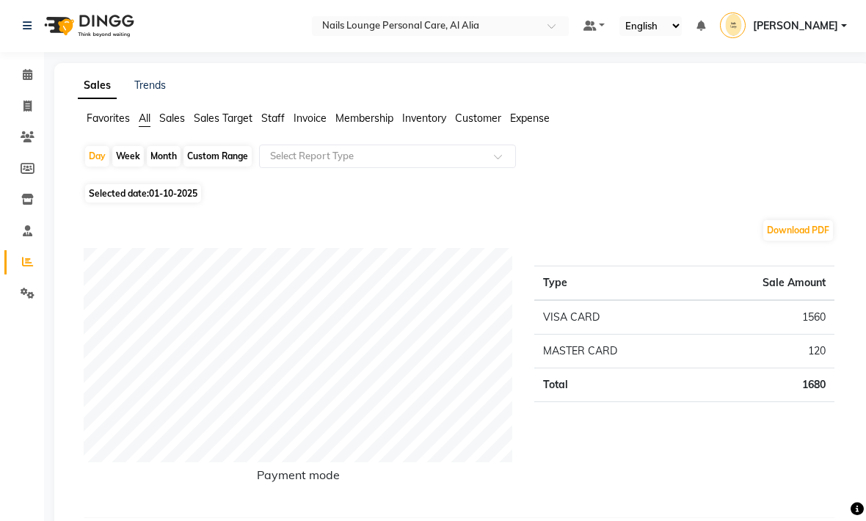
click at [157, 159] on div "Month" at bounding box center [164, 156] width 34 height 21
select select "10"
select select "2025"
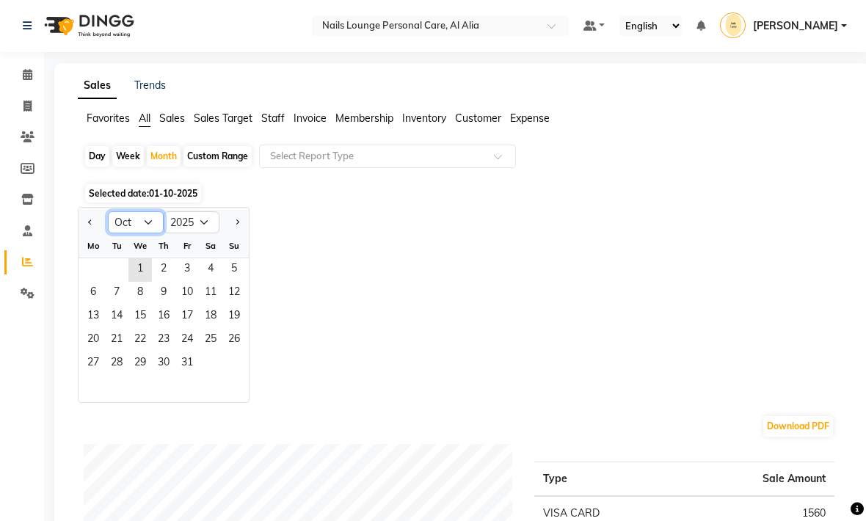
click at [147, 221] on select "Jan Feb Mar Apr May Jun [DATE] Aug Sep Oct Nov Dec" at bounding box center [136, 222] width 56 height 22
select select "9"
click at [97, 271] on span "1" at bounding box center [92, 269] width 23 height 23
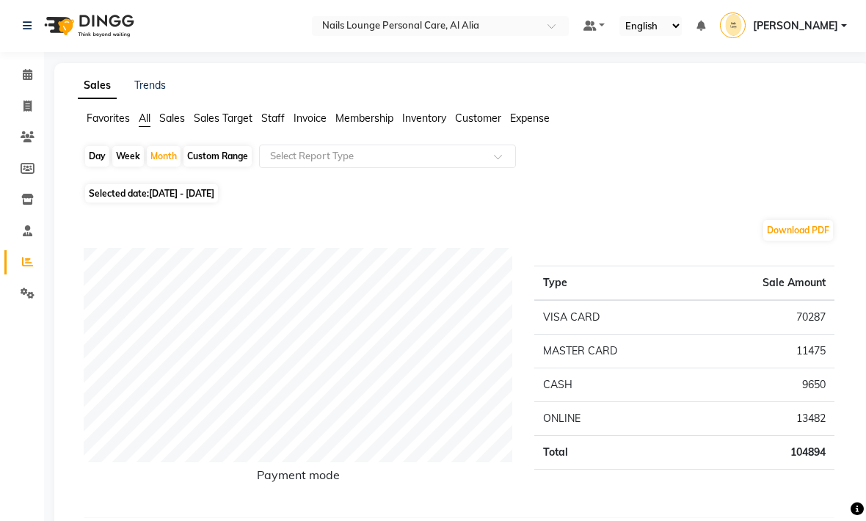
click at [504, 160] on span at bounding box center [503, 160] width 18 height 15
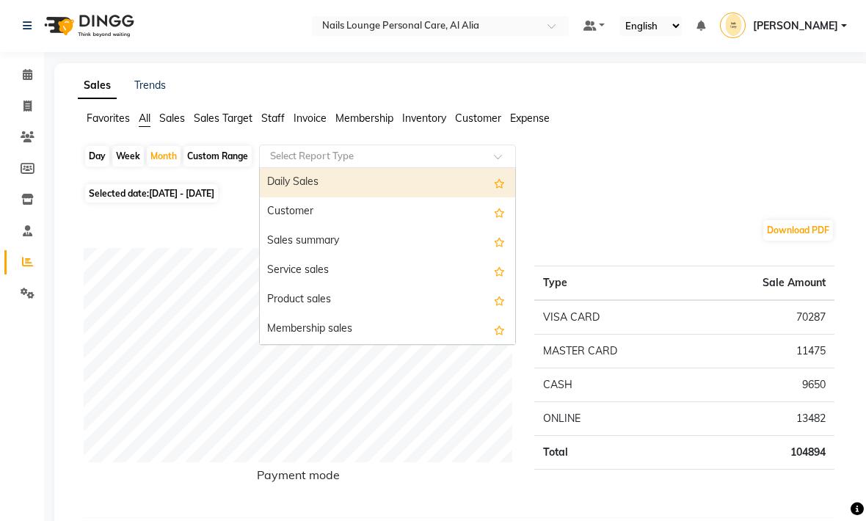
scroll to position [0, 0]
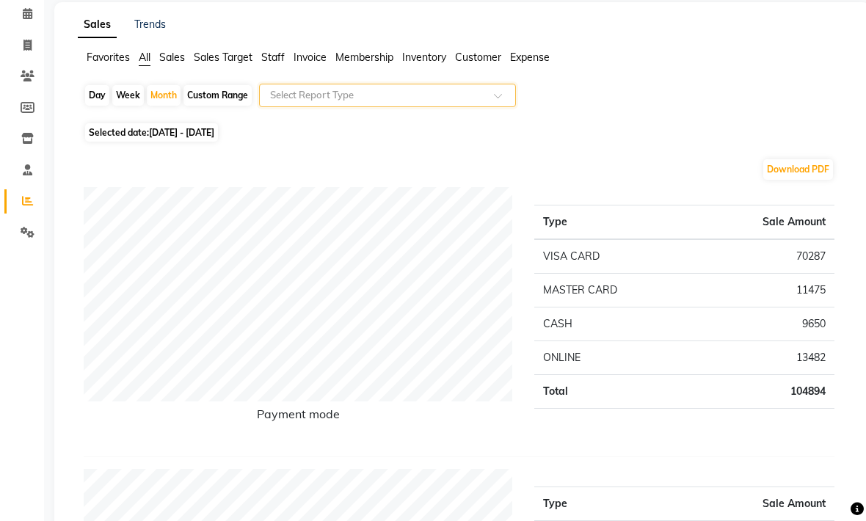
click at [508, 94] on span at bounding box center [503, 99] width 18 height 15
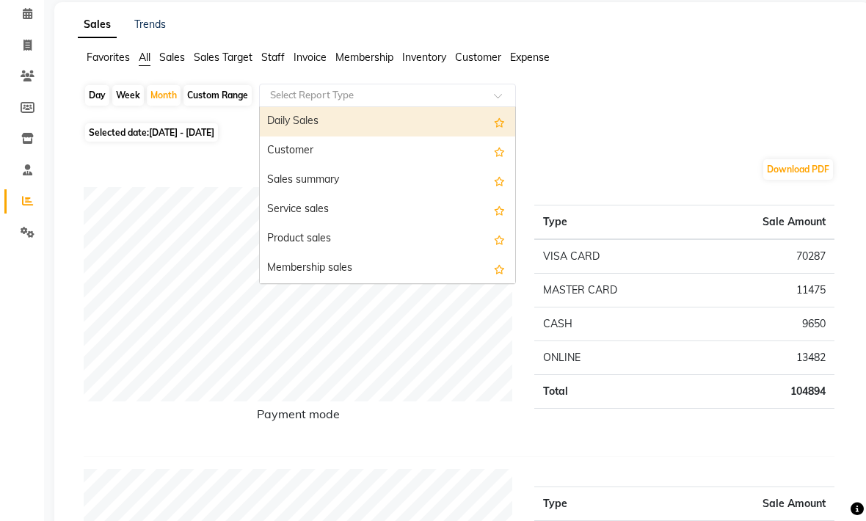
scroll to position [61, 0]
click at [288, 208] on div "Service sales" at bounding box center [387, 210] width 255 height 29
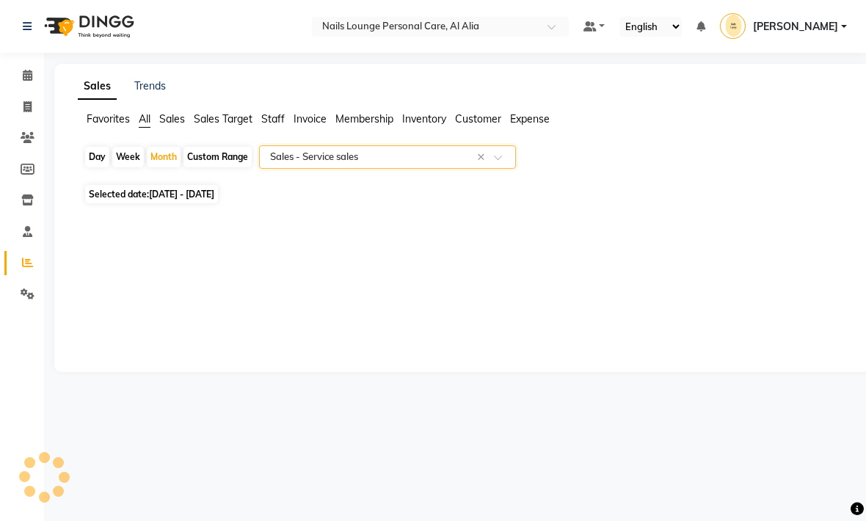
scroll to position [0, 0]
select select "full_report"
select select "csv"
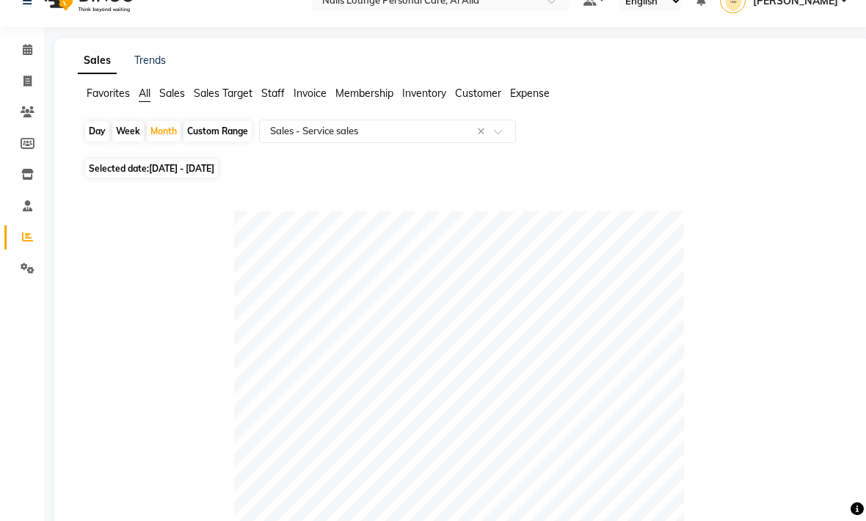
scroll to position [23, 0]
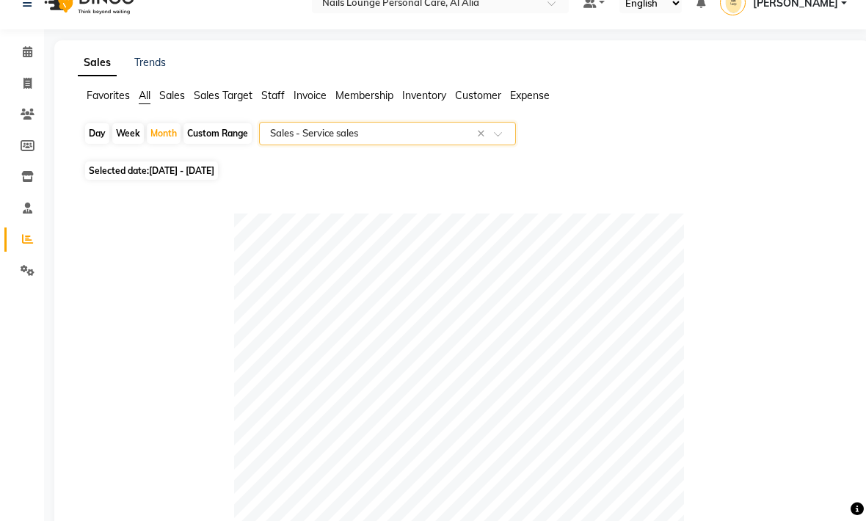
click at [497, 140] on span at bounding box center [503, 138] width 18 height 15
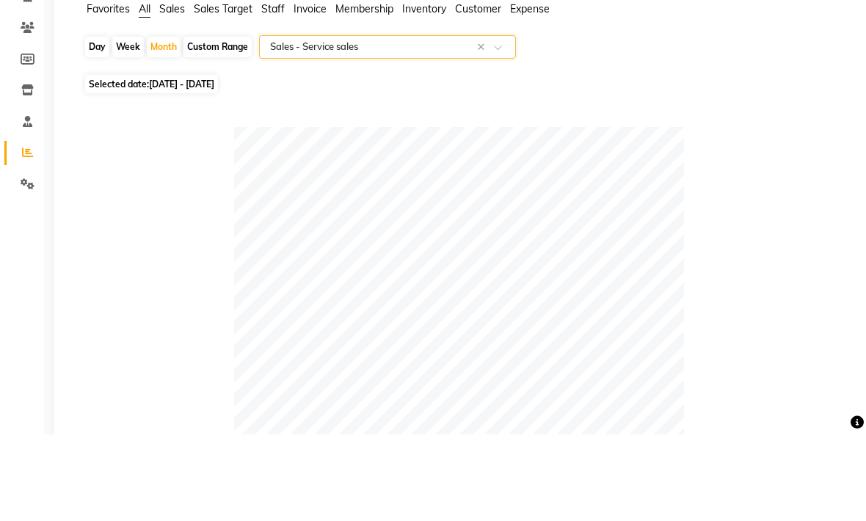
scroll to position [110, 0]
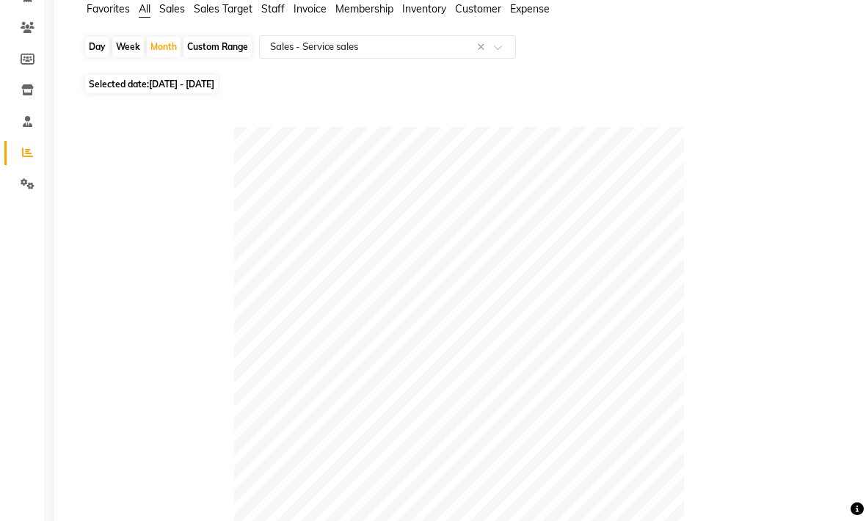
click at [496, 48] on span at bounding box center [503, 51] width 18 height 15
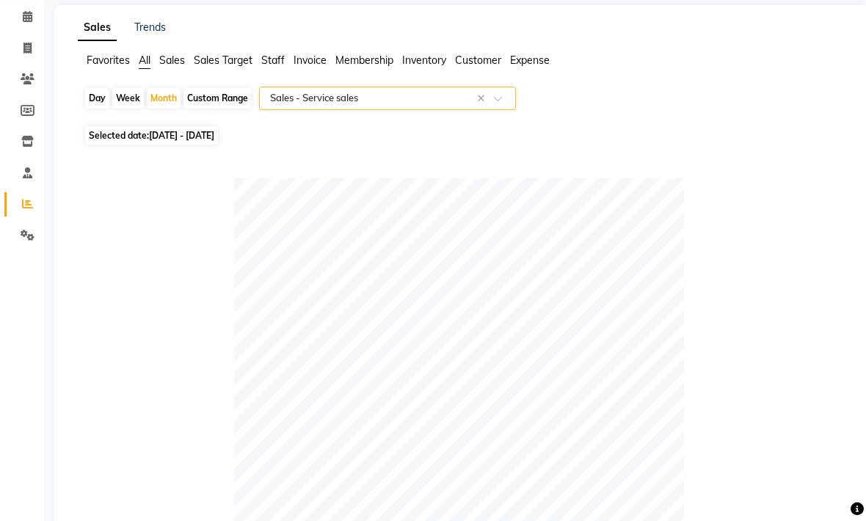
scroll to position [57, 0]
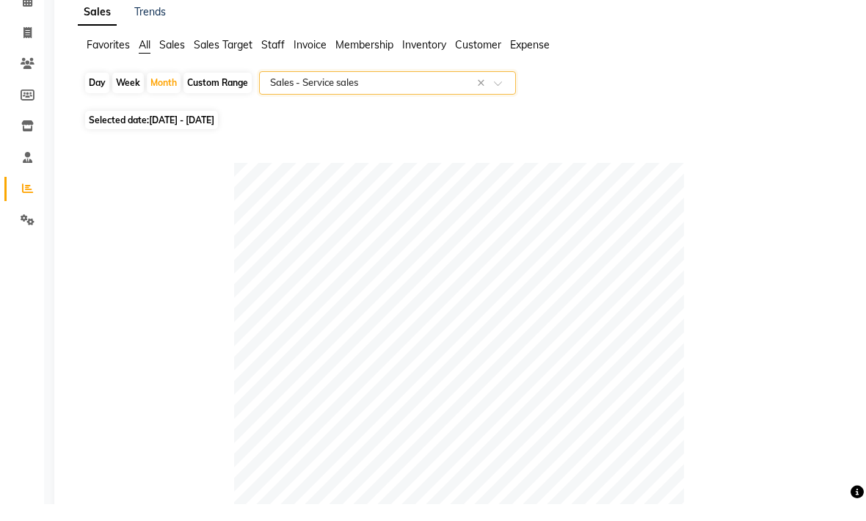
click at [483, 55] on span "Customer" at bounding box center [478, 61] width 46 height 13
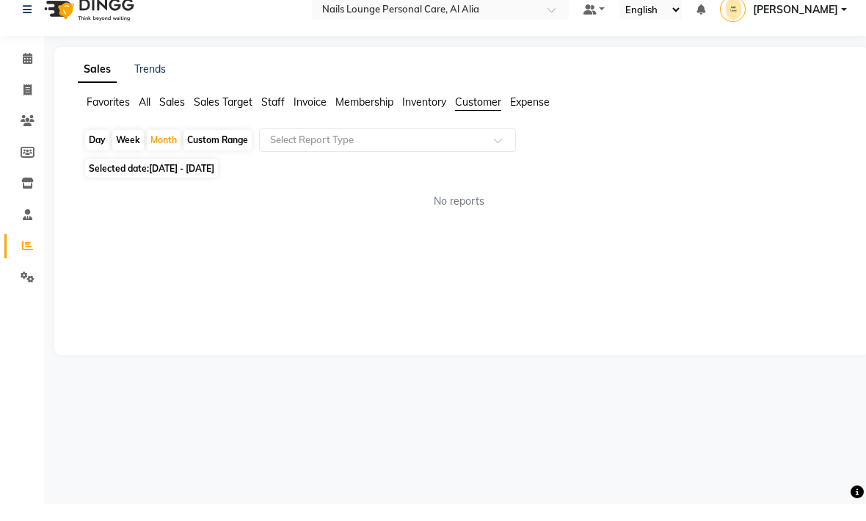
scroll to position [0, 0]
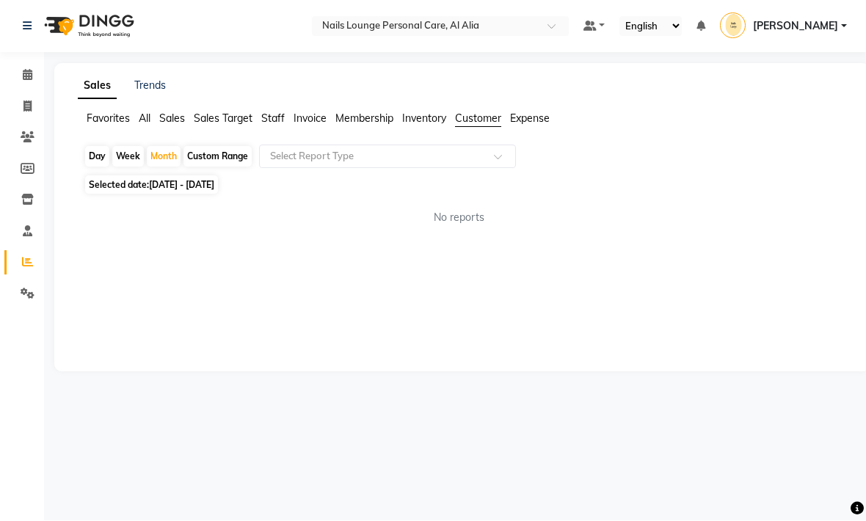
click at [503, 148] on div "Select Report Type" at bounding box center [387, 156] width 257 height 23
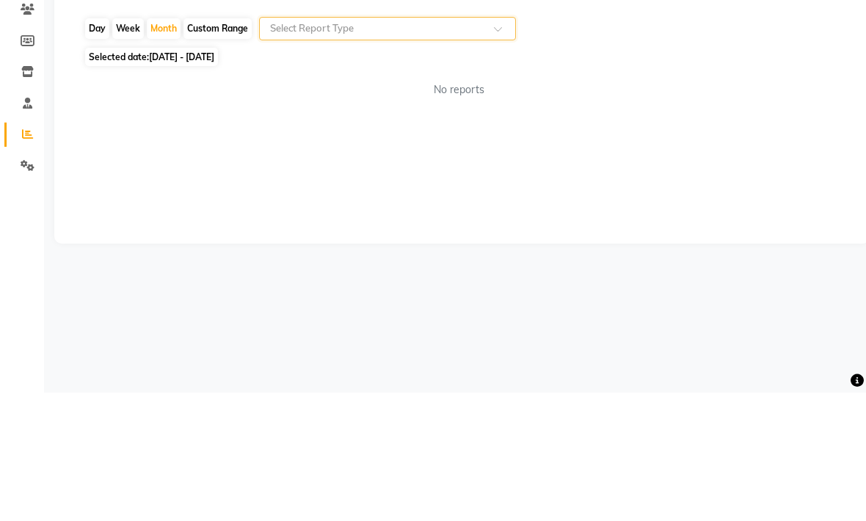
click at [498, 154] on span at bounding box center [503, 161] width 18 height 15
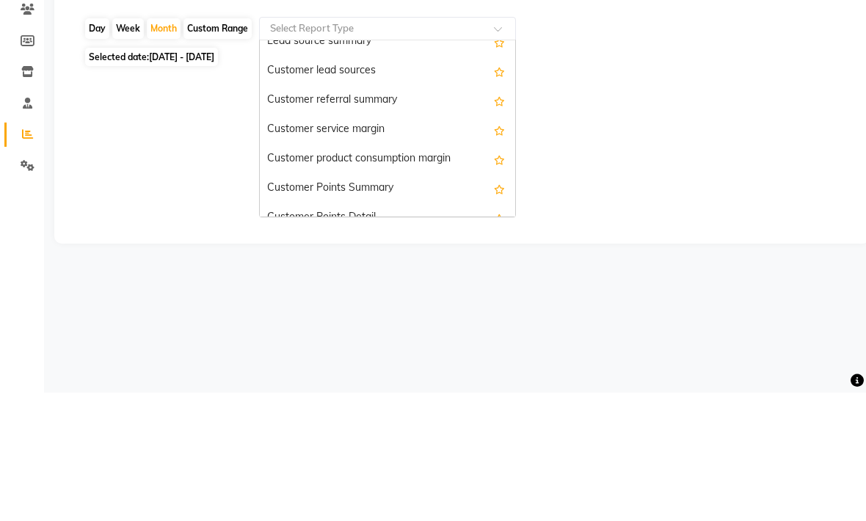
scroll to position [73, 0]
click at [382, 242] on div "Customer service margin" at bounding box center [387, 256] width 255 height 29
select select "full_report"
select select "csv"
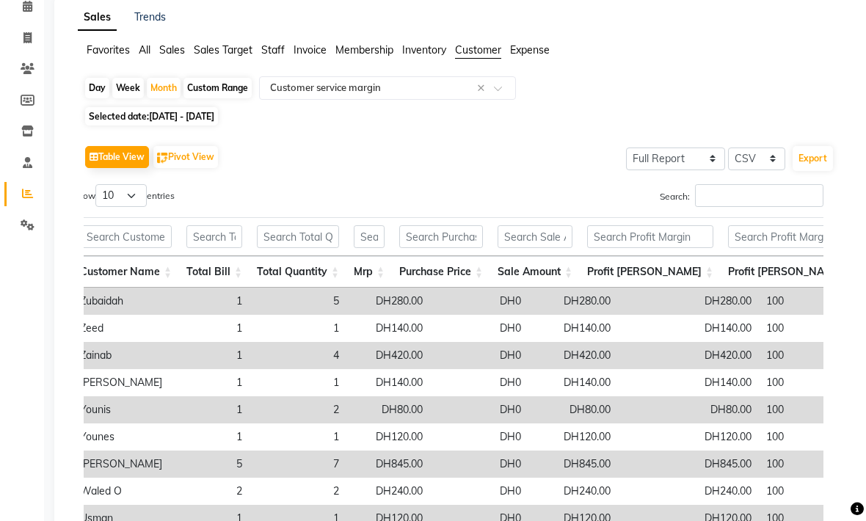
scroll to position [0, 0]
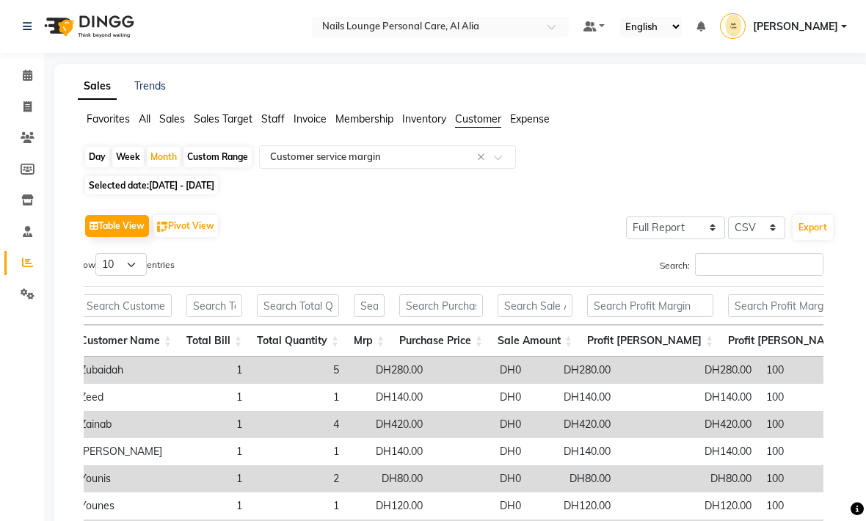
click at [172, 122] on span "Sales" at bounding box center [172, 118] width 26 height 13
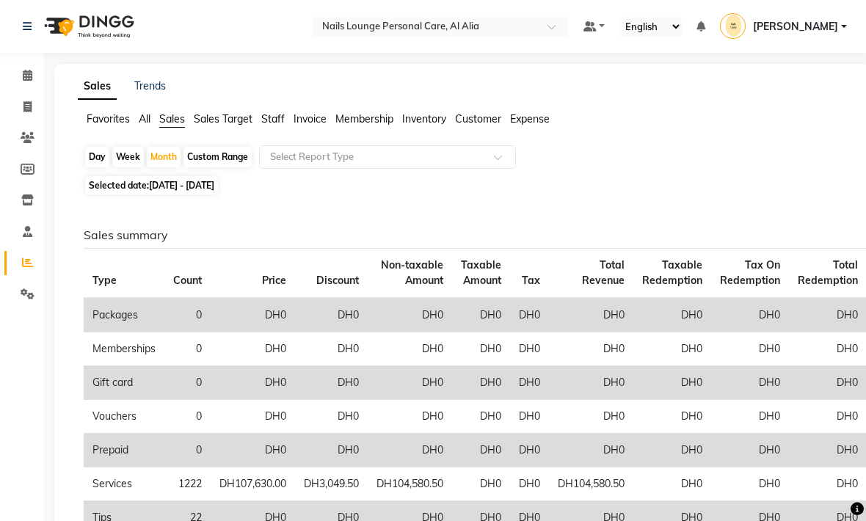
click at [505, 159] on span at bounding box center [503, 161] width 18 height 15
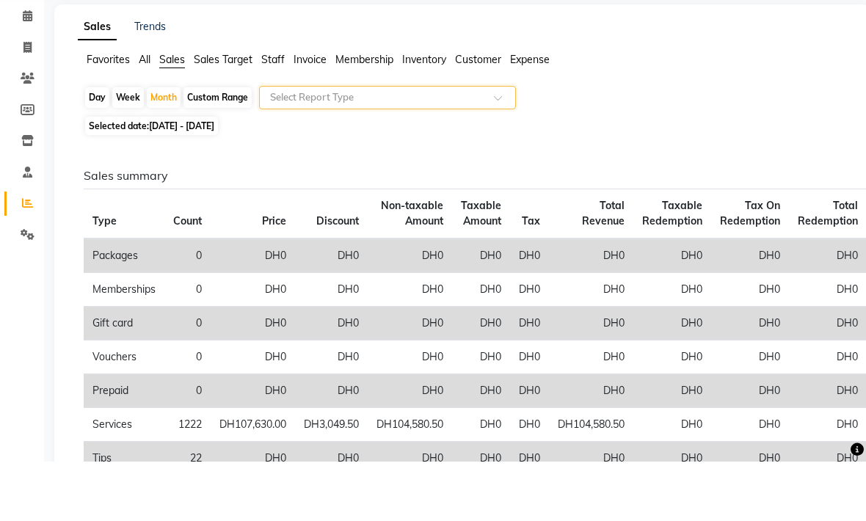
click at [294, 150] on input "text" at bounding box center [372, 157] width 211 height 15
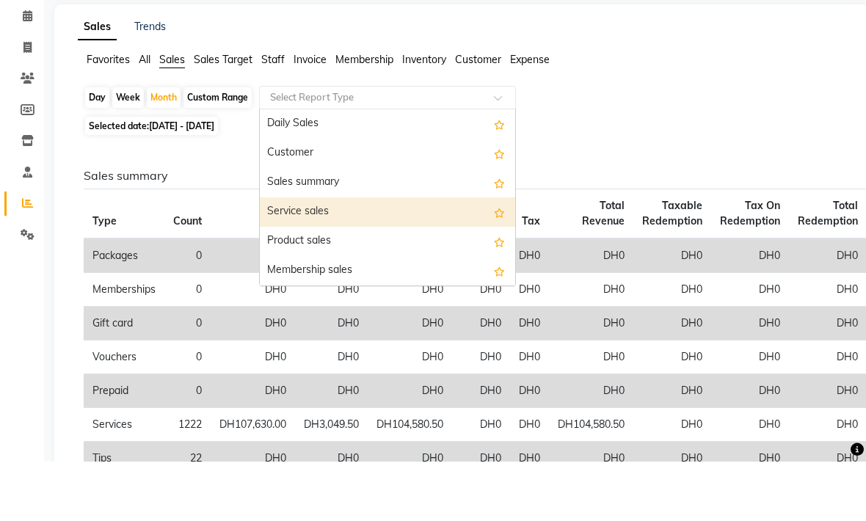
click at [297, 257] on div "Service sales" at bounding box center [387, 271] width 255 height 29
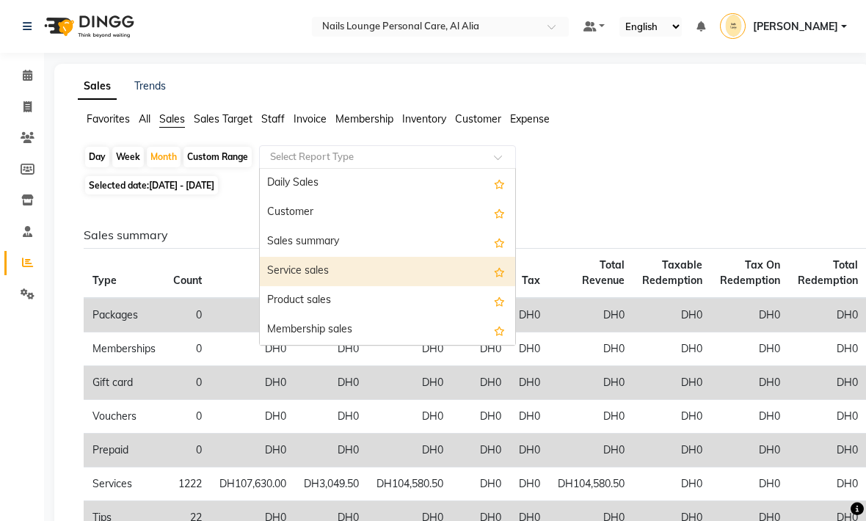
select select "full_report"
select select "csv"
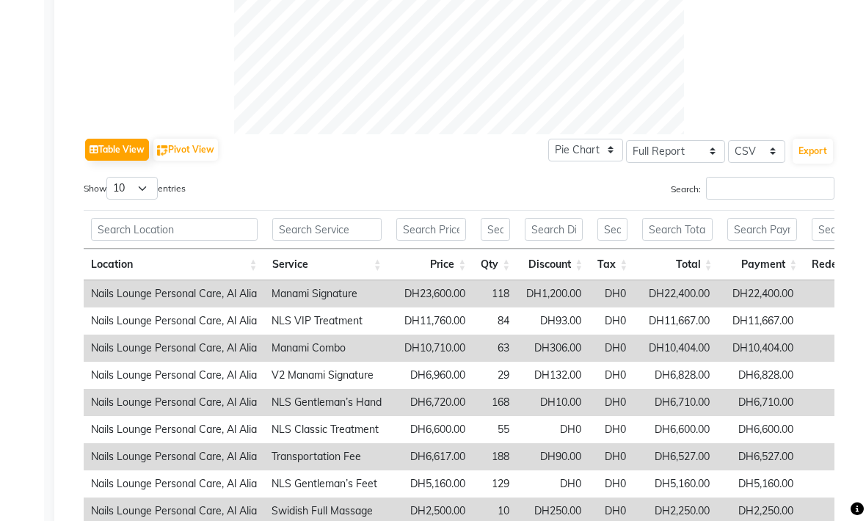
scroll to position [638, 0]
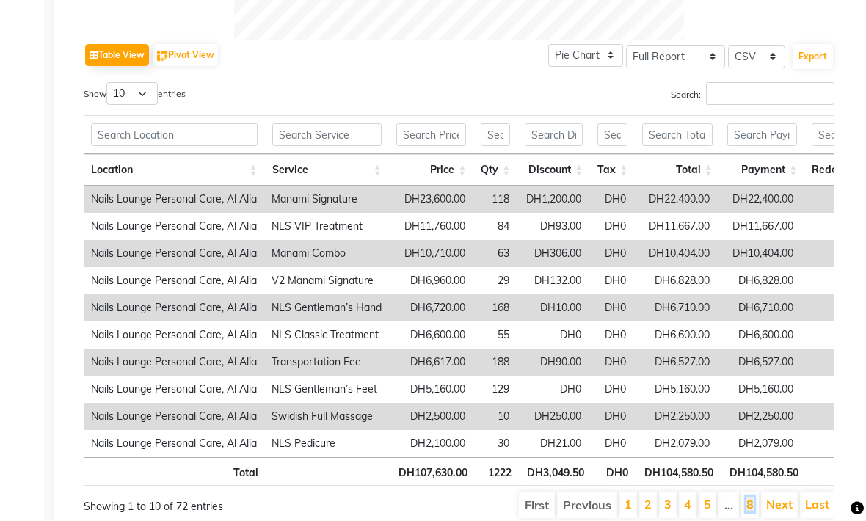
click at [750, 509] on link "8" at bounding box center [749, 504] width 7 height 15
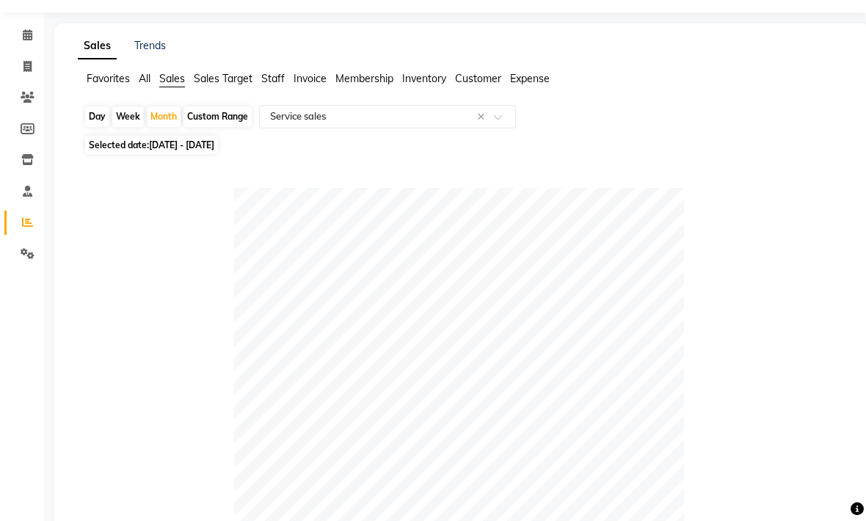
scroll to position [0, 0]
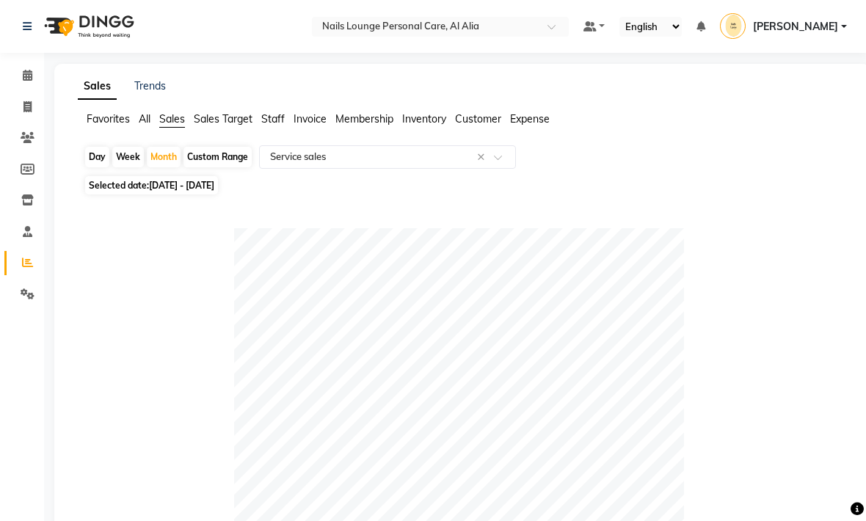
click at [508, 165] on span at bounding box center [503, 161] width 18 height 15
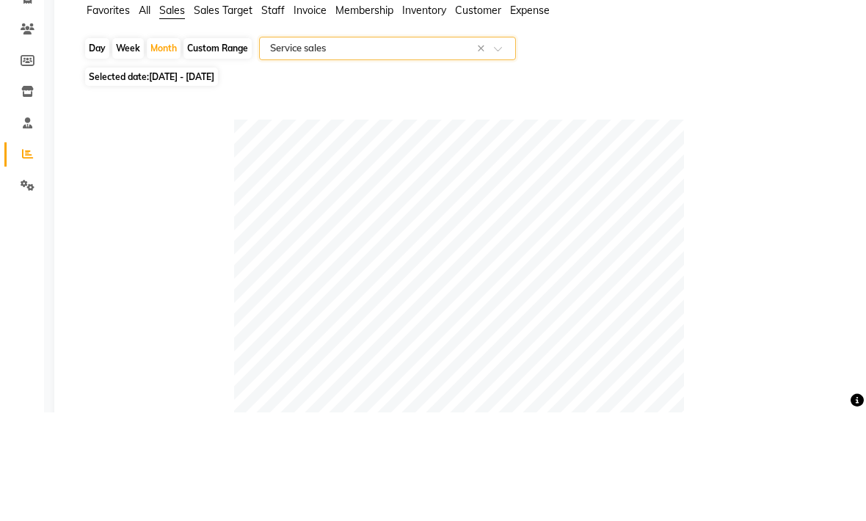
click at [506, 154] on span at bounding box center [503, 161] width 18 height 15
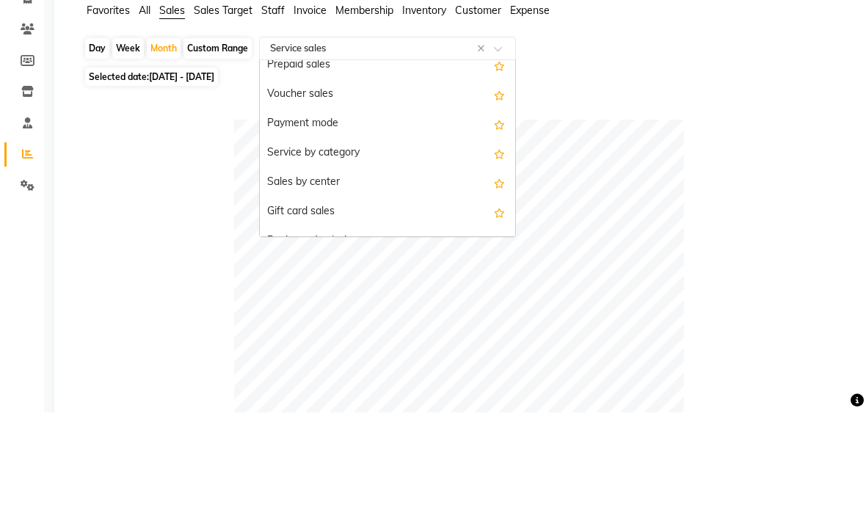
scroll to position [216, 0]
click at [297, 246] on div "Service by category" at bounding box center [387, 260] width 255 height 29
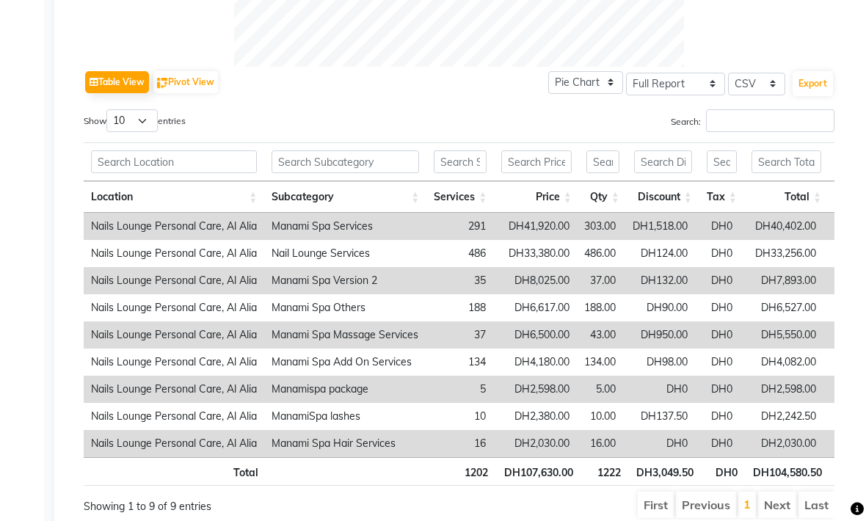
scroll to position [610, 0]
click at [481, 230] on td "291" at bounding box center [459, 226] width 67 height 27
click at [464, 200] on th "Services" at bounding box center [459, 198] width 67 height 32
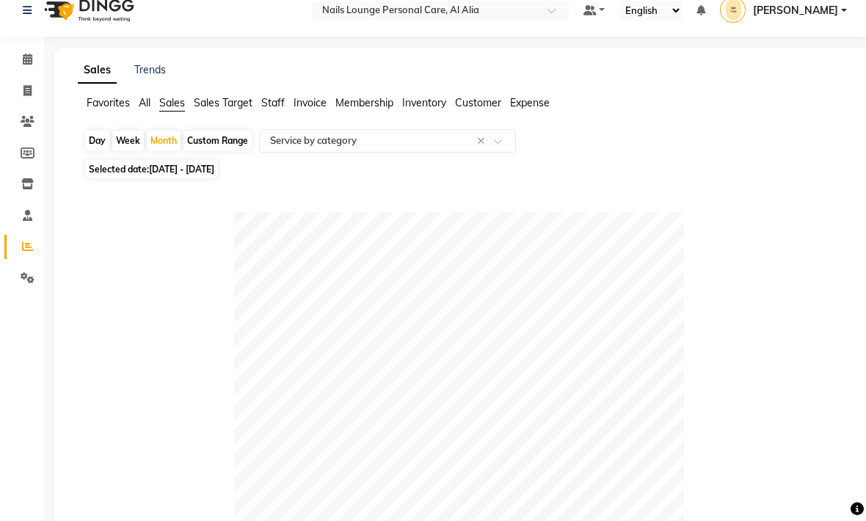
scroll to position [12, 0]
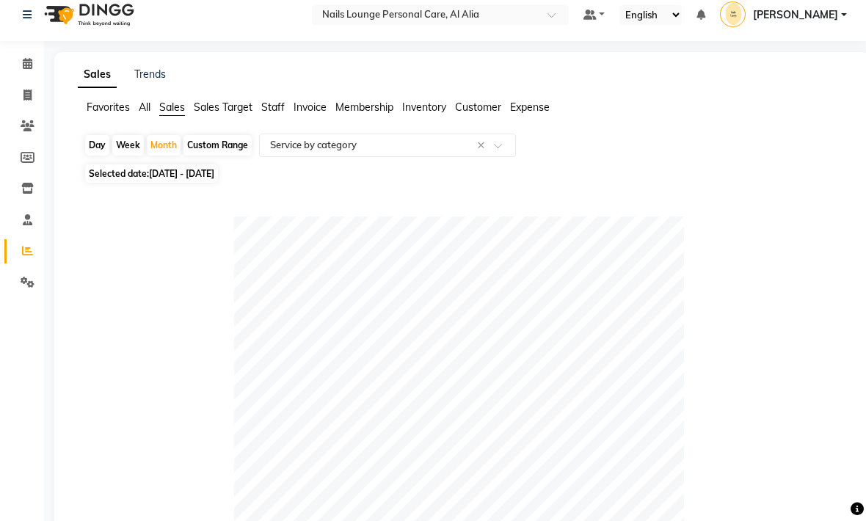
click at [507, 146] on span at bounding box center [503, 149] width 18 height 15
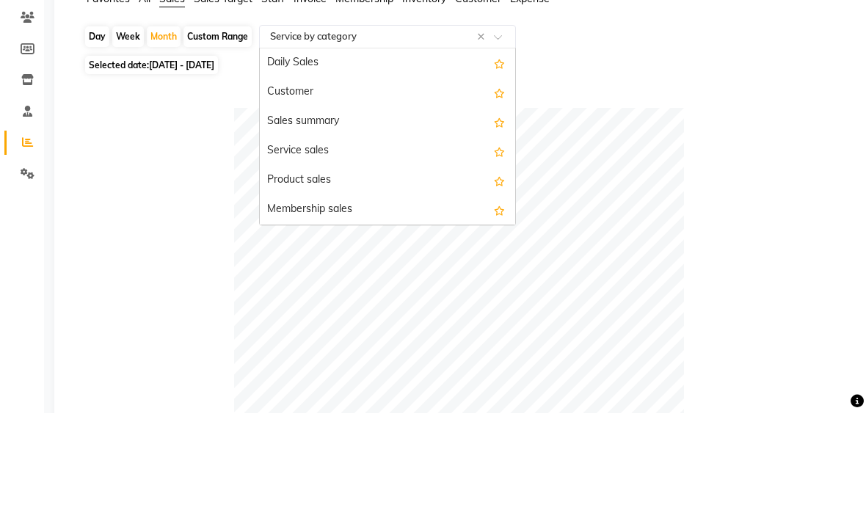
scroll to position [0, 0]
click at [293, 186] on div "Customer" at bounding box center [387, 200] width 255 height 29
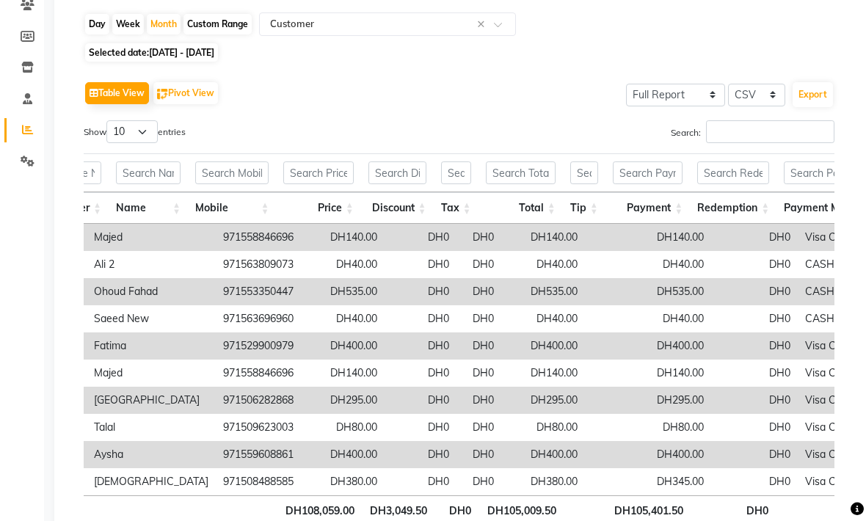
scroll to position [0, 390]
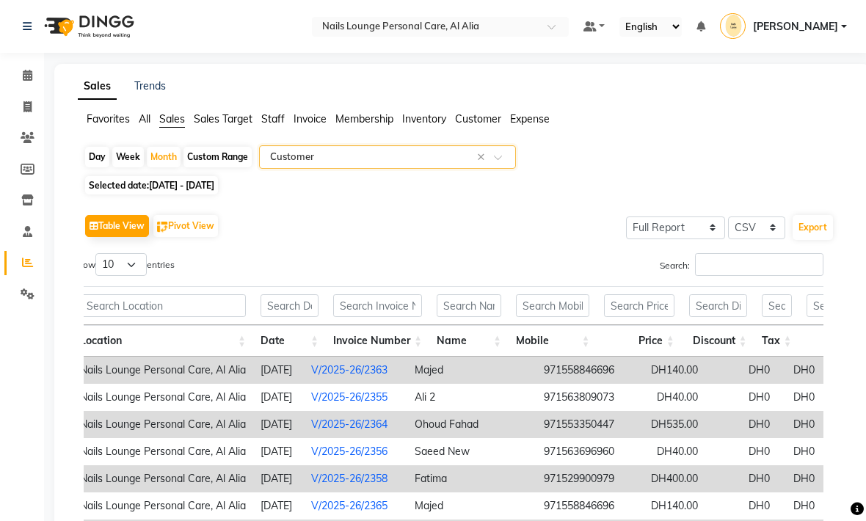
click at [480, 120] on span "Customer" at bounding box center [478, 118] width 46 height 13
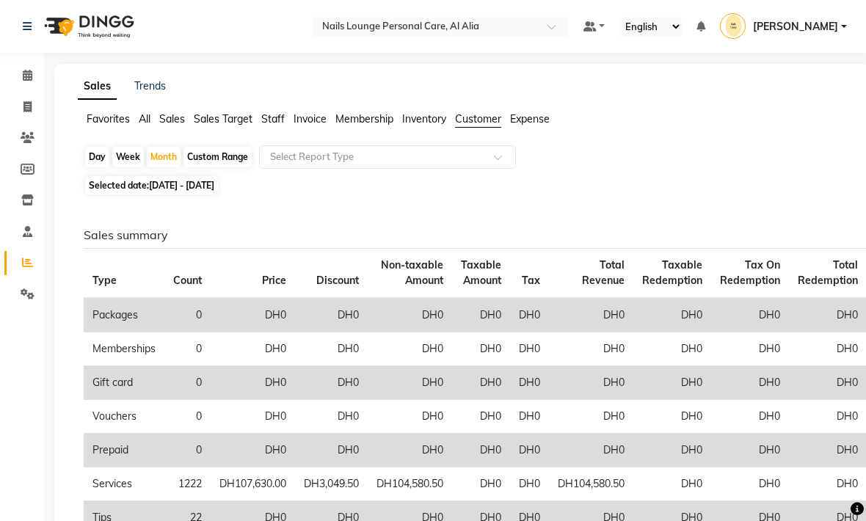
click at [494, 161] on span at bounding box center [503, 161] width 18 height 15
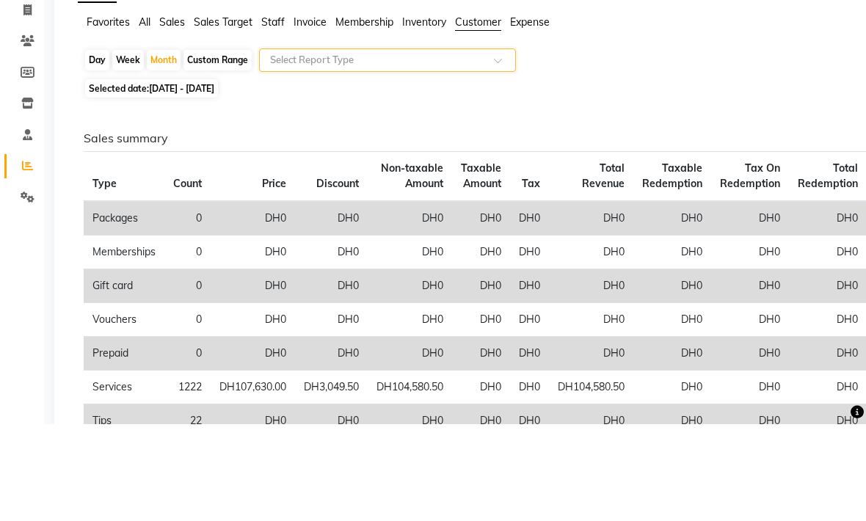
click at [497, 154] on span at bounding box center [503, 161] width 18 height 15
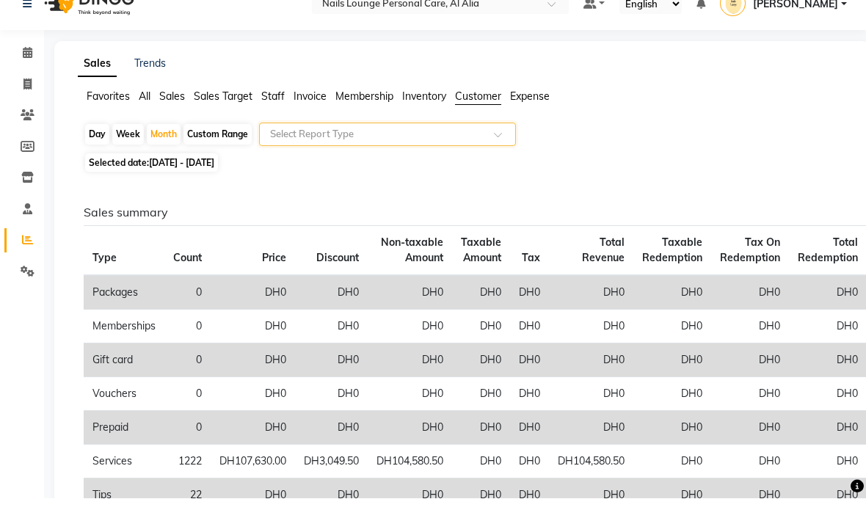
click at [316, 112] on span "Invoice" at bounding box center [309, 118] width 33 height 13
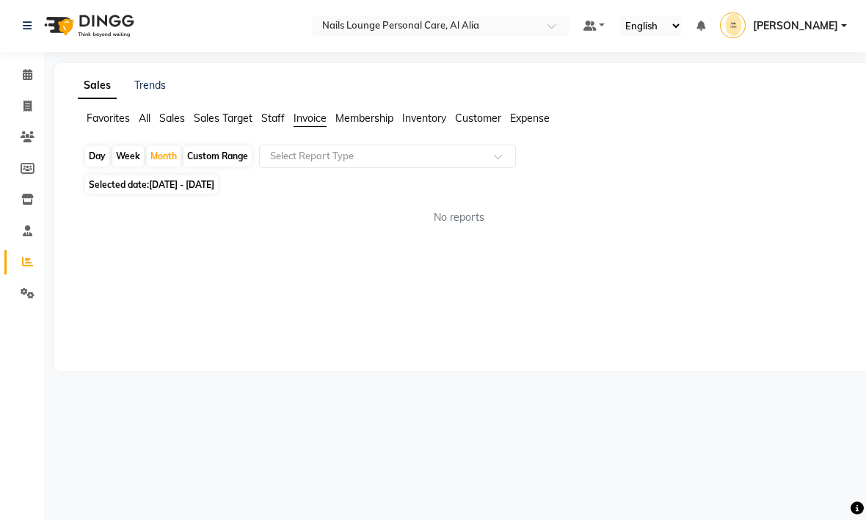
click at [503, 160] on span at bounding box center [503, 161] width 18 height 15
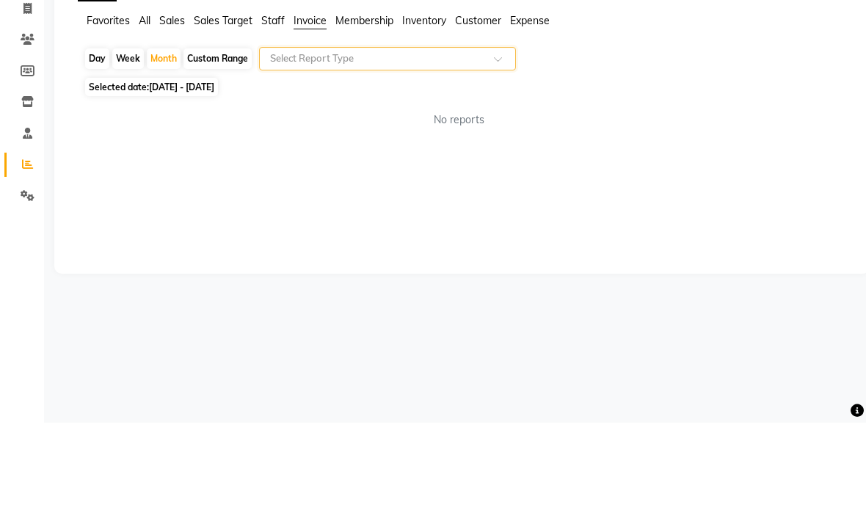
click at [497, 154] on span at bounding box center [503, 161] width 18 height 15
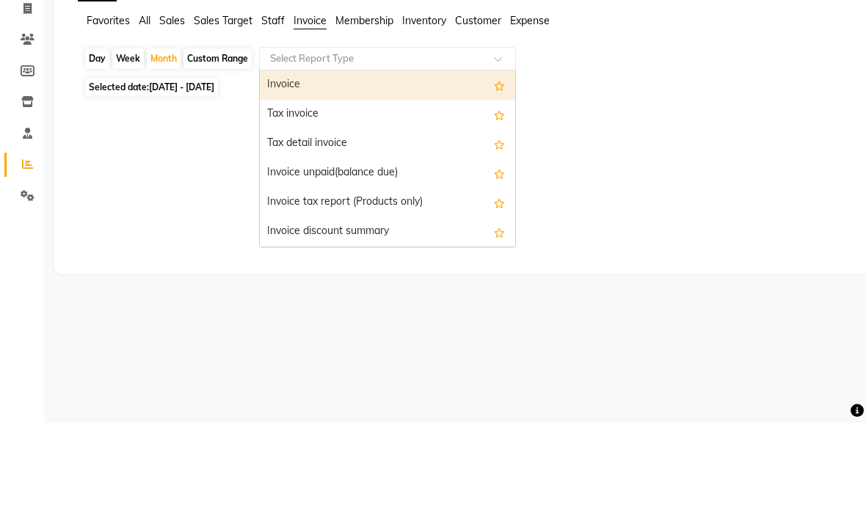
click at [312, 198] on div "Tax invoice" at bounding box center [387, 212] width 255 height 29
select select "full_report"
select select "csv"
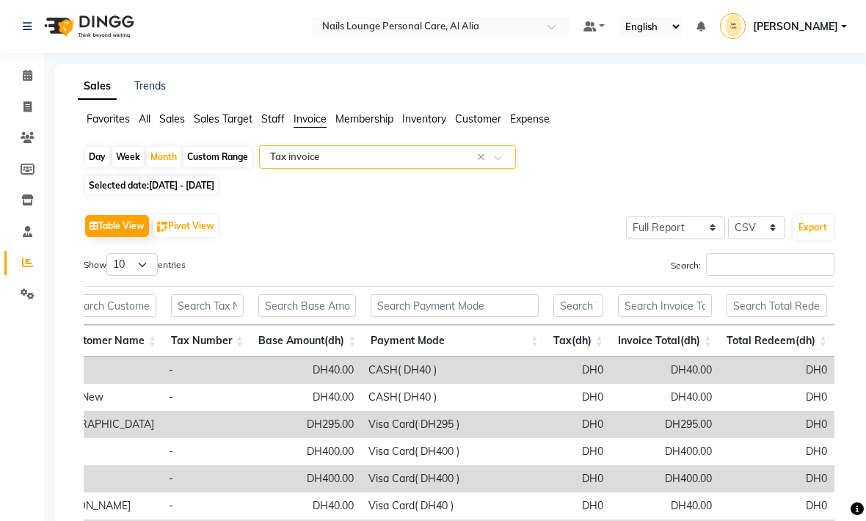
click at [280, 118] on span "Staff" at bounding box center [272, 118] width 23 height 13
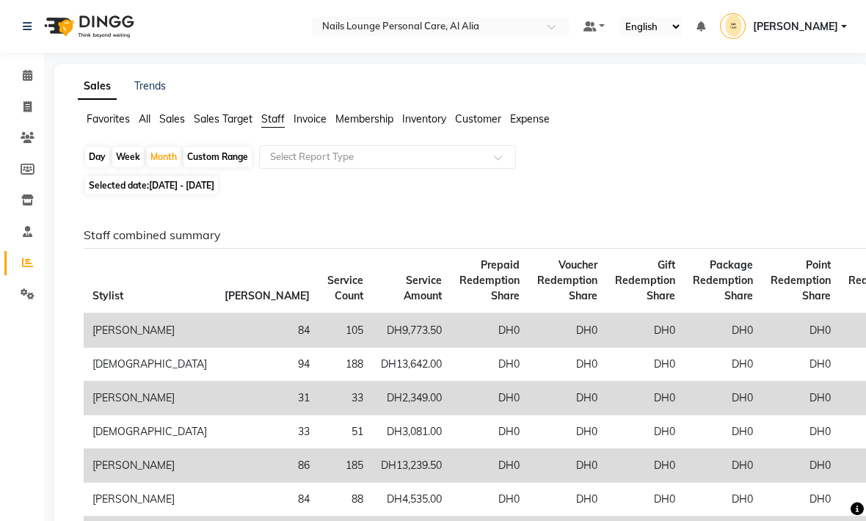
click at [500, 161] on span at bounding box center [503, 161] width 18 height 15
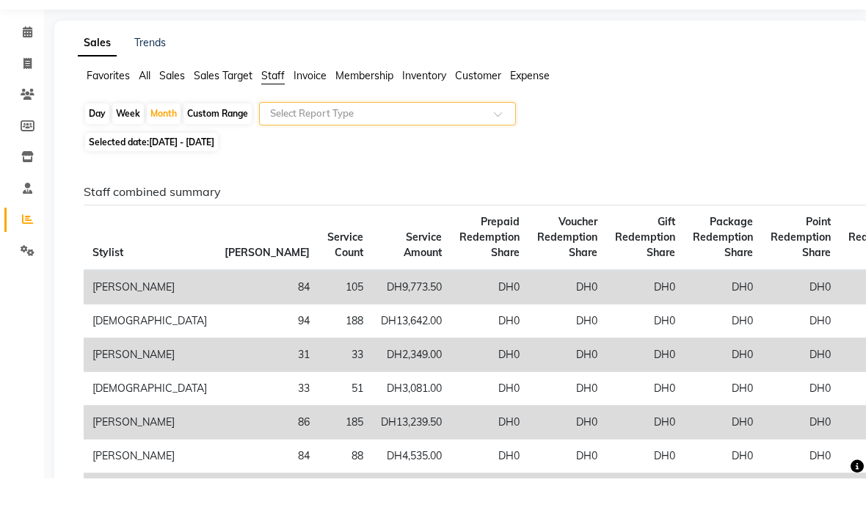
click at [506, 154] on span at bounding box center [503, 161] width 18 height 15
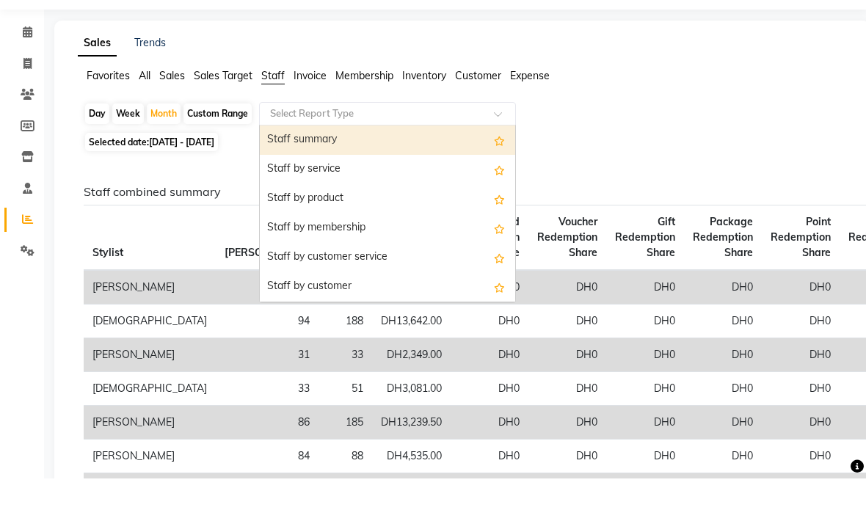
click at [361, 198] on div "Staff by service" at bounding box center [387, 212] width 255 height 29
select select "full_report"
select select "csv"
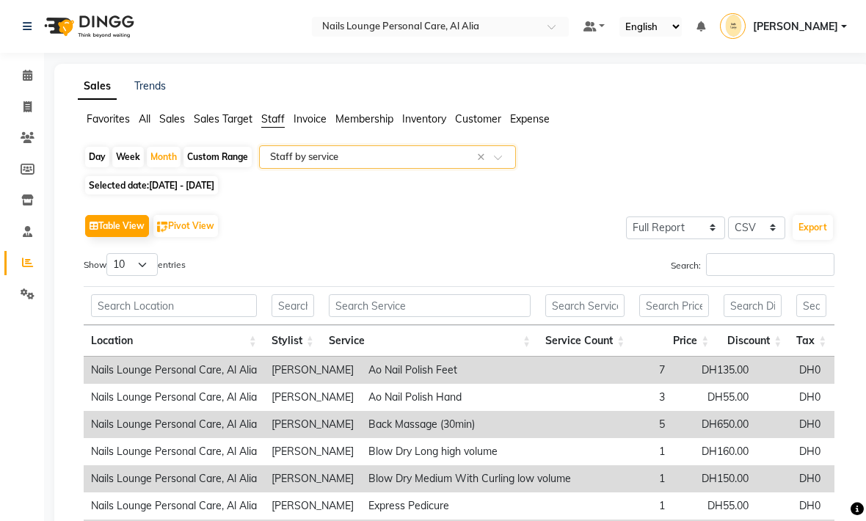
click at [509, 158] on span at bounding box center [503, 161] width 18 height 15
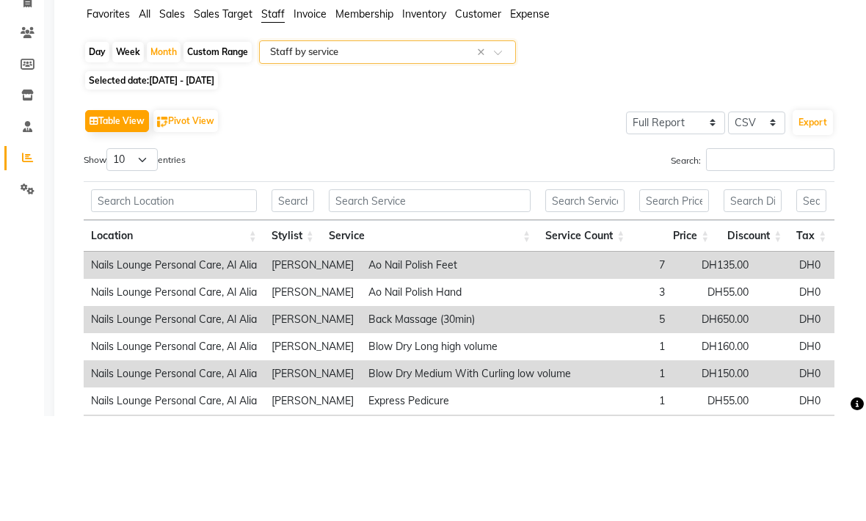
click at [501, 154] on span at bounding box center [503, 161] width 18 height 15
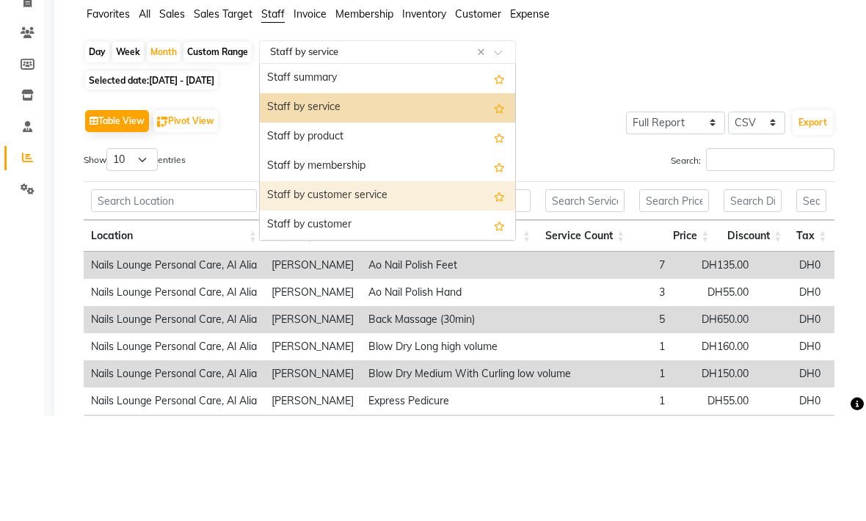
click at [405, 286] on div "Staff by customer service" at bounding box center [387, 300] width 255 height 29
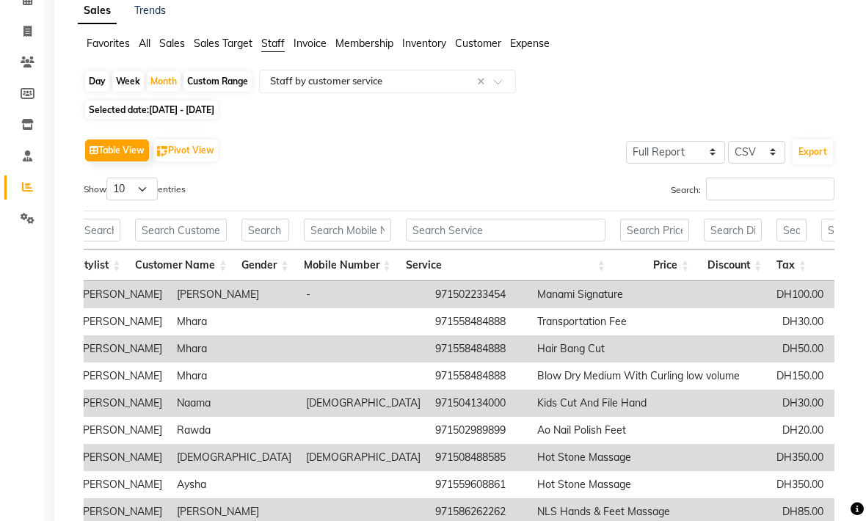
scroll to position [0, 0]
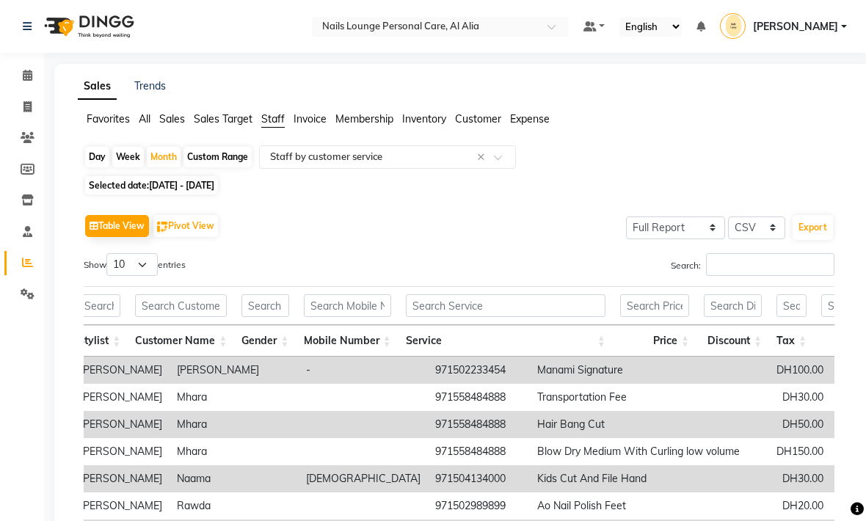
click at [813, 227] on button "Export" at bounding box center [812, 227] width 40 height 25
